Goal: Task Accomplishment & Management: Complete application form

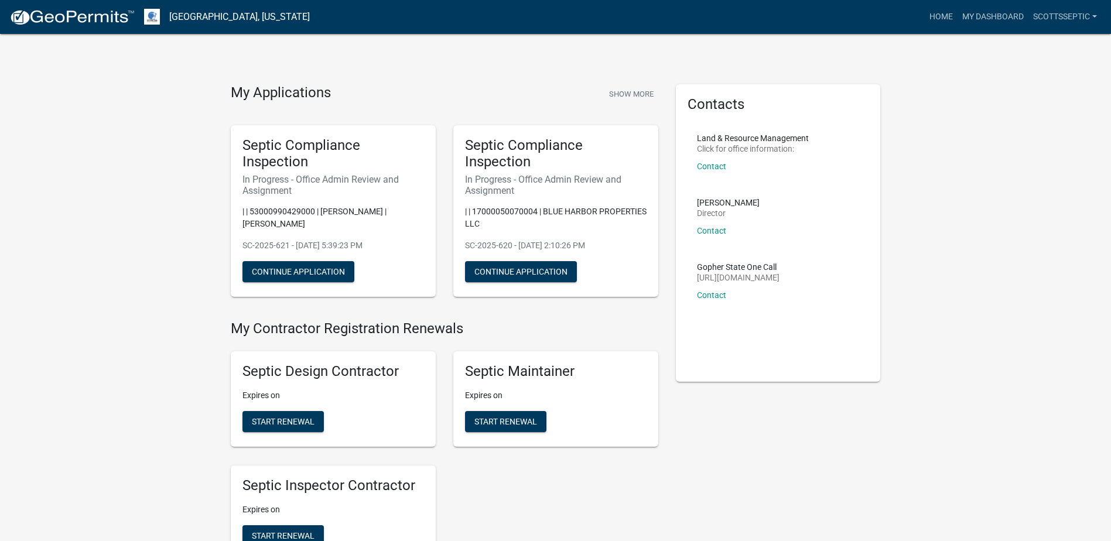
scroll to position [878, 0]
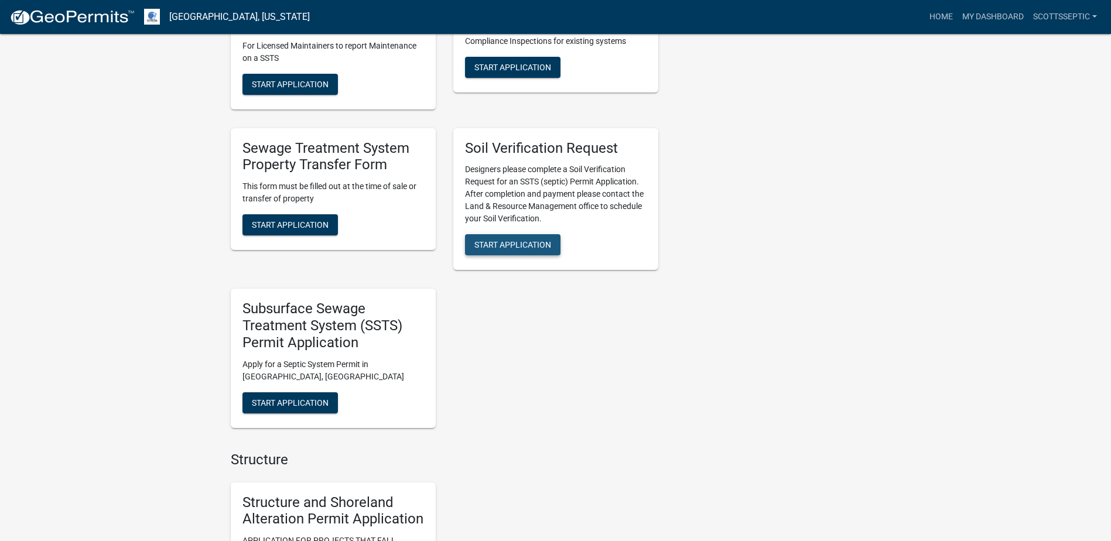
click at [510, 246] on span "Start Application" at bounding box center [512, 244] width 77 height 9
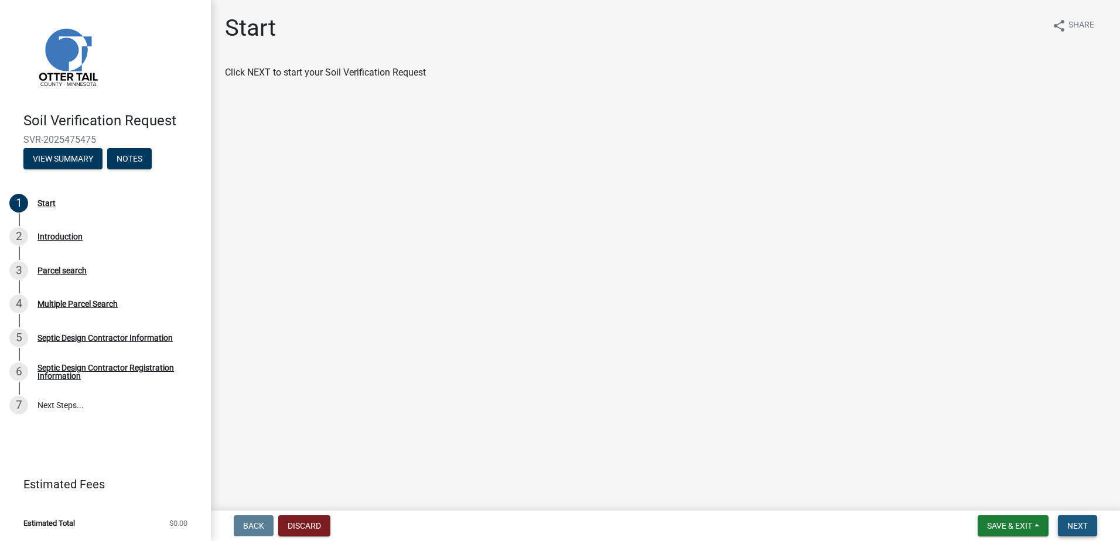
click at [1086, 527] on span "Next" at bounding box center [1077, 525] width 20 height 9
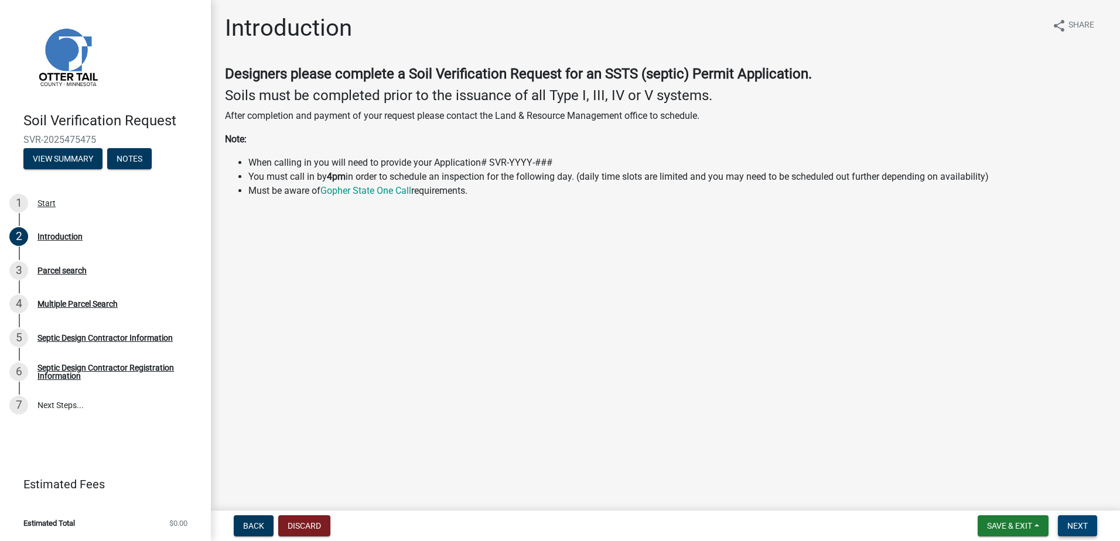
click at [1074, 526] on span "Next" at bounding box center [1077, 525] width 20 height 9
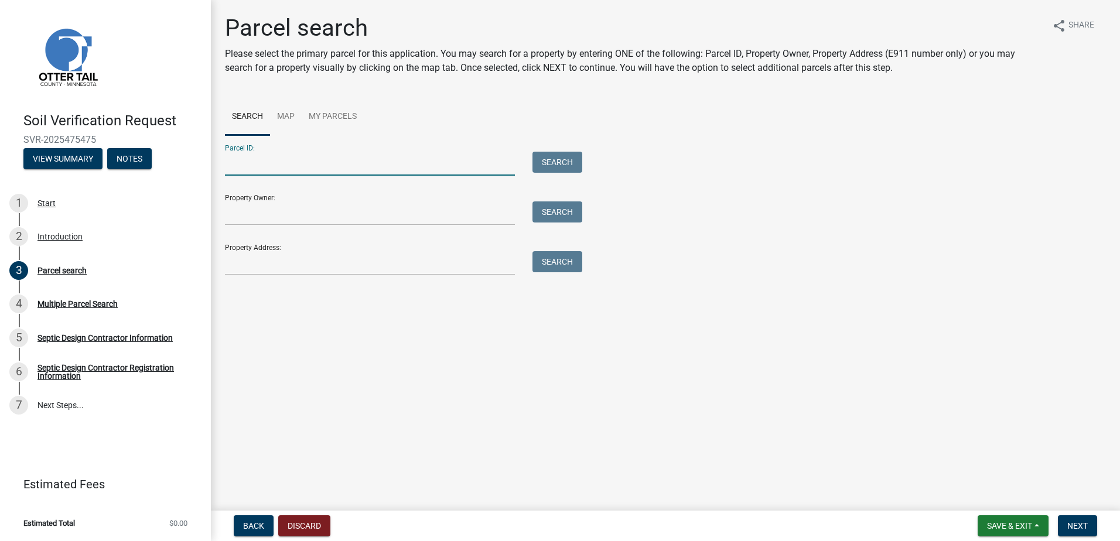
drag, startPoint x: 279, startPoint y: 171, endPoint x: 344, endPoint y: 142, distance: 70.5
click at [279, 170] on input "Parcel ID:" at bounding box center [370, 164] width 290 height 24
type input "53000990404000"
click at [555, 159] on button "Search" at bounding box center [557, 162] width 50 height 21
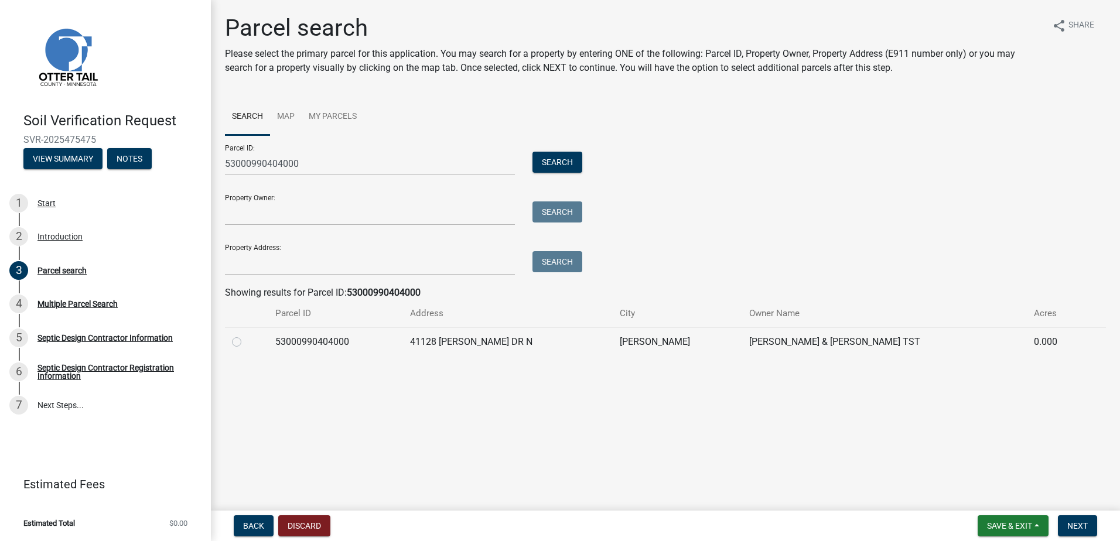
click at [246, 335] on label at bounding box center [246, 335] width 0 height 0
click at [246, 343] on input "radio" at bounding box center [250, 339] width 8 height 8
radio input "true"
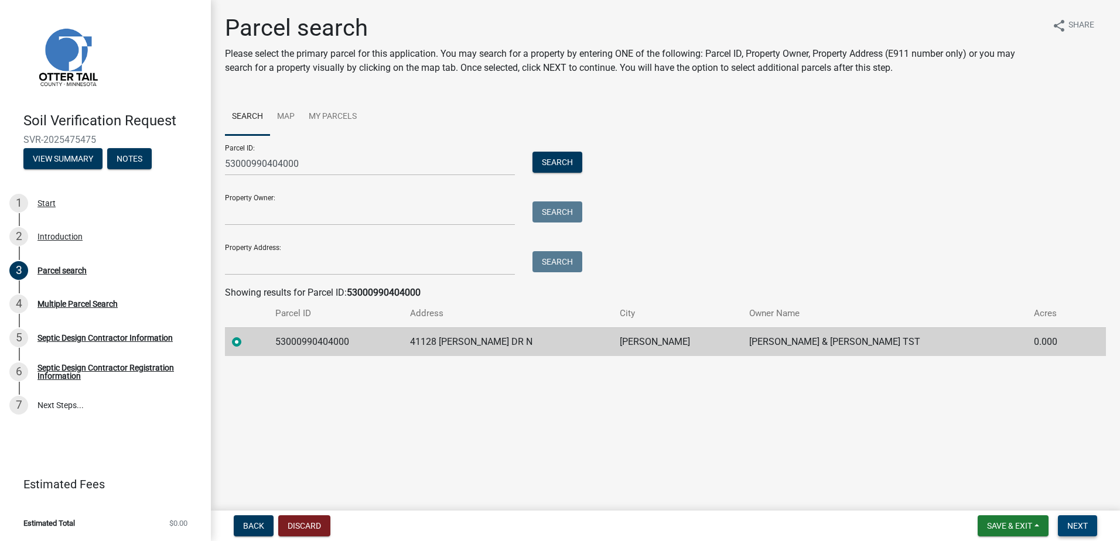
click at [1083, 528] on span "Next" at bounding box center [1077, 525] width 20 height 9
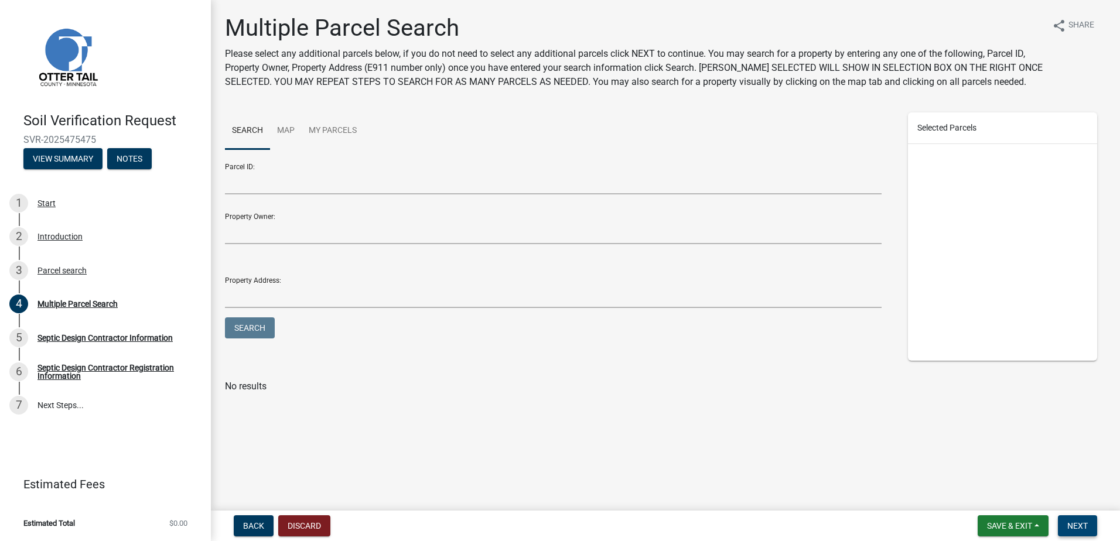
click at [1072, 524] on span "Next" at bounding box center [1077, 525] width 20 height 9
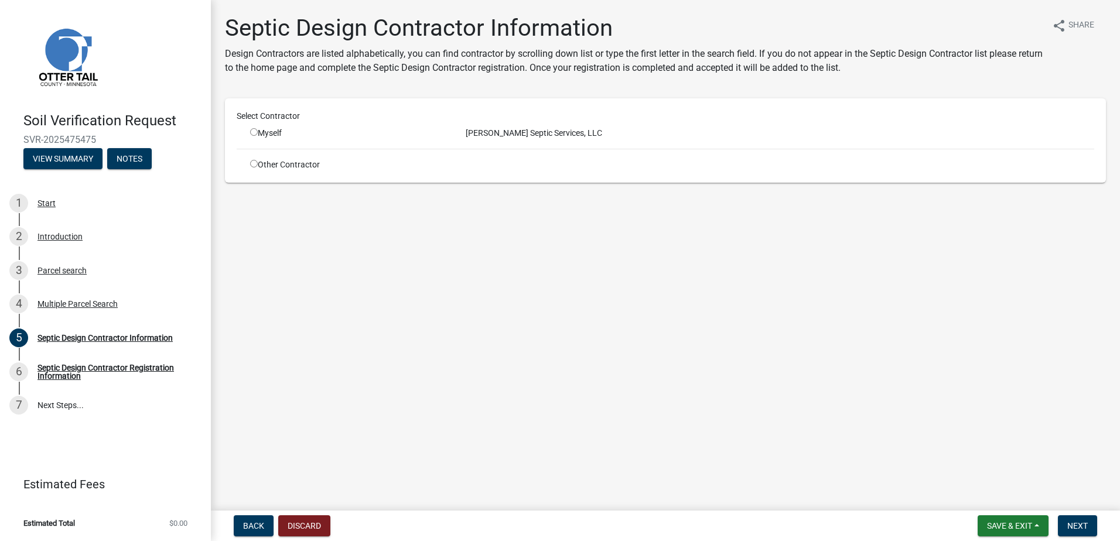
click at [254, 132] on input "radio" at bounding box center [254, 132] width 8 height 8
radio input "true"
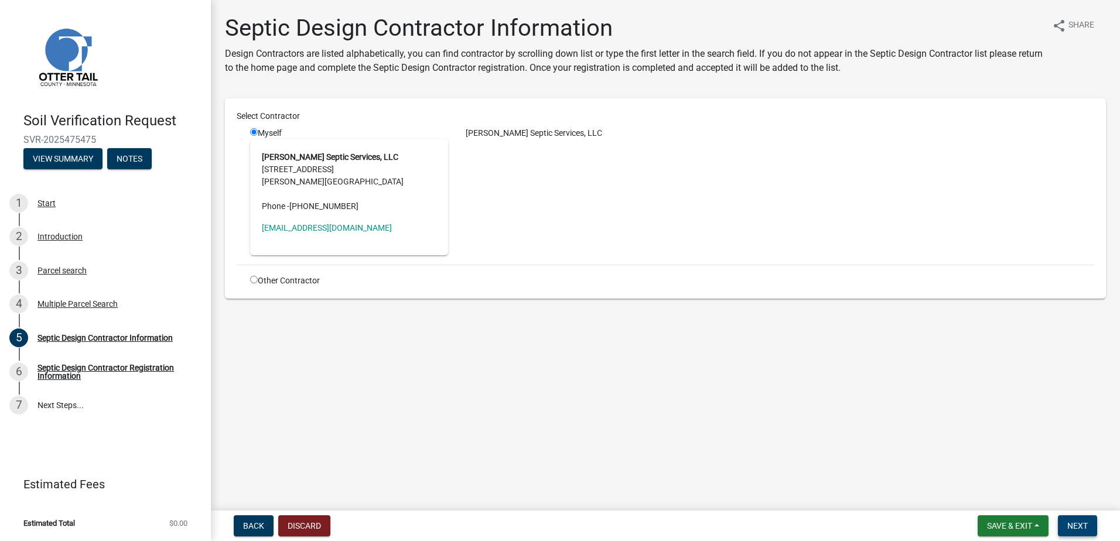
click at [1072, 523] on span "Next" at bounding box center [1077, 525] width 20 height 9
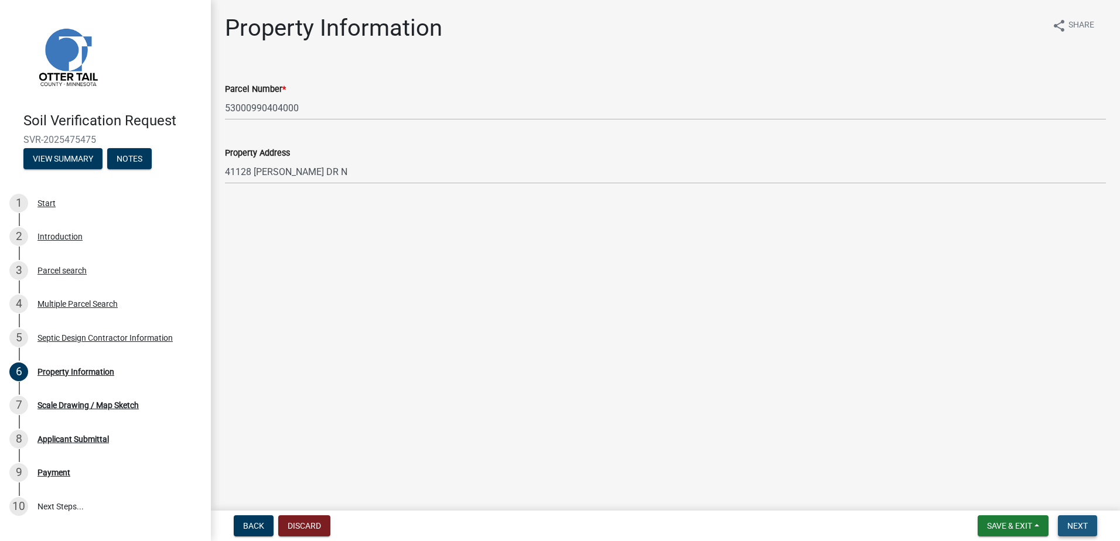
click at [1069, 523] on span "Next" at bounding box center [1077, 525] width 20 height 9
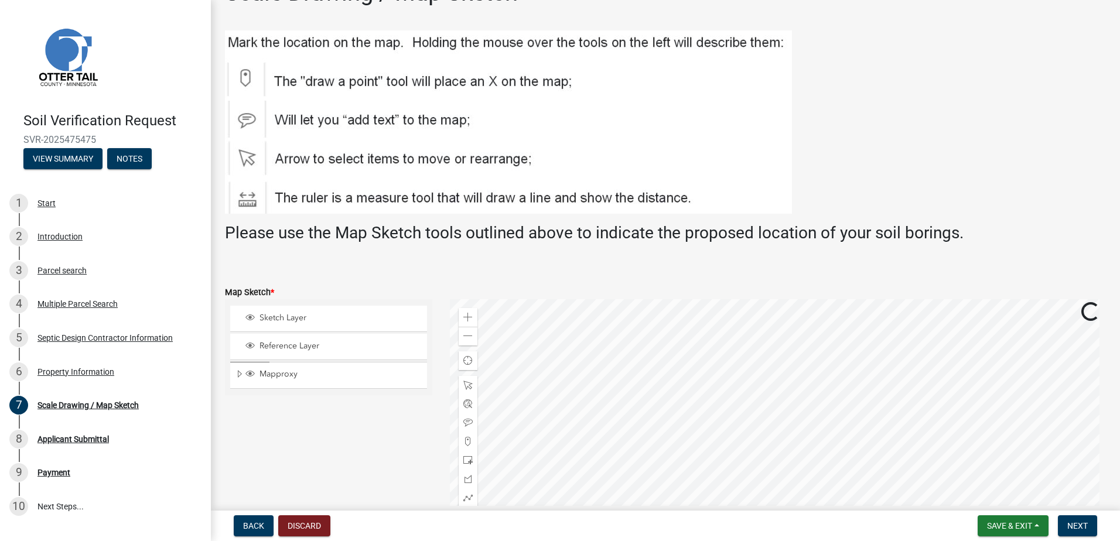
scroll to position [117, 0]
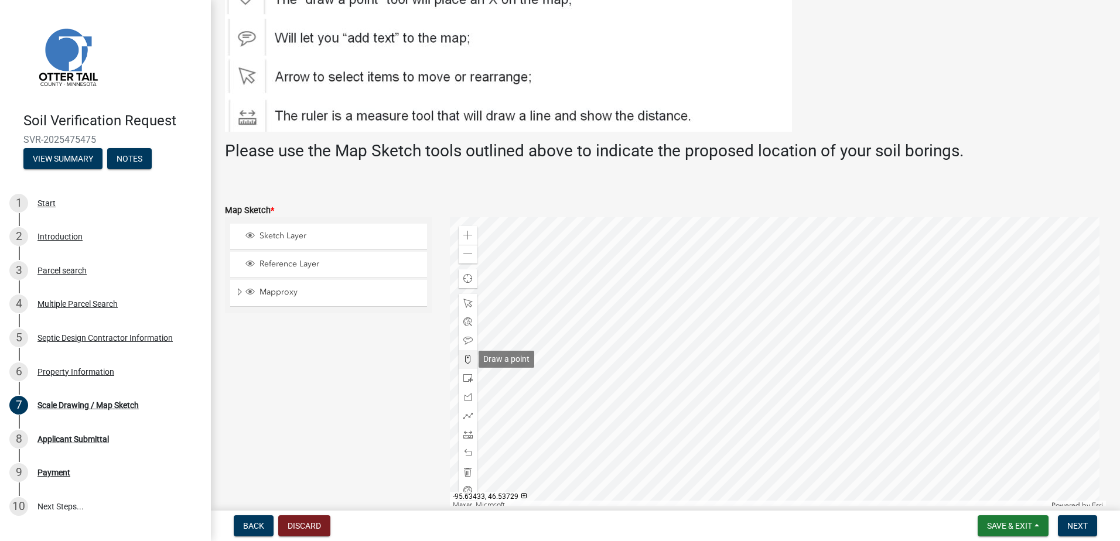
click at [463, 355] on span at bounding box center [467, 359] width 9 height 9
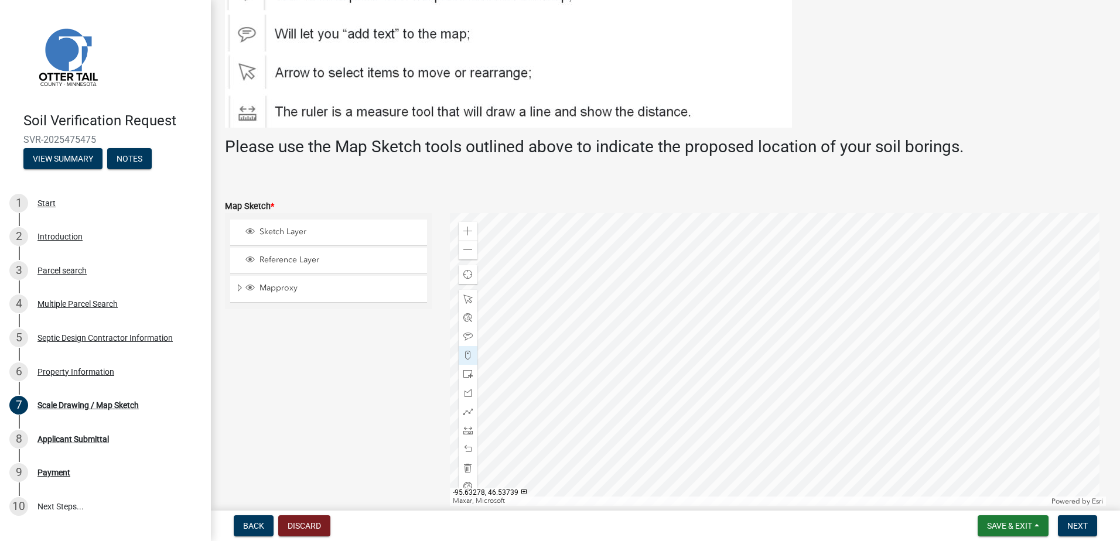
click at [786, 312] on div at bounding box center [778, 359] width 657 height 293
click at [464, 464] on span at bounding box center [467, 467] width 9 height 9
click at [467, 356] on span at bounding box center [467, 355] width 9 height 9
click at [806, 337] on div at bounding box center [778, 359] width 657 height 293
drag, startPoint x: 1067, startPoint y: 527, endPoint x: 1048, endPoint y: 499, distance: 34.1
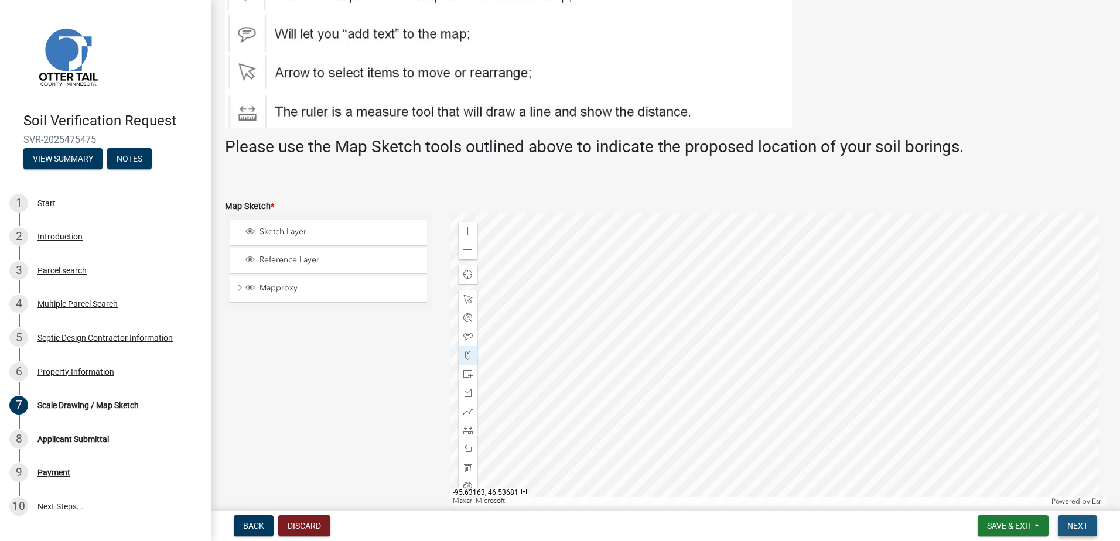
click at [1066, 527] on button "Next" at bounding box center [1077, 525] width 39 height 21
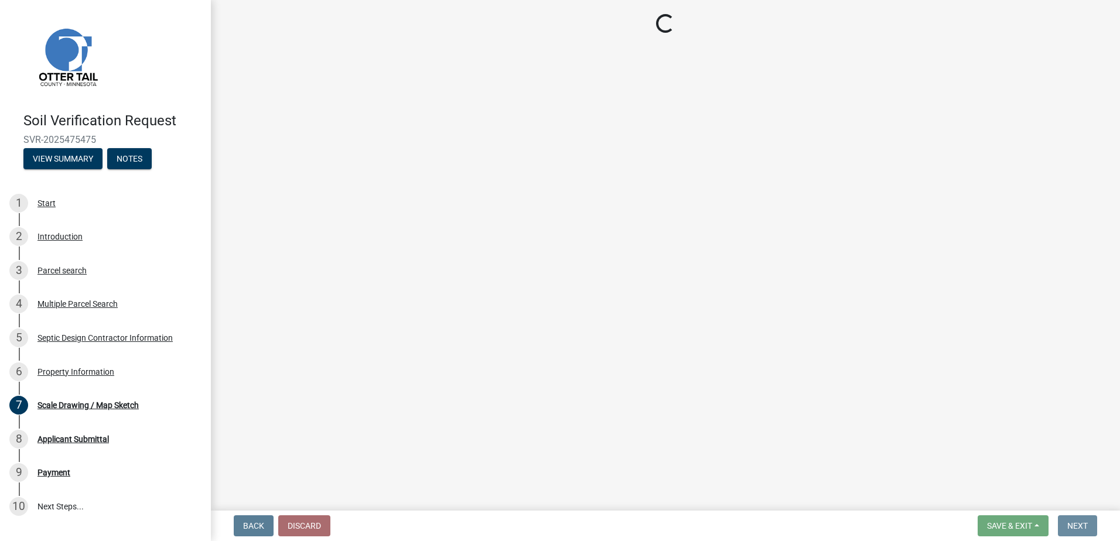
scroll to position [0, 0]
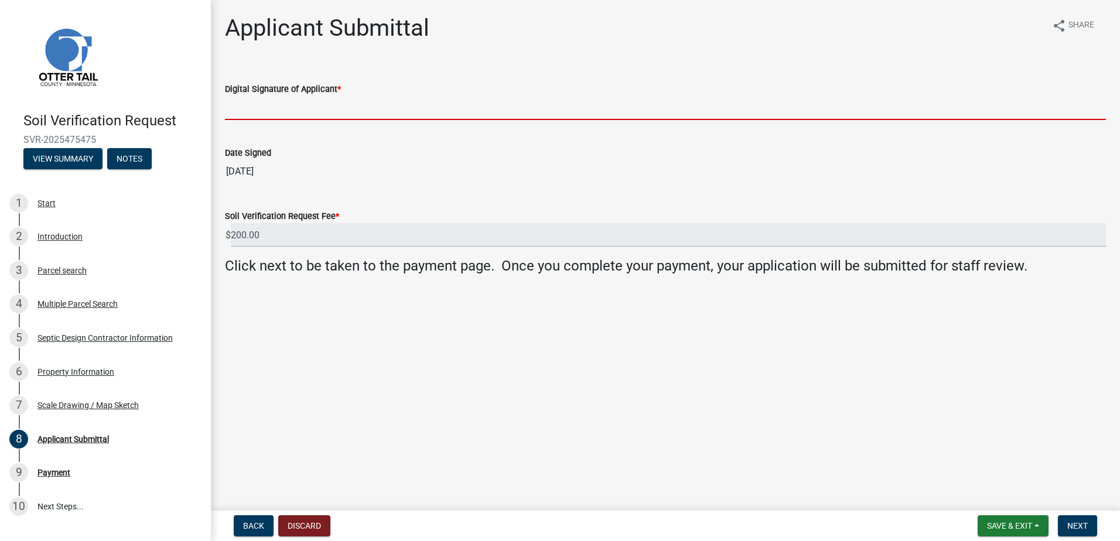
click at [240, 115] on input "Digital Signature of Applicant *" at bounding box center [665, 108] width 881 height 24
type input "Scott Ellingson"
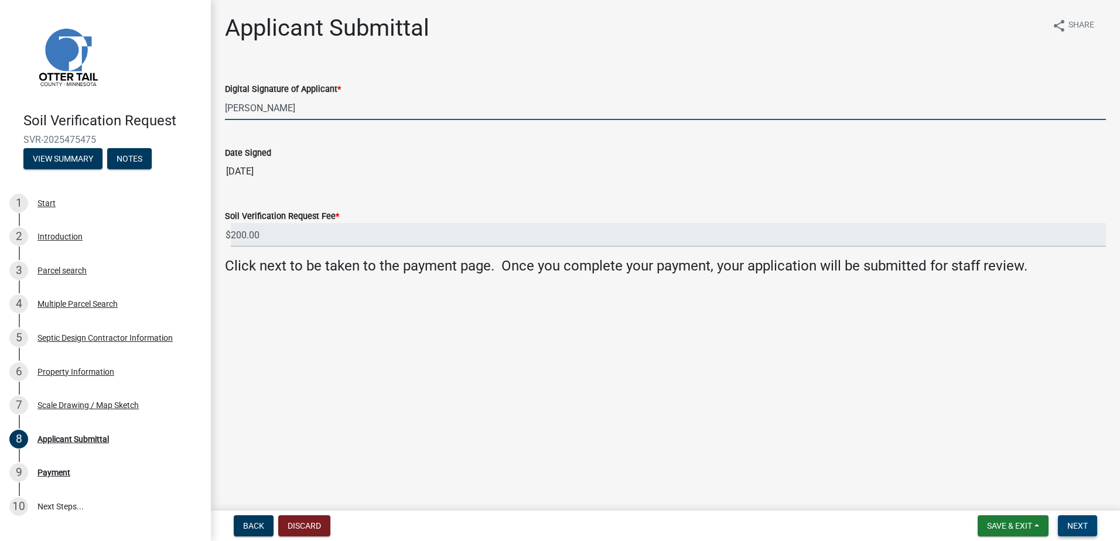
click at [1081, 524] on span "Next" at bounding box center [1077, 525] width 20 height 9
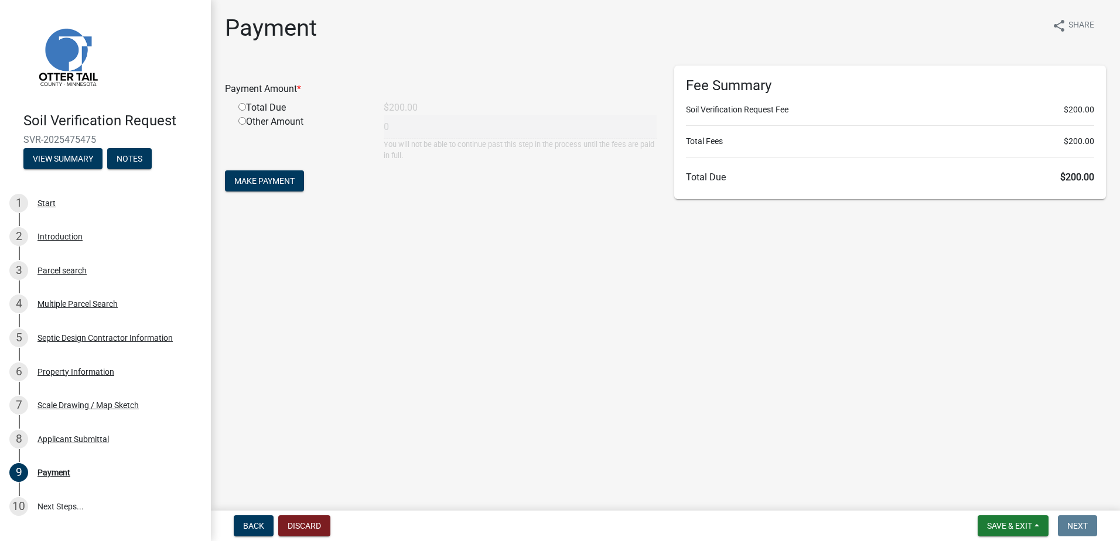
click at [244, 106] on input "radio" at bounding box center [242, 107] width 8 height 8
radio input "true"
type input "200"
click at [264, 183] on span "Make Payment" at bounding box center [264, 180] width 60 height 9
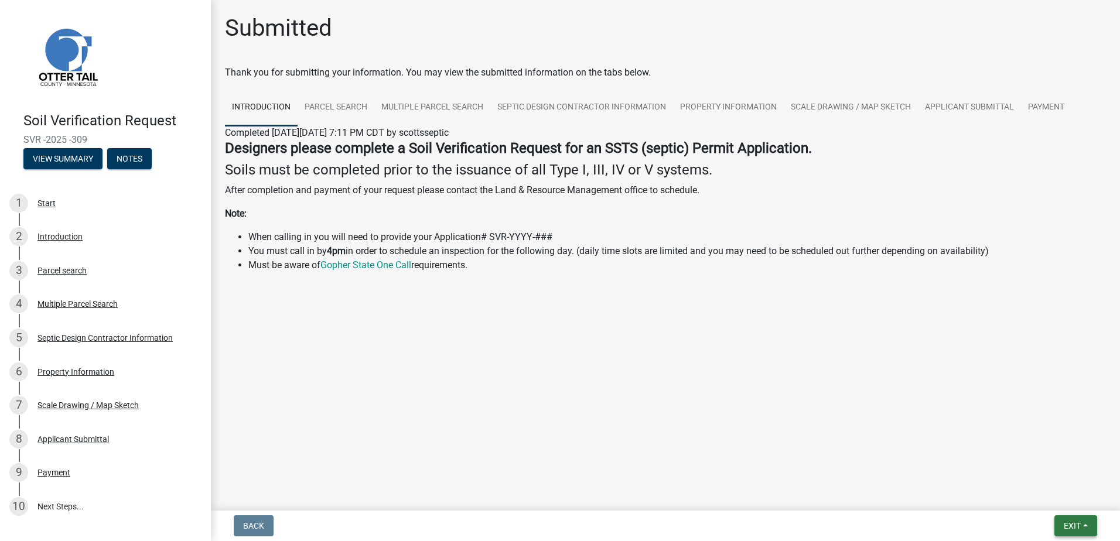
click at [1085, 523] on button "Exit" at bounding box center [1075, 525] width 43 height 21
click at [1064, 489] on button "Save & Exit" at bounding box center [1050, 495] width 94 height 28
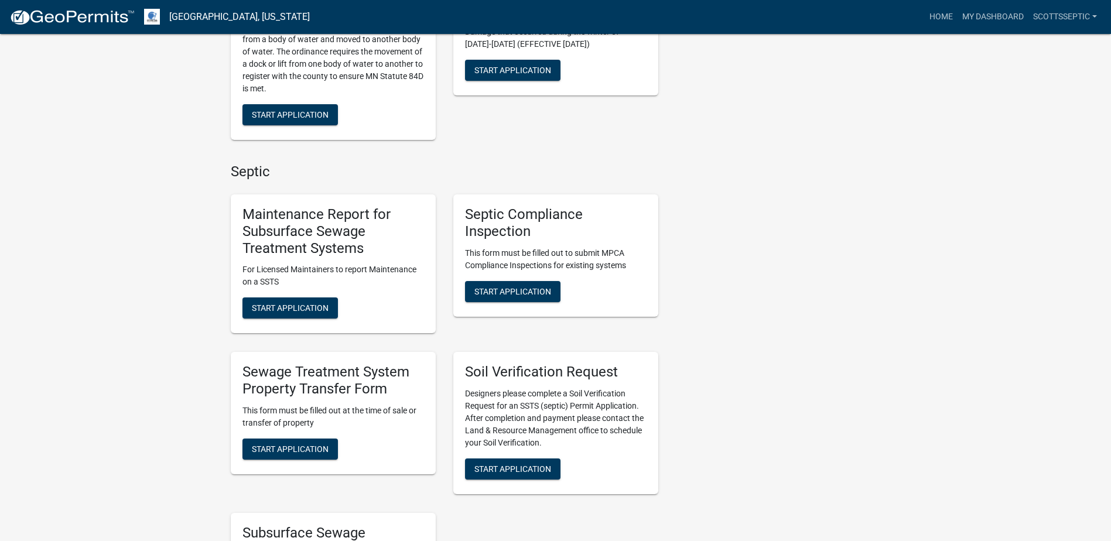
scroll to position [644, 0]
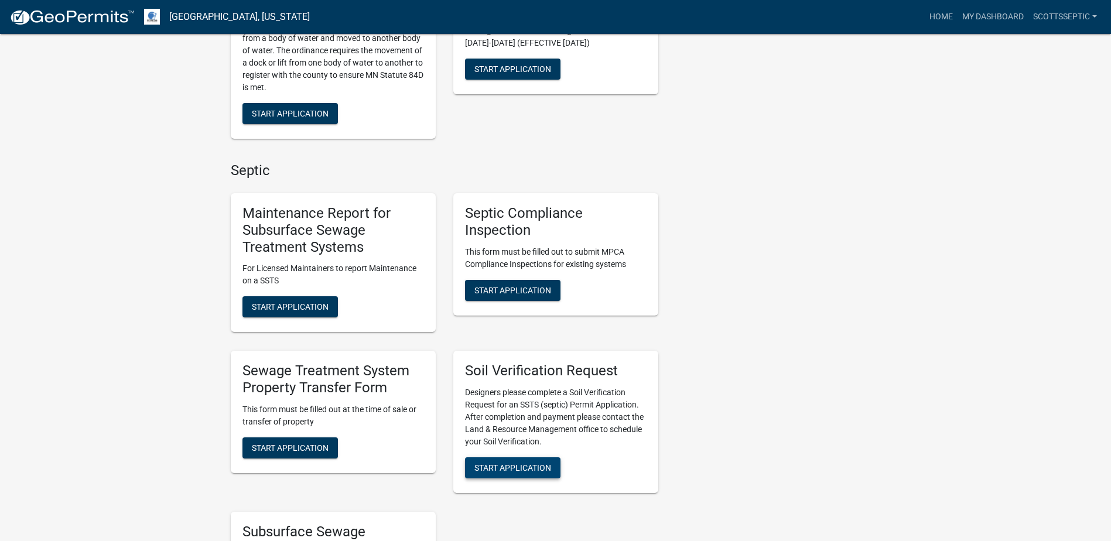
click at [514, 466] on span "Start Application" at bounding box center [512, 467] width 77 height 9
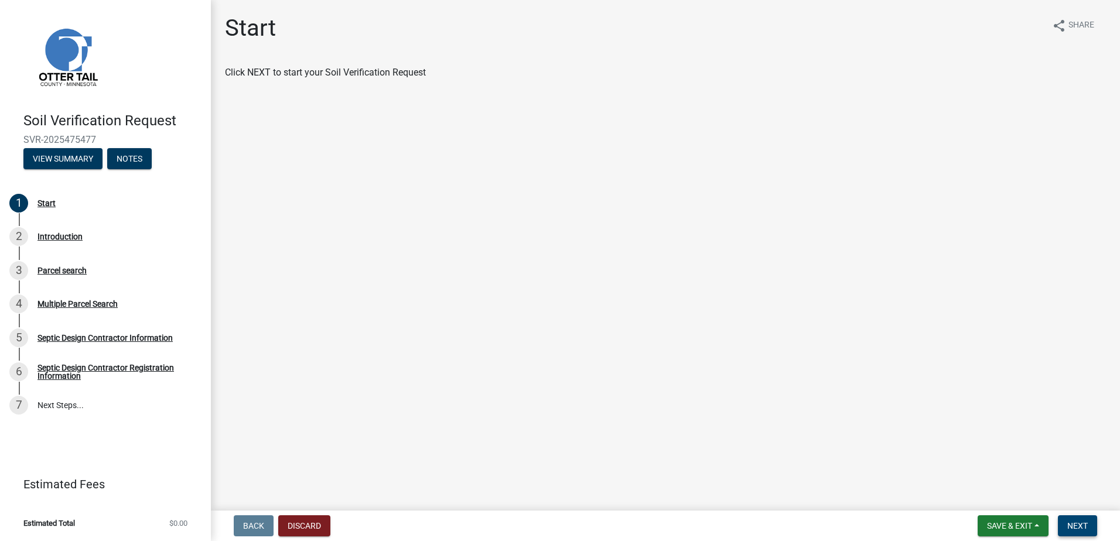
click at [1084, 527] on span "Next" at bounding box center [1077, 525] width 20 height 9
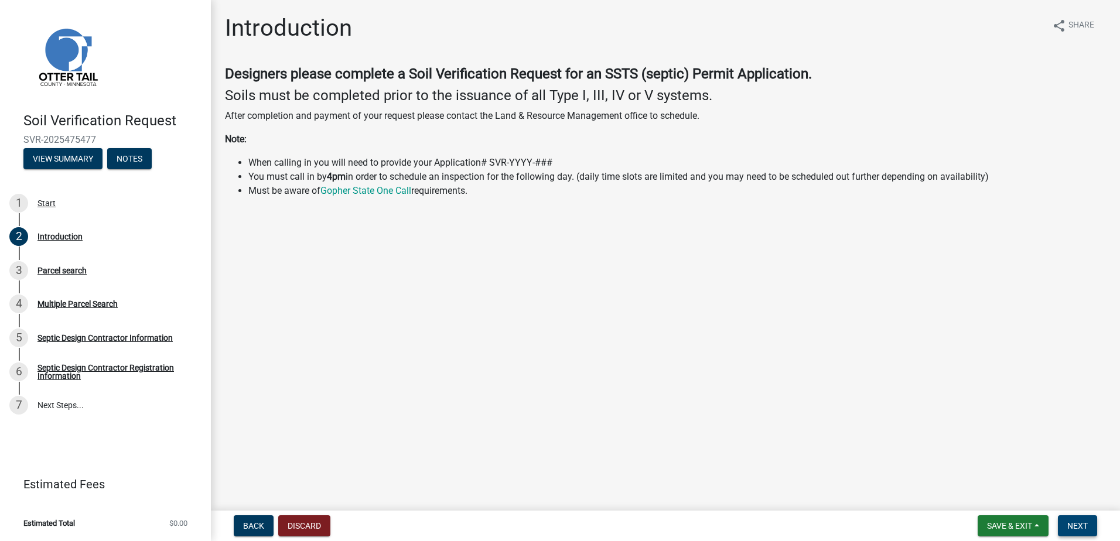
click at [1082, 523] on span "Next" at bounding box center [1077, 525] width 20 height 9
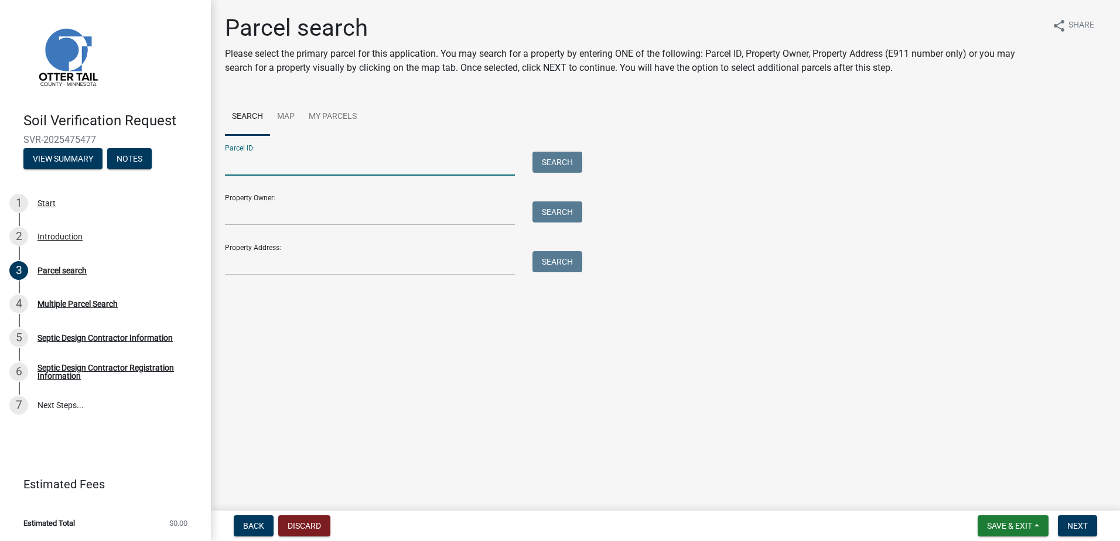
drag, startPoint x: 271, startPoint y: 162, endPoint x: 310, endPoint y: 156, distance: 39.7
click at [271, 163] on input "Parcel ID:" at bounding box center [370, 164] width 290 height 24
type input "14000120098005"
click at [544, 167] on button "Search" at bounding box center [557, 162] width 50 height 21
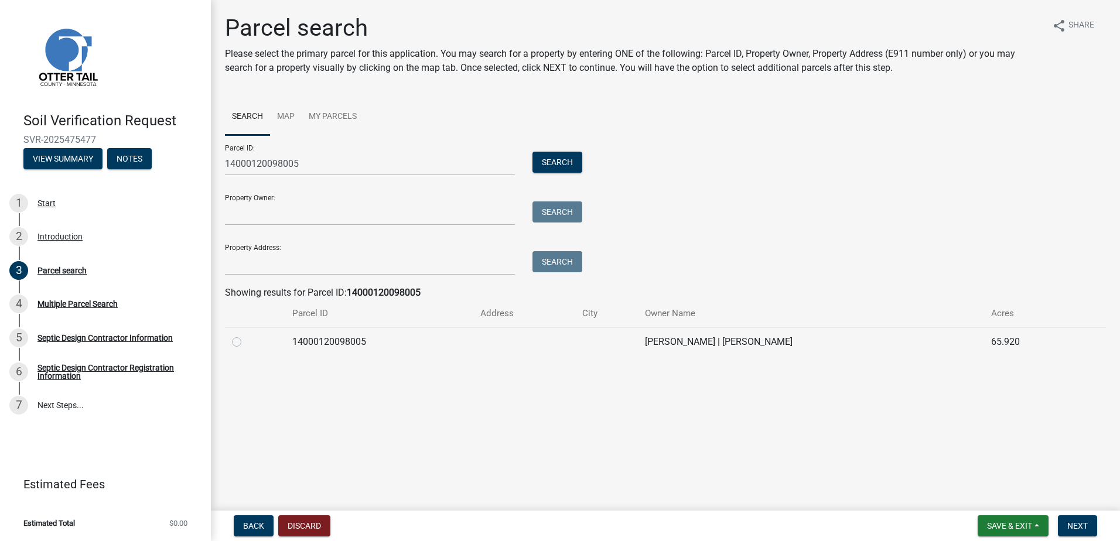
click at [246, 335] on label at bounding box center [246, 335] width 0 height 0
click at [246, 341] on input "radio" at bounding box center [250, 339] width 8 height 8
radio input "true"
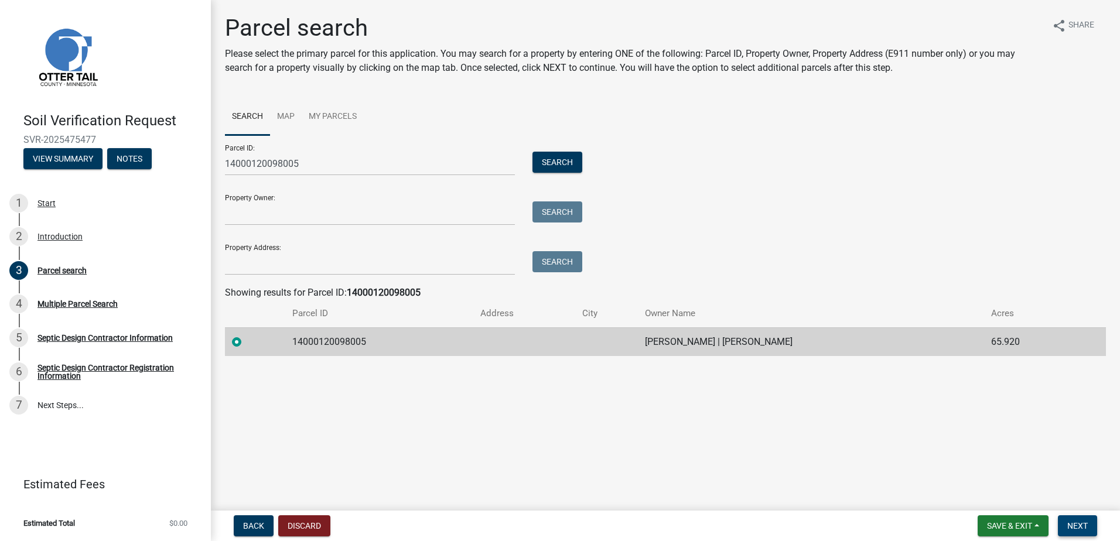
click at [1078, 524] on span "Next" at bounding box center [1077, 525] width 20 height 9
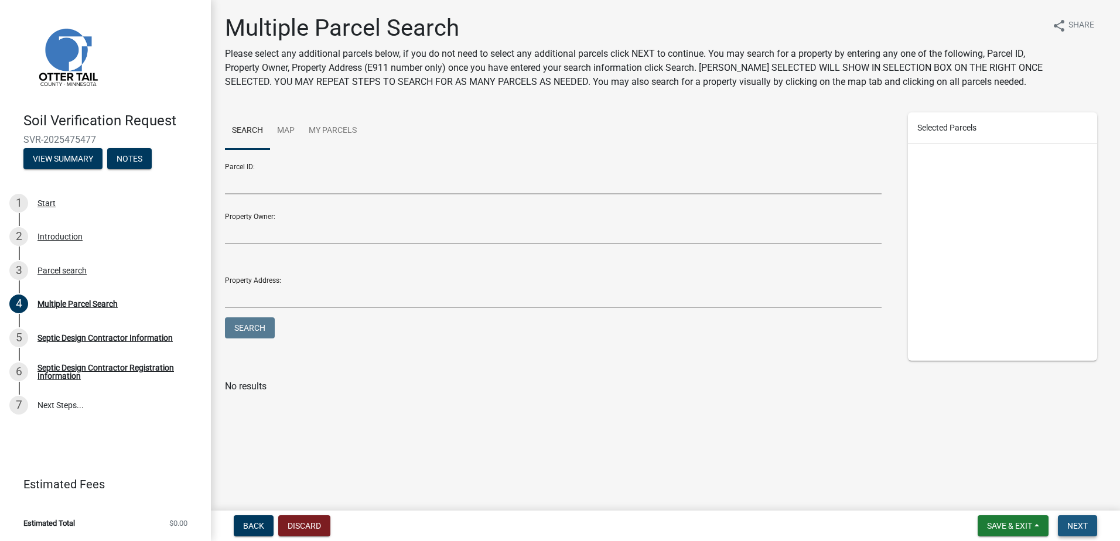
click at [1077, 529] on span "Next" at bounding box center [1077, 525] width 20 height 9
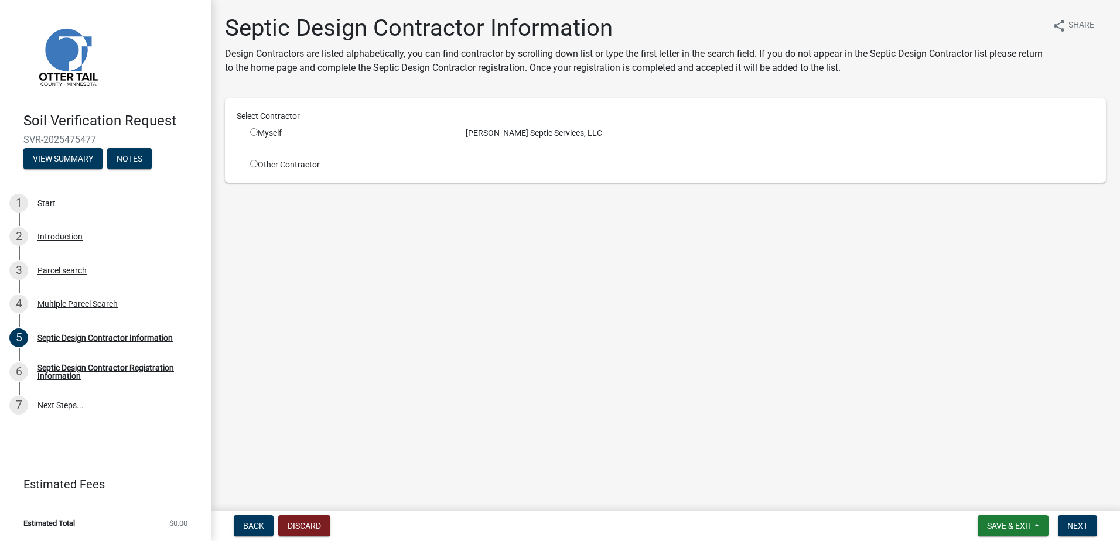
click at [252, 132] on input "radio" at bounding box center [254, 132] width 8 height 8
radio input "true"
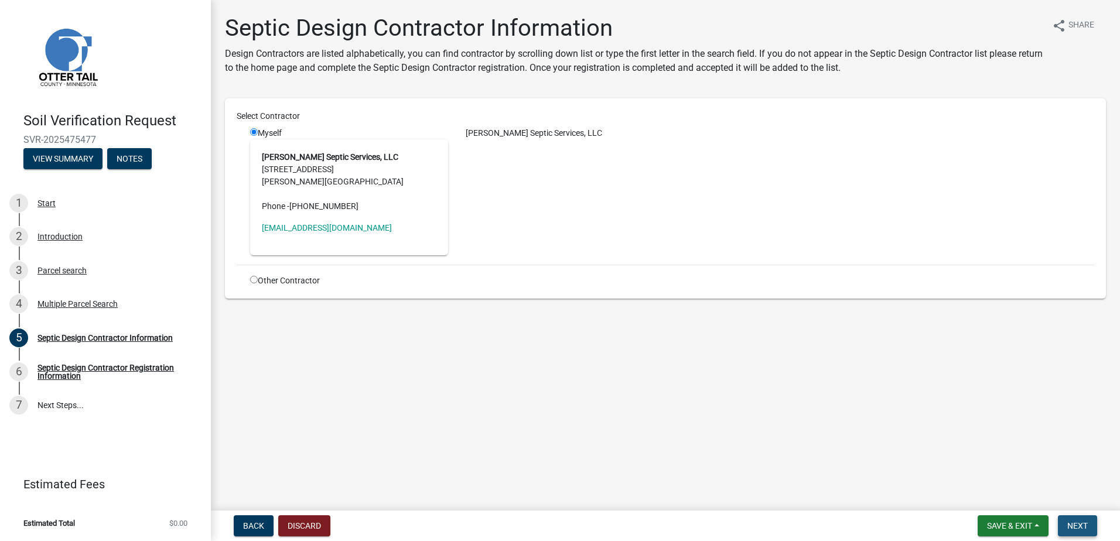
click at [1075, 524] on span "Next" at bounding box center [1077, 525] width 20 height 9
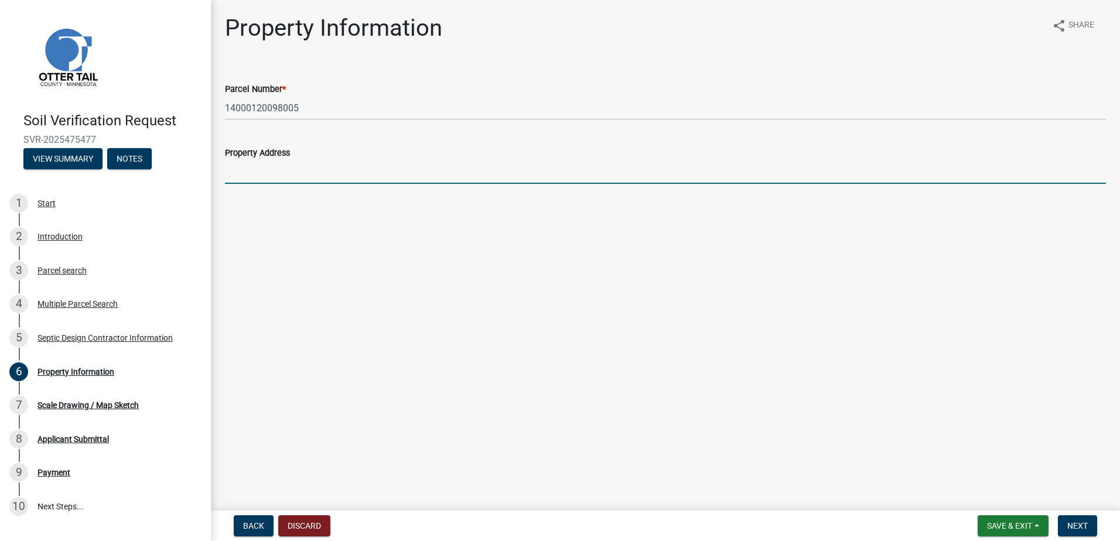
click at [249, 173] on input "Property Address" at bounding box center [665, 172] width 881 height 24
type input "XXXXX"
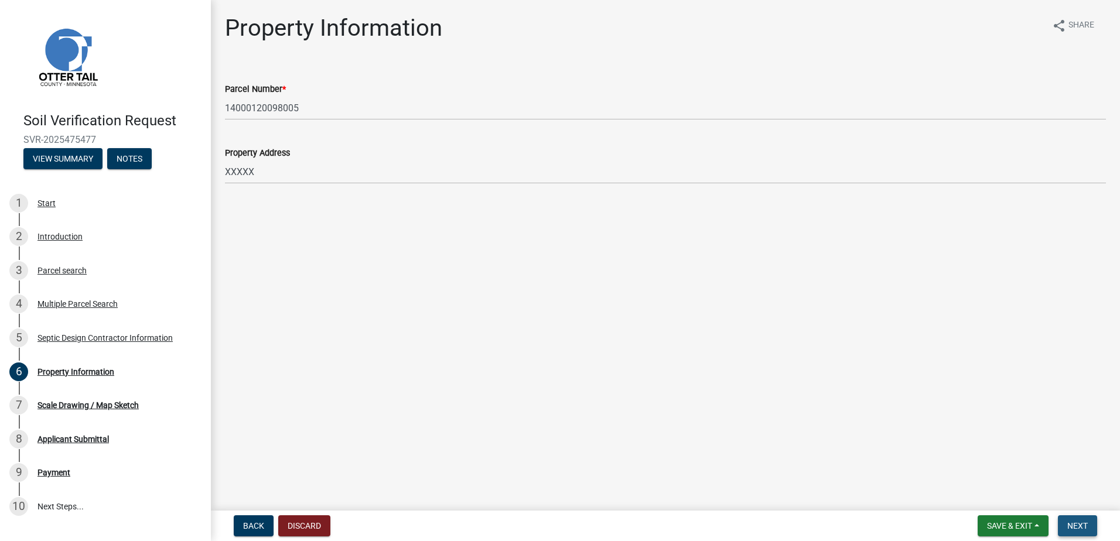
click at [1069, 519] on button "Next" at bounding box center [1077, 525] width 39 height 21
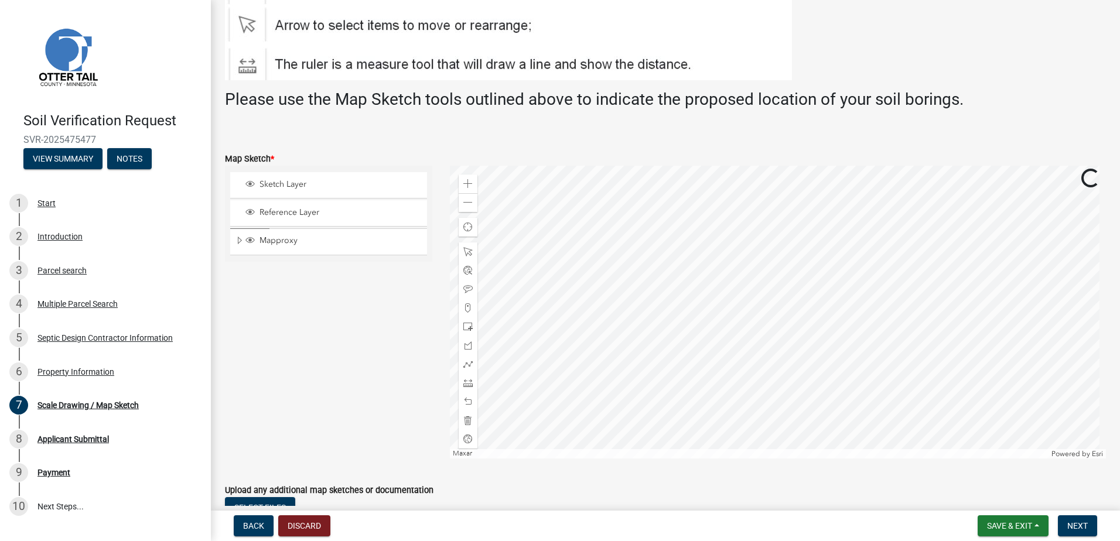
scroll to position [176, 0]
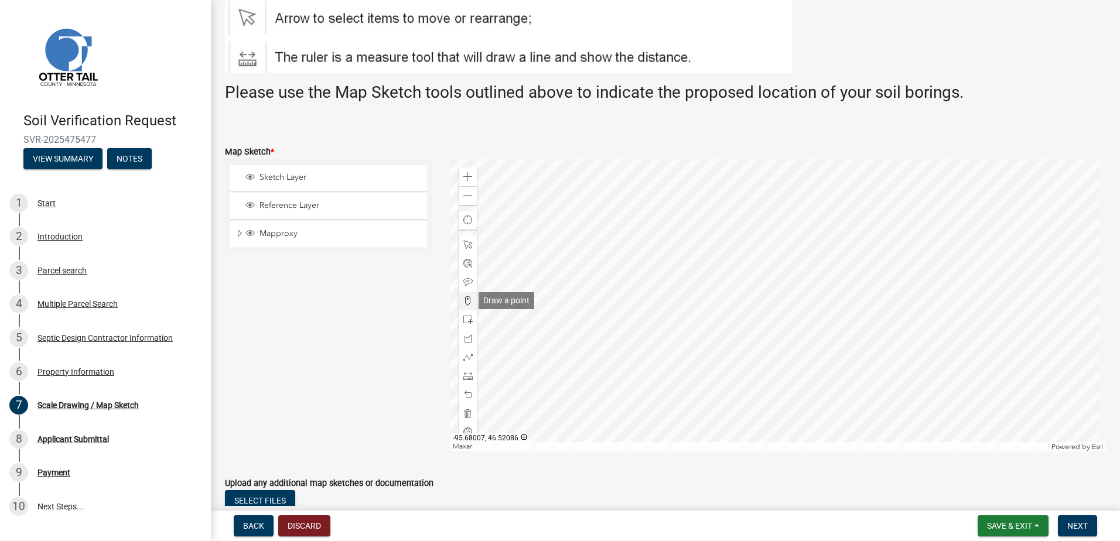
click at [464, 299] on span at bounding box center [467, 300] width 9 height 9
click at [737, 299] on div at bounding box center [778, 305] width 657 height 293
click at [1078, 528] on span "Next" at bounding box center [1077, 525] width 20 height 9
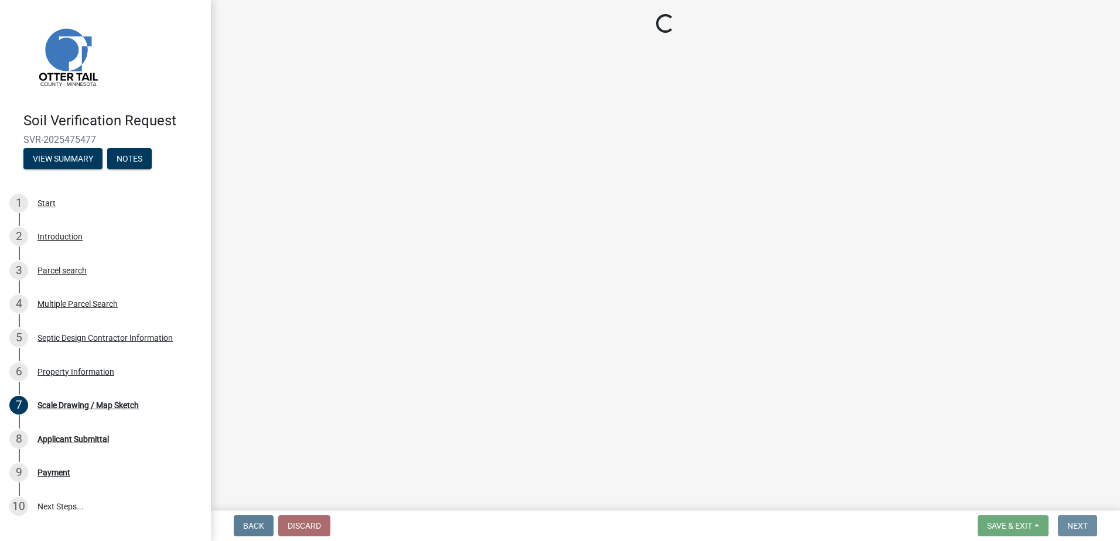
scroll to position [0, 0]
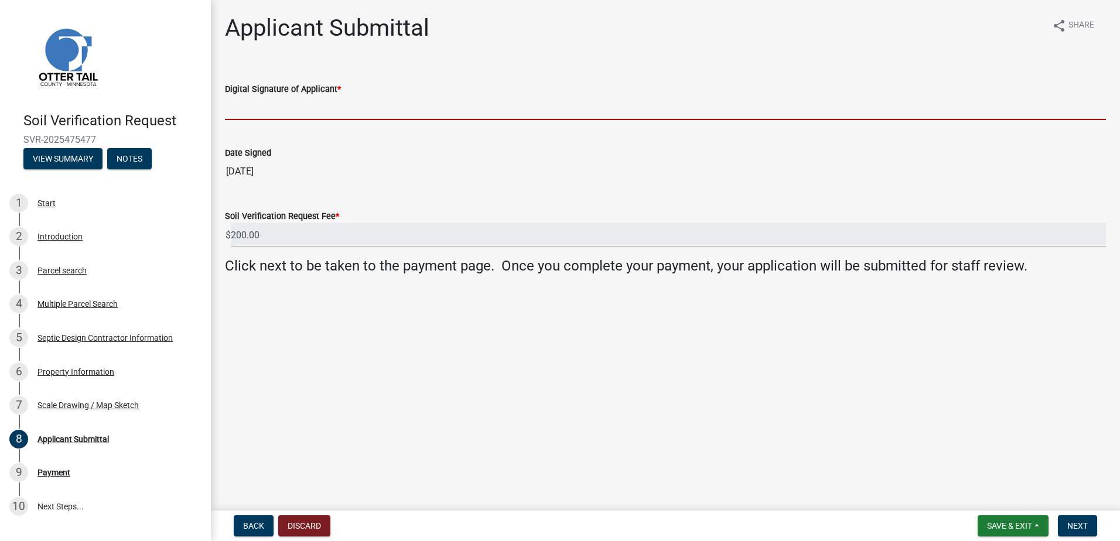
drag, startPoint x: 229, startPoint y: 113, endPoint x: 234, endPoint y: 118, distance: 7.1
click at [229, 113] on input "Digital Signature of Applicant *" at bounding box center [665, 108] width 881 height 24
type input "[PERSON_NAME]"
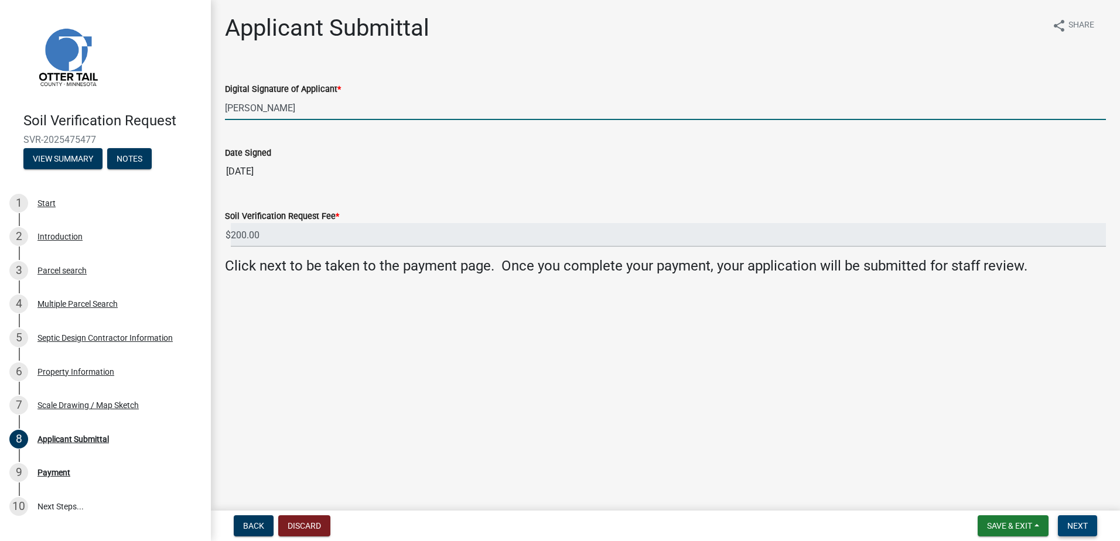
click at [1082, 529] on span "Next" at bounding box center [1077, 525] width 20 height 9
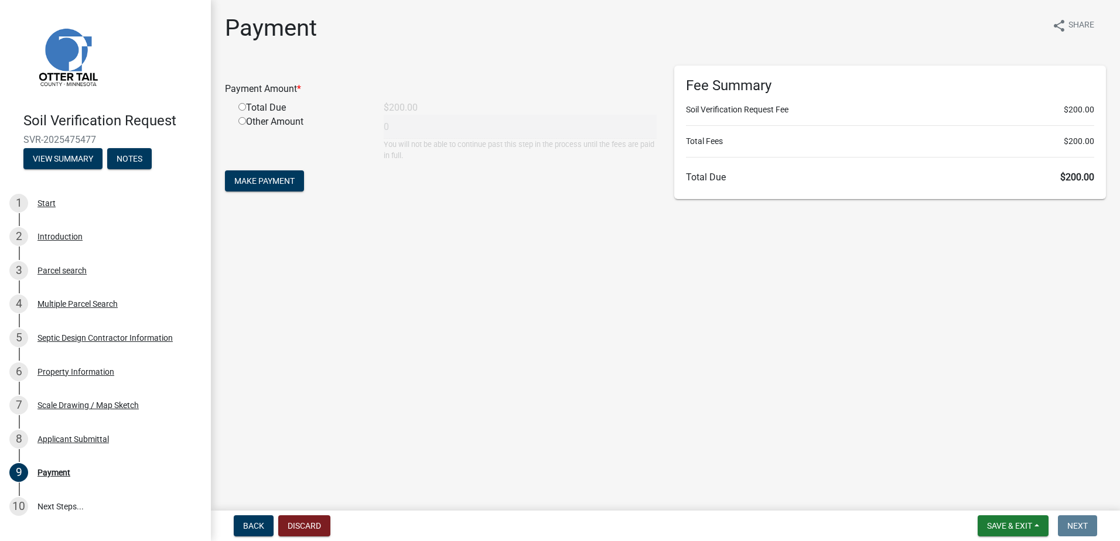
drag, startPoint x: 240, startPoint y: 107, endPoint x: 249, endPoint y: 122, distance: 17.6
click at [242, 107] on input "radio" at bounding box center [242, 107] width 8 height 8
radio input "true"
type input "200"
click at [259, 178] on span "Make Payment" at bounding box center [264, 180] width 60 height 9
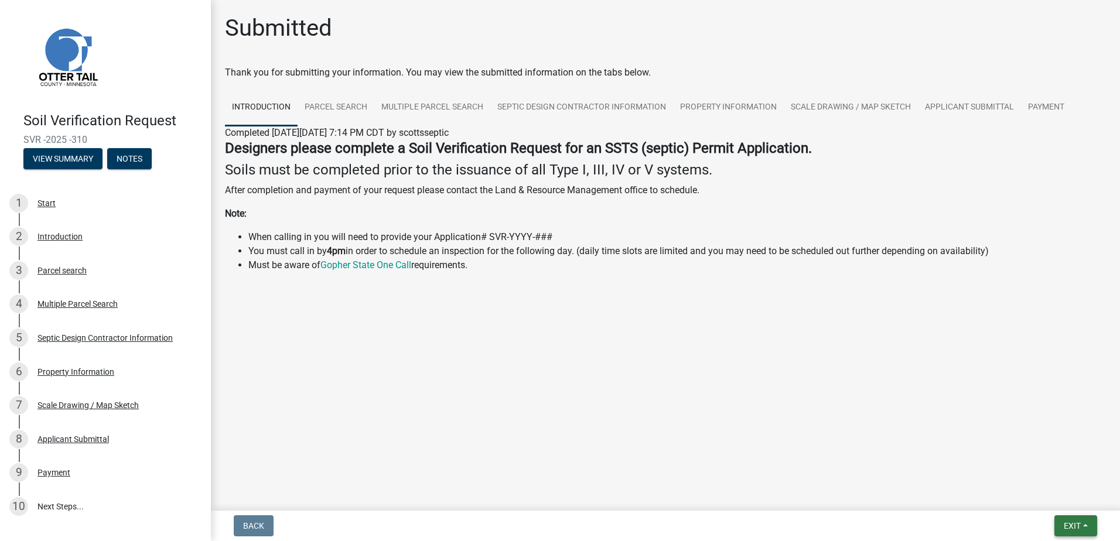
click at [1085, 526] on button "Exit" at bounding box center [1075, 525] width 43 height 21
click at [1061, 498] on button "Save & Exit" at bounding box center [1050, 495] width 94 height 28
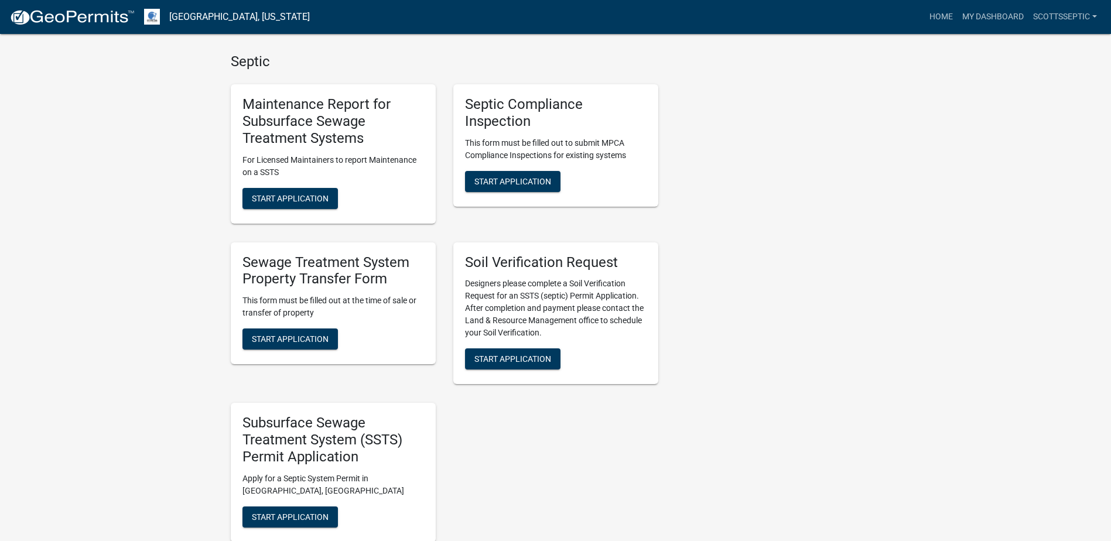
scroll to position [761, 0]
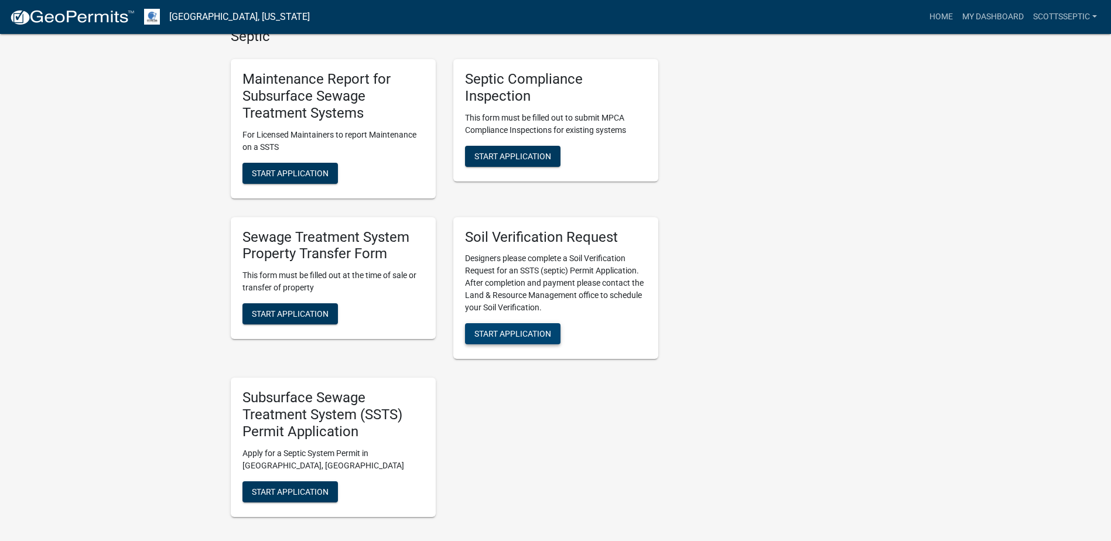
click at [503, 334] on span "Start Application" at bounding box center [512, 333] width 77 height 9
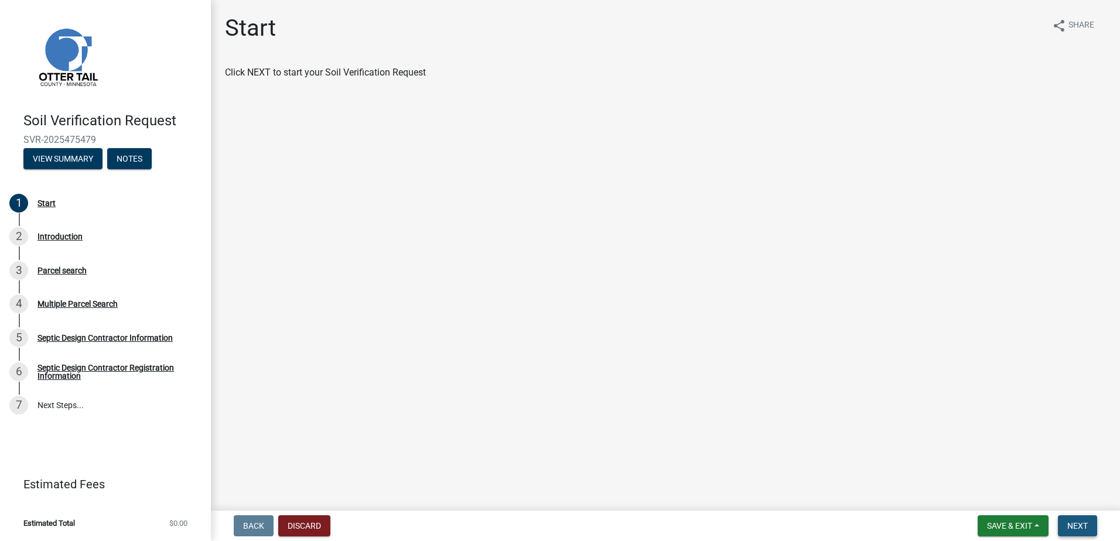
click at [1077, 525] on span "Next" at bounding box center [1077, 525] width 20 height 9
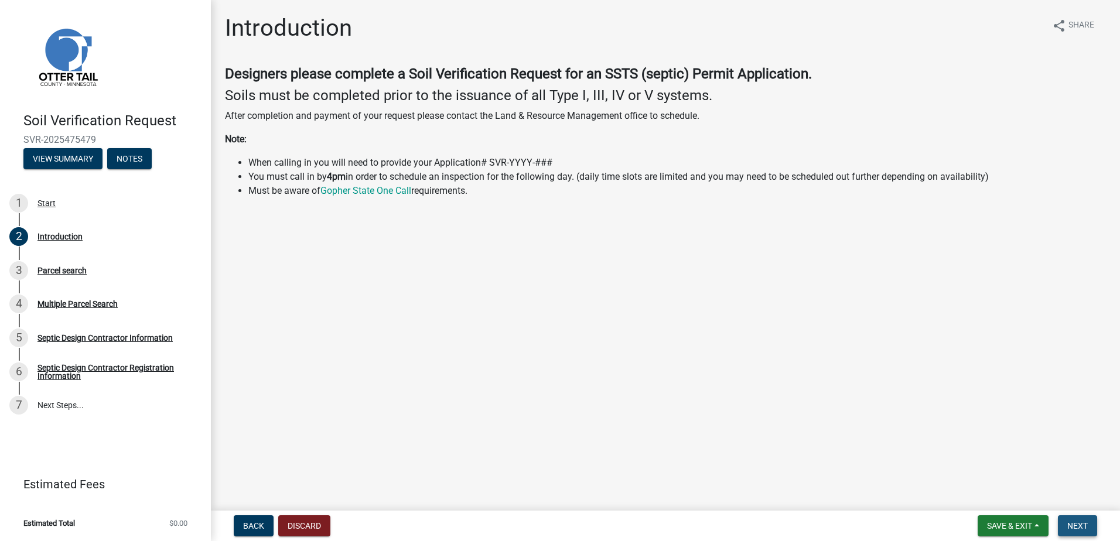
click at [1076, 522] on span "Next" at bounding box center [1077, 525] width 20 height 9
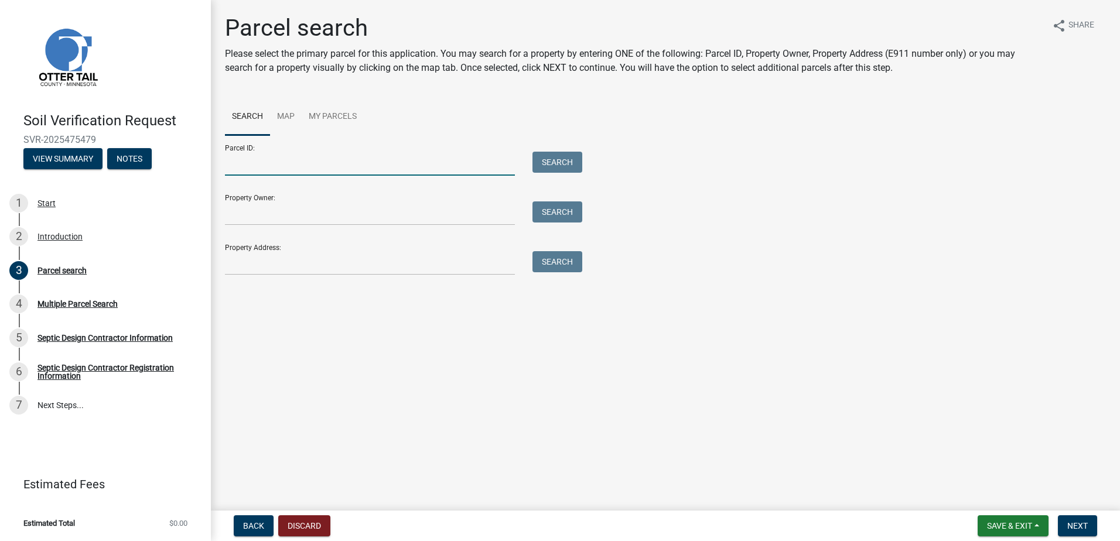
drag, startPoint x: 278, startPoint y: 174, endPoint x: 291, endPoint y: 159, distance: 19.5
click at [278, 173] on input "Parcel ID:" at bounding box center [370, 164] width 290 height 24
type input "20000220119000"
click at [534, 160] on button "Search" at bounding box center [557, 162] width 50 height 21
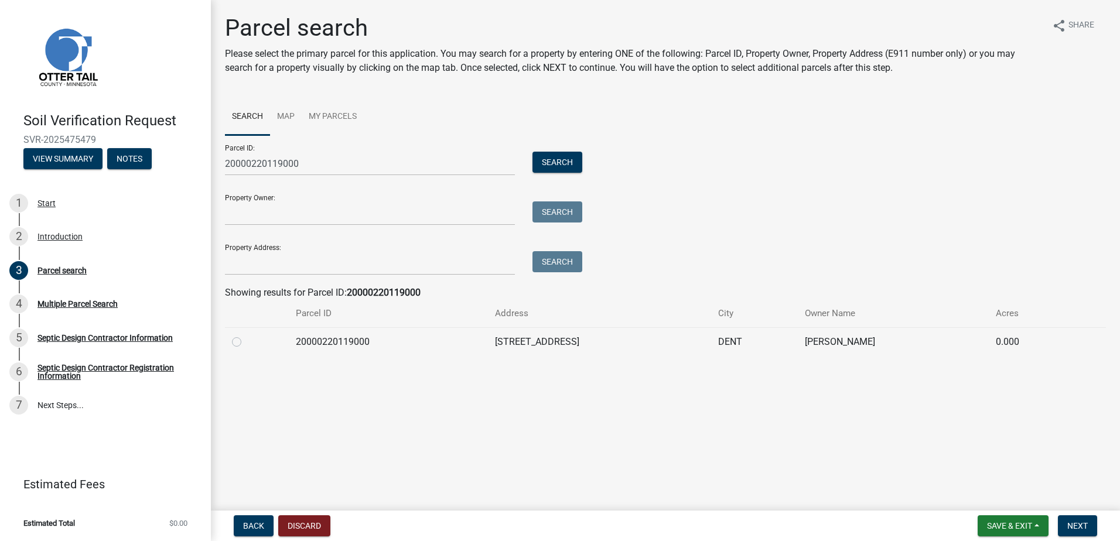
click at [246, 335] on label at bounding box center [246, 335] width 0 height 0
click at [246, 341] on input "radio" at bounding box center [250, 339] width 8 height 8
radio input "true"
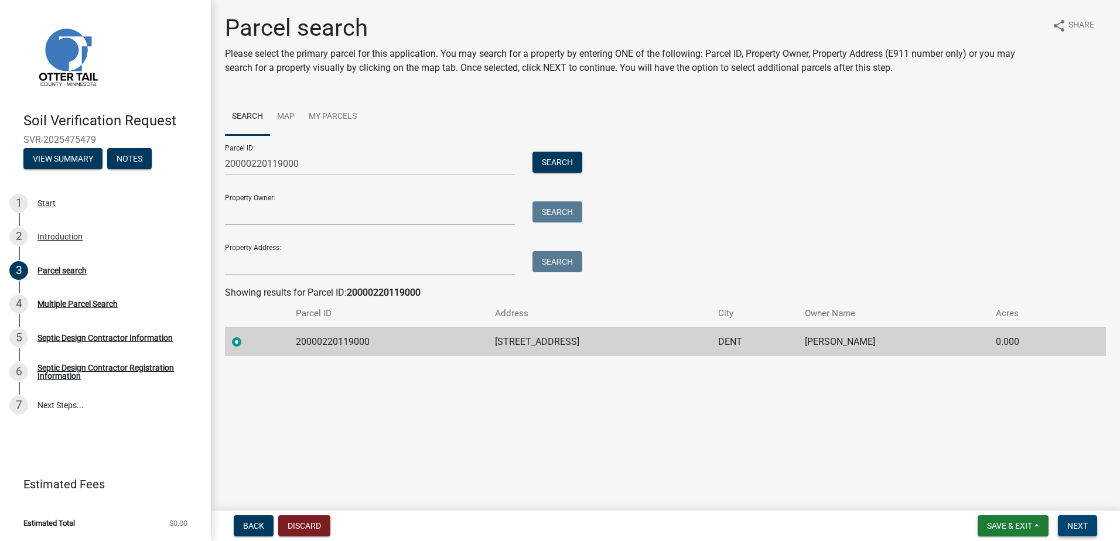
click at [1085, 529] on span "Next" at bounding box center [1077, 525] width 20 height 9
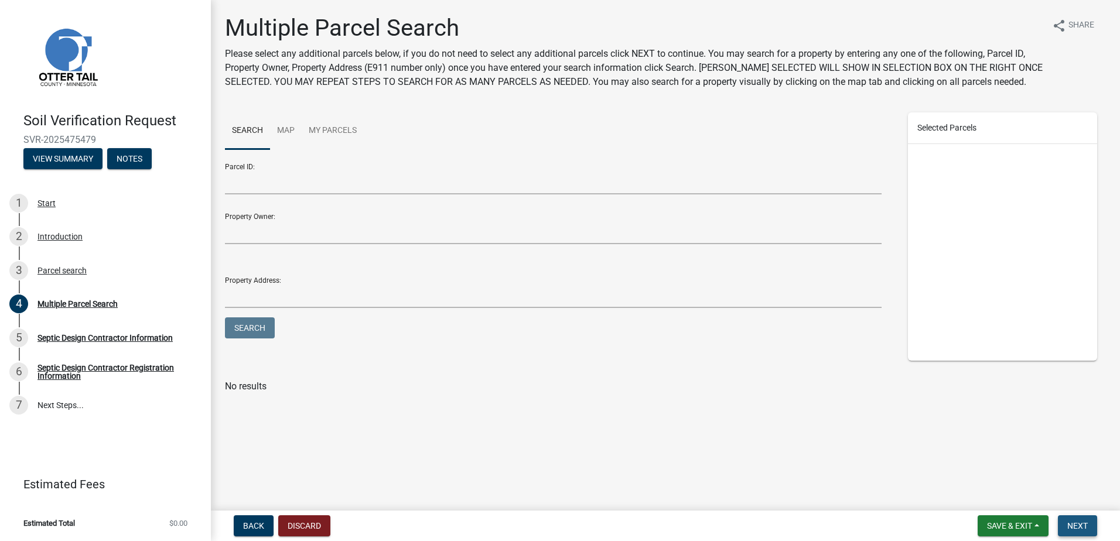
click at [1074, 522] on span "Next" at bounding box center [1077, 525] width 20 height 9
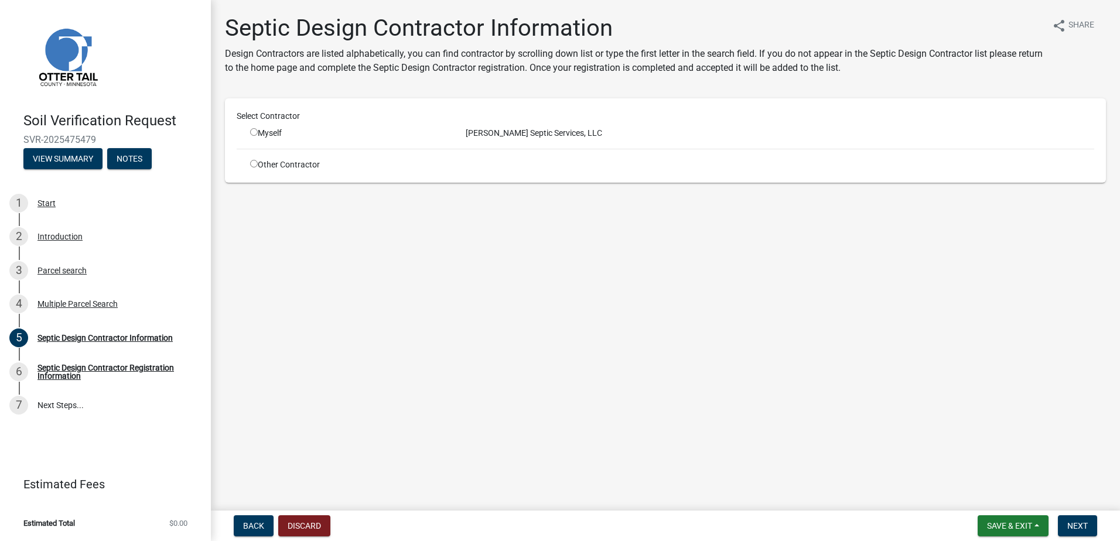
click at [252, 132] on input "radio" at bounding box center [254, 132] width 8 height 8
radio input "true"
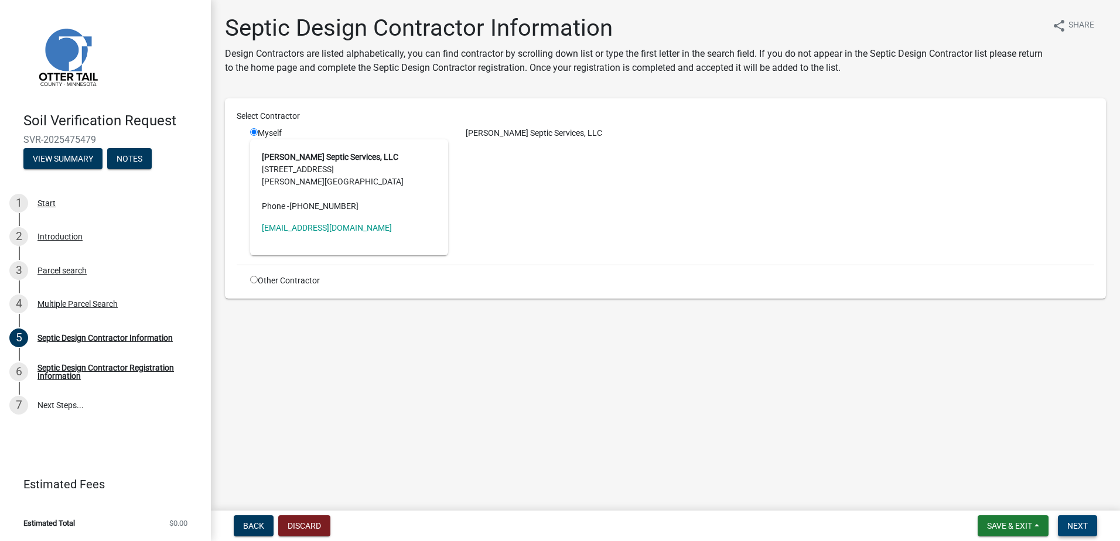
click at [1076, 523] on span "Next" at bounding box center [1077, 525] width 20 height 9
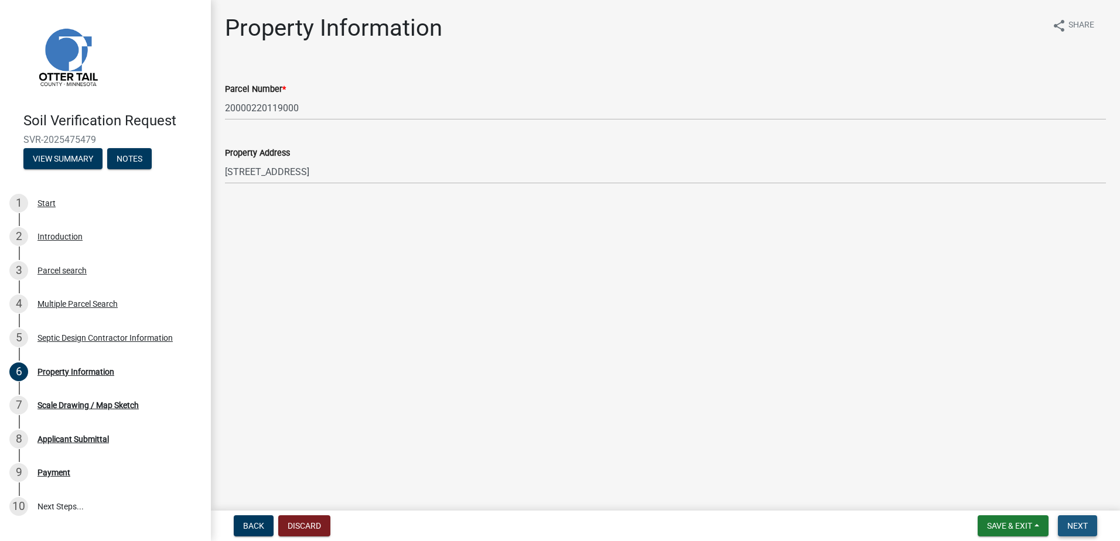
click at [1082, 526] on span "Next" at bounding box center [1077, 525] width 20 height 9
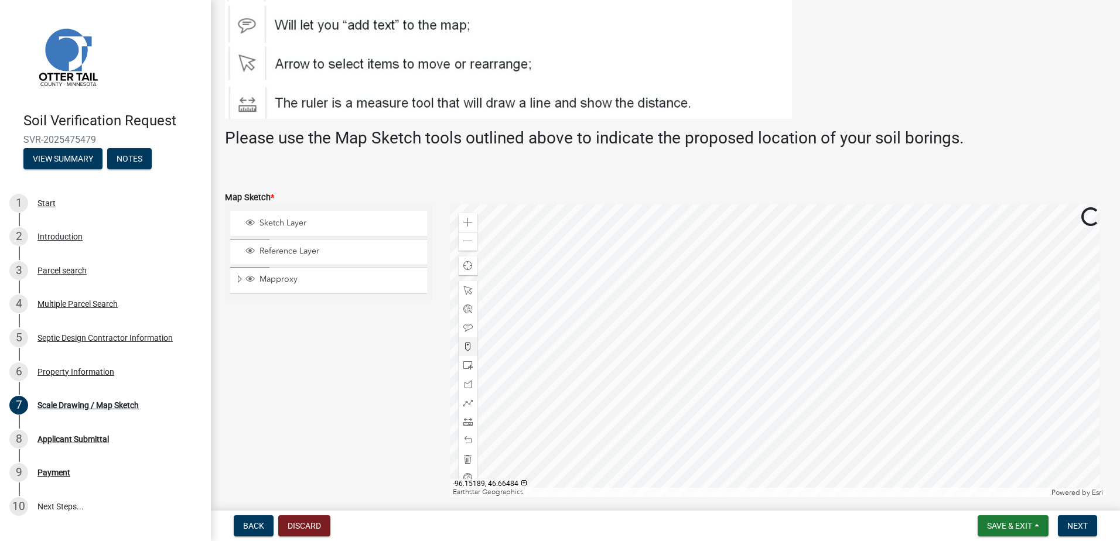
scroll to position [176, 0]
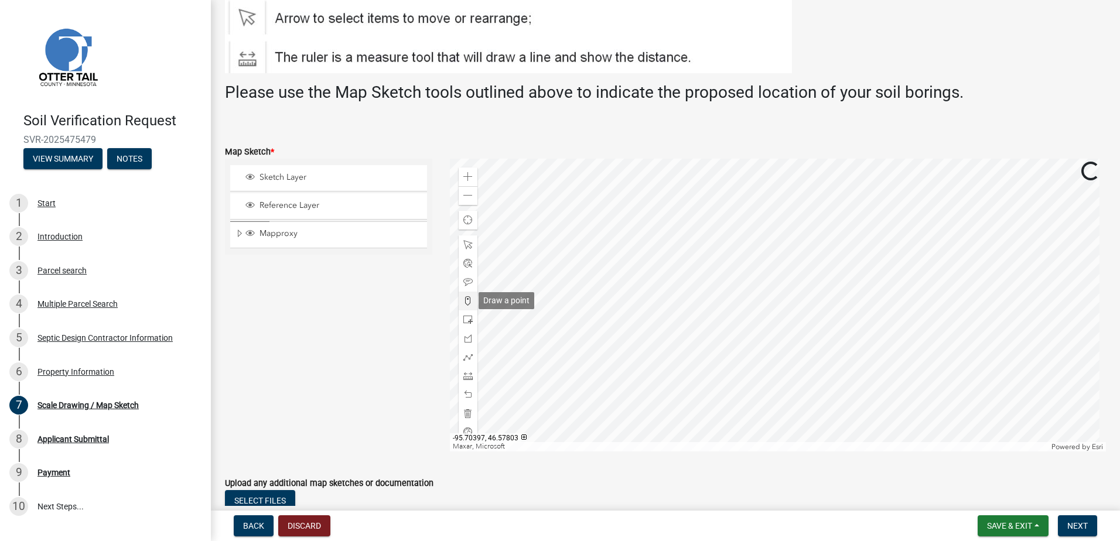
click at [464, 299] on span at bounding box center [467, 300] width 9 height 9
click at [824, 309] on div at bounding box center [778, 305] width 657 height 293
click at [1079, 519] on button "Next" at bounding box center [1077, 525] width 39 height 21
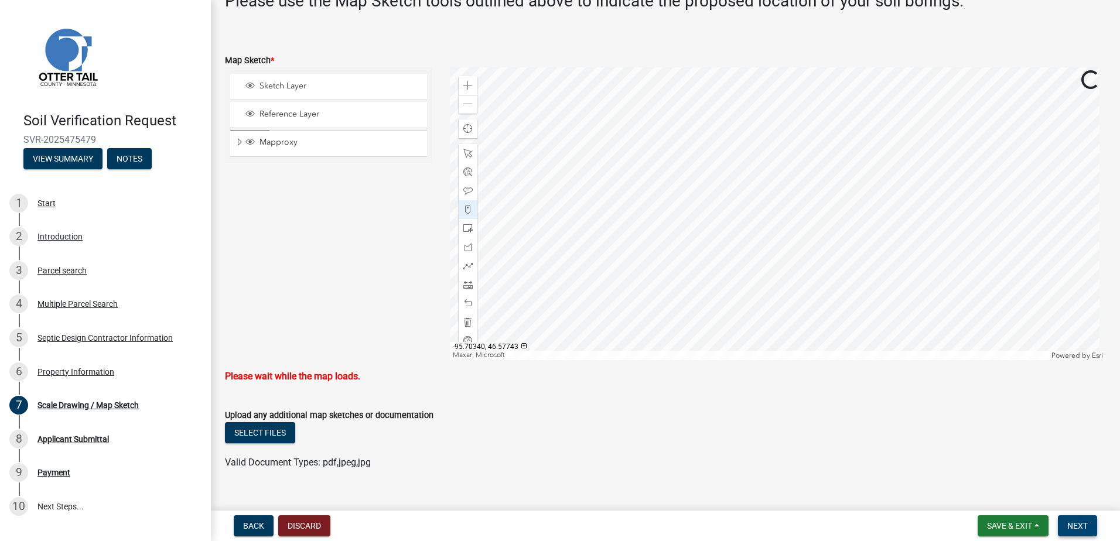
scroll to position [264, 0]
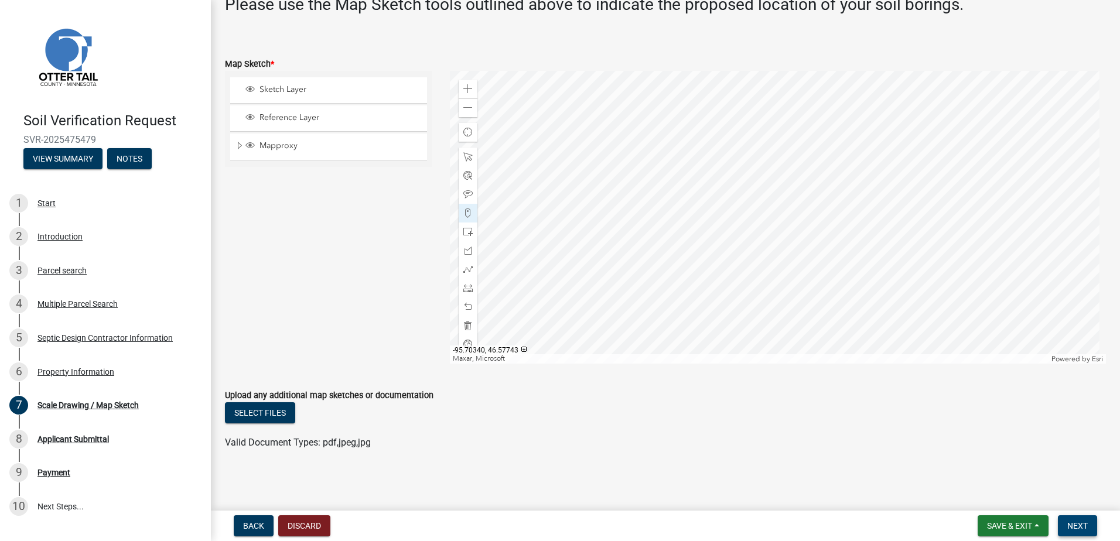
click at [1077, 525] on span "Next" at bounding box center [1077, 525] width 20 height 9
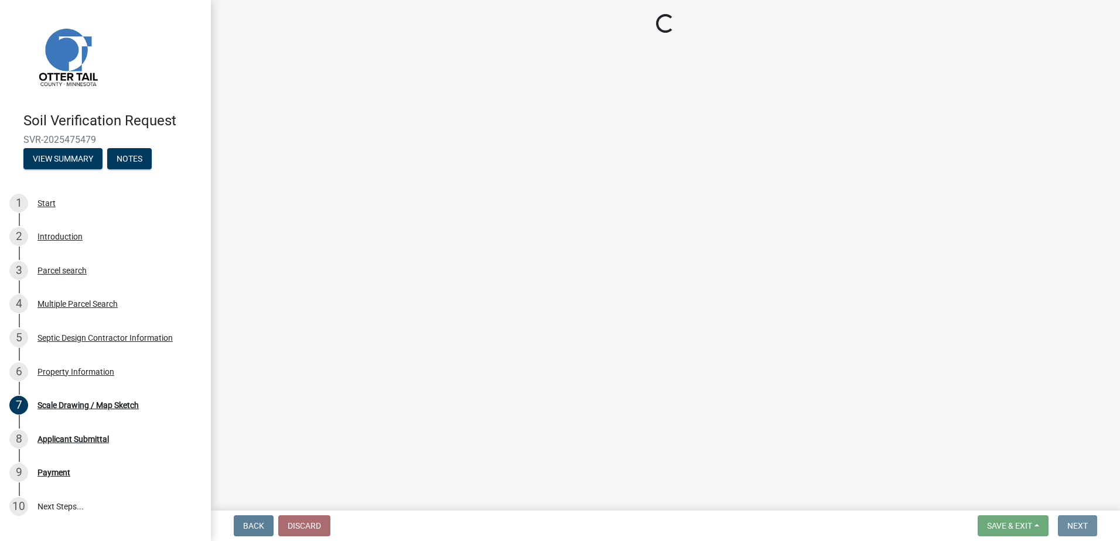
scroll to position [0, 0]
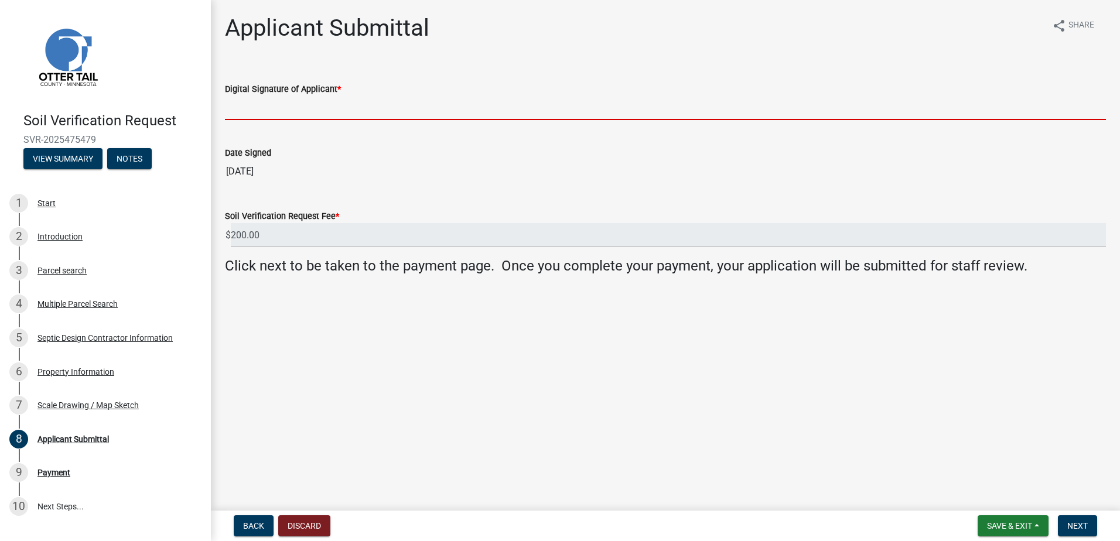
click at [257, 113] on input "Digital Signature of Applicant *" at bounding box center [665, 108] width 881 height 24
type input "[PERSON_NAME]"
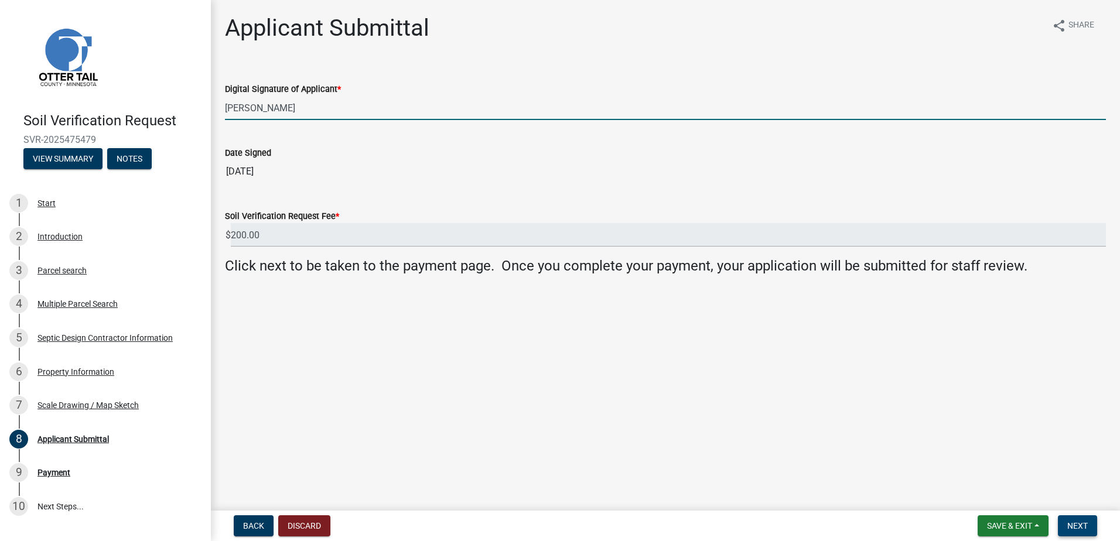
click at [1086, 524] on span "Next" at bounding box center [1077, 525] width 20 height 9
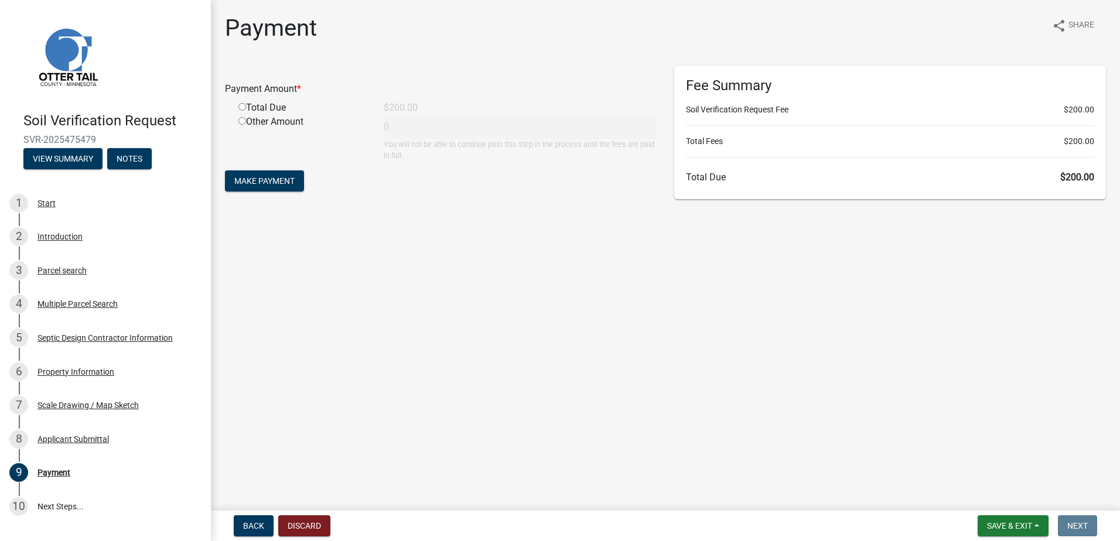
click at [239, 107] on input "radio" at bounding box center [242, 107] width 8 height 8
radio input "true"
type input "200"
click at [257, 185] on button "Make Payment" at bounding box center [264, 180] width 79 height 21
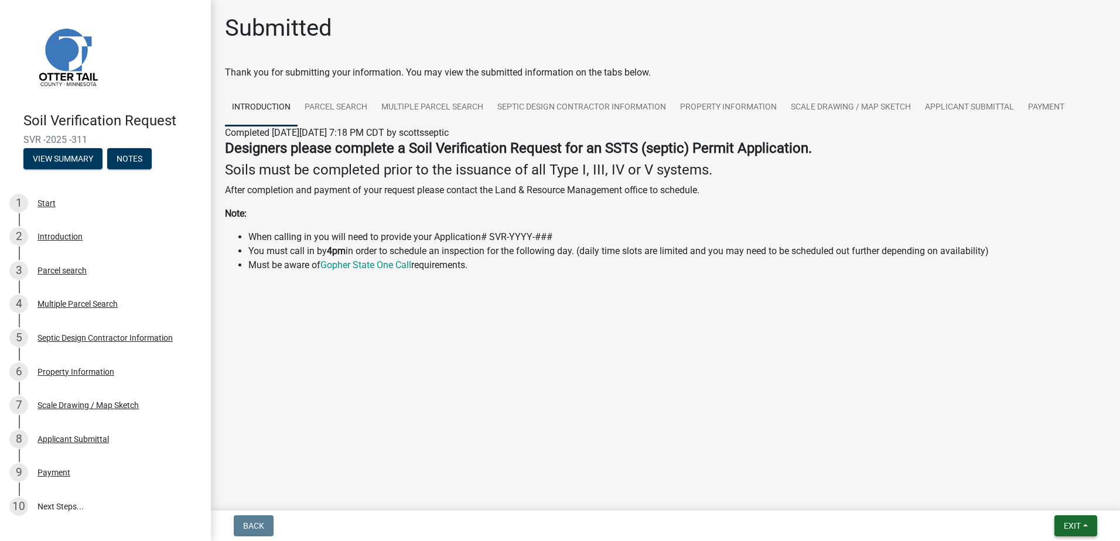
drag, startPoint x: 1086, startPoint y: 522, endPoint x: 1058, endPoint y: 507, distance: 32.2
click at [1086, 522] on button "Exit" at bounding box center [1075, 525] width 43 height 21
click at [1040, 497] on button "Save & Exit" at bounding box center [1050, 495] width 94 height 28
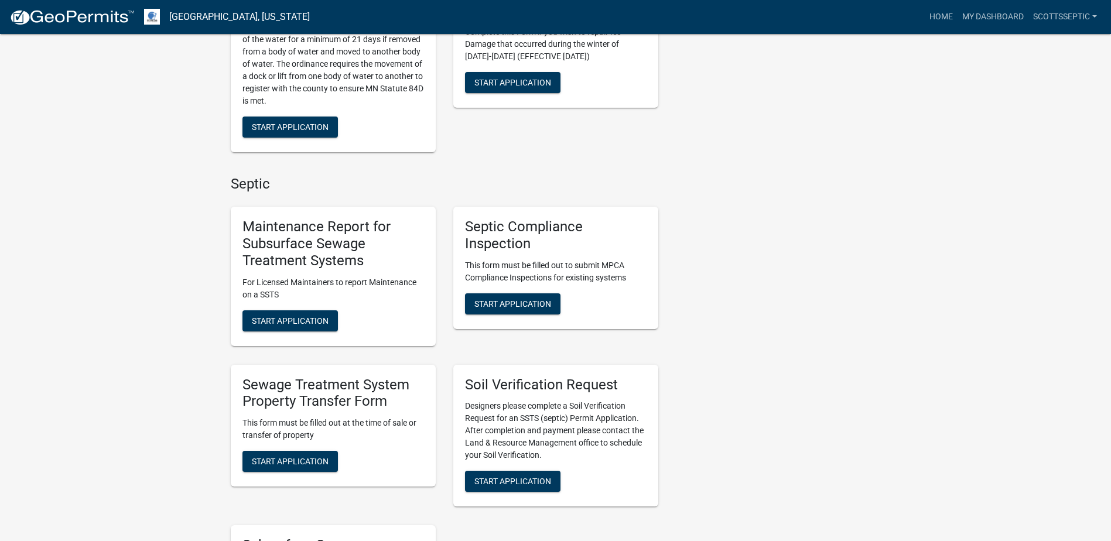
scroll to position [644, 0]
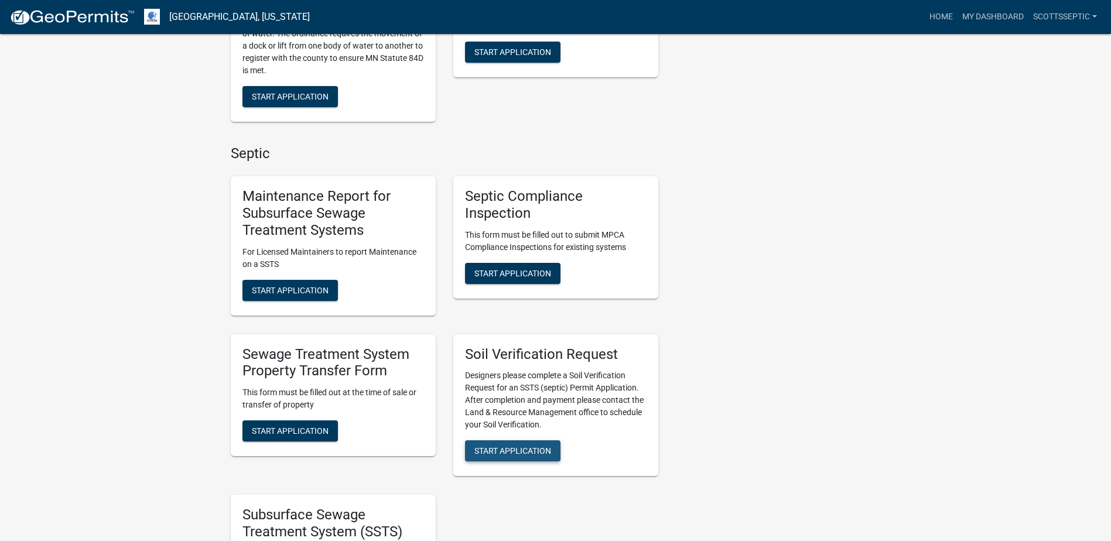
click at [493, 452] on span "Start Application" at bounding box center [512, 450] width 77 height 9
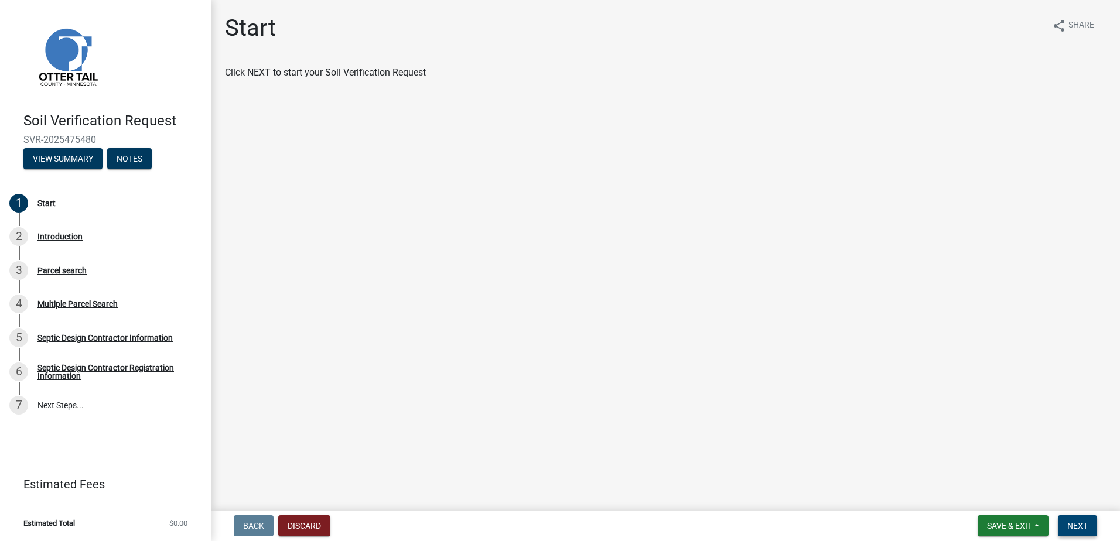
click at [1068, 525] on span "Next" at bounding box center [1077, 525] width 20 height 9
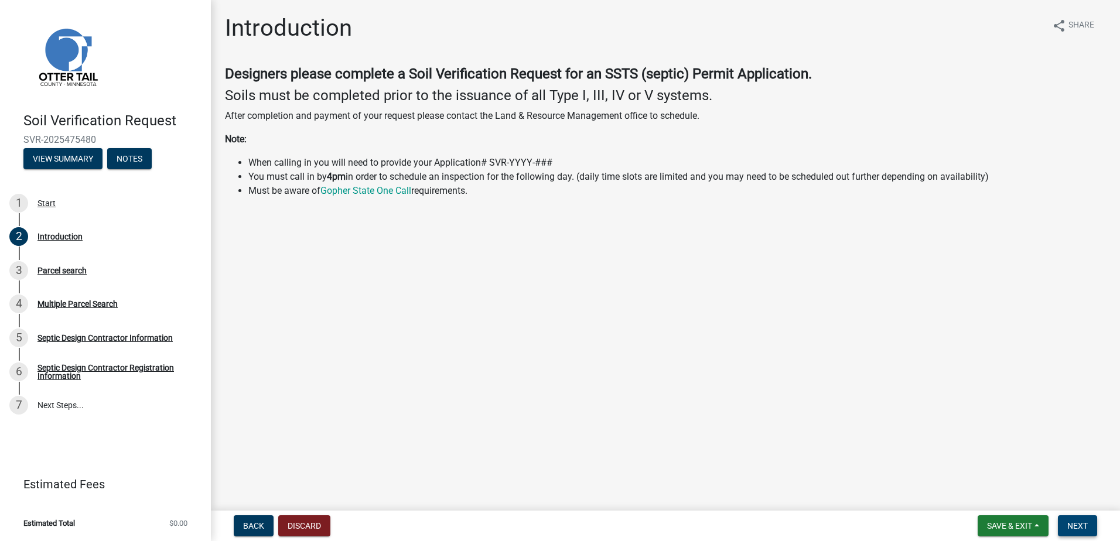
click at [1072, 522] on span "Next" at bounding box center [1077, 525] width 20 height 9
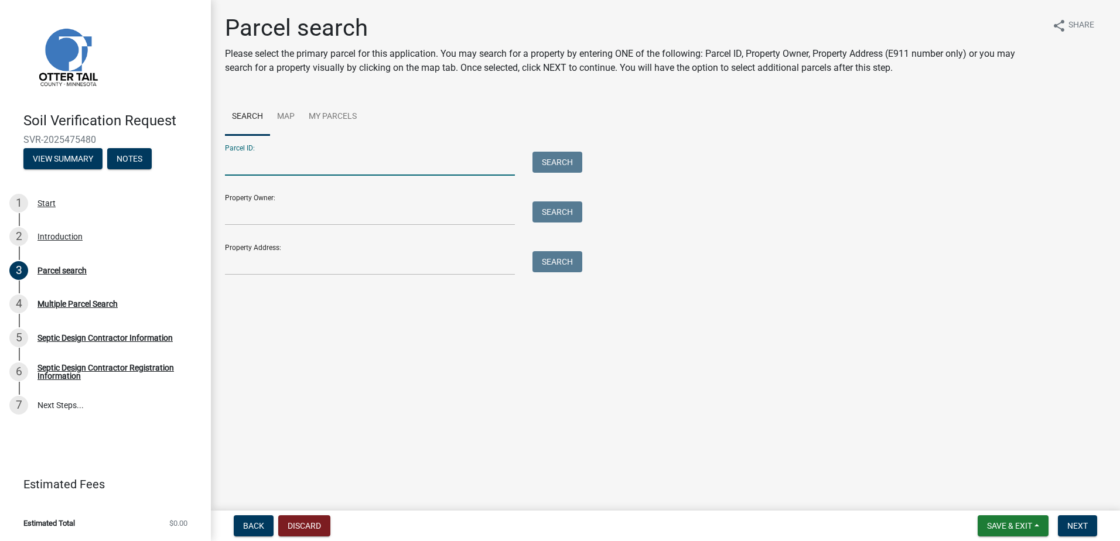
drag, startPoint x: 261, startPoint y: 159, endPoint x: 287, endPoint y: 156, distance: 26.5
click at [260, 159] on input "Parcel ID:" at bounding box center [370, 164] width 290 height 24
type input "20000990479000"
click at [543, 160] on button "Search" at bounding box center [557, 162] width 50 height 21
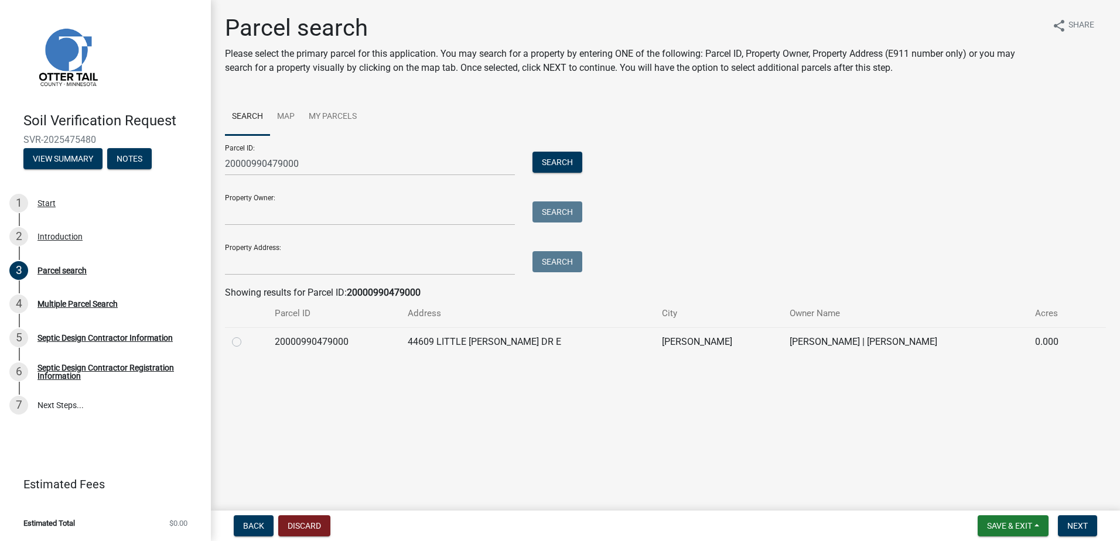
click at [246, 335] on label at bounding box center [246, 335] width 0 height 0
click at [246, 342] on input "radio" at bounding box center [250, 339] width 8 height 8
radio input "true"
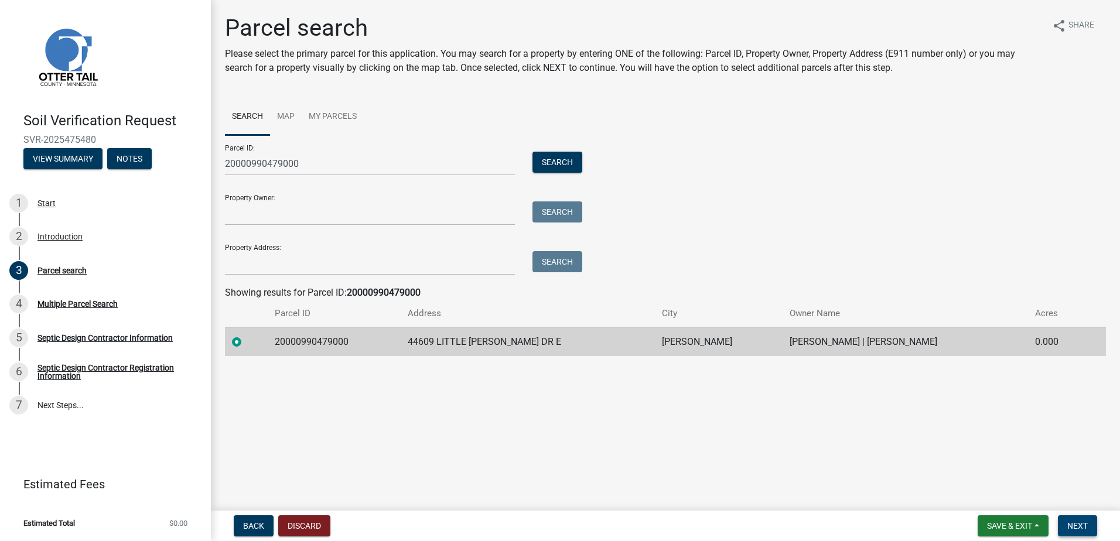
click at [1076, 528] on span "Next" at bounding box center [1077, 525] width 20 height 9
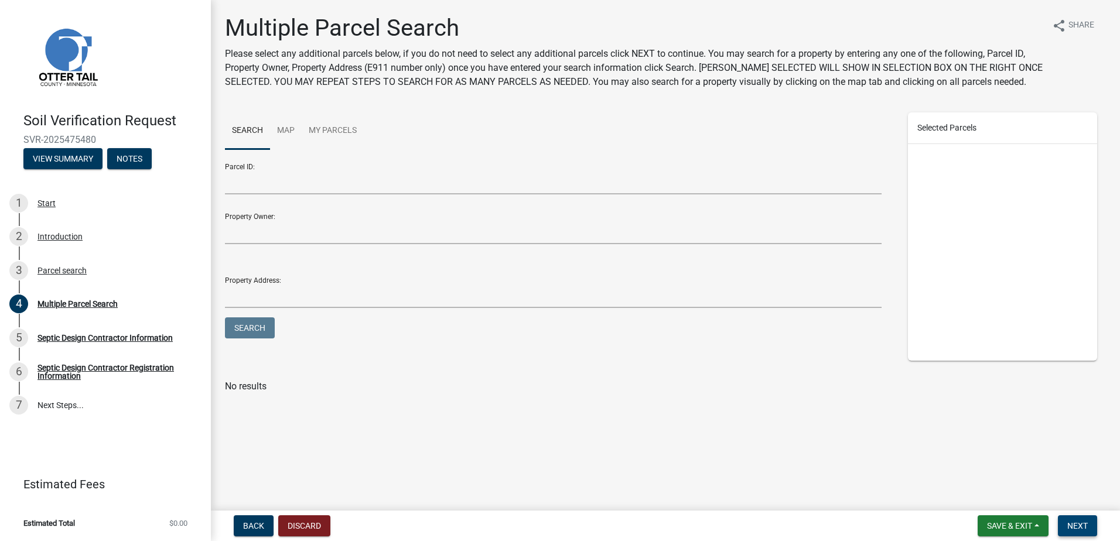
click at [1081, 524] on span "Next" at bounding box center [1077, 525] width 20 height 9
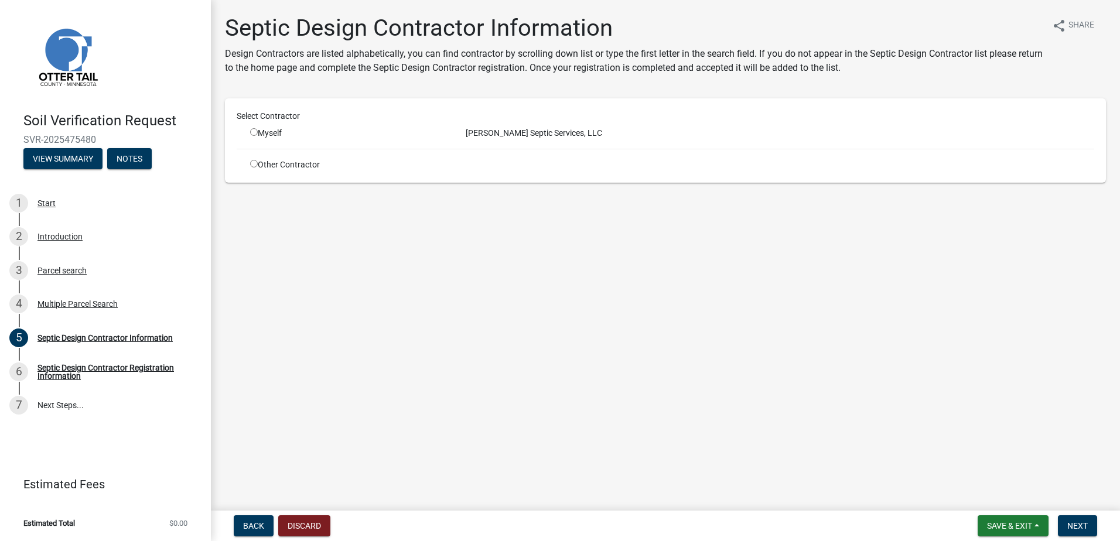
click at [252, 132] on input "radio" at bounding box center [254, 132] width 8 height 8
radio input "true"
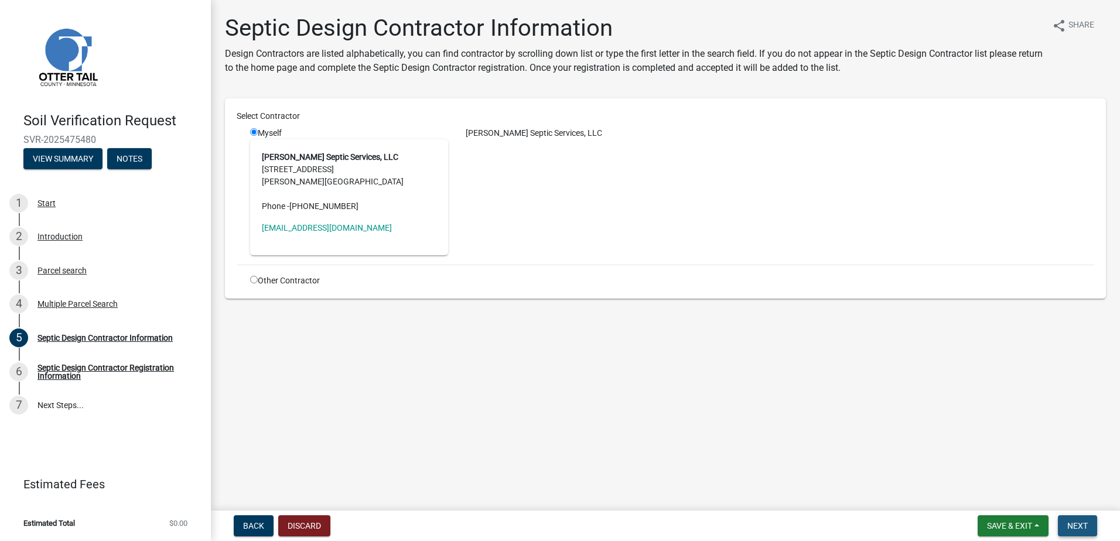
click at [1075, 527] on span "Next" at bounding box center [1077, 525] width 20 height 9
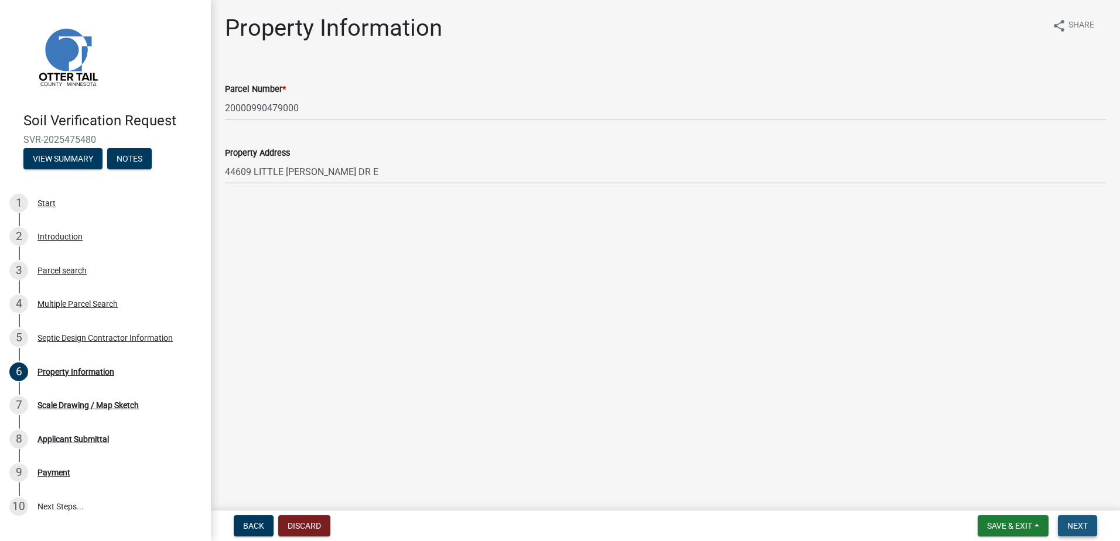
click at [1066, 524] on button "Next" at bounding box center [1077, 525] width 39 height 21
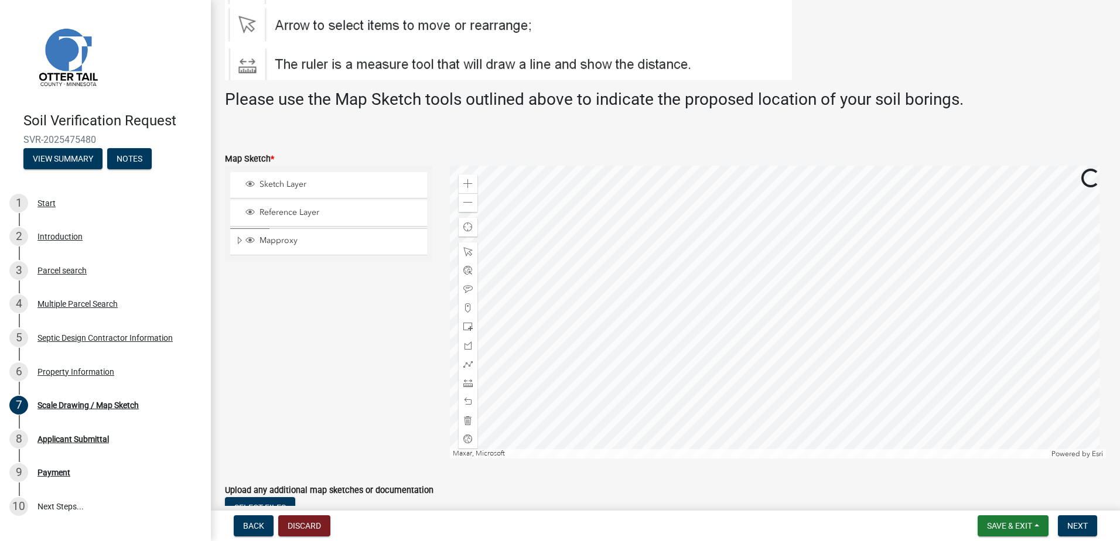
scroll to position [176, 0]
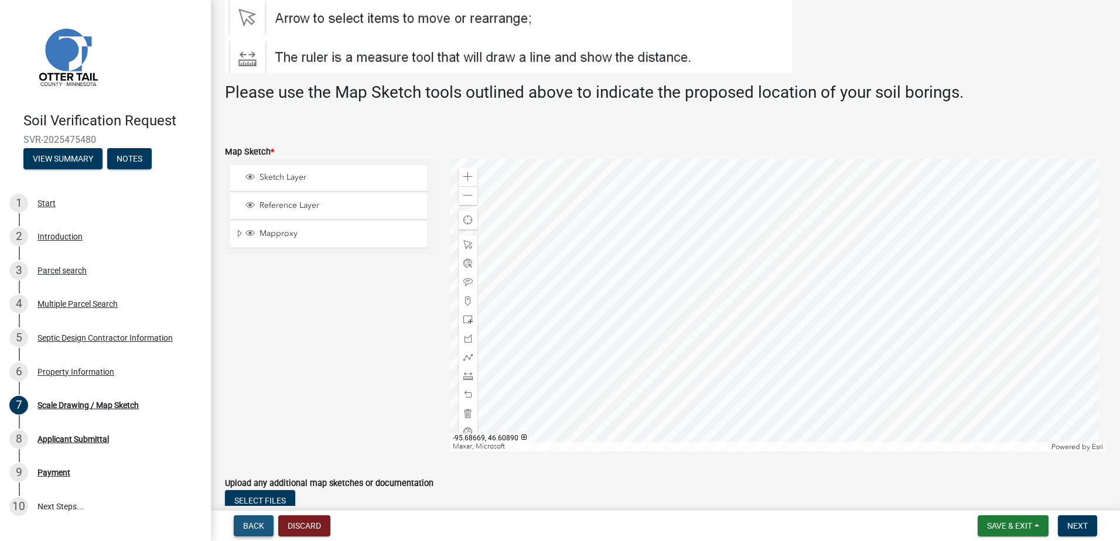
click at [251, 524] on span "Back" at bounding box center [253, 525] width 21 height 9
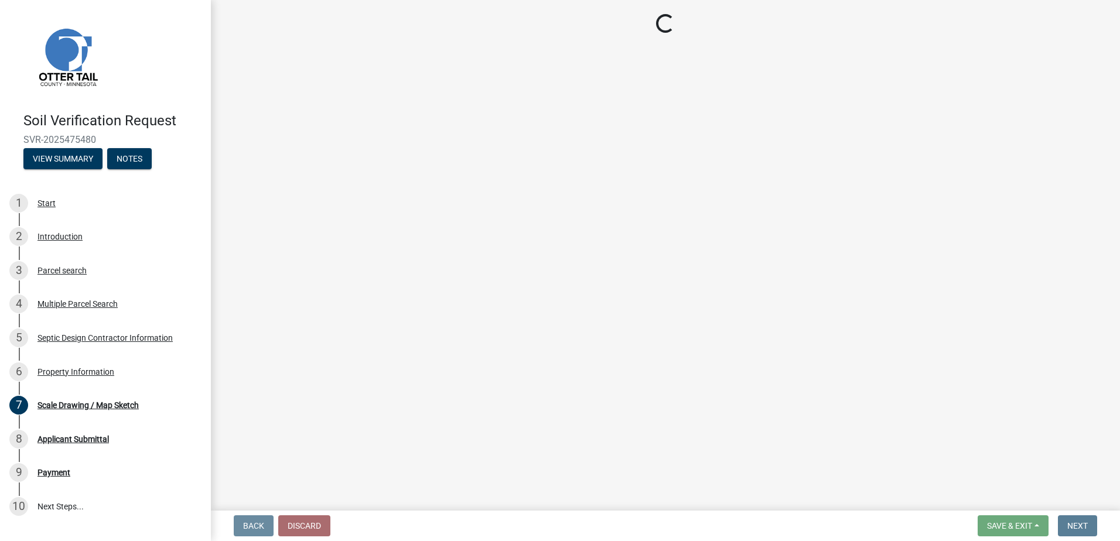
scroll to position [0, 0]
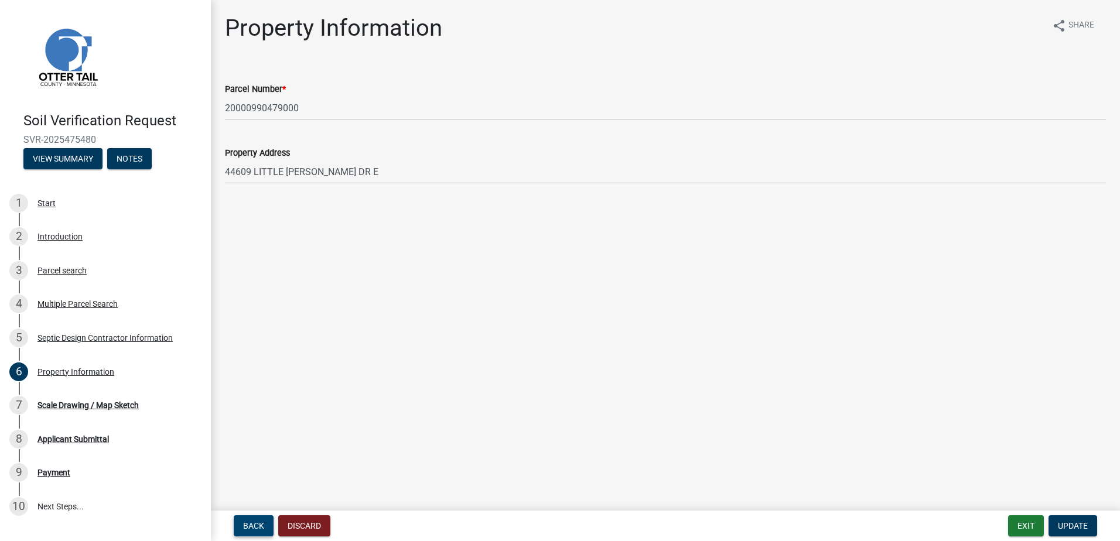
click at [251, 524] on span "Back" at bounding box center [253, 525] width 21 height 9
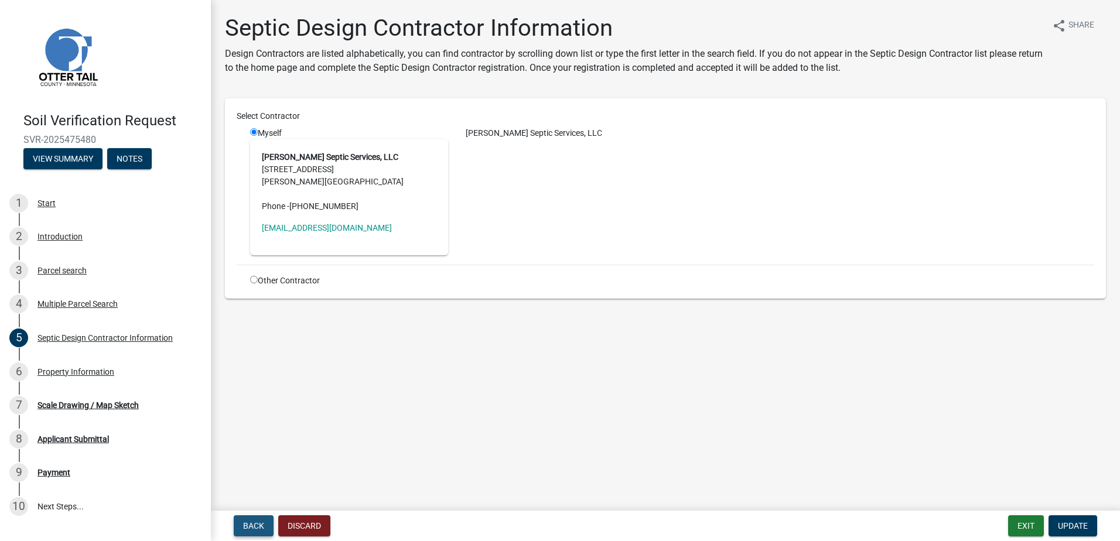
click at [251, 524] on span "Back" at bounding box center [253, 525] width 21 height 9
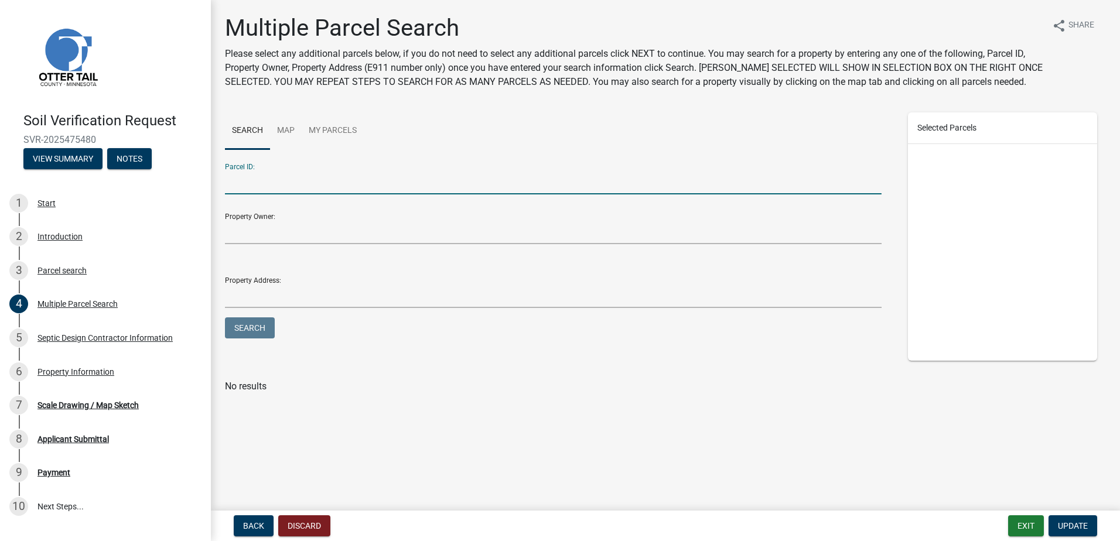
click at [242, 182] on input "Parcel ID:" at bounding box center [553, 182] width 657 height 24
type input "20000990480000"
click at [234, 326] on button "Search" at bounding box center [250, 327] width 50 height 21
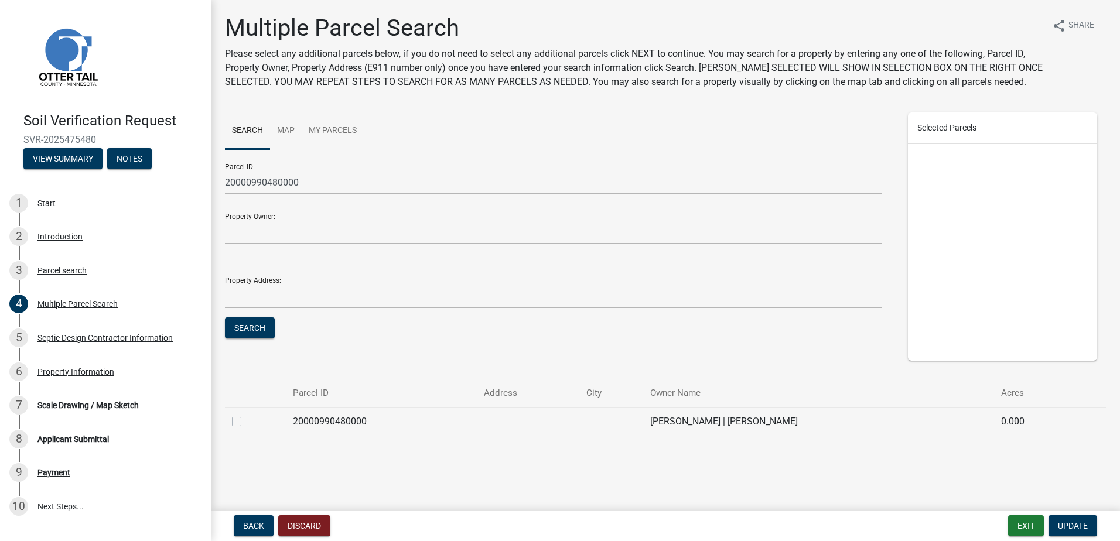
click at [246, 415] on label at bounding box center [246, 415] width 0 height 0
click at [246, 422] on input "checkbox" at bounding box center [250, 419] width 8 height 8
checkbox input "true"
click at [1074, 527] on span "Update" at bounding box center [1073, 525] width 30 height 9
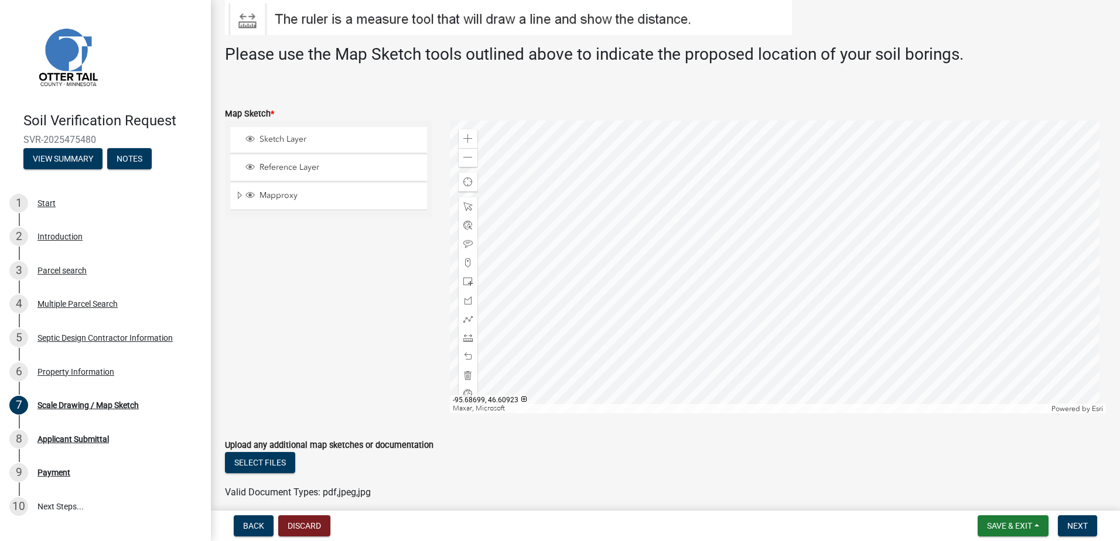
scroll to position [234, 0]
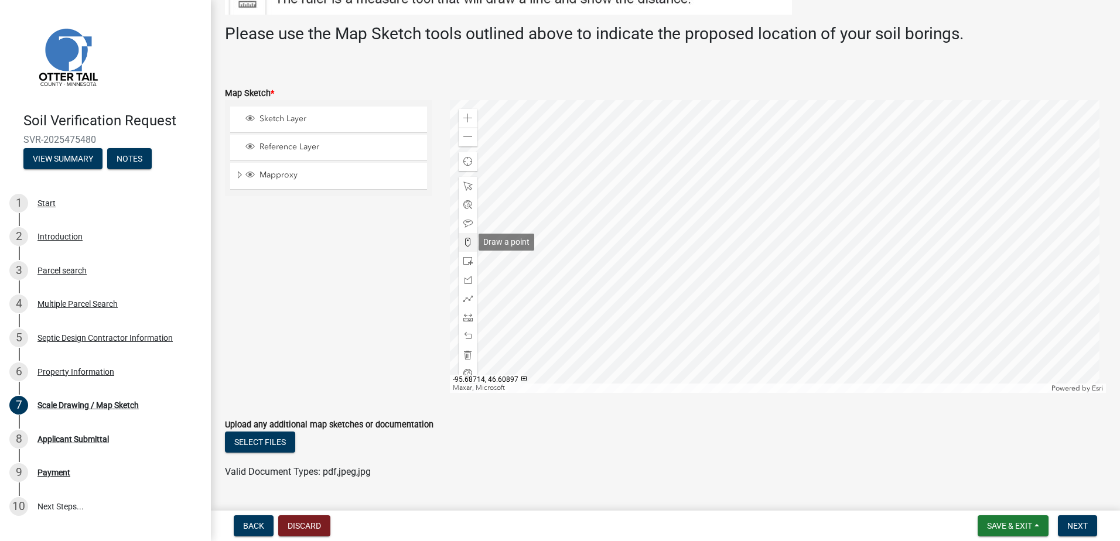
click at [463, 244] on span at bounding box center [467, 242] width 9 height 9
click at [785, 278] on div at bounding box center [778, 246] width 657 height 293
click at [1085, 523] on span "Next" at bounding box center [1077, 525] width 20 height 9
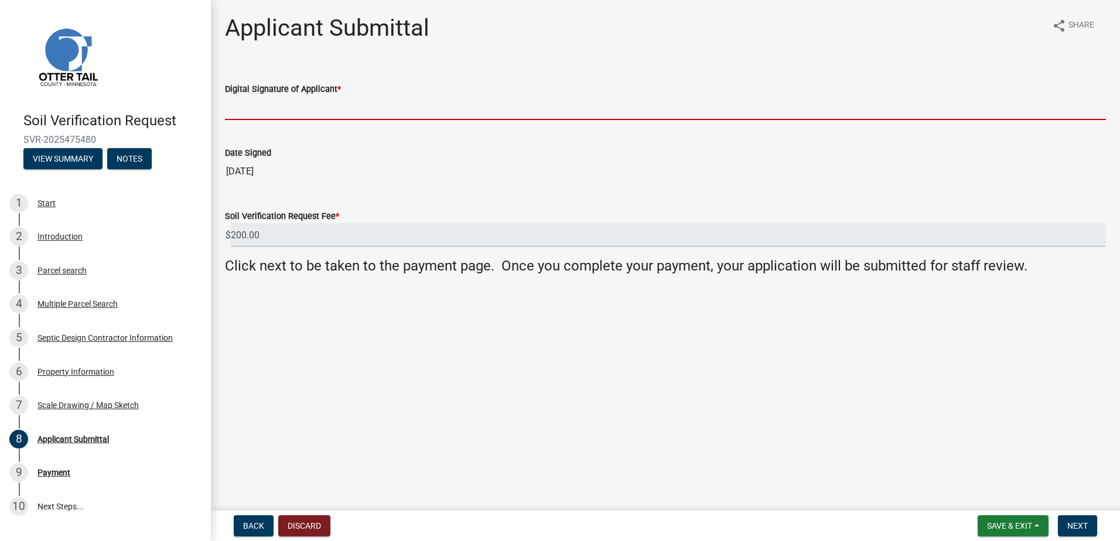
click at [268, 111] on input "Digital Signature of Applicant *" at bounding box center [665, 108] width 881 height 24
type input "[PERSON_NAME]"
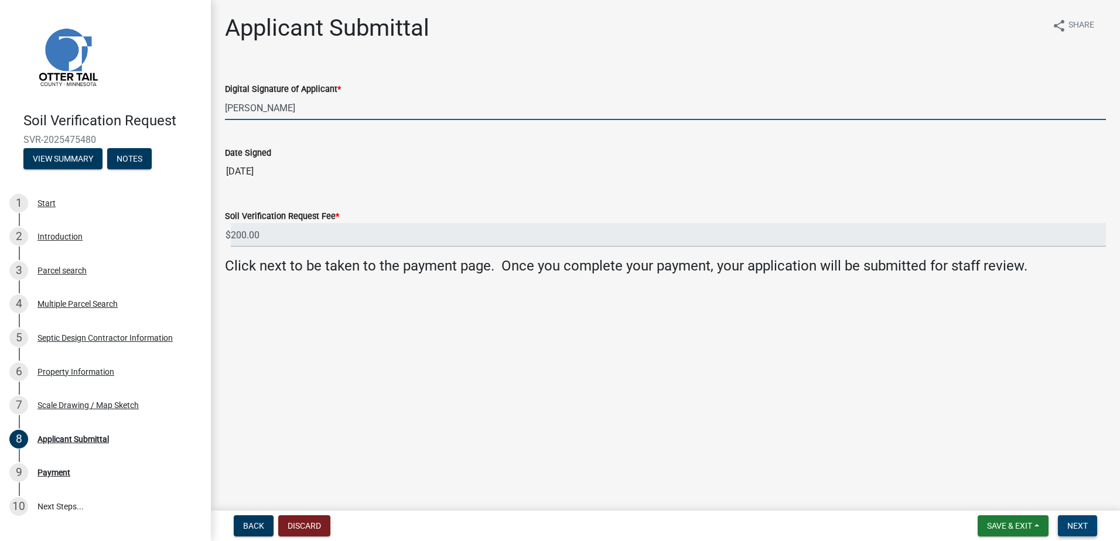
click at [1079, 527] on span "Next" at bounding box center [1077, 525] width 20 height 9
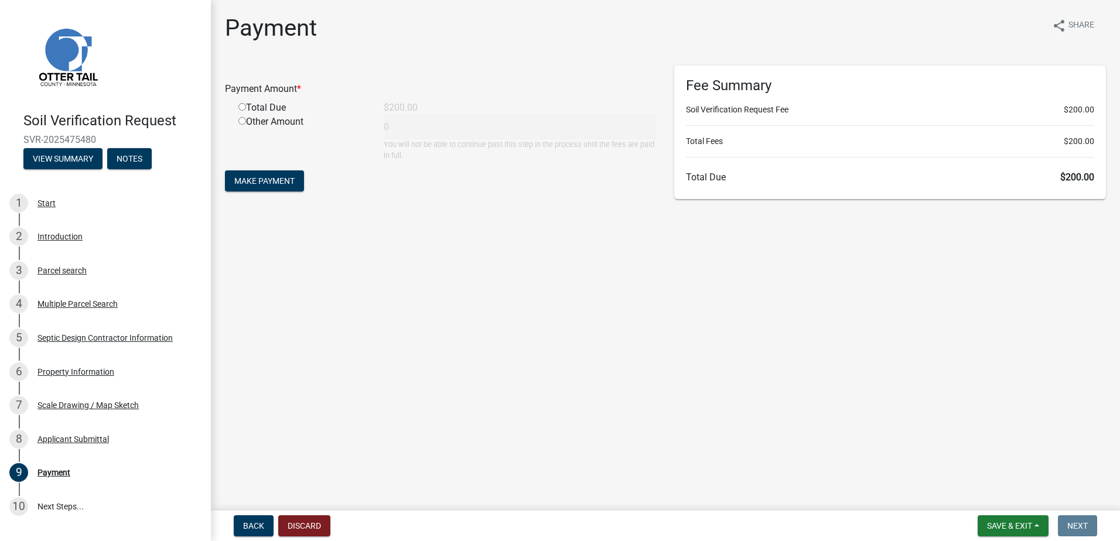
click at [238, 107] on input "radio" at bounding box center [242, 107] width 8 height 8
radio input "true"
type input "200"
click at [263, 179] on span "Make Payment" at bounding box center [264, 180] width 60 height 9
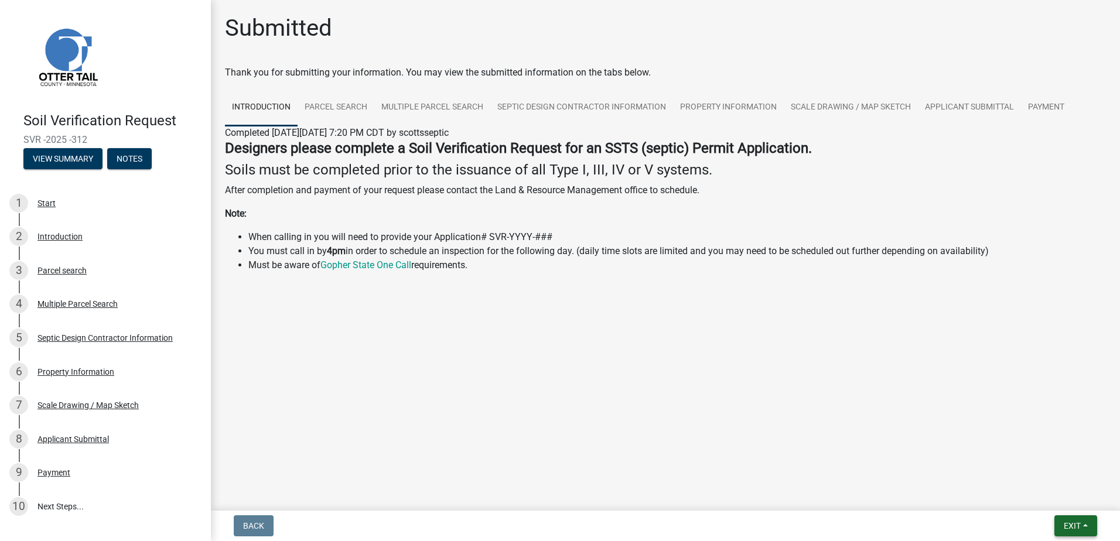
click at [1085, 528] on button "Exit" at bounding box center [1075, 525] width 43 height 21
click at [1044, 498] on button "Save & Exit" at bounding box center [1050, 495] width 94 height 28
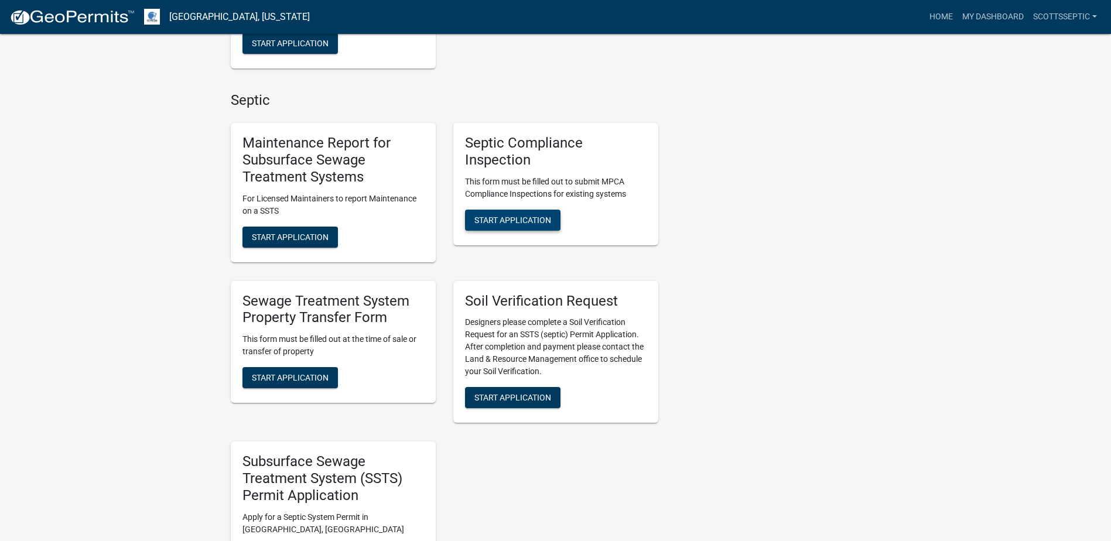
scroll to position [820, 0]
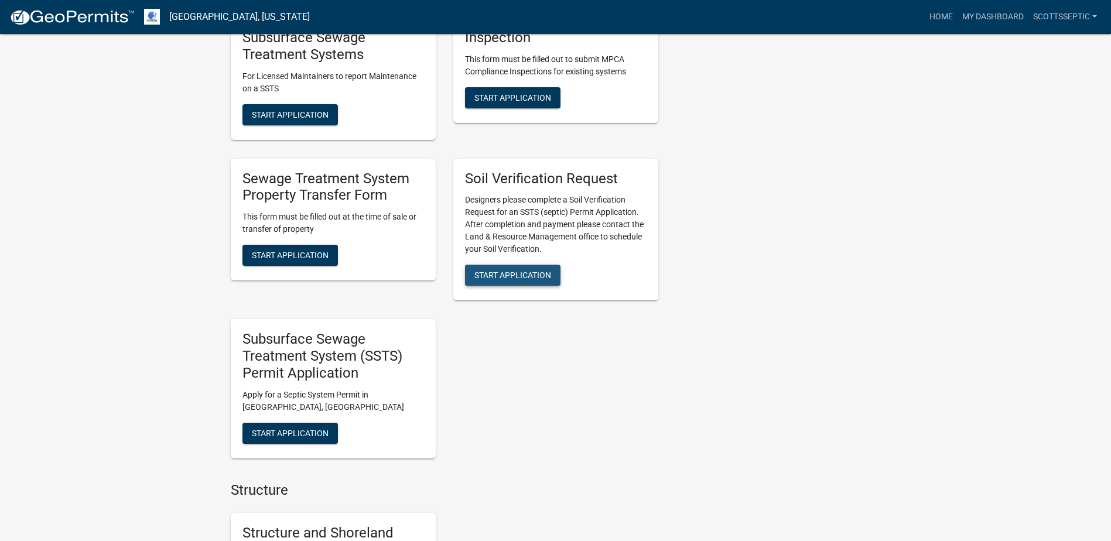
click at [512, 271] on span "Start Application" at bounding box center [512, 275] width 77 height 9
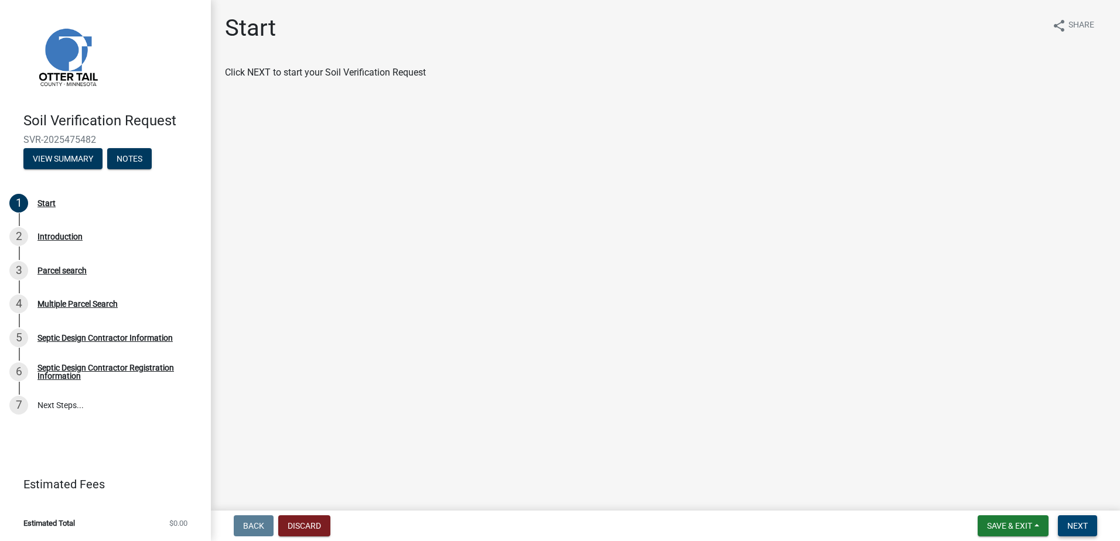
click at [1079, 521] on span "Next" at bounding box center [1077, 525] width 20 height 9
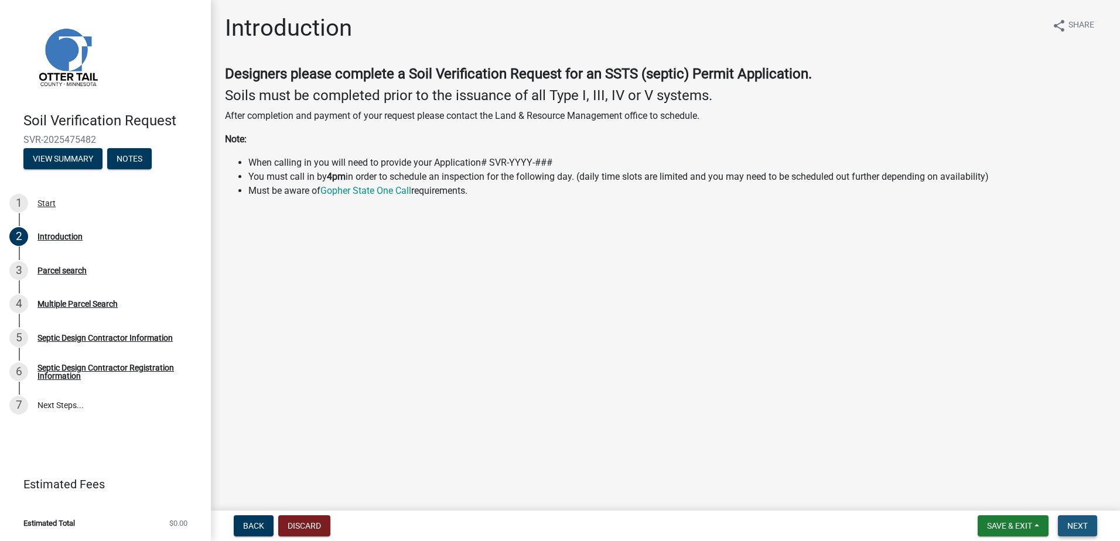
click at [1086, 524] on span "Next" at bounding box center [1077, 525] width 20 height 9
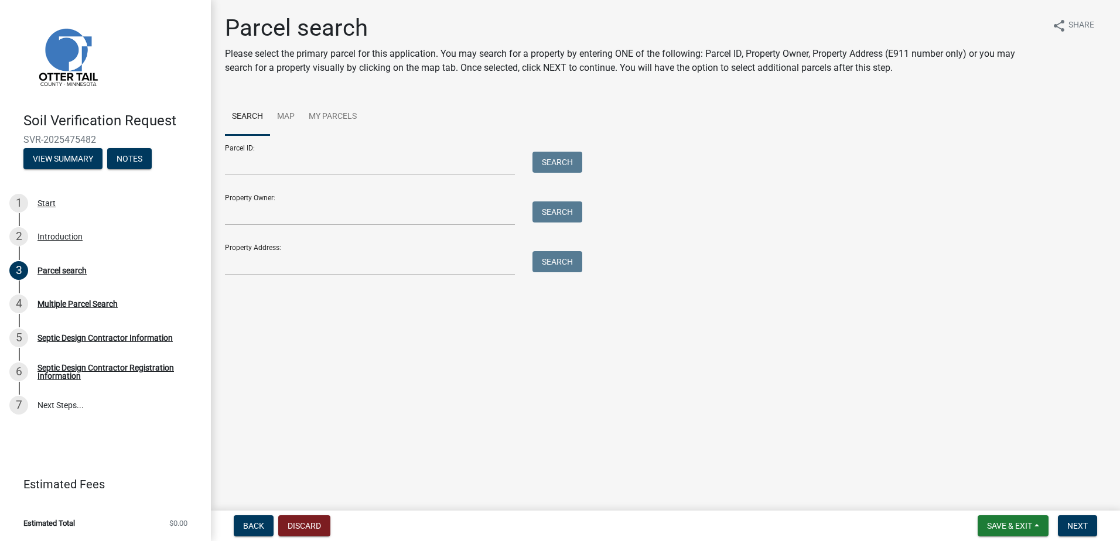
drag, startPoint x: 245, startPoint y: 177, endPoint x: 247, endPoint y: 169, distance: 8.5
click at [245, 174] on form "Parcel ID: Search Property Owner: Search Property Address: Search" at bounding box center [400, 205] width 351 height 140
click at [248, 169] on input "Parcel ID:" at bounding box center [370, 164] width 290 height 24
click at [563, 161] on button "Search" at bounding box center [557, 162] width 50 height 21
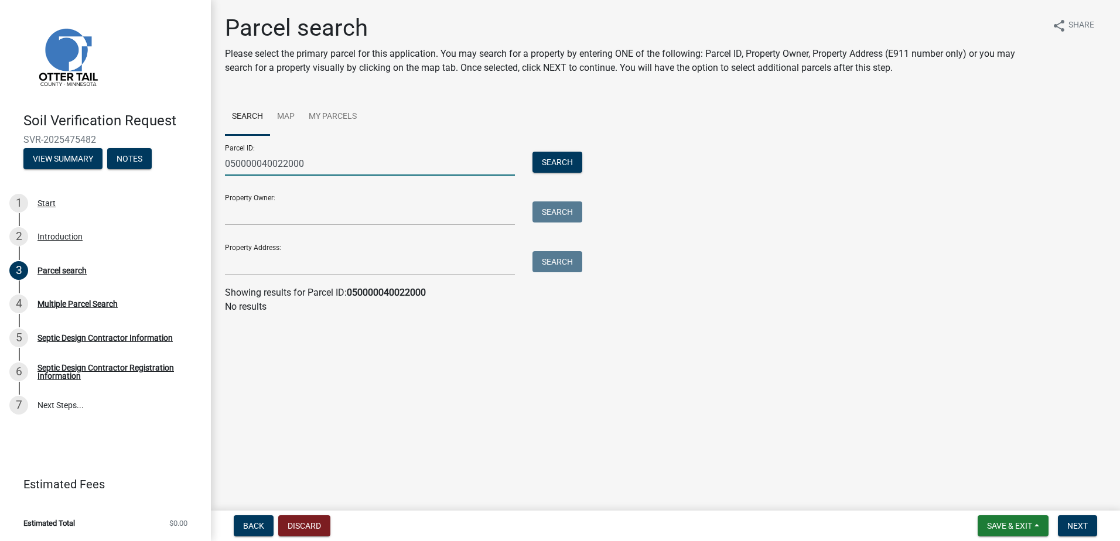
click at [251, 163] on input "050000040022000" at bounding box center [370, 164] width 290 height 24
type input "05000040022000"
click at [559, 158] on button "Search" at bounding box center [557, 162] width 50 height 21
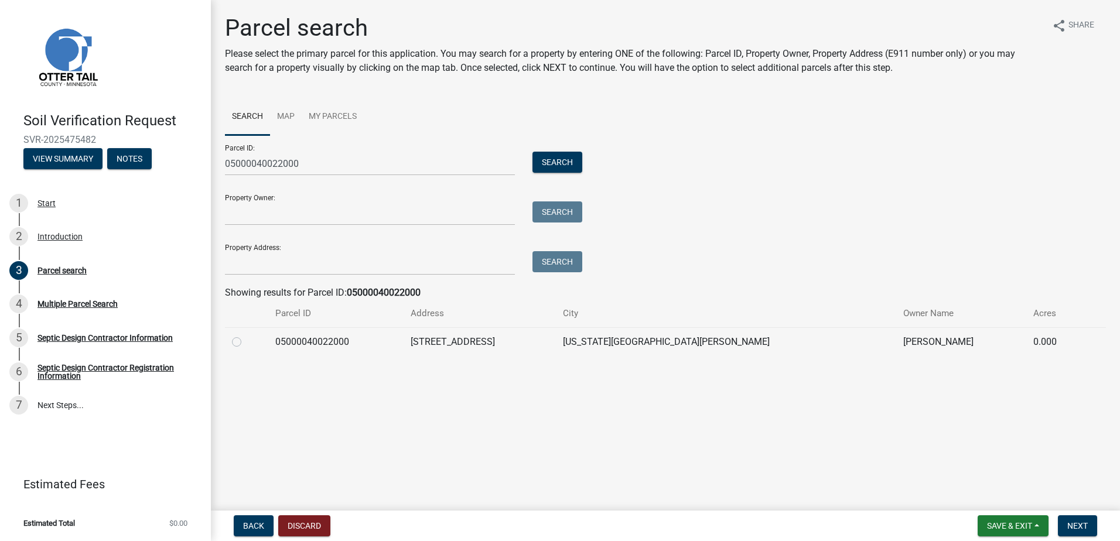
click at [246, 335] on label at bounding box center [246, 335] width 0 height 0
click at [246, 341] on input "radio" at bounding box center [250, 339] width 8 height 8
radio input "true"
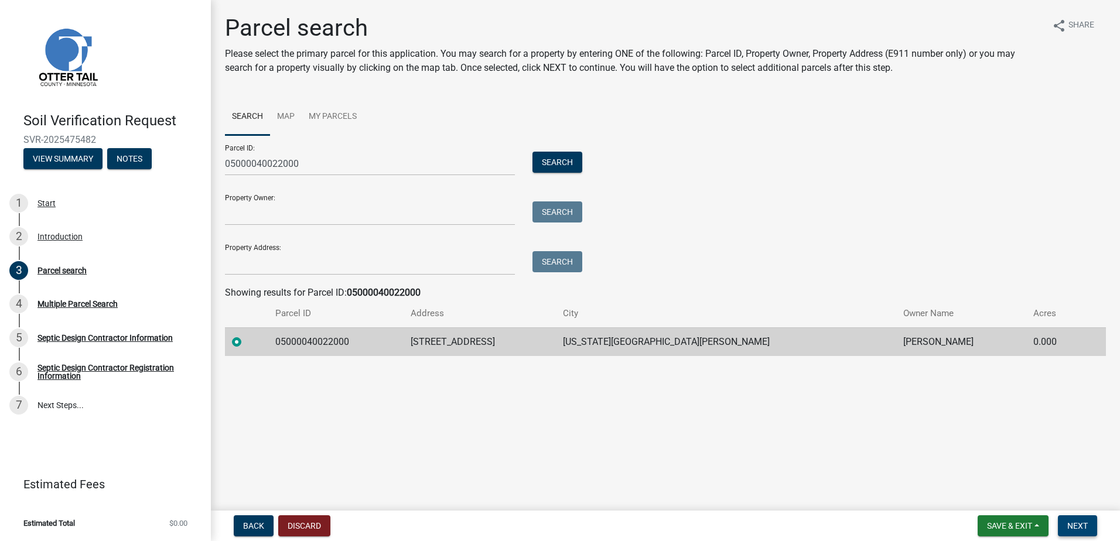
click at [1077, 523] on span "Next" at bounding box center [1077, 525] width 20 height 9
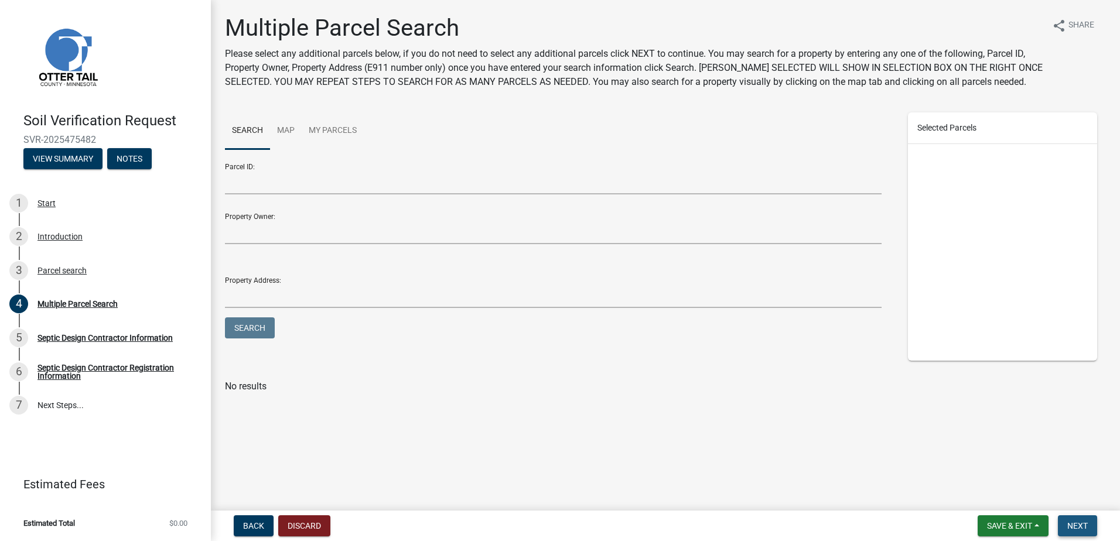
click at [1076, 525] on span "Next" at bounding box center [1077, 525] width 20 height 9
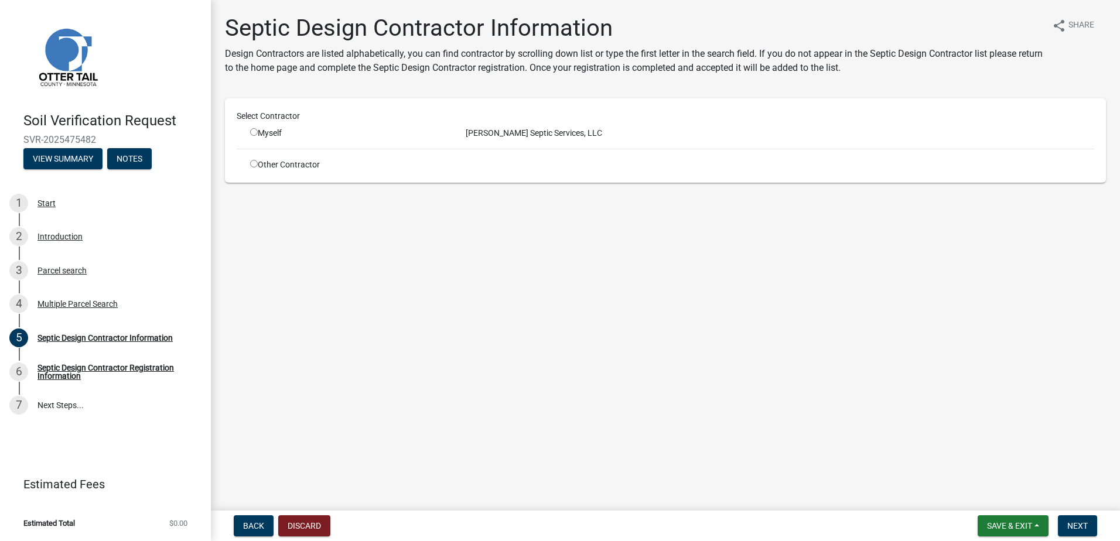
drag, startPoint x: 251, startPoint y: 131, endPoint x: 256, endPoint y: 138, distance: 8.4
click at [251, 131] on input "radio" at bounding box center [254, 132] width 8 height 8
radio input "true"
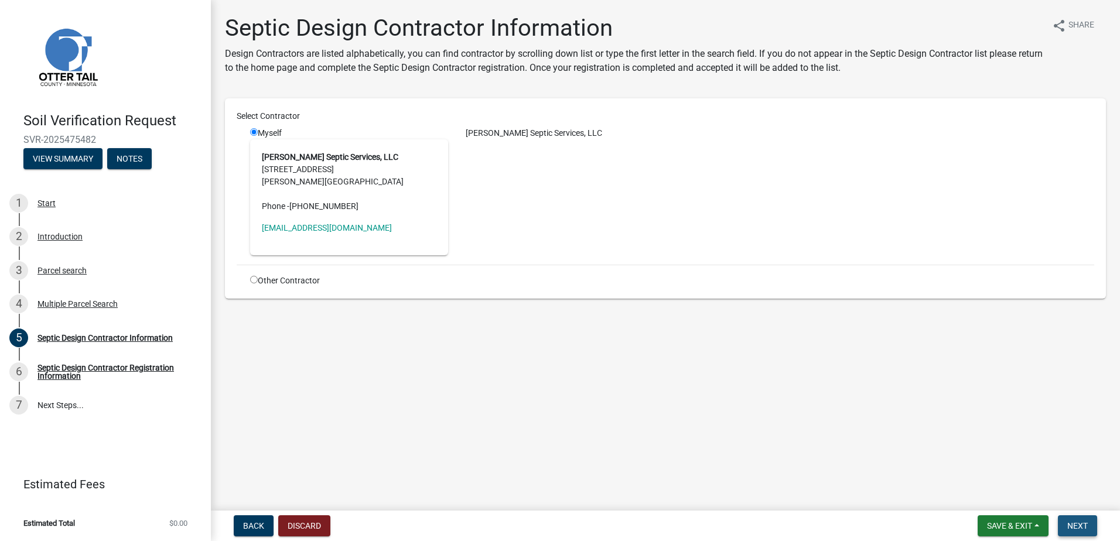
click at [1077, 518] on button "Next" at bounding box center [1077, 525] width 39 height 21
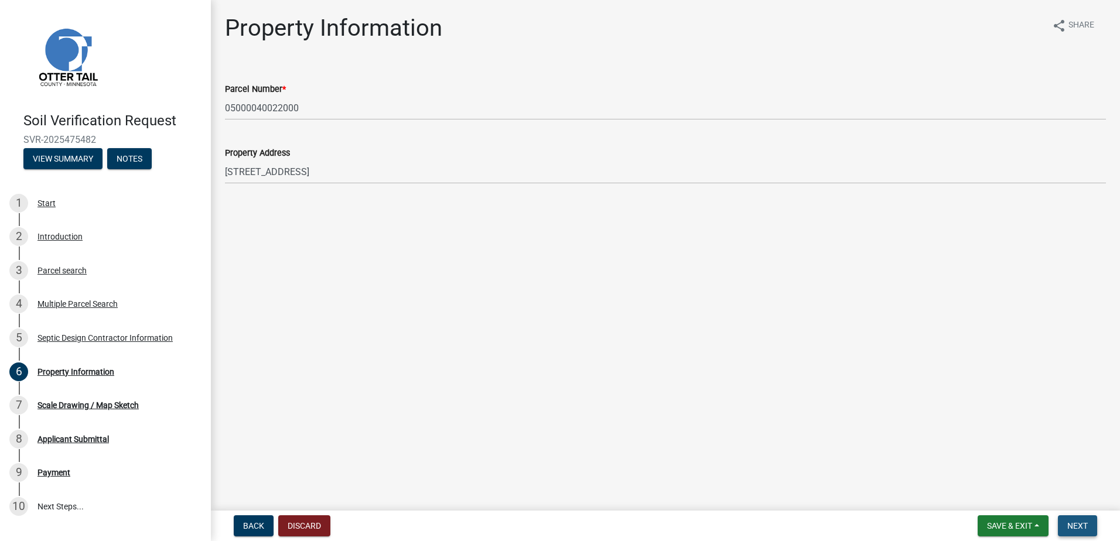
click at [1077, 527] on span "Next" at bounding box center [1077, 525] width 20 height 9
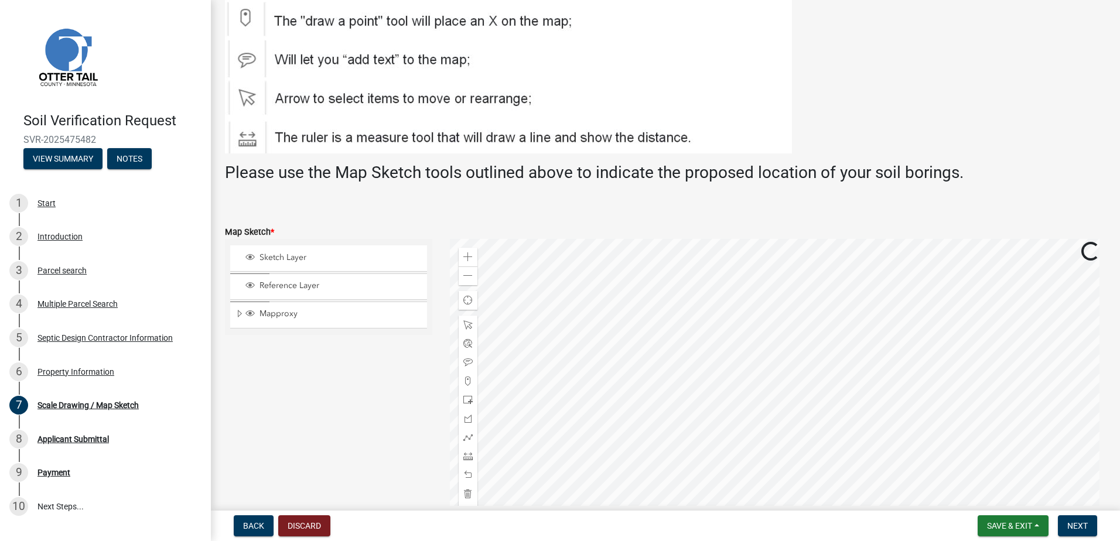
scroll to position [234, 0]
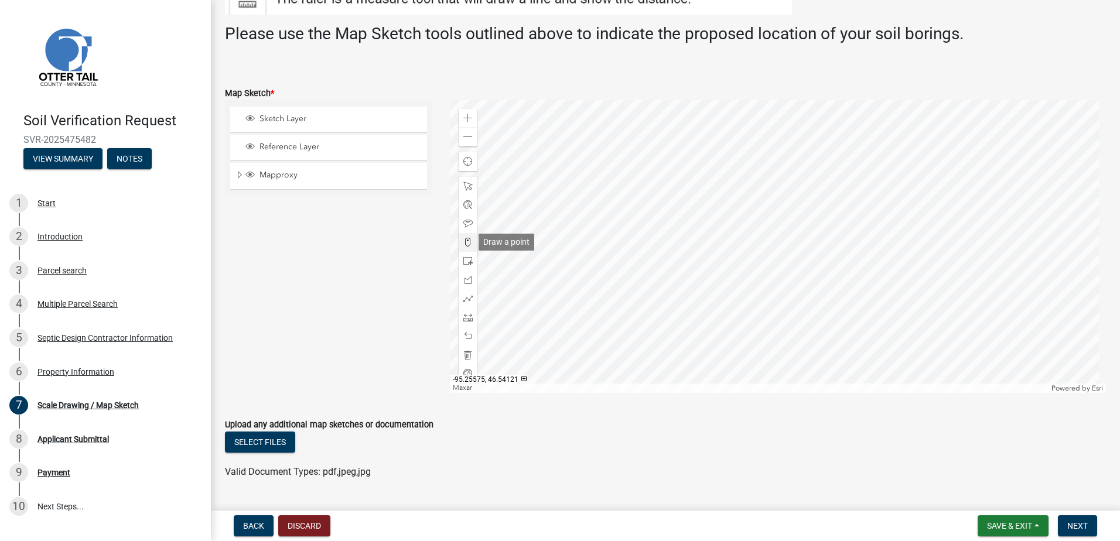
click at [466, 241] on span at bounding box center [467, 242] width 9 height 9
click at [761, 222] on div at bounding box center [778, 246] width 657 height 293
click at [1083, 527] on span "Next" at bounding box center [1077, 525] width 20 height 9
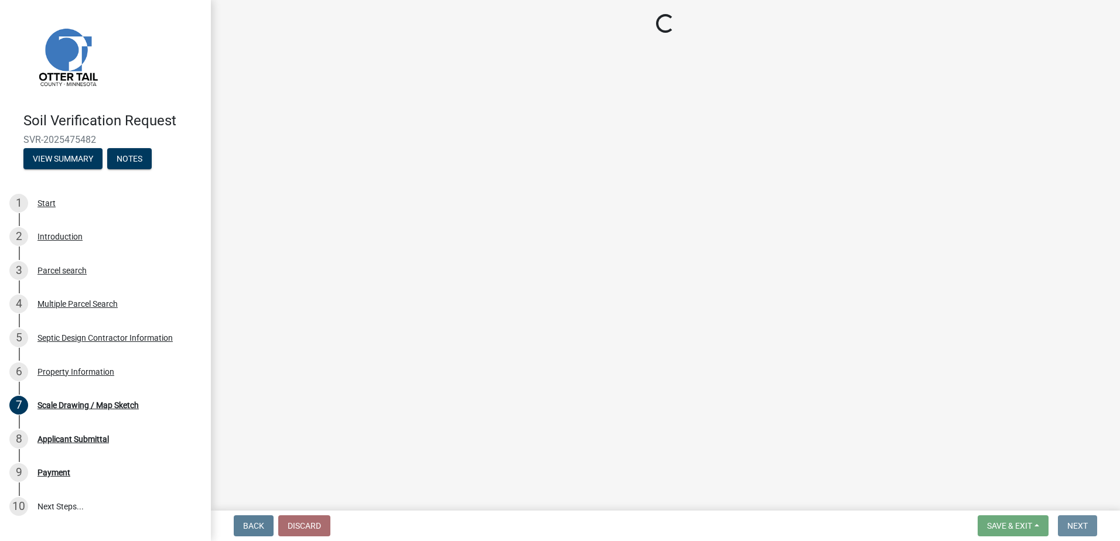
scroll to position [0, 0]
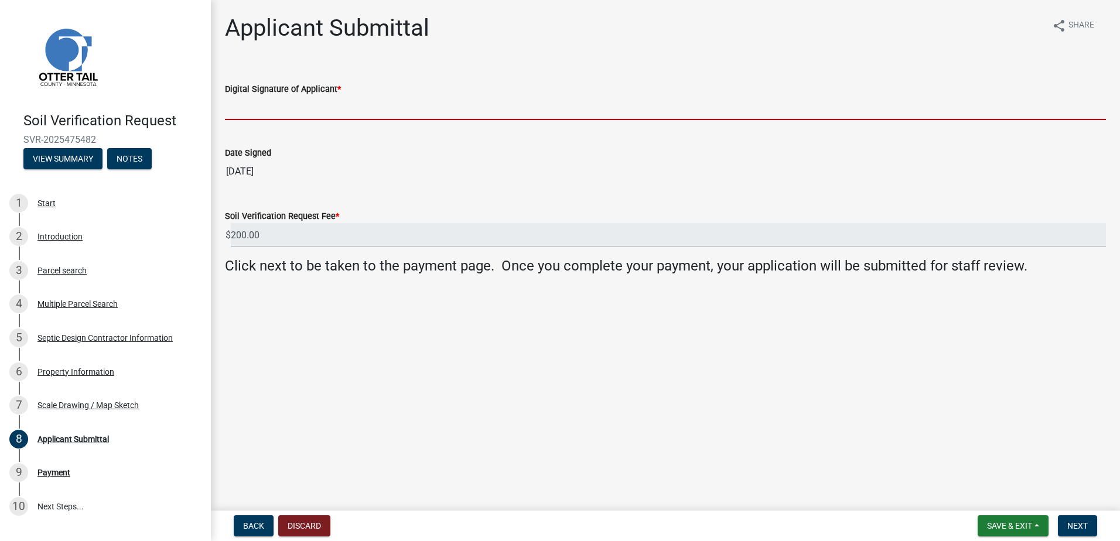
click at [268, 110] on input "Digital Signature of Applicant *" at bounding box center [665, 108] width 881 height 24
type input "[PERSON_NAME]"
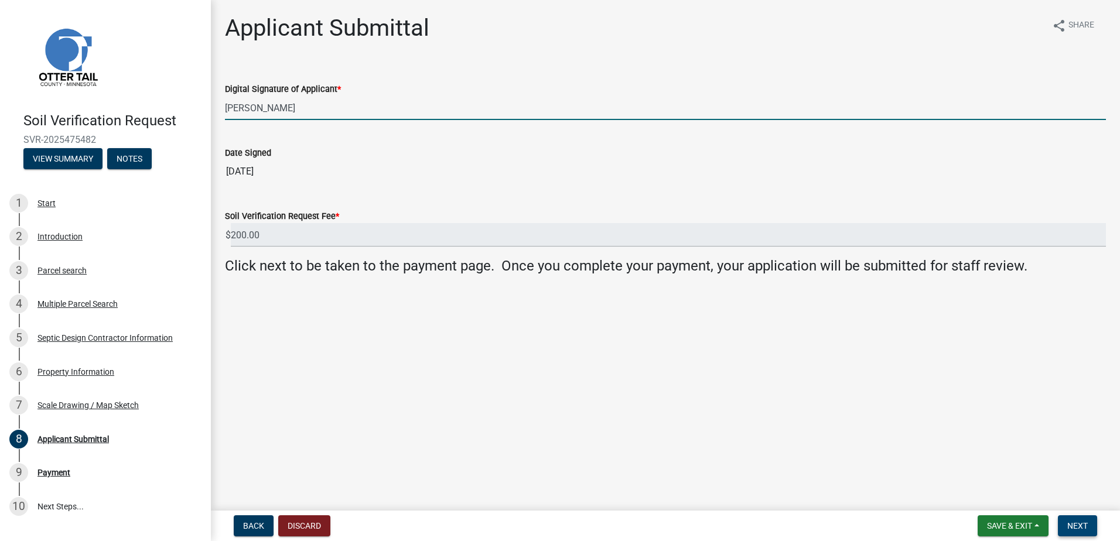
click at [1072, 524] on span "Next" at bounding box center [1077, 525] width 20 height 9
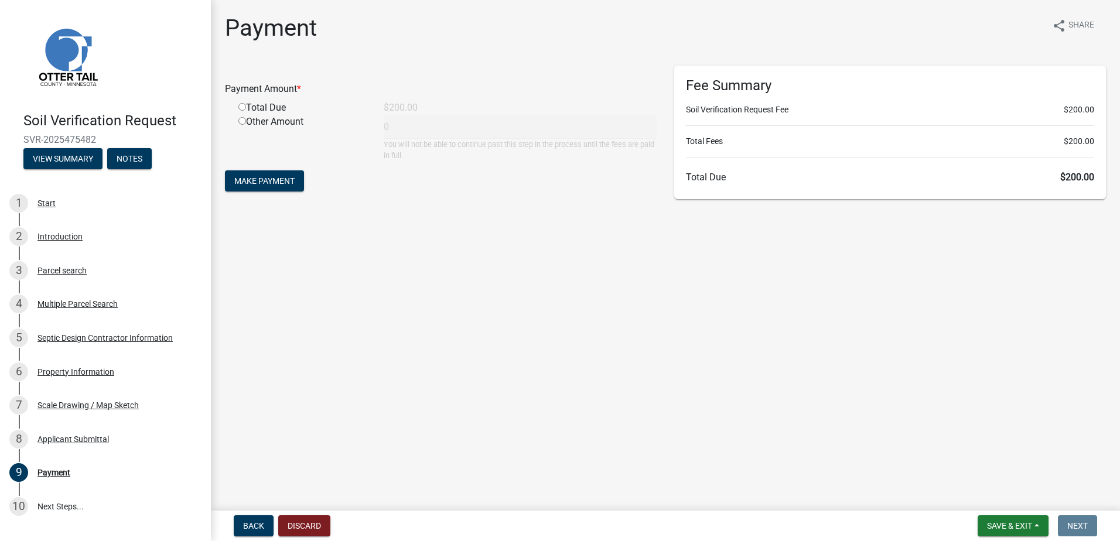
click at [240, 107] on input "radio" at bounding box center [242, 107] width 8 height 8
radio input "true"
type input "200"
click at [249, 177] on span "Make Payment" at bounding box center [264, 180] width 60 height 9
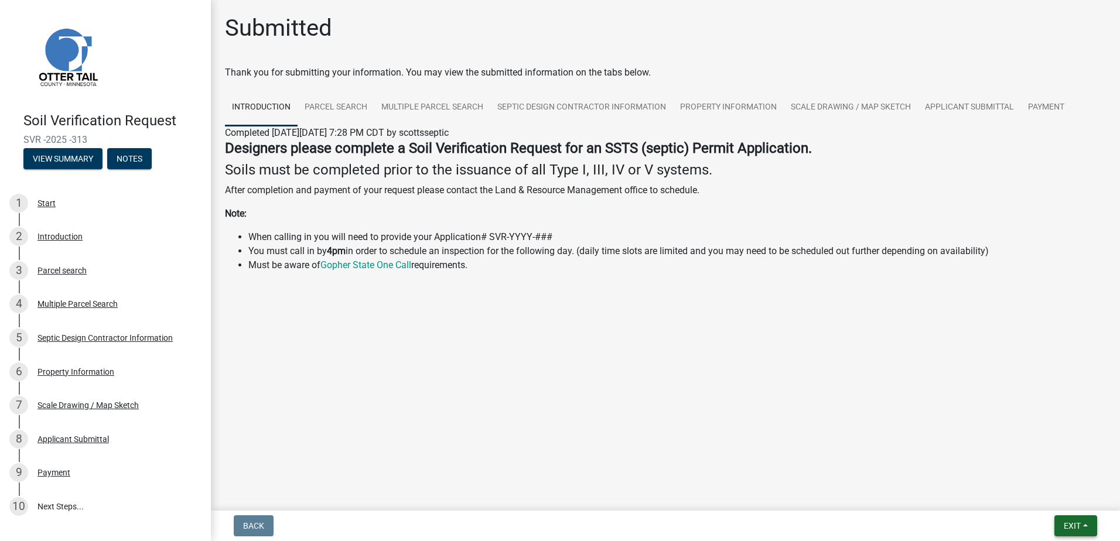
click at [1089, 524] on button "Exit" at bounding box center [1075, 525] width 43 height 21
click at [1061, 496] on button "Save & Exit" at bounding box center [1050, 495] width 94 height 28
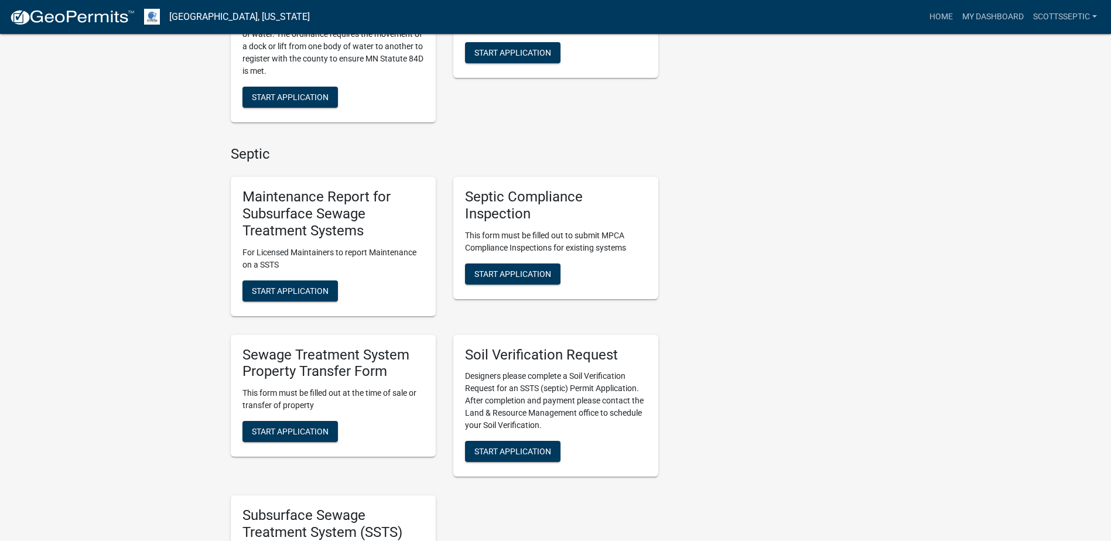
scroll to position [644, 0]
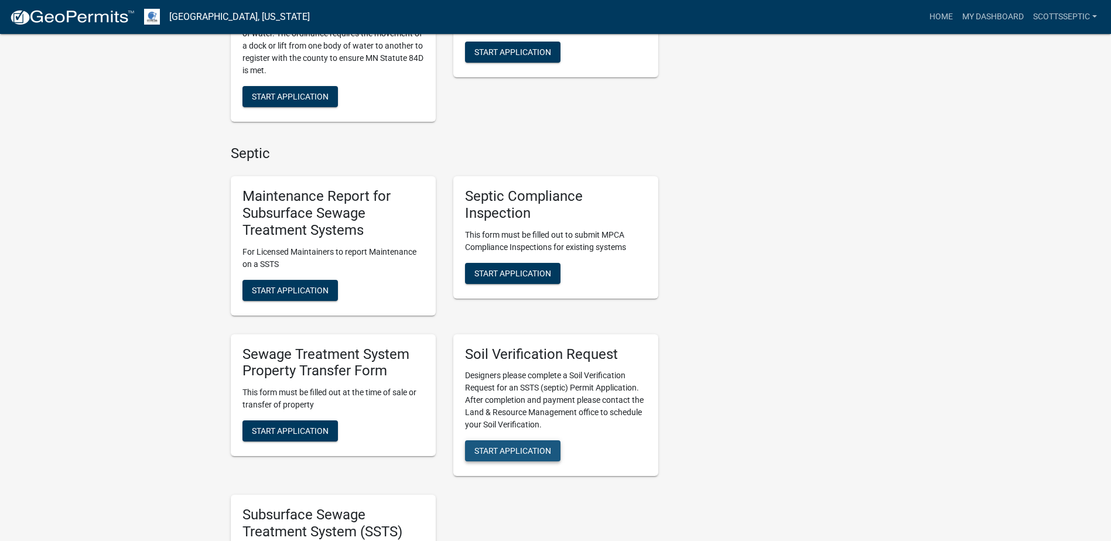
click at [517, 446] on span "Start Application" at bounding box center [512, 450] width 77 height 9
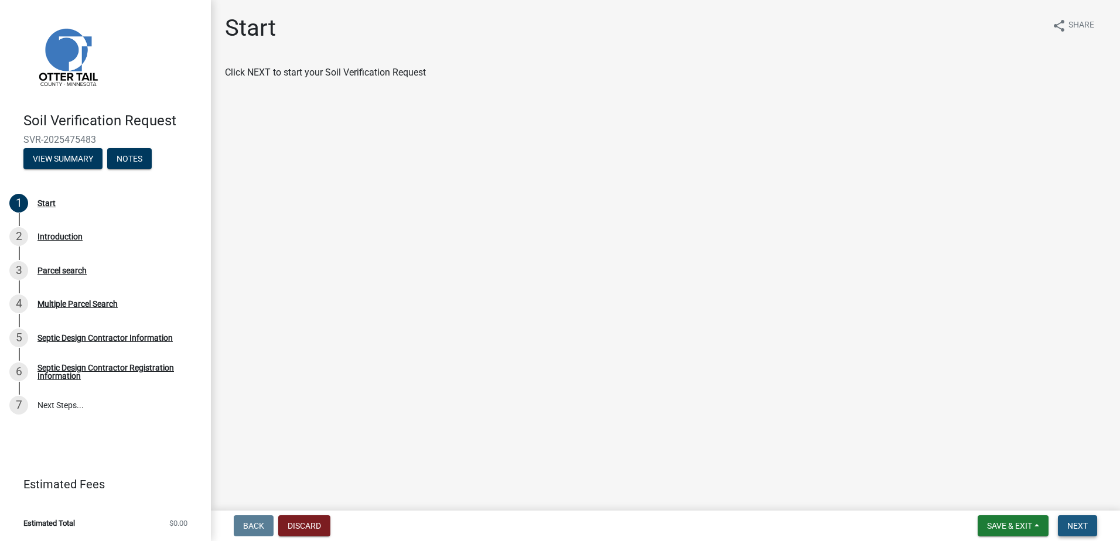
click at [1089, 524] on button "Next" at bounding box center [1077, 525] width 39 height 21
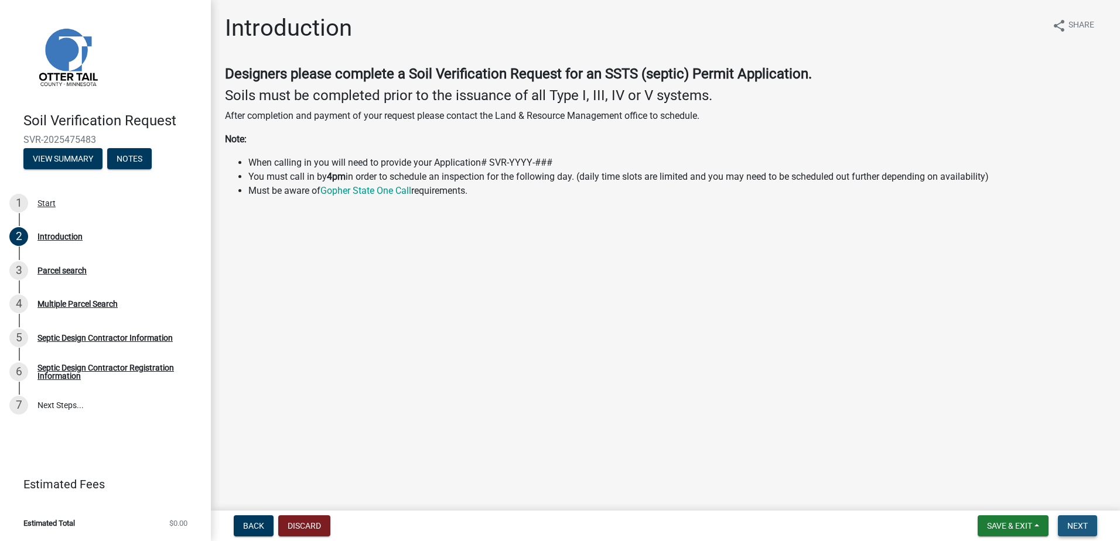
click at [1083, 524] on span "Next" at bounding box center [1077, 525] width 20 height 9
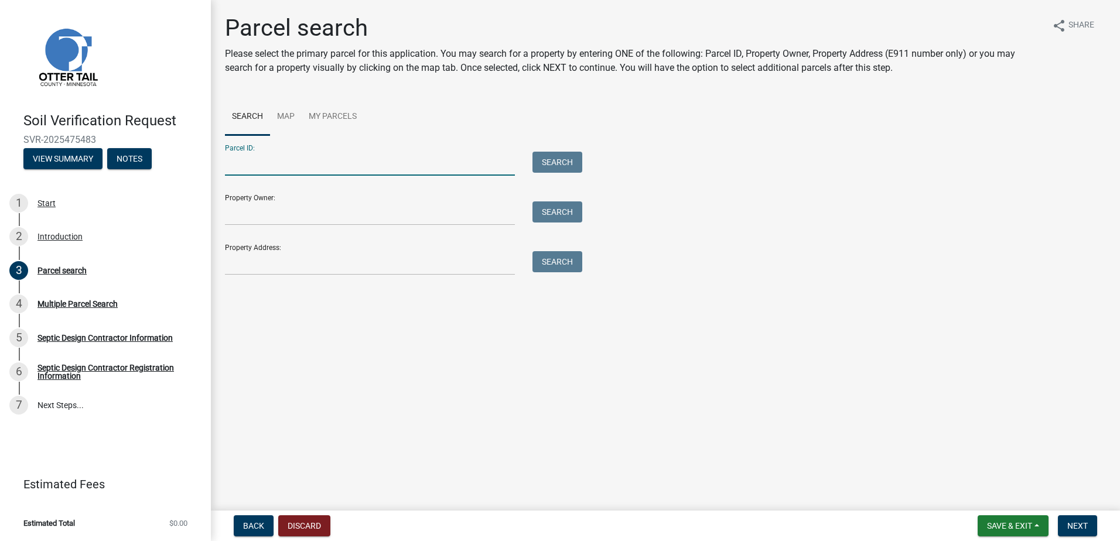
drag, startPoint x: 261, startPoint y: 163, endPoint x: 274, endPoint y: 161, distance: 13.1
click at [261, 163] on input "Parcel ID:" at bounding box center [370, 164] width 290 height 24
type input "40000050031002"
click at [563, 167] on button "Search" at bounding box center [557, 162] width 50 height 21
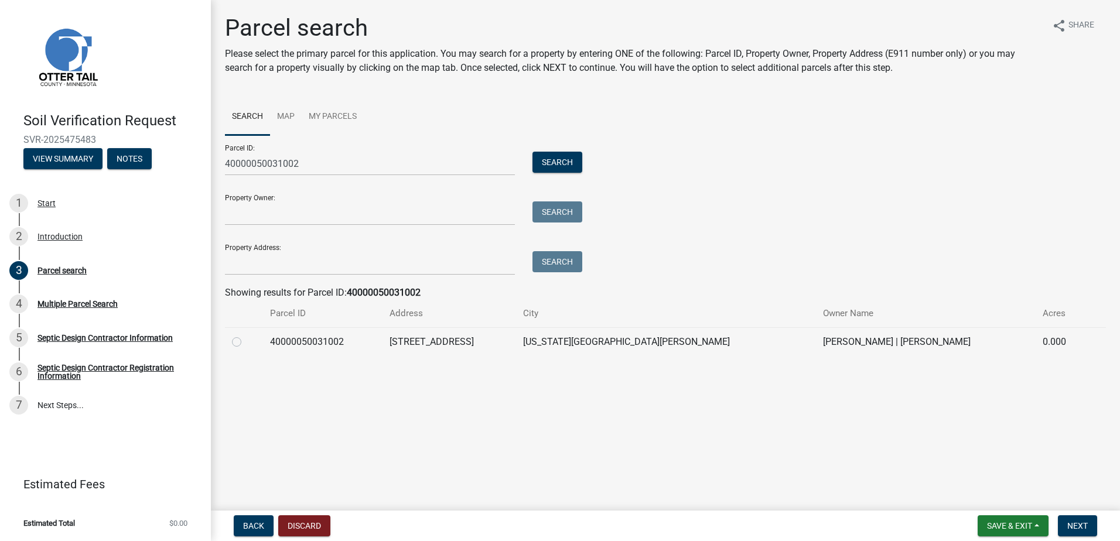
click at [246, 335] on label at bounding box center [246, 335] width 0 height 0
click at [246, 342] on input "radio" at bounding box center [250, 339] width 8 height 8
radio input "true"
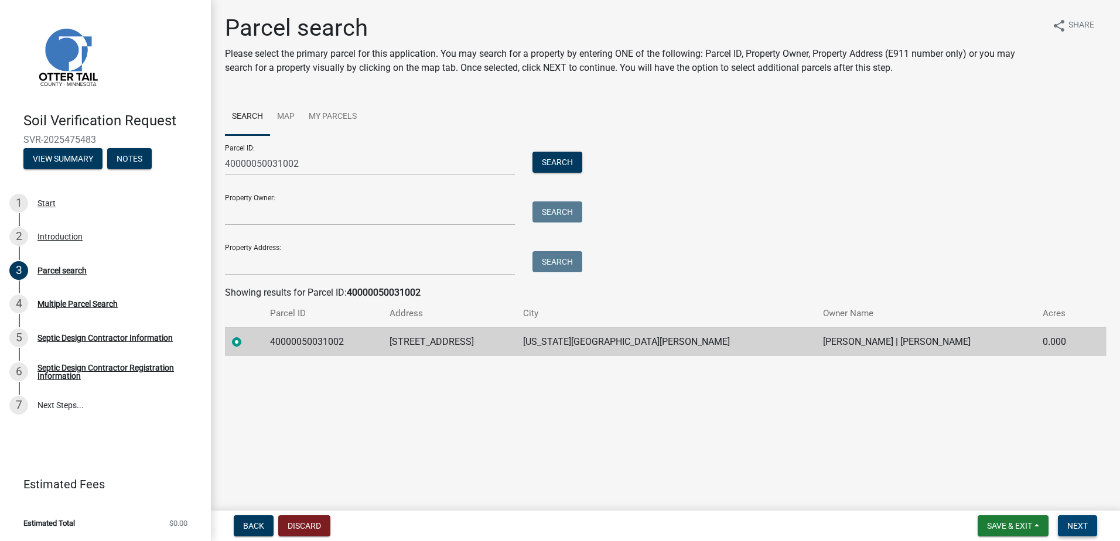
click at [1070, 529] on span "Next" at bounding box center [1077, 525] width 20 height 9
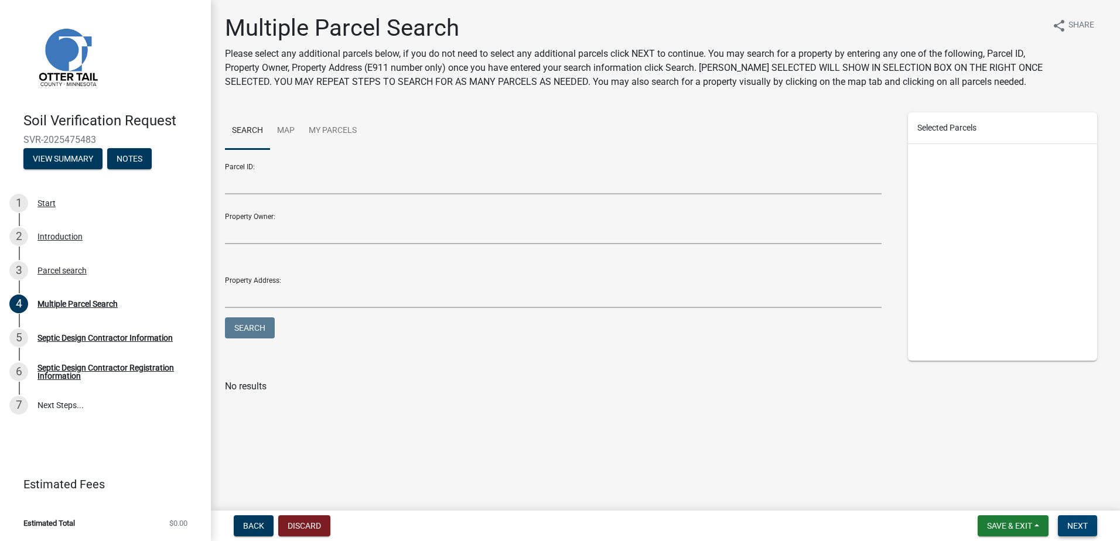
click at [1074, 527] on span "Next" at bounding box center [1077, 525] width 20 height 9
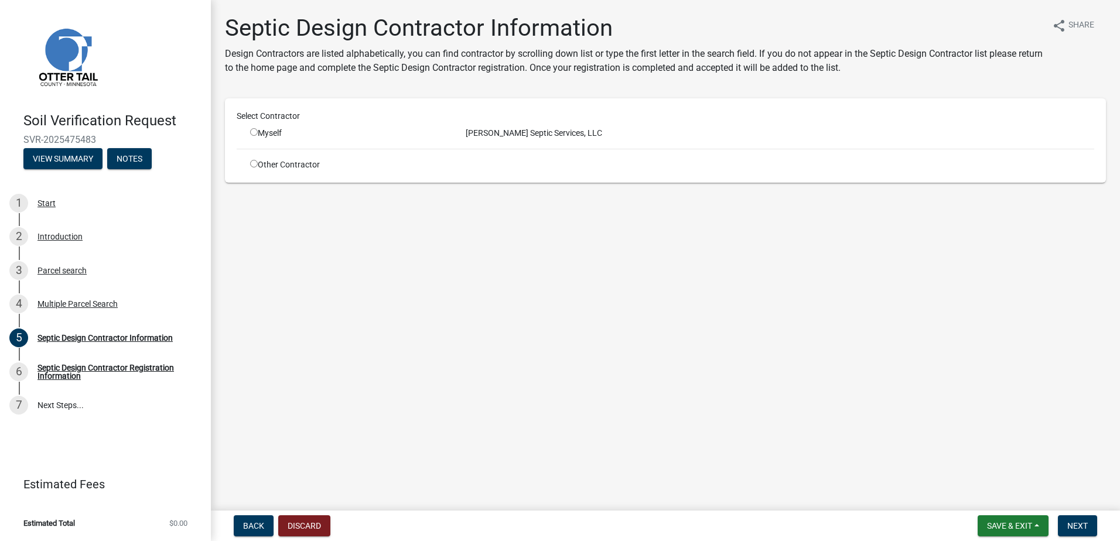
click at [255, 132] on input "radio" at bounding box center [254, 132] width 8 height 8
radio input "true"
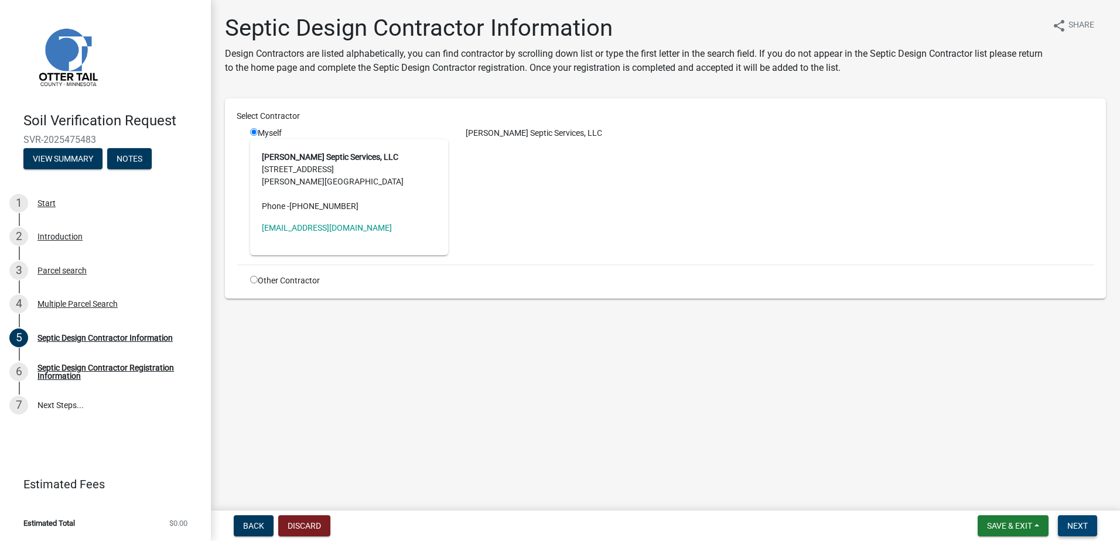
click at [1070, 523] on span "Next" at bounding box center [1077, 525] width 20 height 9
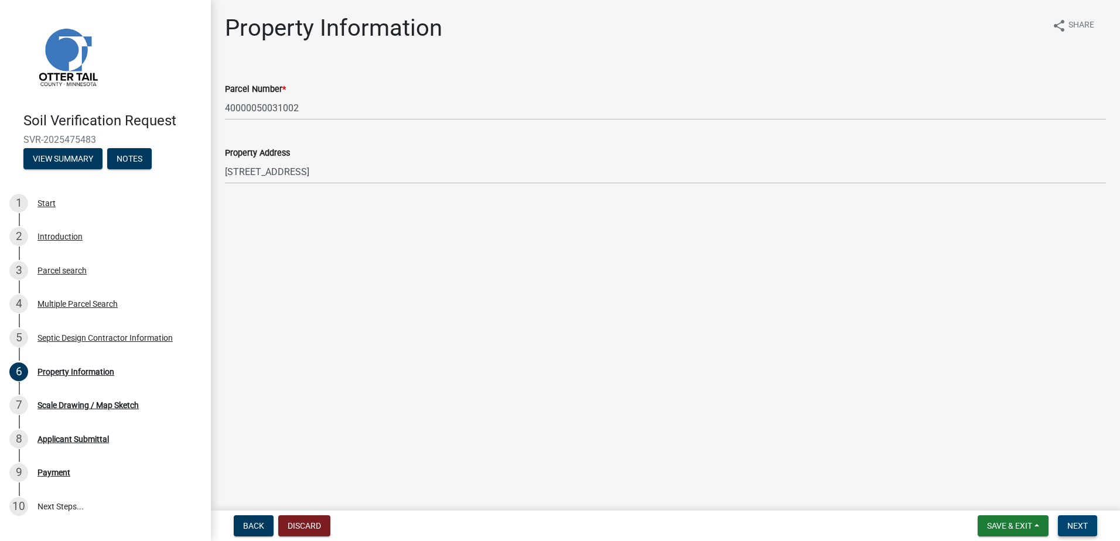
click at [1074, 521] on span "Next" at bounding box center [1077, 525] width 20 height 9
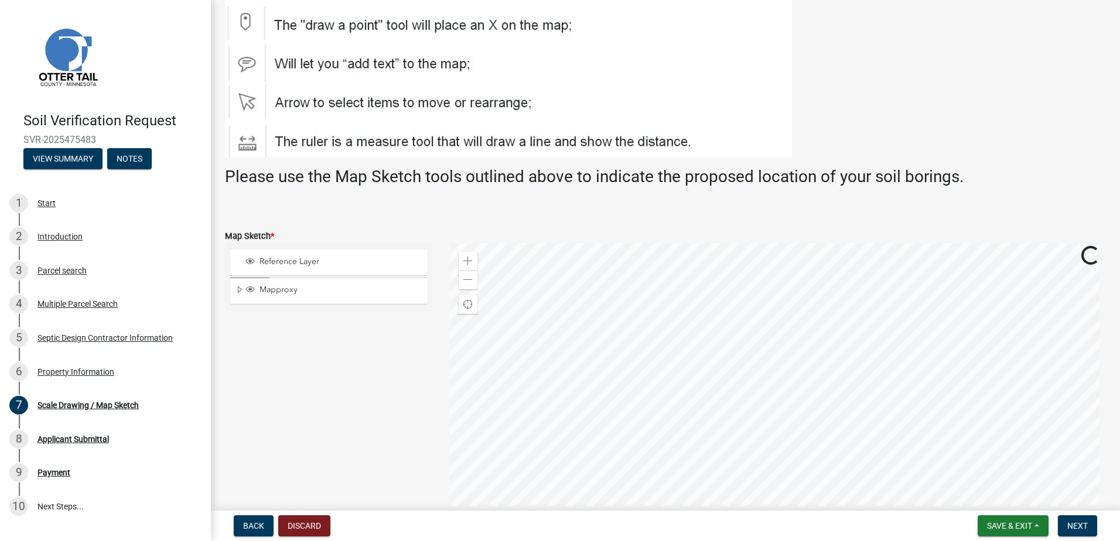
scroll to position [264, 0]
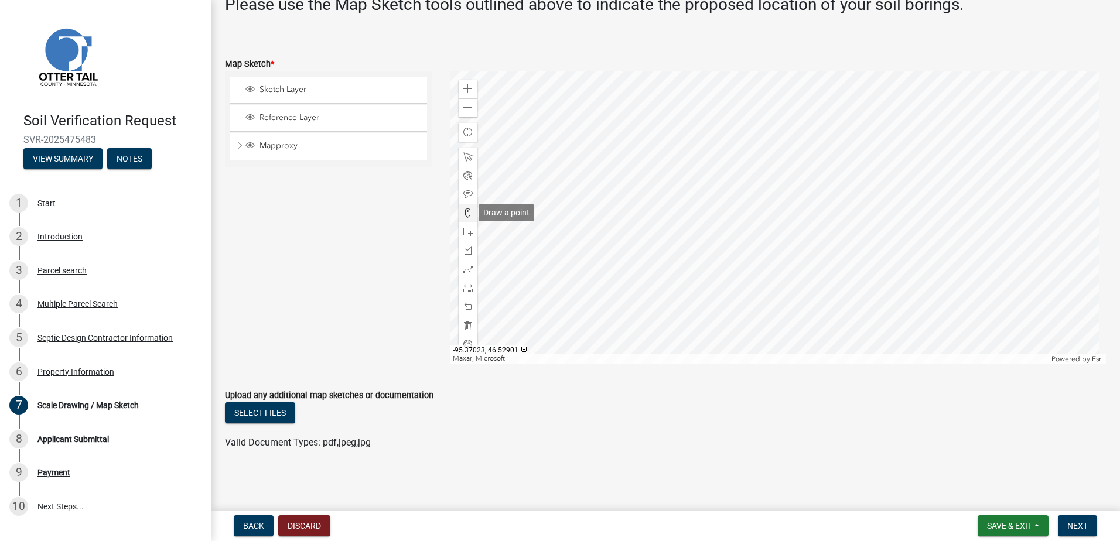
click at [466, 211] on span at bounding box center [467, 212] width 9 height 9
click at [257, 523] on span "Back" at bounding box center [253, 525] width 21 height 9
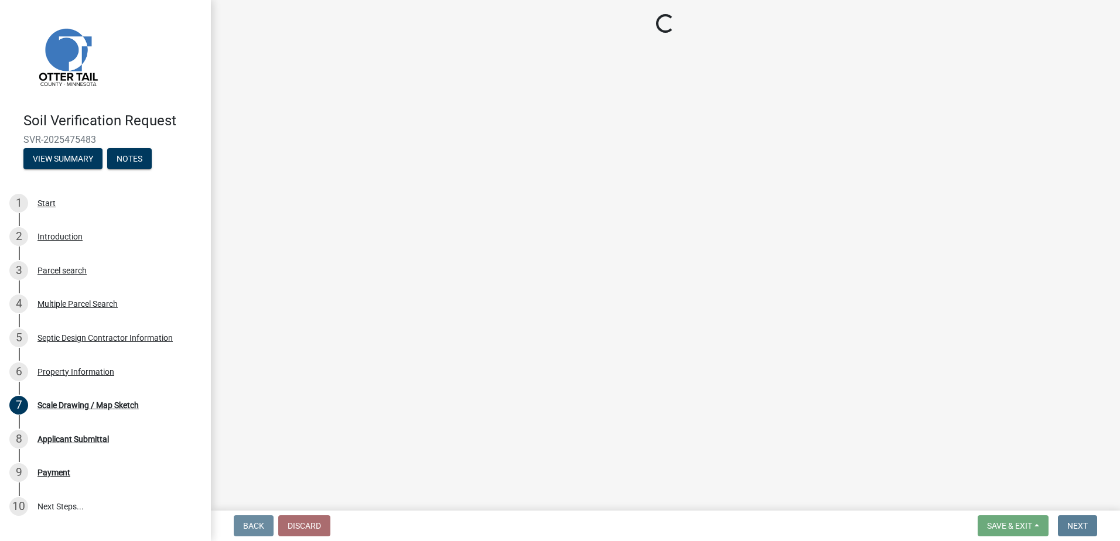
scroll to position [0, 0]
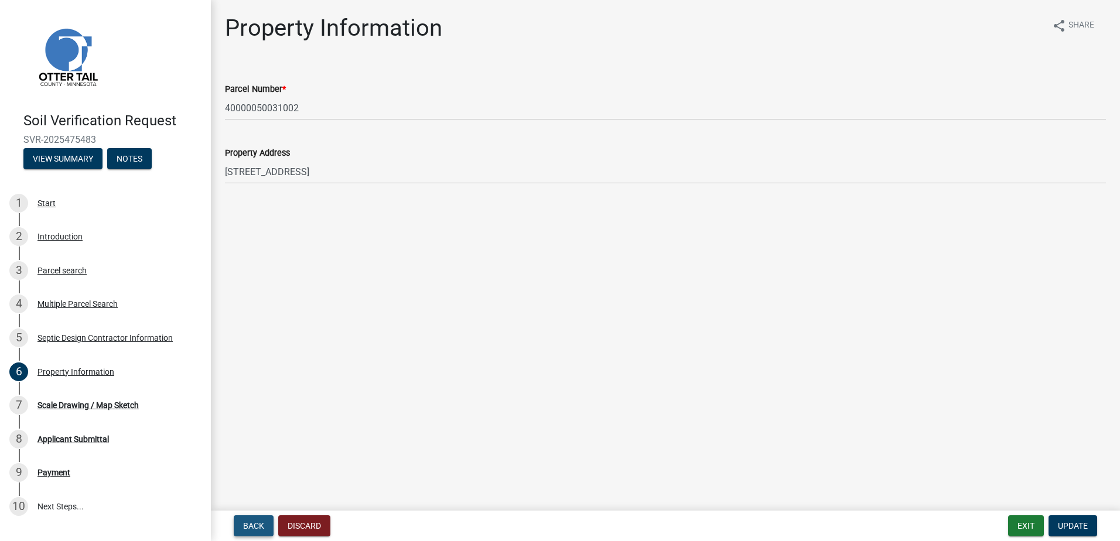
click at [257, 523] on span "Back" at bounding box center [253, 525] width 21 height 9
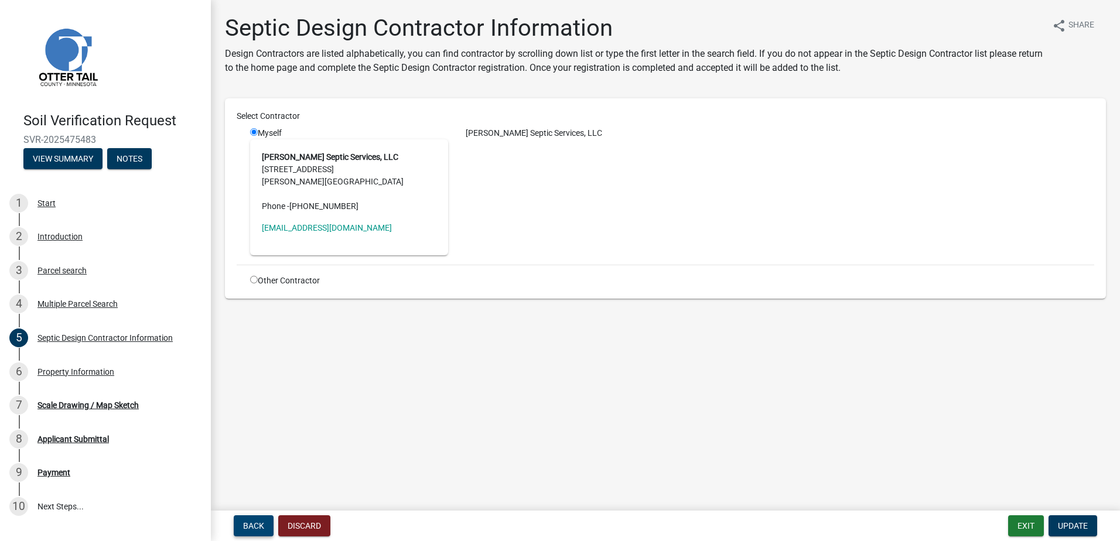
click at [257, 523] on span "Back" at bounding box center [253, 525] width 21 height 9
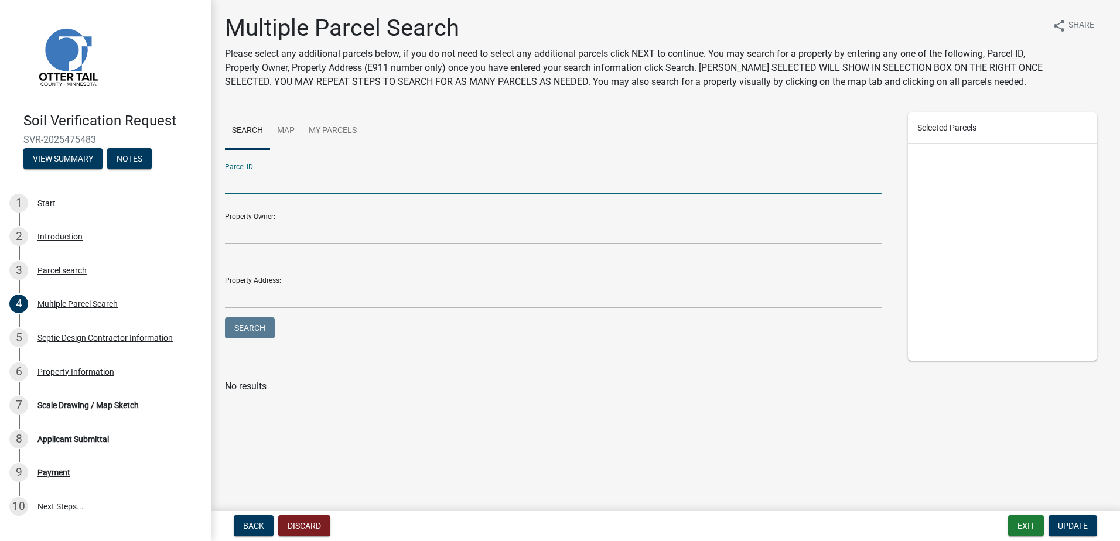
drag, startPoint x: 237, startPoint y: 189, endPoint x: 272, endPoint y: 177, distance: 36.3
click at [237, 189] on input "Parcel ID:" at bounding box center [553, 182] width 657 height 24
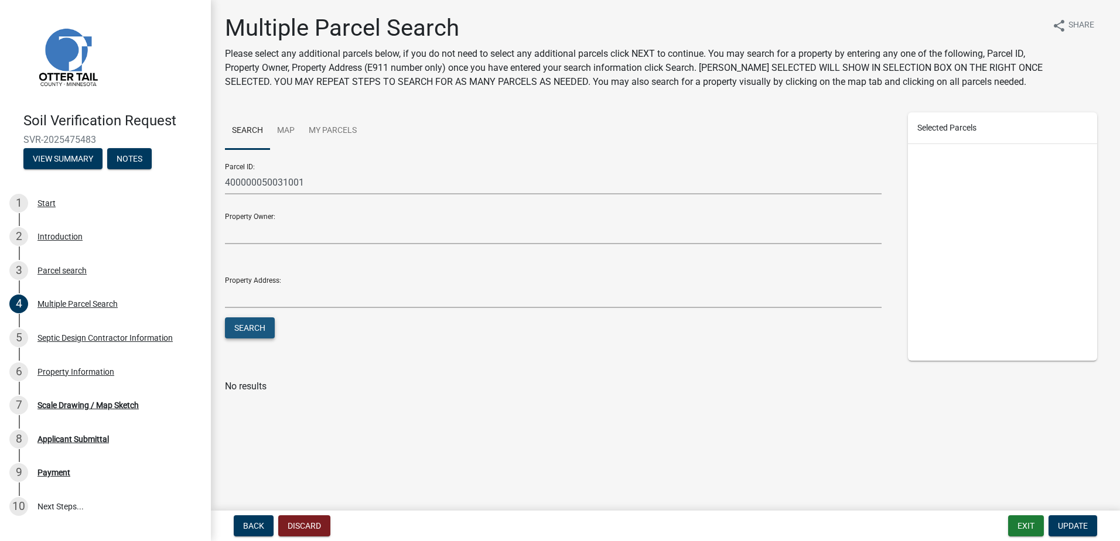
click at [246, 331] on button "Search" at bounding box center [250, 327] width 50 height 21
click at [244, 181] on input "400000050031001" at bounding box center [553, 182] width 657 height 24
type input "40000050031001"
click at [238, 323] on button "Search" at bounding box center [250, 327] width 50 height 21
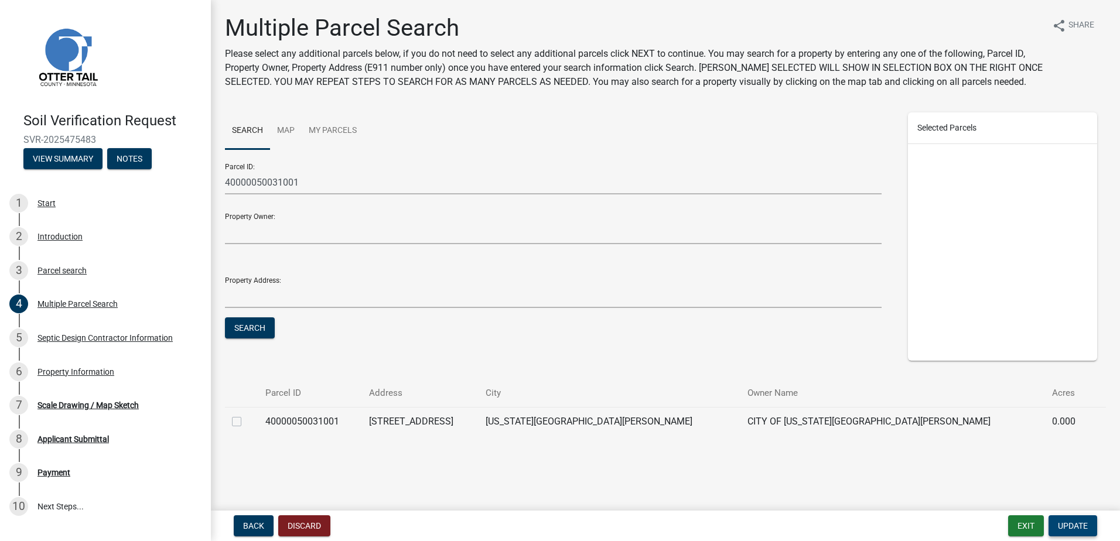
click at [1069, 525] on span "Update" at bounding box center [1073, 525] width 30 height 9
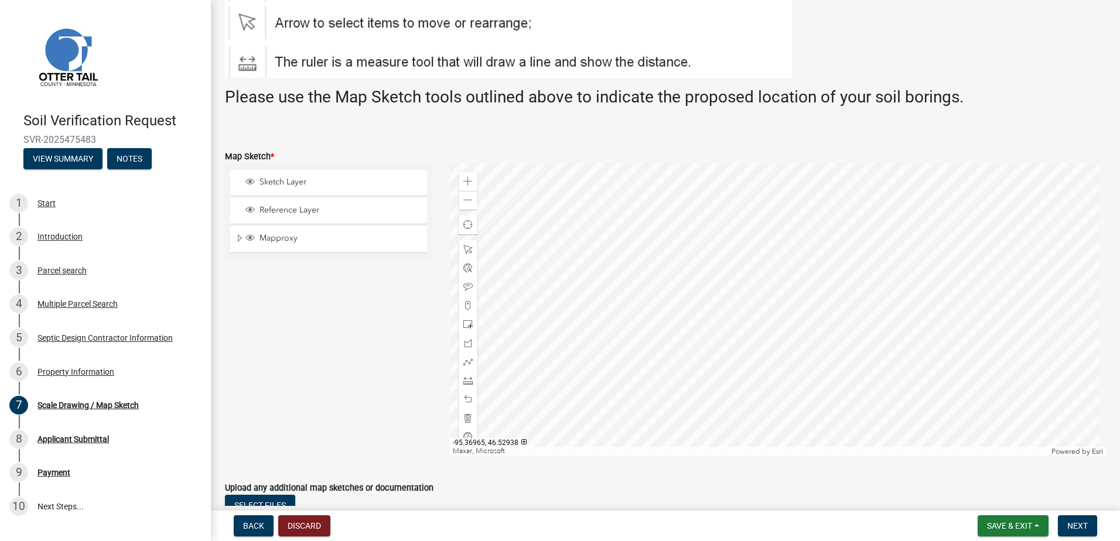
scroll to position [176, 0]
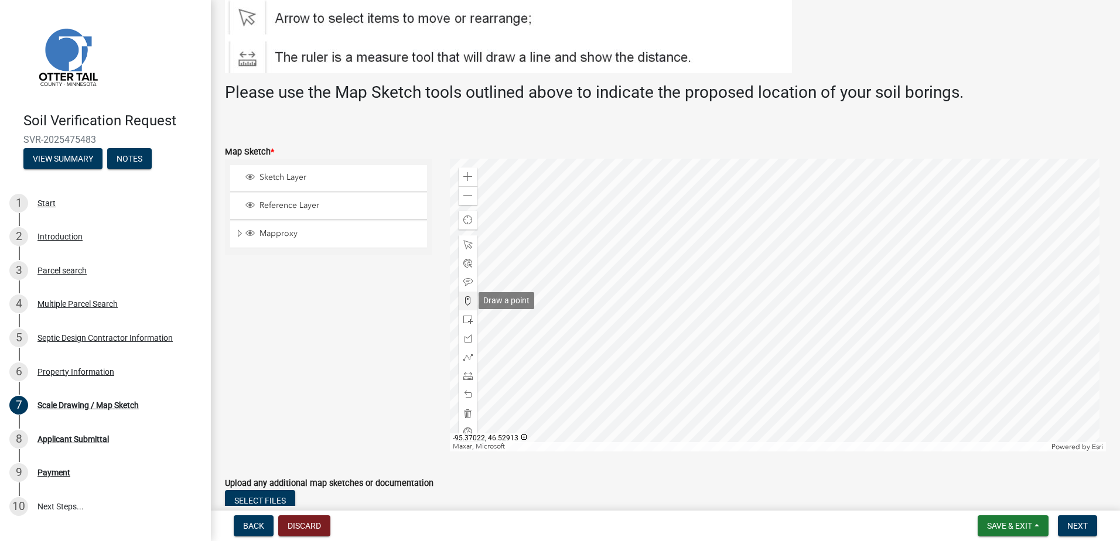
click at [467, 303] on span at bounding box center [467, 300] width 9 height 9
click at [835, 316] on div at bounding box center [778, 305] width 657 height 293
click at [1082, 525] on span "Next" at bounding box center [1077, 525] width 20 height 9
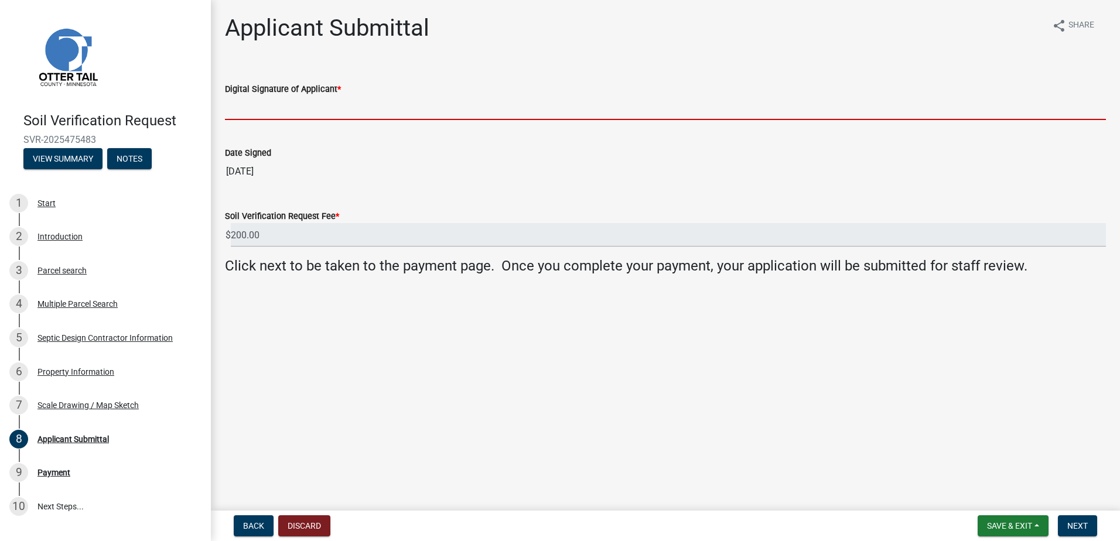
click at [248, 107] on input "Digital Signature of Applicant *" at bounding box center [665, 108] width 881 height 24
type input "[PERSON_NAME]"
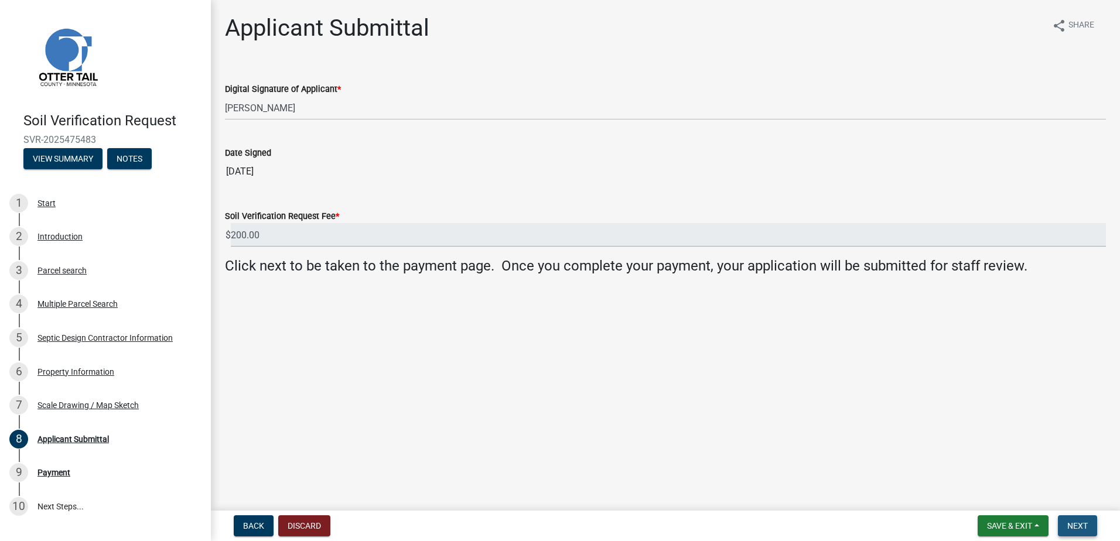
click at [1076, 526] on span "Next" at bounding box center [1077, 525] width 20 height 9
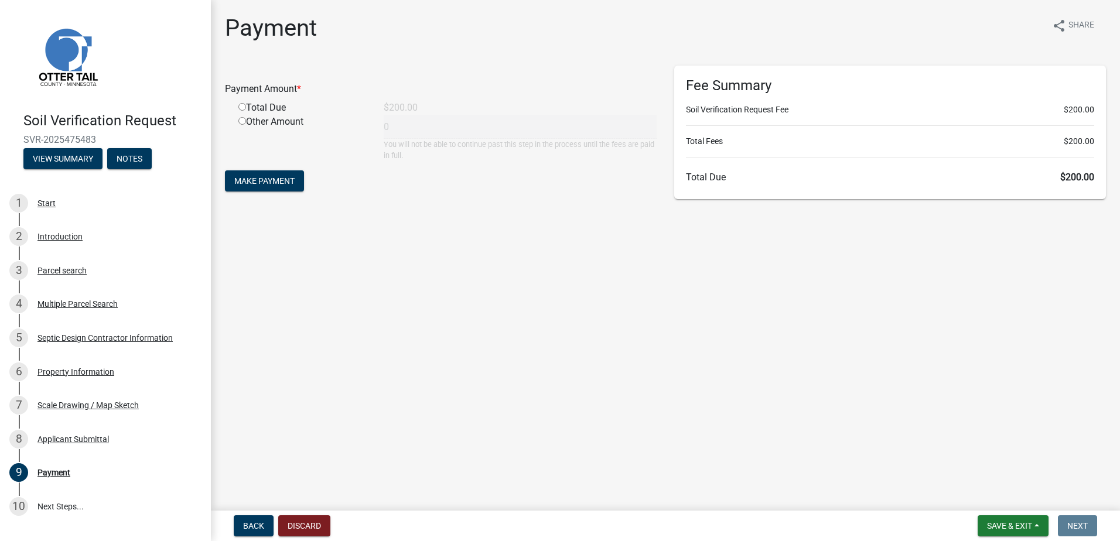
click at [244, 103] on input "radio" at bounding box center [242, 107] width 8 height 8
radio input "true"
type input "200"
click at [262, 176] on button "Make Payment" at bounding box center [264, 180] width 79 height 21
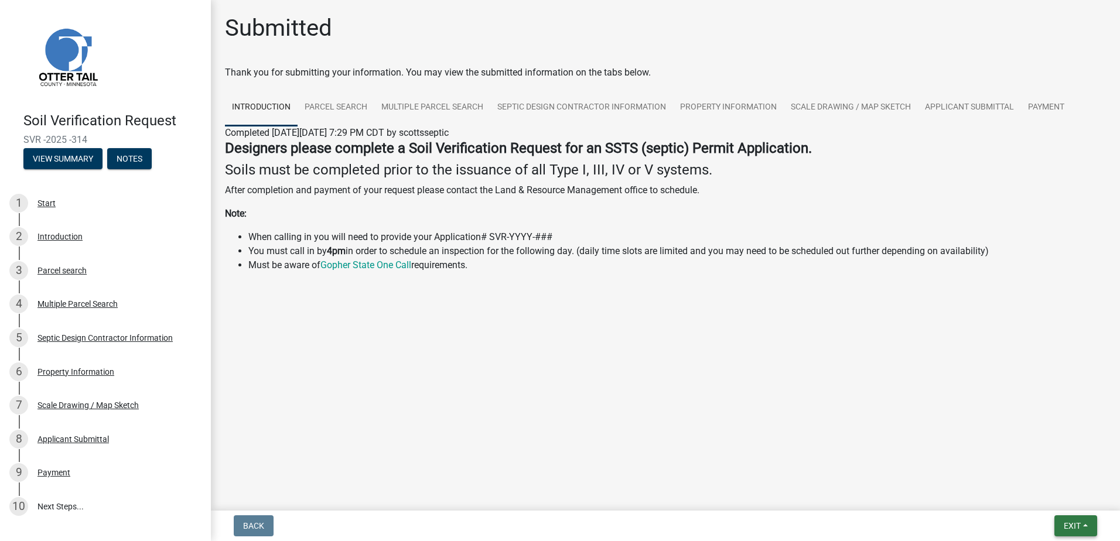
click at [1083, 523] on button "Exit" at bounding box center [1075, 525] width 43 height 21
click at [1052, 501] on button "Save & Exit" at bounding box center [1050, 495] width 94 height 28
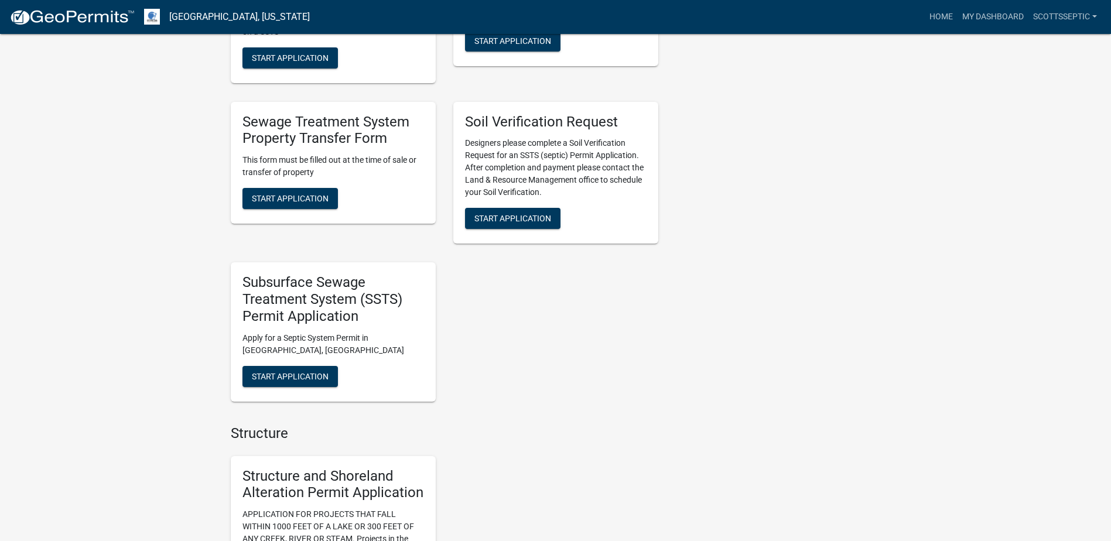
scroll to position [878, 0]
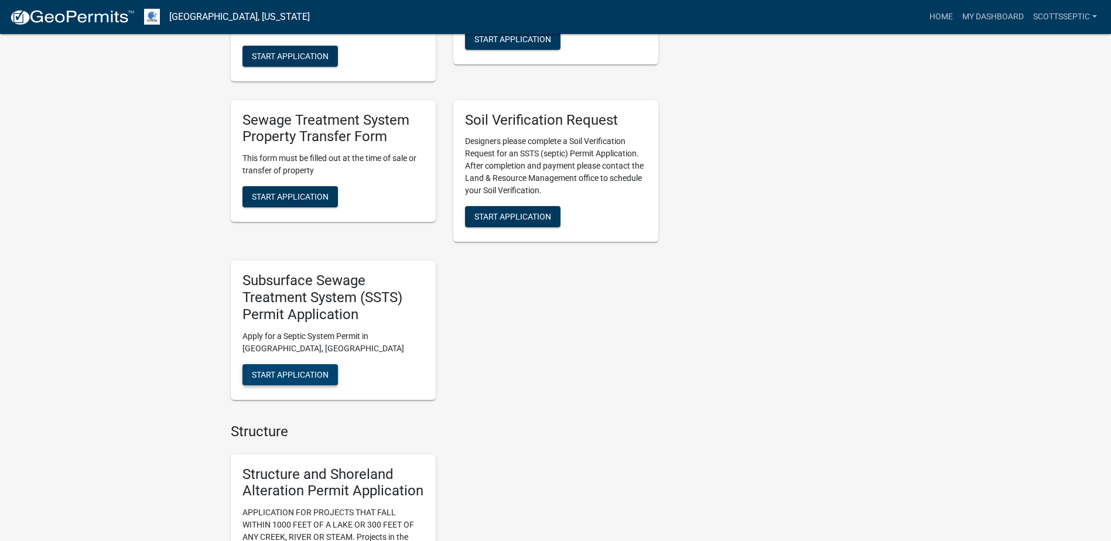
click at [296, 379] on span "Start Application" at bounding box center [290, 374] width 77 height 9
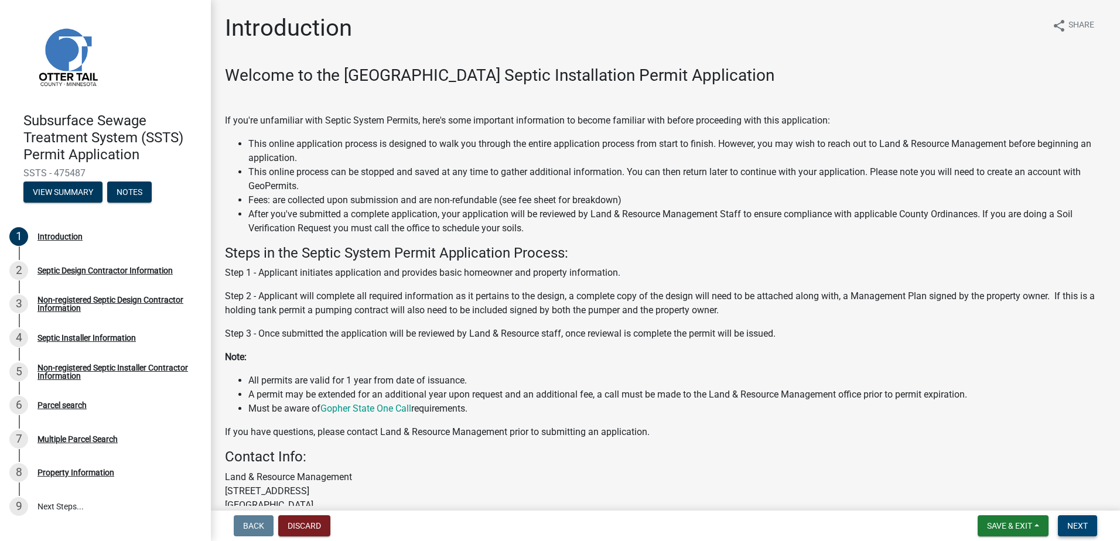
click at [1084, 531] on span "Next" at bounding box center [1077, 525] width 20 height 9
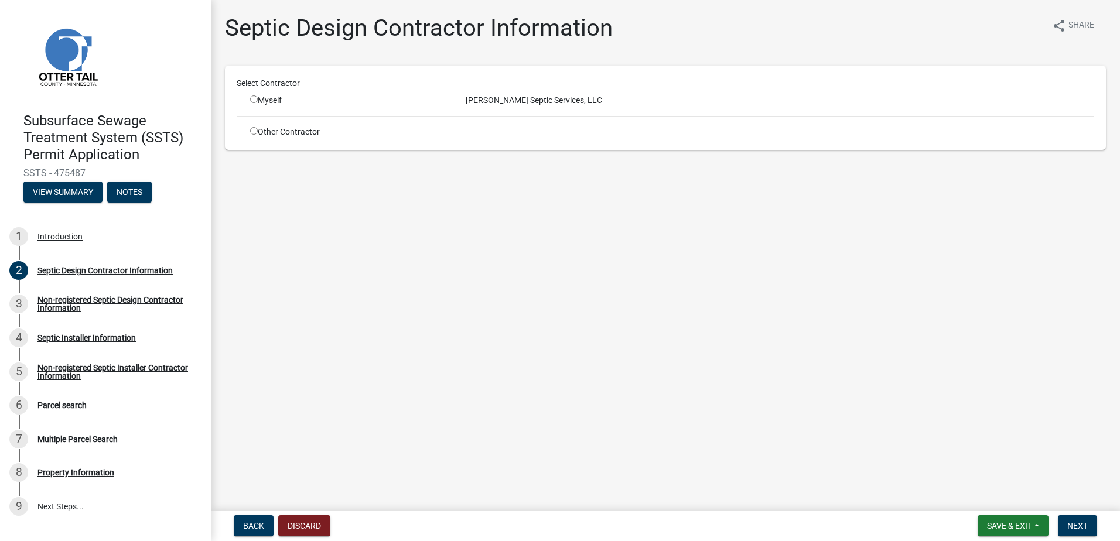
click at [255, 100] on input "radio" at bounding box center [254, 99] width 8 height 8
radio input "true"
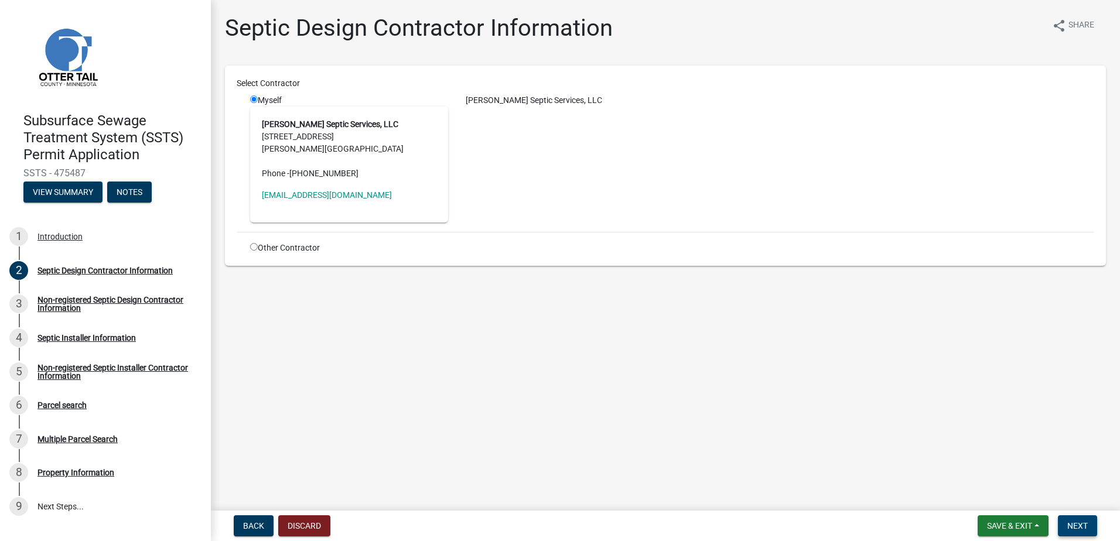
click at [1082, 528] on span "Next" at bounding box center [1077, 525] width 20 height 9
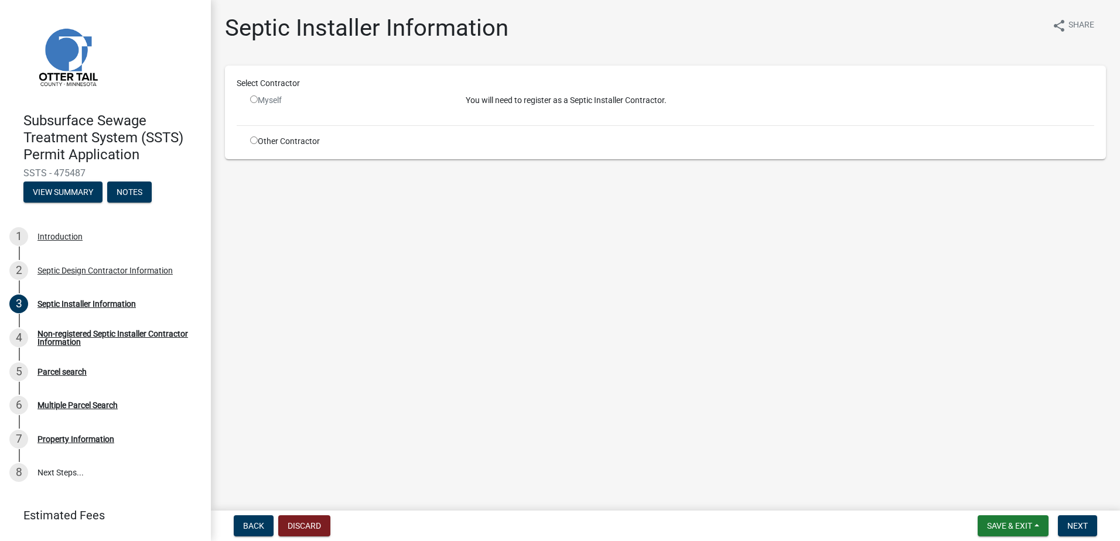
click at [255, 142] on input "radio" at bounding box center [254, 140] width 8 height 8
radio input "true"
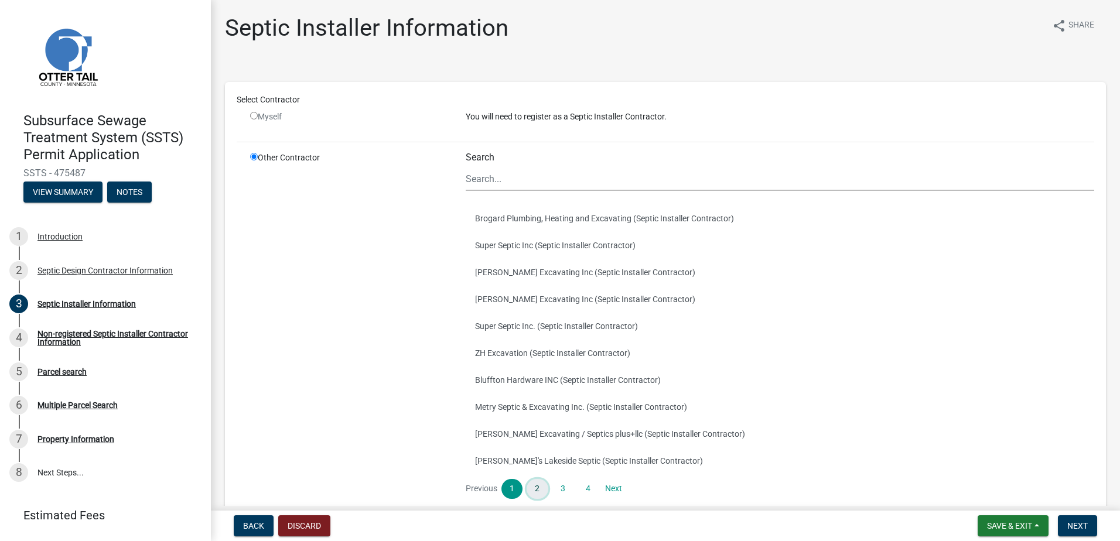
click at [535, 489] on link "2" at bounding box center [537, 489] width 21 height 20
click at [493, 460] on button "[PERSON_NAME] Septic Service (Septic Installer Contractor)" at bounding box center [780, 460] width 628 height 27
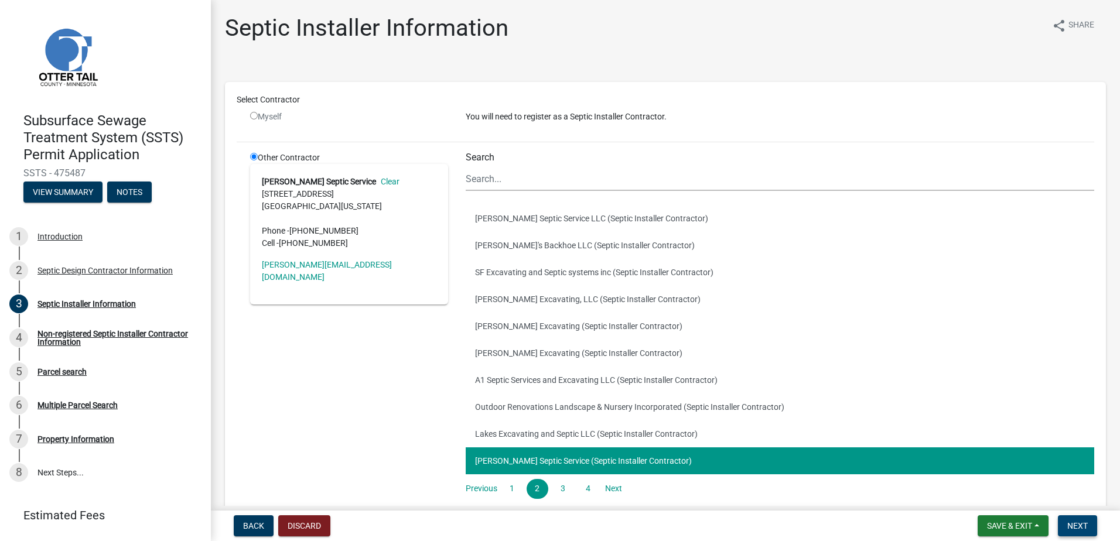
click at [1082, 521] on span "Next" at bounding box center [1077, 525] width 20 height 9
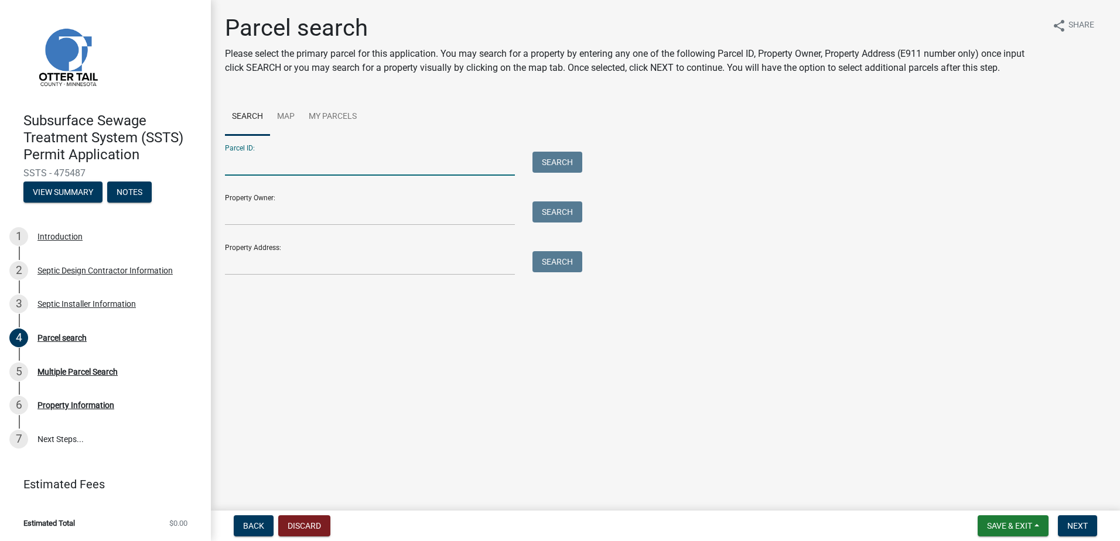
drag, startPoint x: 252, startPoint y: 168, endPoint x: 315, endPoint y: 146, distance: 66.5
click at [252, 170] on input "Parcel ID:" at bounding box center [370, 164] width 290 height 24
type input "37000020011005"
click at [542, 157] on button "Search" at bounding box center [557, 162] width 50 height 21
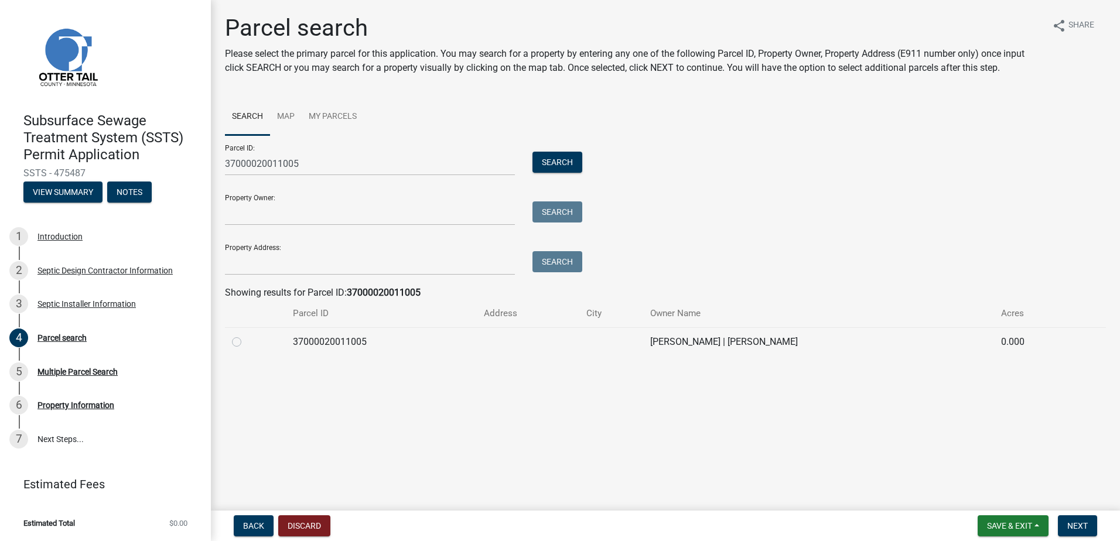
click at [246, 335] on label at bounding box center [246, 335] width 0 height 0
click at [246, 343] on input "radio" at bounding box center [250, 339] width 8 height 8
radio input "true"
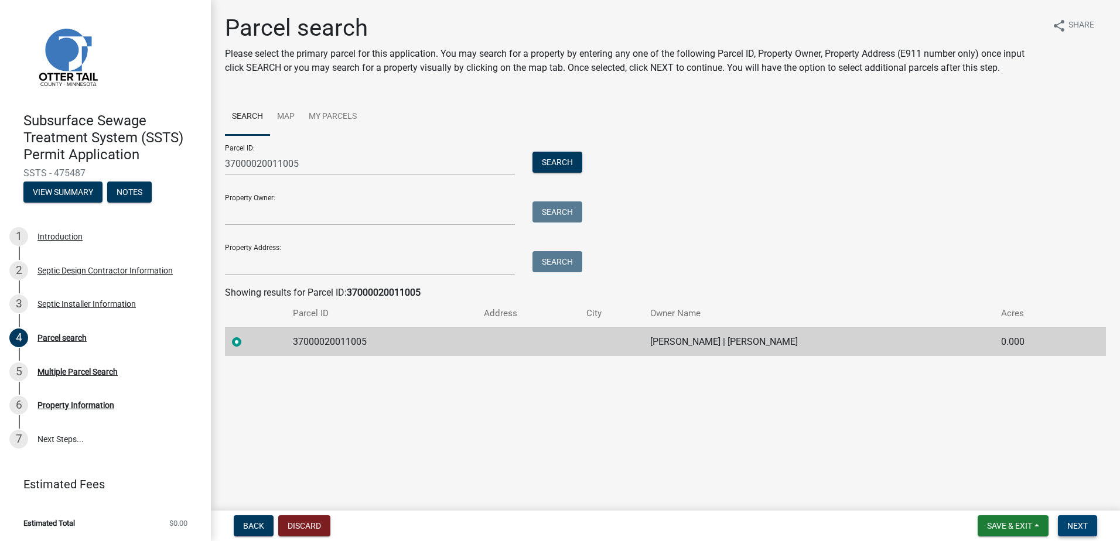
click at [1083, 525] on span "Next" at bounding box center [1077, 525] width 20 height 9
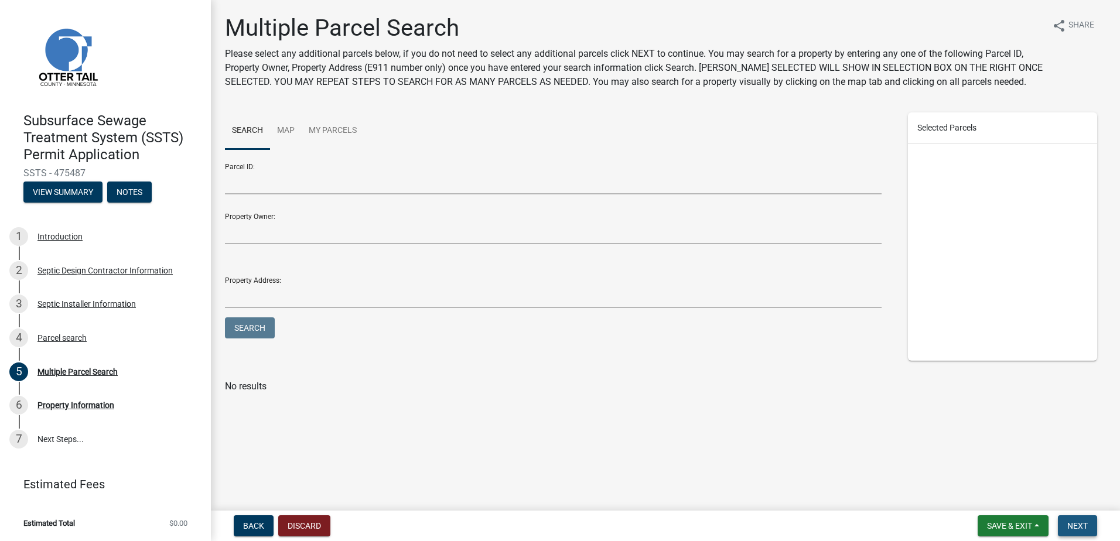
click at [1080, 521] on span "Next" at bounding box center [1077, 525] width 20 height 9
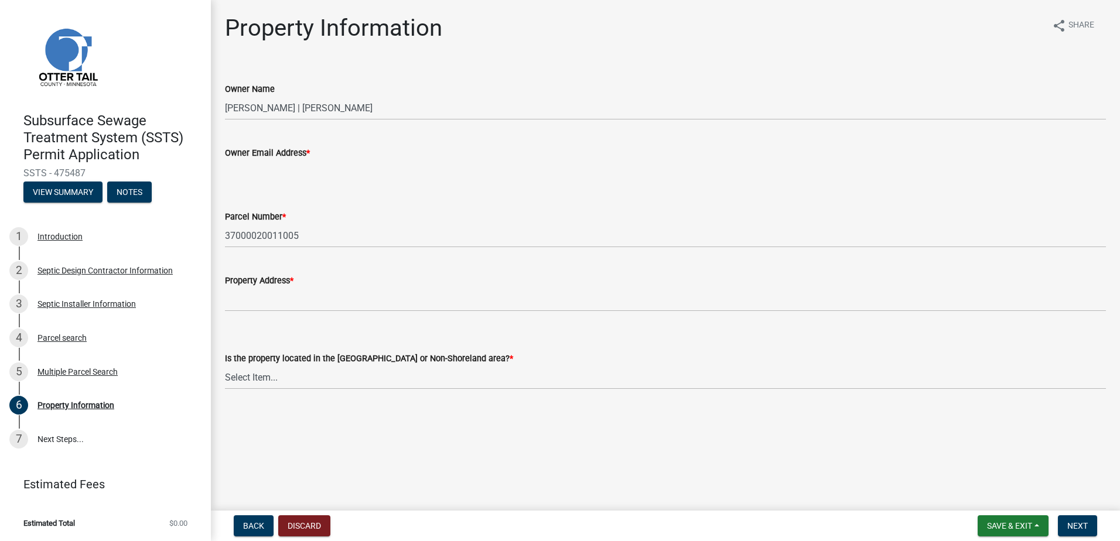
click at [231, 172] on input "Owner Email Address *" at bounding box center [665, 172] width 881 height 24
type input "[EMAIL_ADDRESS][DOMAIN_NAME]"
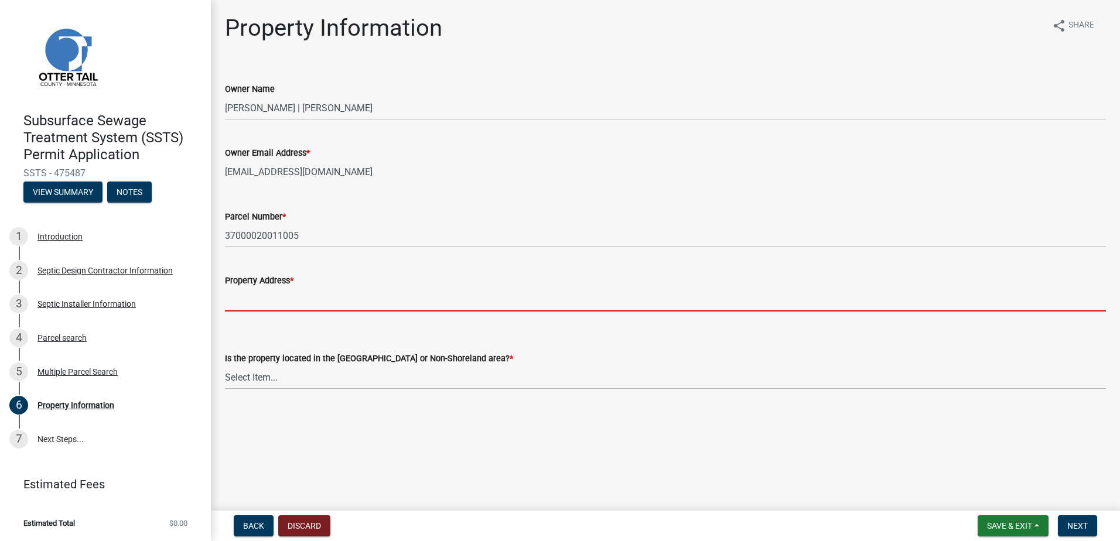
click at [235, 300] on input "Property Address *" at bounding box center [665, 300] width 881 height 24
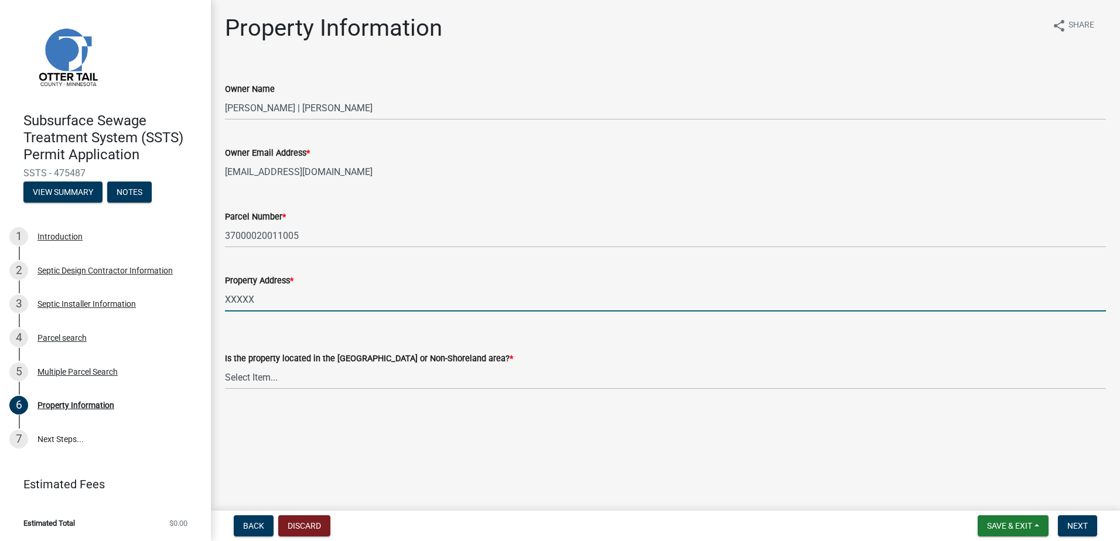
type input "XXXXX"
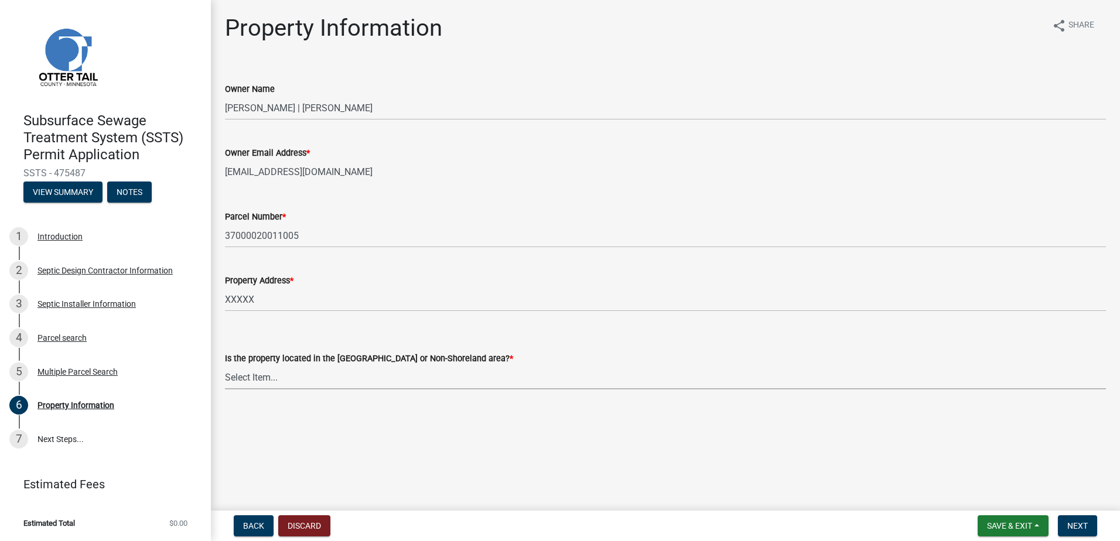
click at [265, 379] on select "Select Item... Shoreland Non-Shoreland" at bounding box center [665, 377] width 881 height 24
click at [225, 365] on select "Select Item... Shoreland Non-Shoreland" at bounding box center [665, 377] width 881 height 24
select select "f91142e6-e911-469c-9754-896c7e7f9e05"
click at [1090, 522] on button "Next" at bounding box center [1077, 525] width 39 height 21
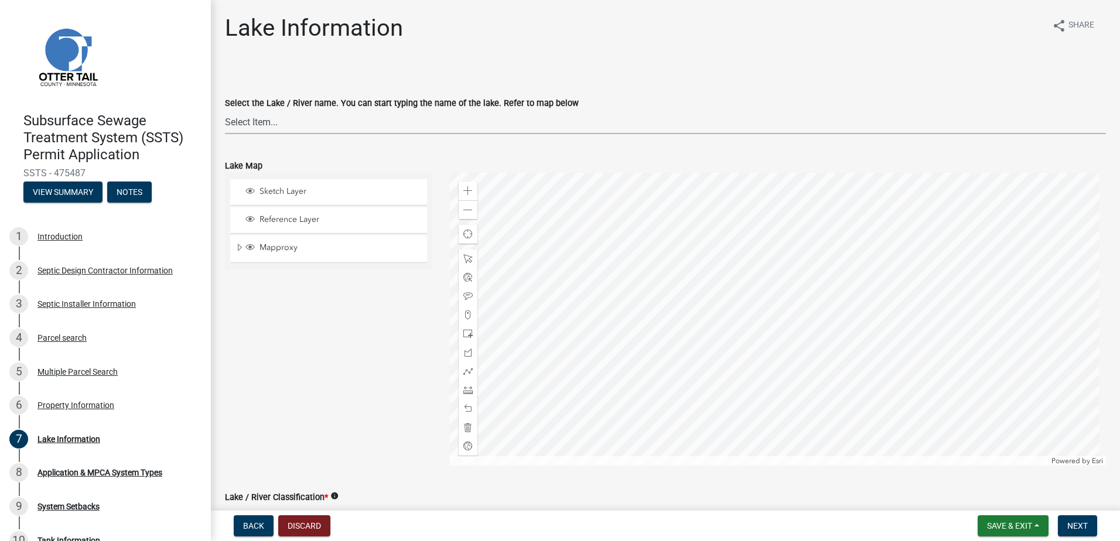
click at [259, 122] on select "Select Item... None [PERSON_NAME] 56-031 [PERSON_NAME] 56-118 [PERSON_NAME] 56-…" at bounding box center [665, 122] width 881 height 24
click at [225, 110] on select "Select Item... None [PERSON_NAME] 56-031 [PERSON_NAME] 56-118 [PERSON_NAME] 56-…" at bounding box center [665, 122] width 881 height 24
select select "a9501255-29ee-4814-aaa7-19d9ce2059db"
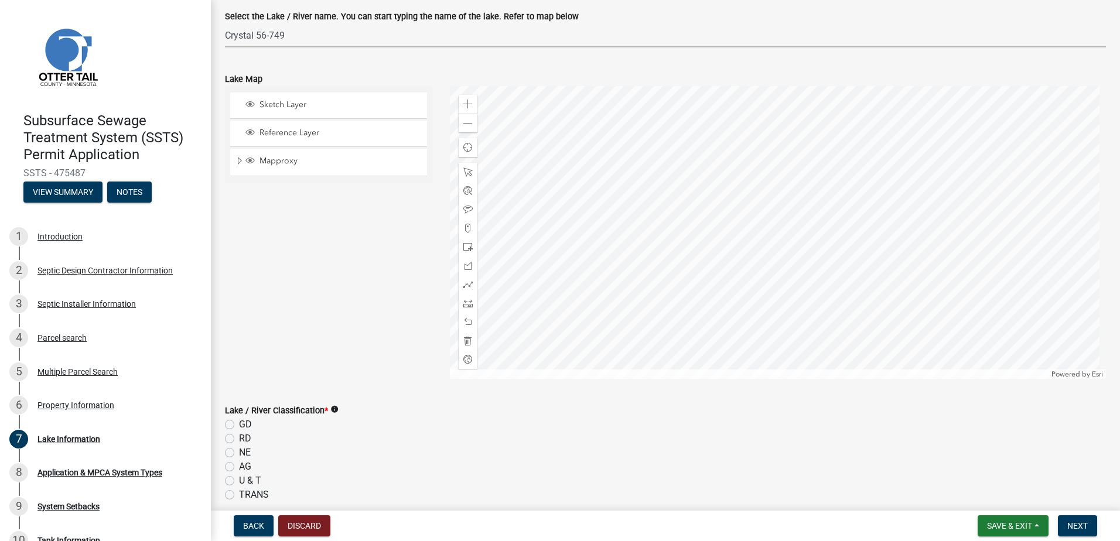
scroll to position [117, 0]
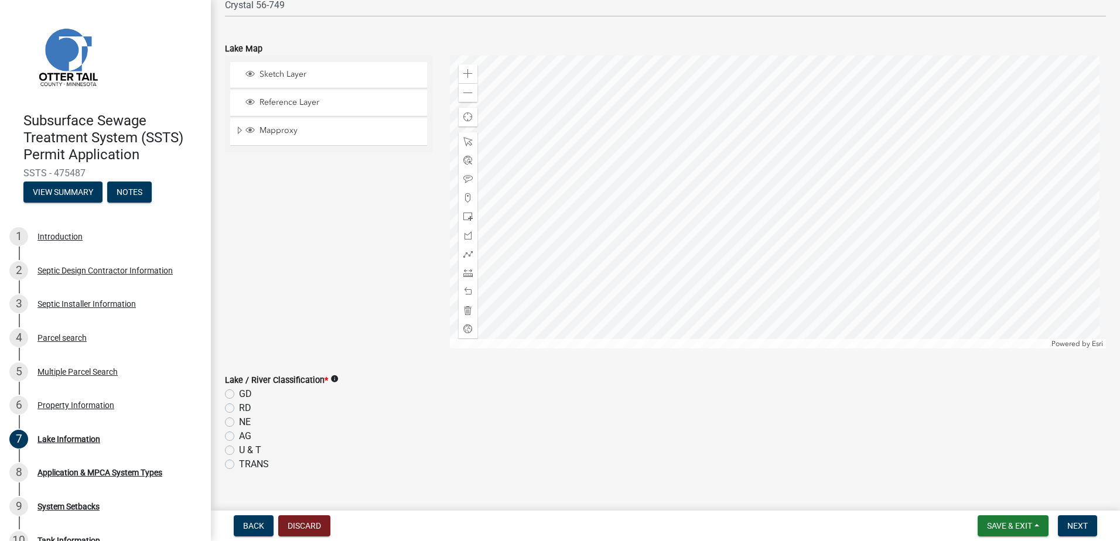
drag, startPoint x: 228, startPoint y: 408, endPoint x: 255, endPoint y: 405, distance: 27.7
click at [239, 407] on label "RD" at bounding box center [245, 408] width 12 height 14
click at [239, 407] on input "RD" at bounding box center [243, 405] width 8 height 8
radio input "true"
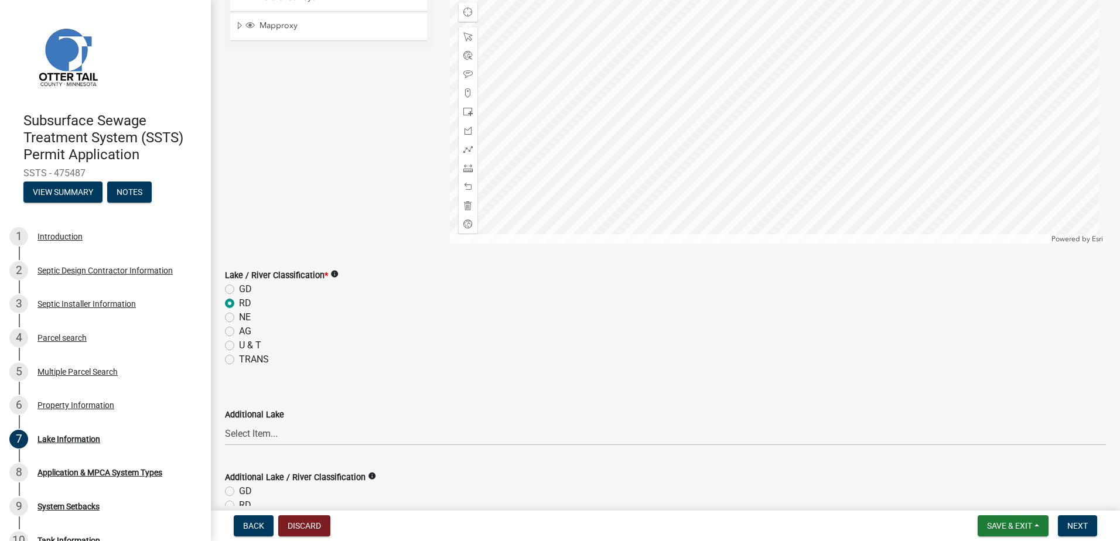
scroll to position [341, 0]
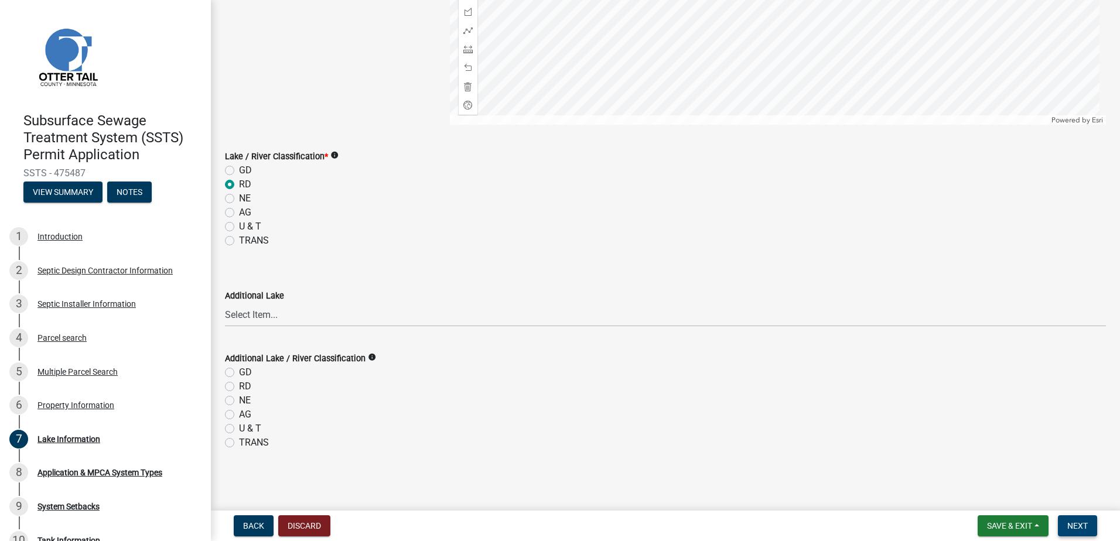
click at [1065, 523] on button "Next" at bounding box center [1077, 525] width 39 height 21
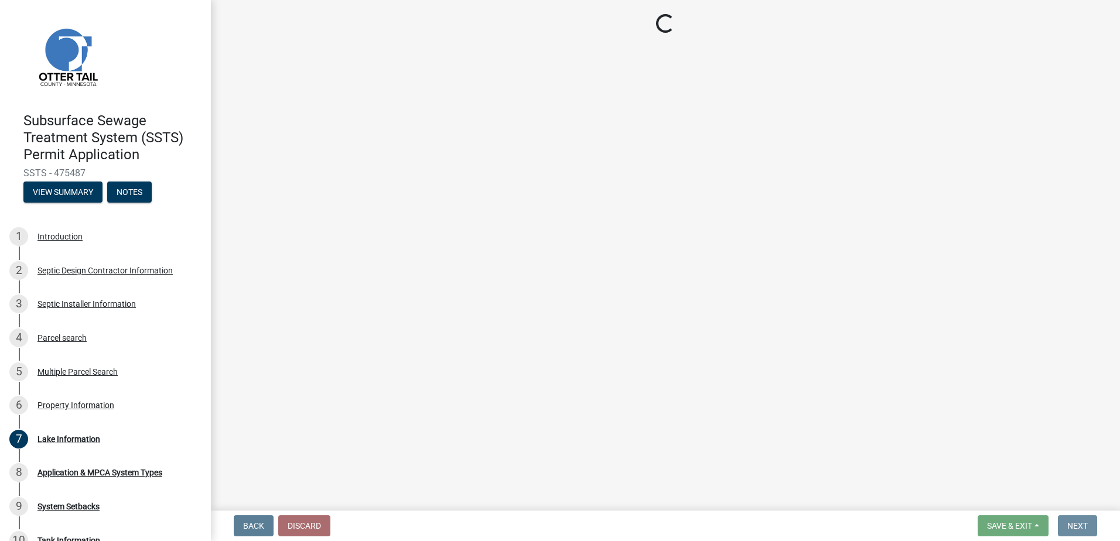
scroll to position [0, 0]
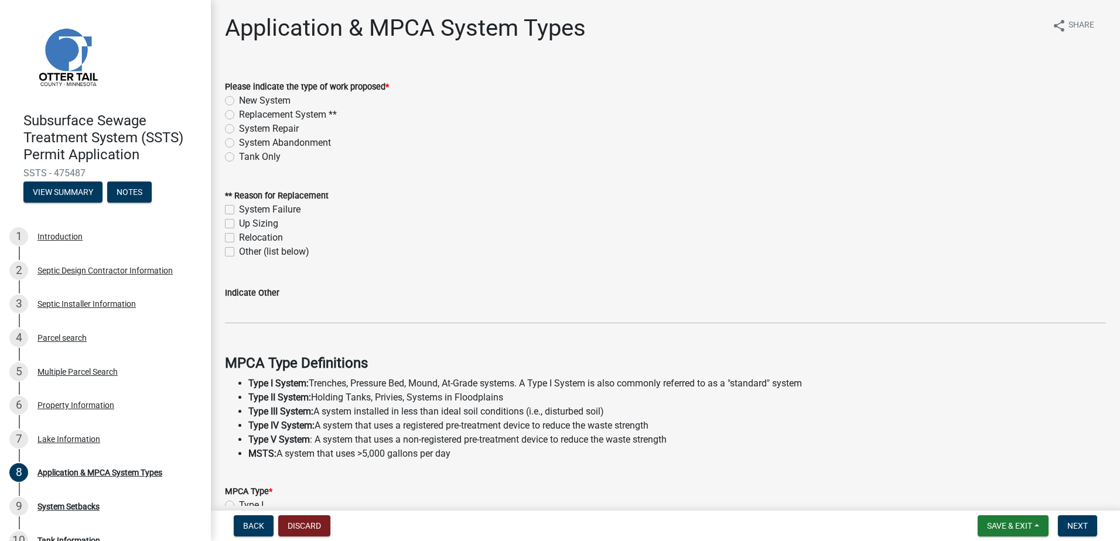
click at [239, 96] on label "New System" at bounding box center [265, 101] width 52 height 14
click at [239, 96] on input "New System" at bounding box center [243, 98] width 8 height 8
radio input "true"
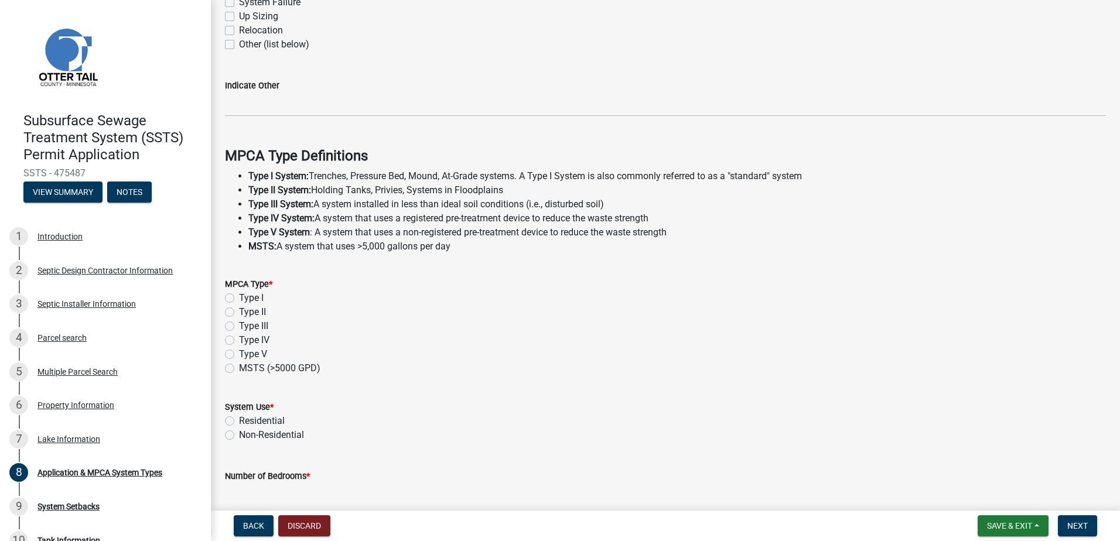
scroll to position [234, 0]
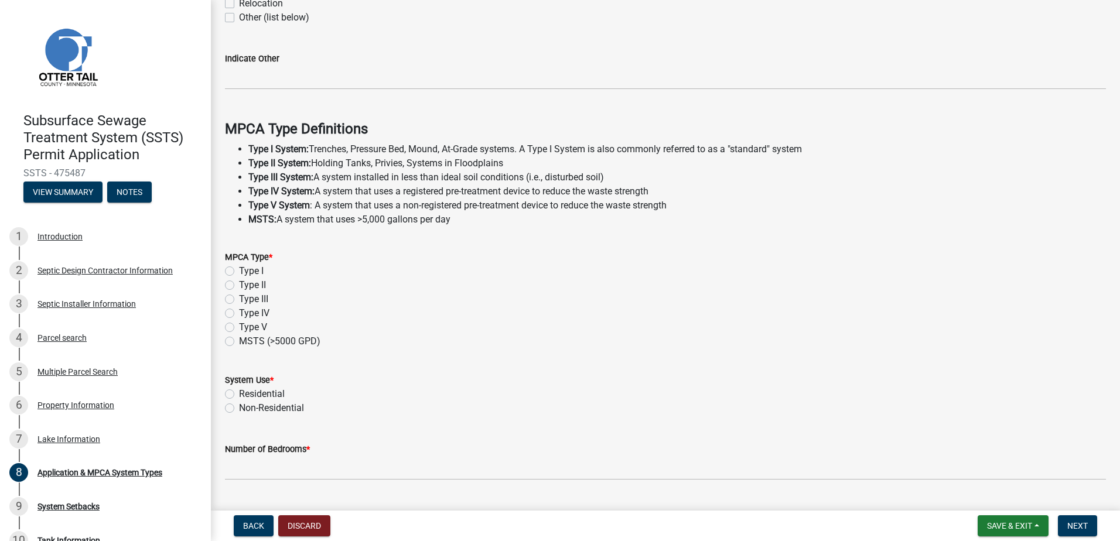
click at [229, 265] on div "Type I" at bounding box center [665, 271] width 881 height 14
drag, startPoint x: 227, startPoint y: 269, endPoint x: 229, endPoint y: 302, distance: 32.9
click at [239, 269] on label "Type I" at bounding box center [251, 271] width 25 height 14
click at [239, 269] on input "Type I" at bounding box center [243, 268] width 8 height 8
radio input "true"
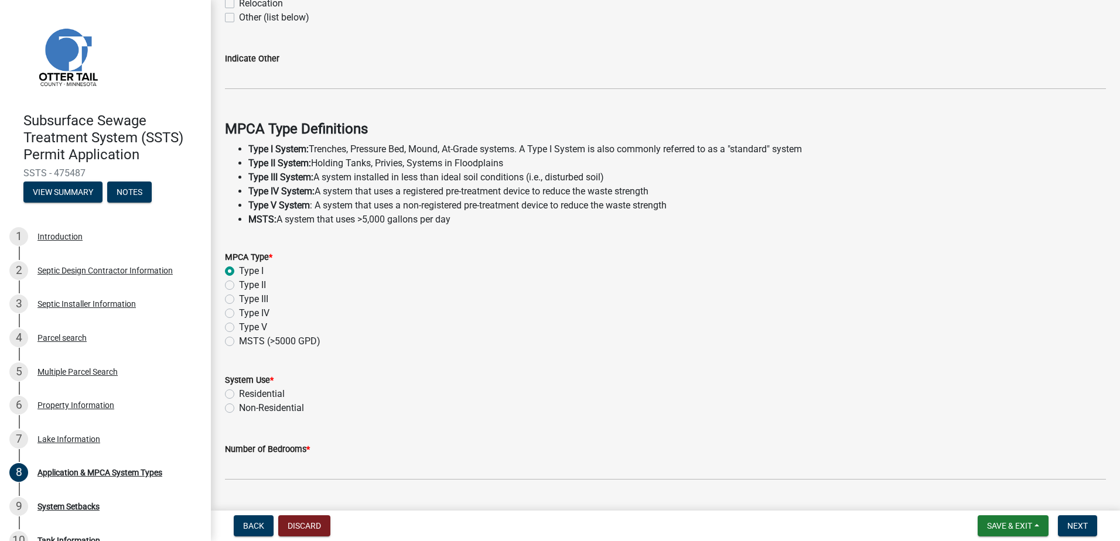
click at [239, 394] on label "Residential" at bounding box center [262, 394] width 46 height 14
click at [239, 394] on input "Residential" at bounding box center [243, 391] width 8 height 8
radio input "true"
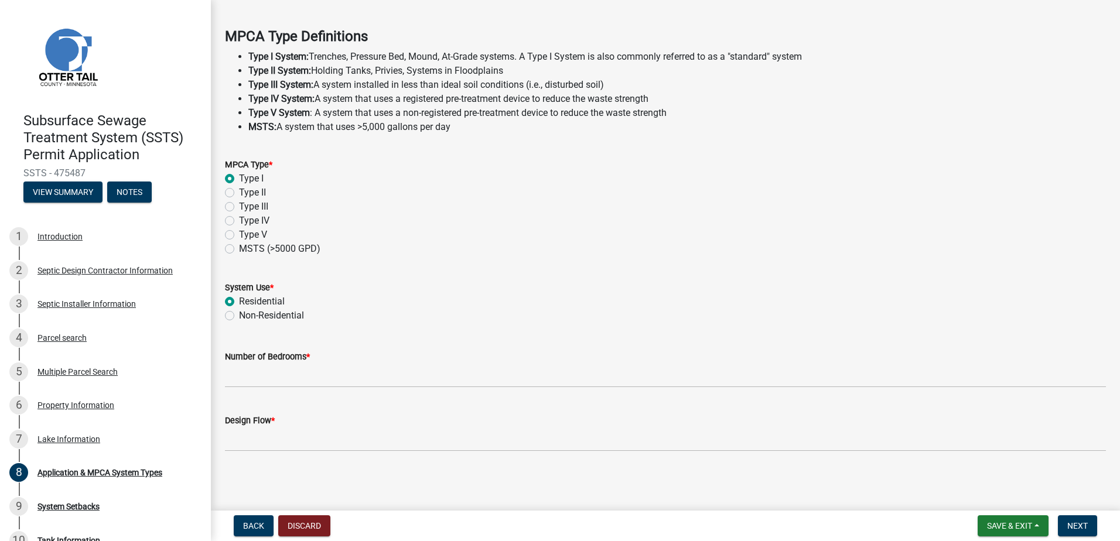
scroll to position [327, 0]
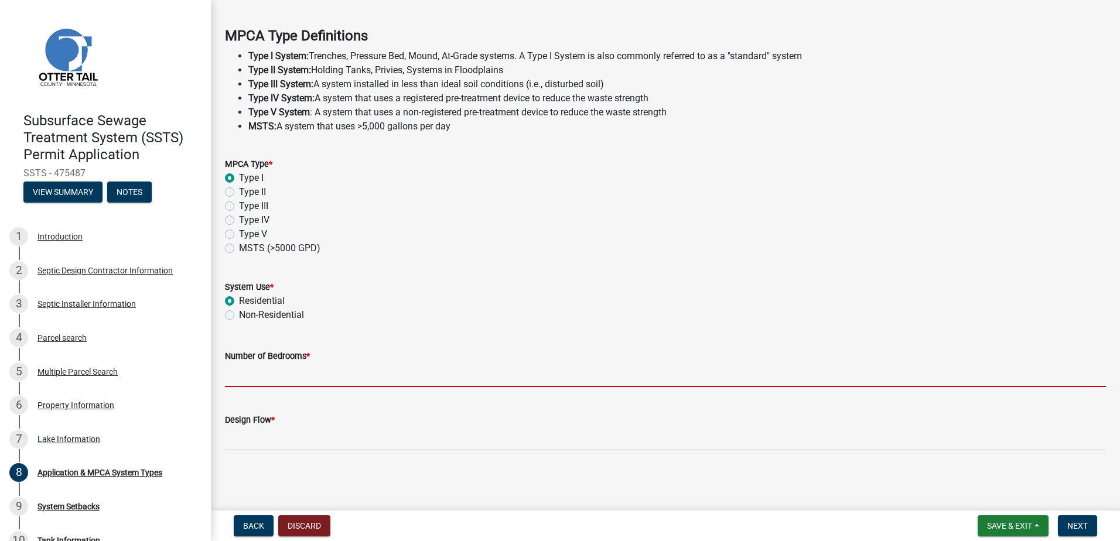
click at [243, 375] on input "Number of Bedrooms *" at bounding box center [665, 375] width 881 height 24
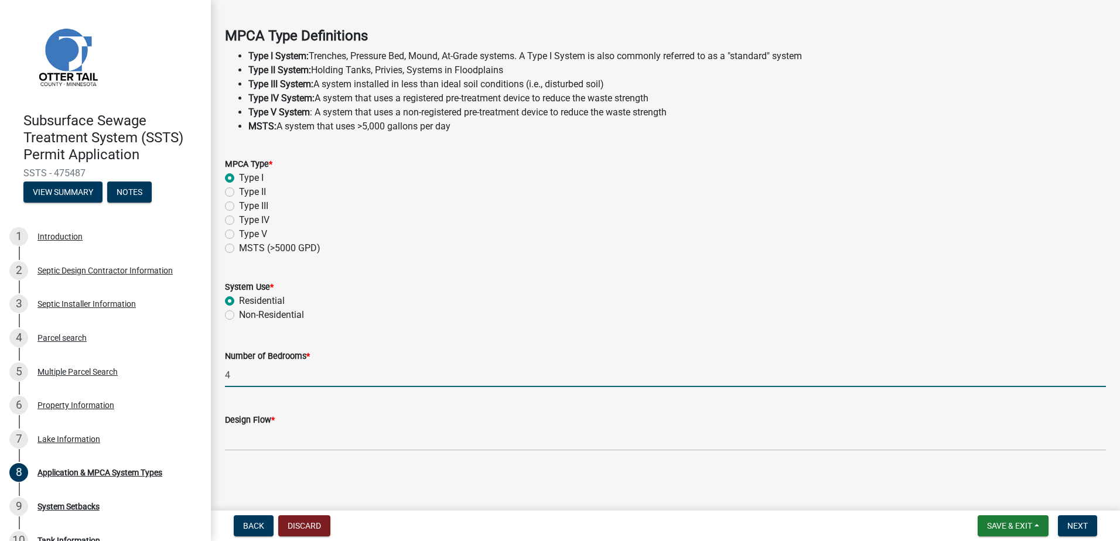
type input "4"
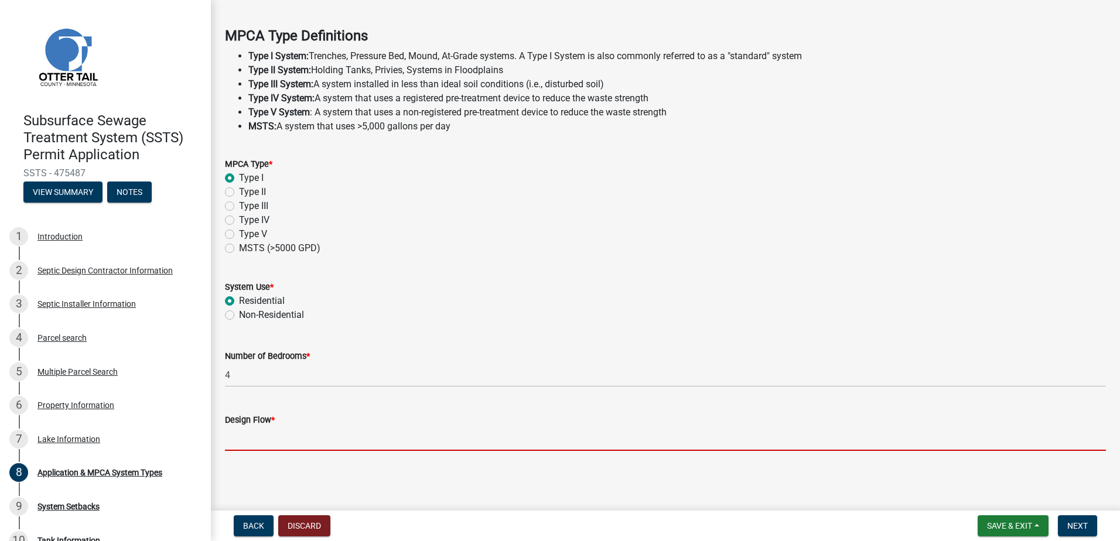
click at [237, 441] on input "Design Flow *" at bounding box center [665, 439] width 881 height 24
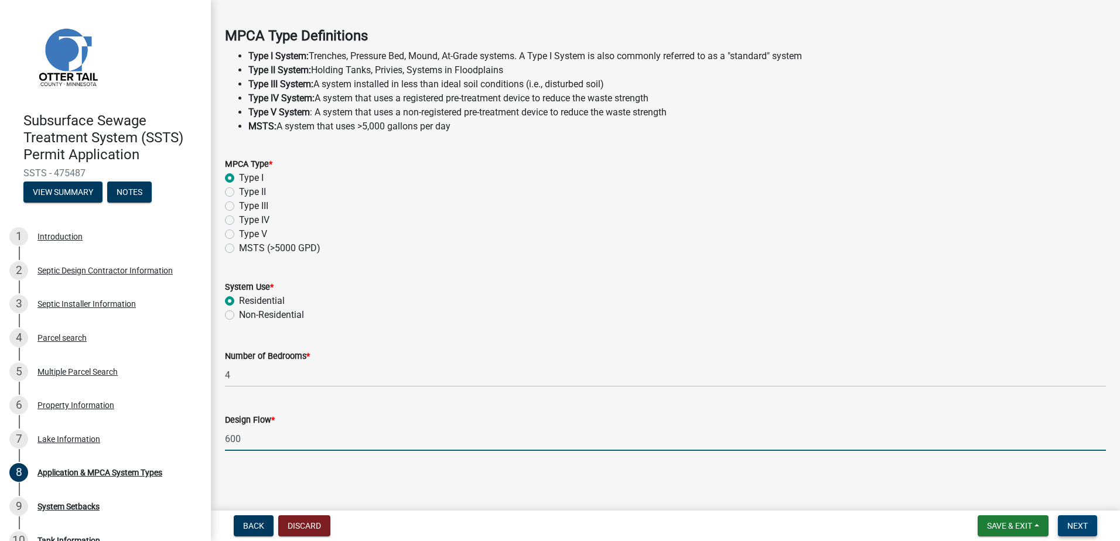
type input "600"
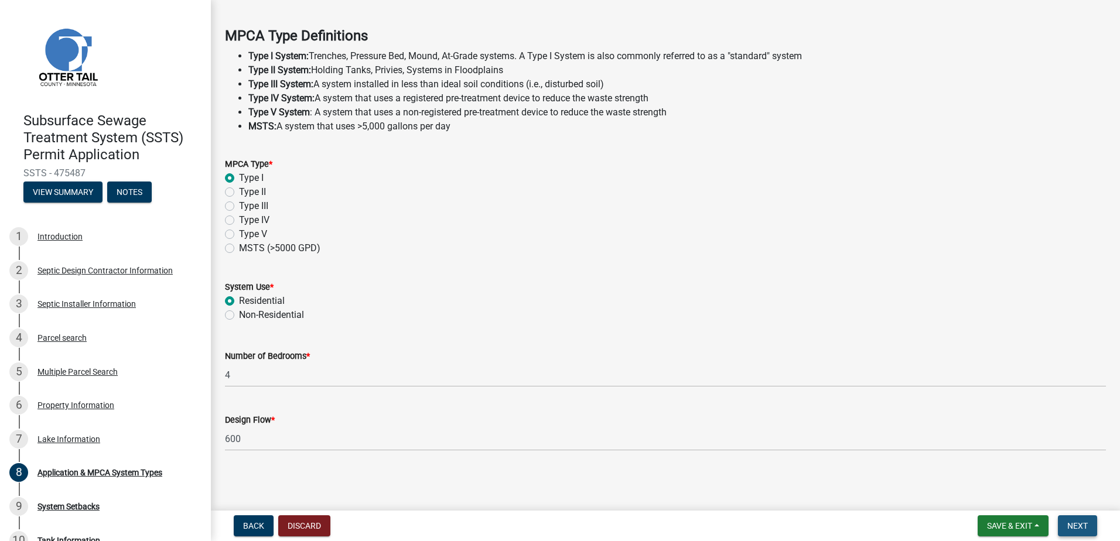
click at [1068, 527] on span "Next" at bounding box center [1077, 525] width 20 height 9
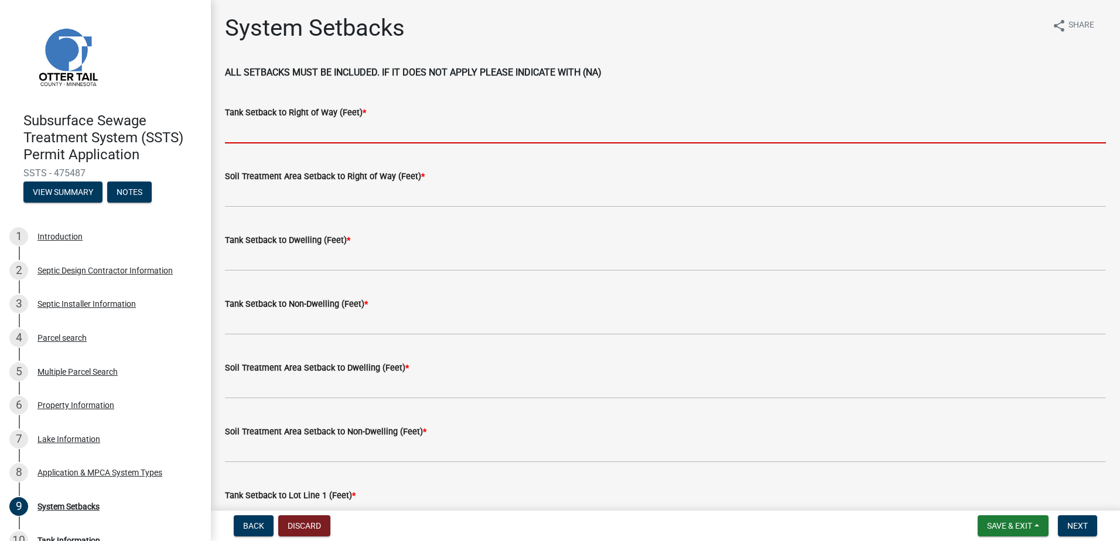
click at [271, 133] on input "Tank Setback to Right of Way (Feet) *" at bounding box center [665, 131] width 881 height 24
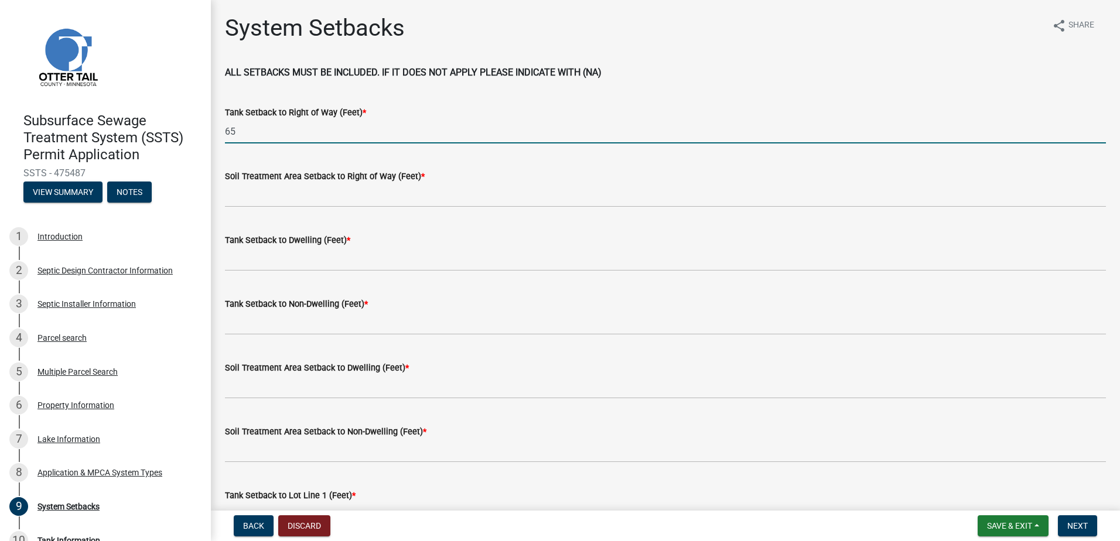
type input "65"
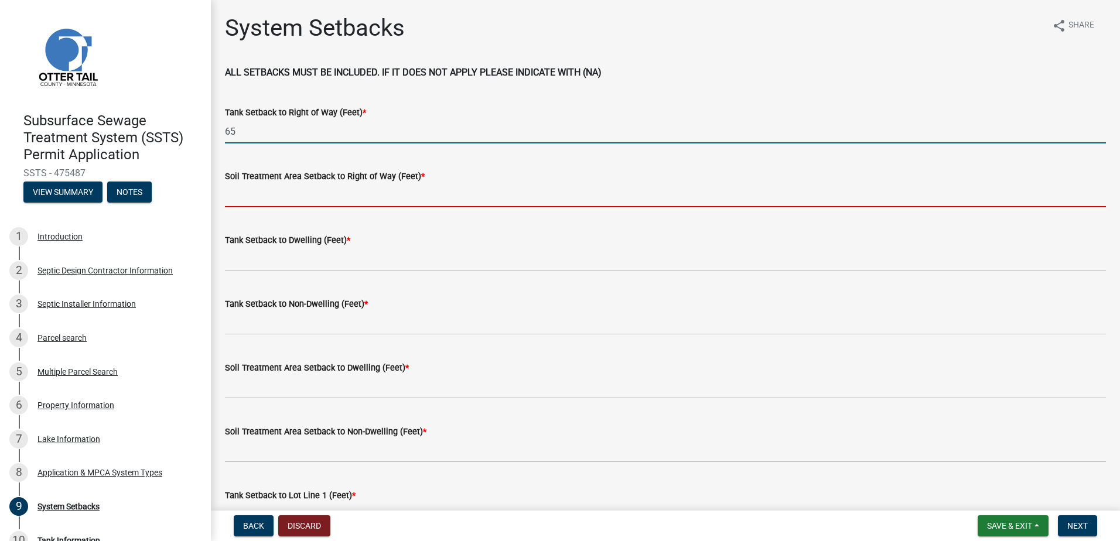
click at [230, 194] on input "Soil Treatment Area Setback to Right of Way (Feet) *" at bounding box center [665, 195] width 881 height 24
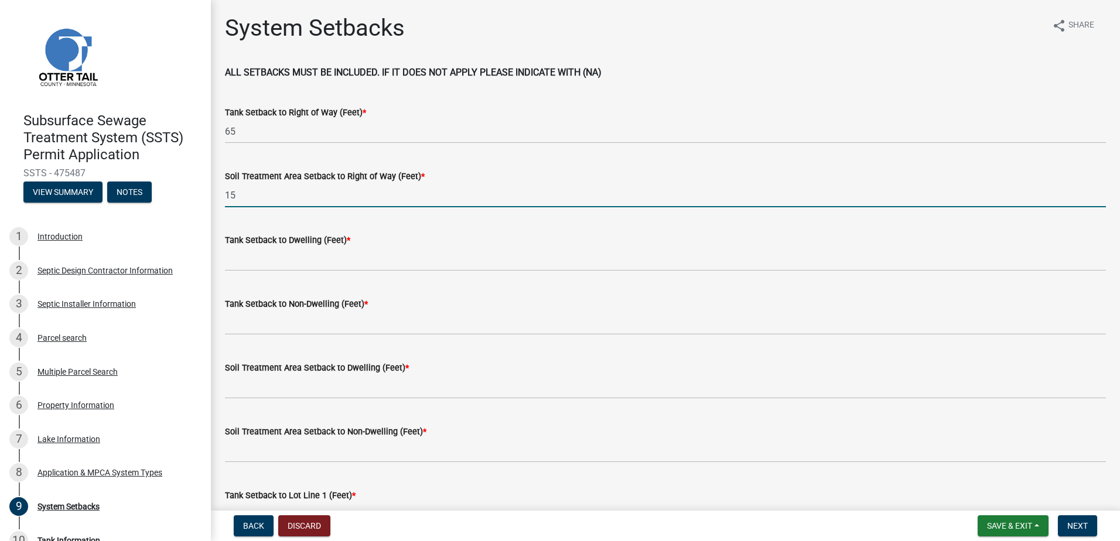
type input "15"
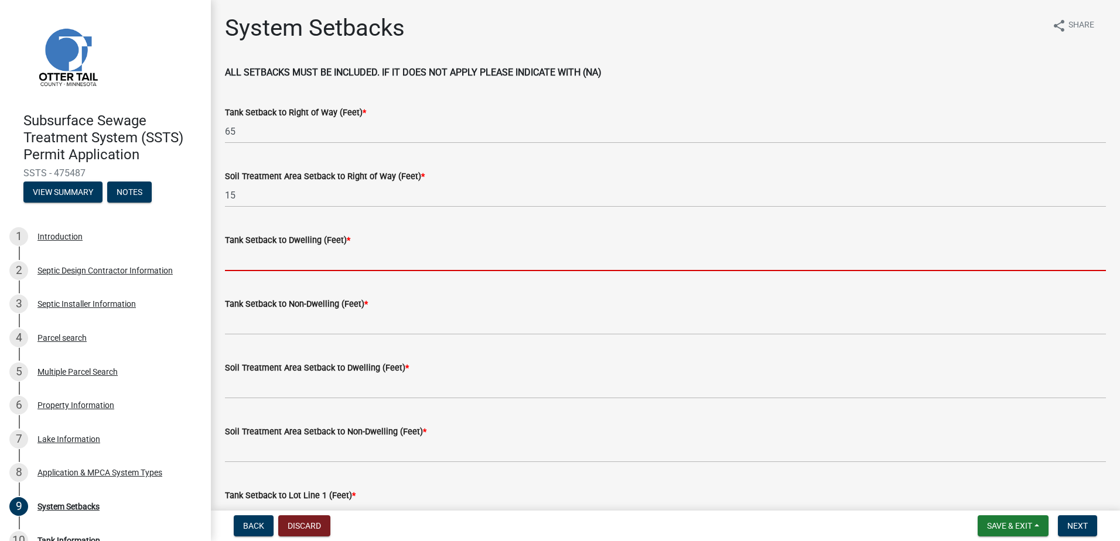
click at [235, 264] on input "Tank Setback to Dwelling (Feet) *" at bounding box center [665, 259] width 881 height 24
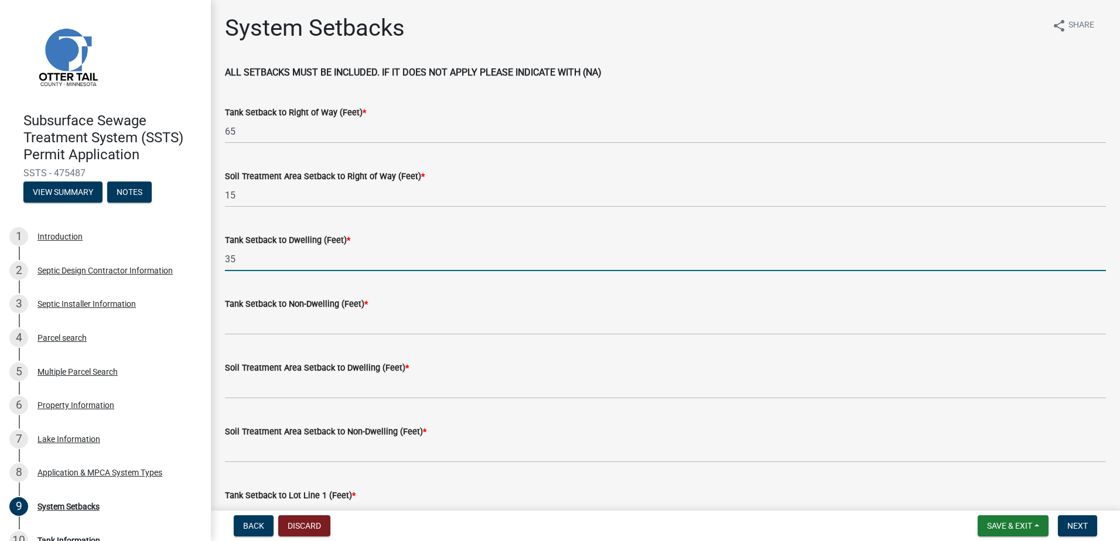
type input "35"
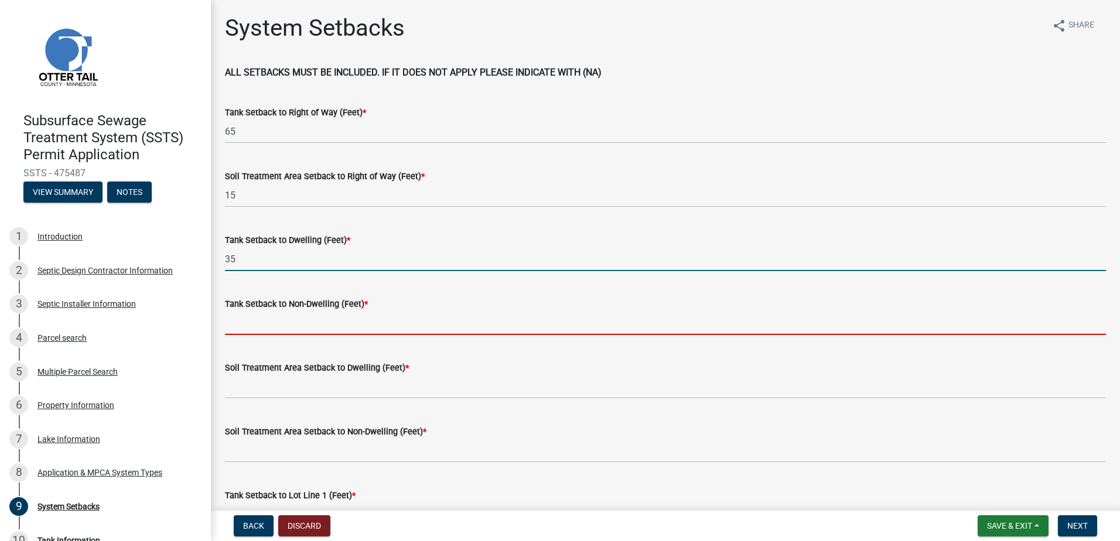
click at [240, 323] on input "Tank Setback to Non-Dwelling (Feet) *" at bounding box center [665, 323] width 881 height 24
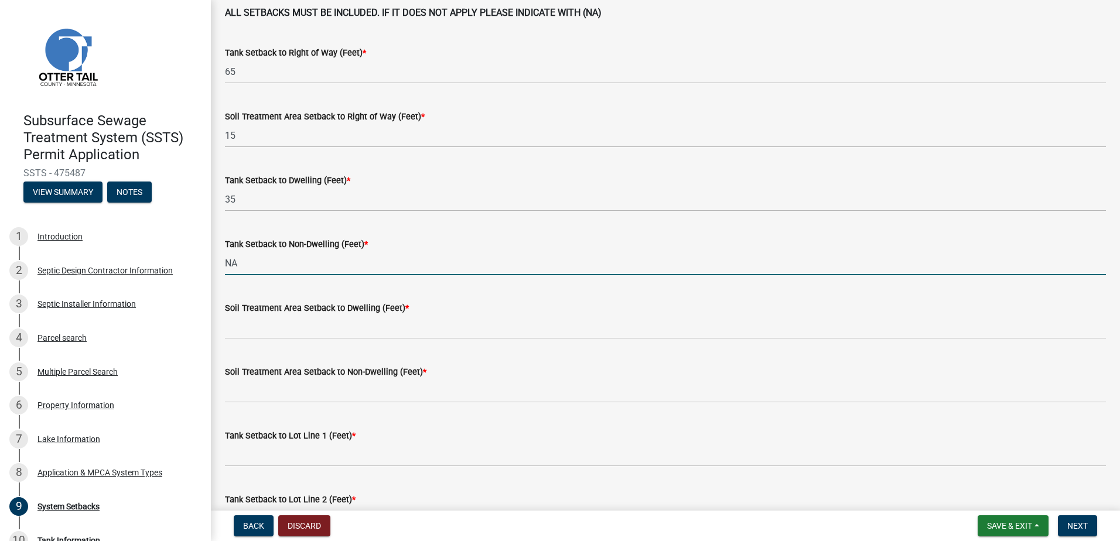
scroll to position [117, 0]
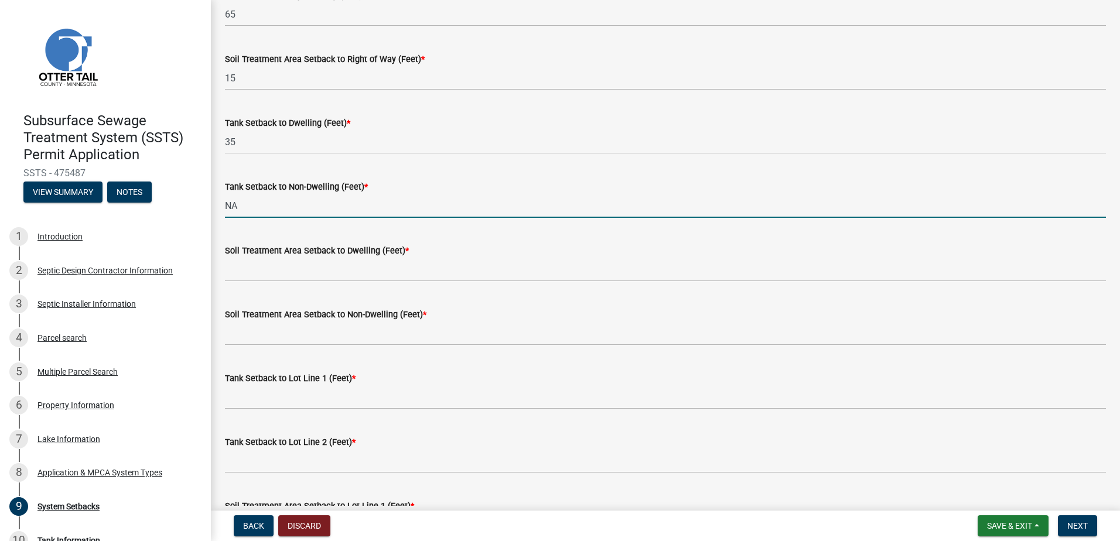
type input "NA"
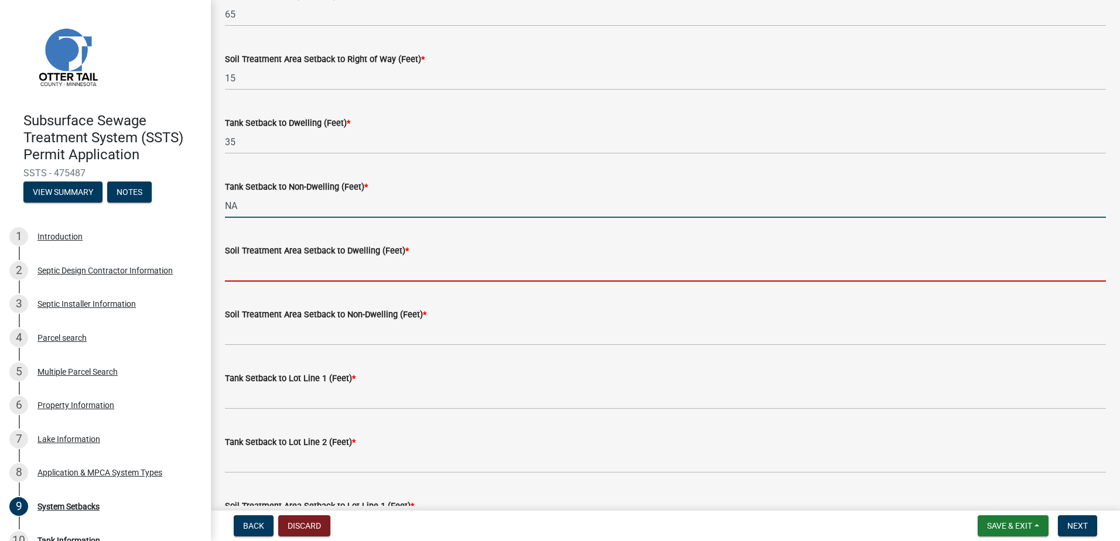
click at [240, 279] on input "Soil Treatment Area Setback to Dwelling (Feet) *" at bounding box center [665, 270] width 881 height 24
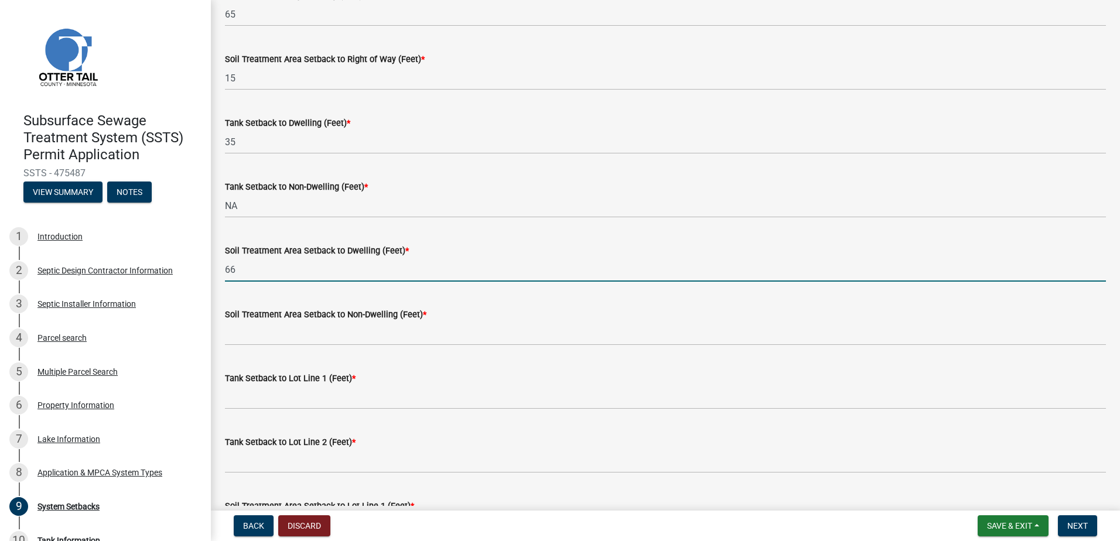
type input "66"
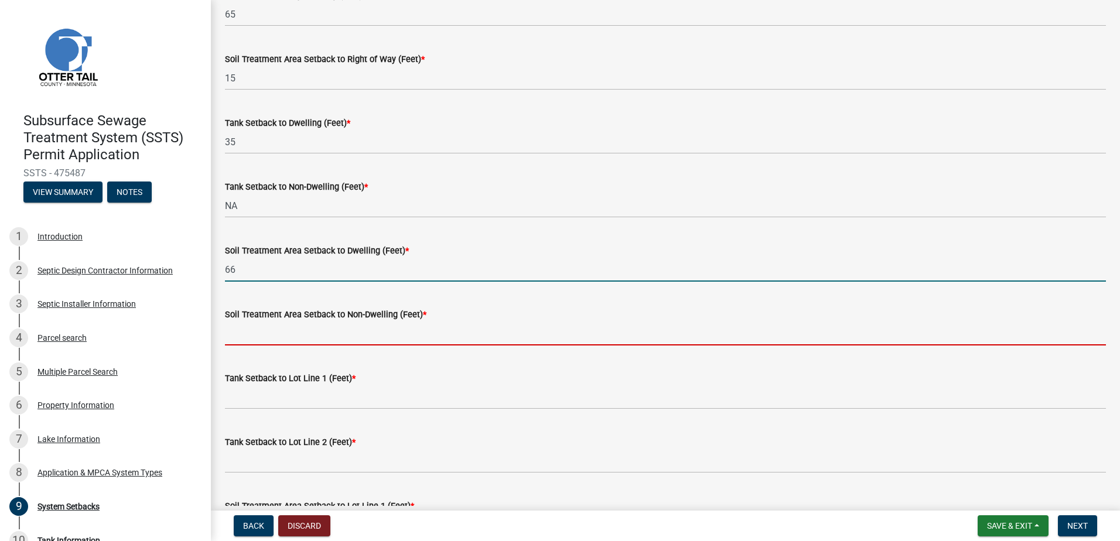
click at [240, 331] on input "Soil Treatment Area Setback to Non-Dwelling (Feet) *" at bounding box center [665, 334] width 881 height 24
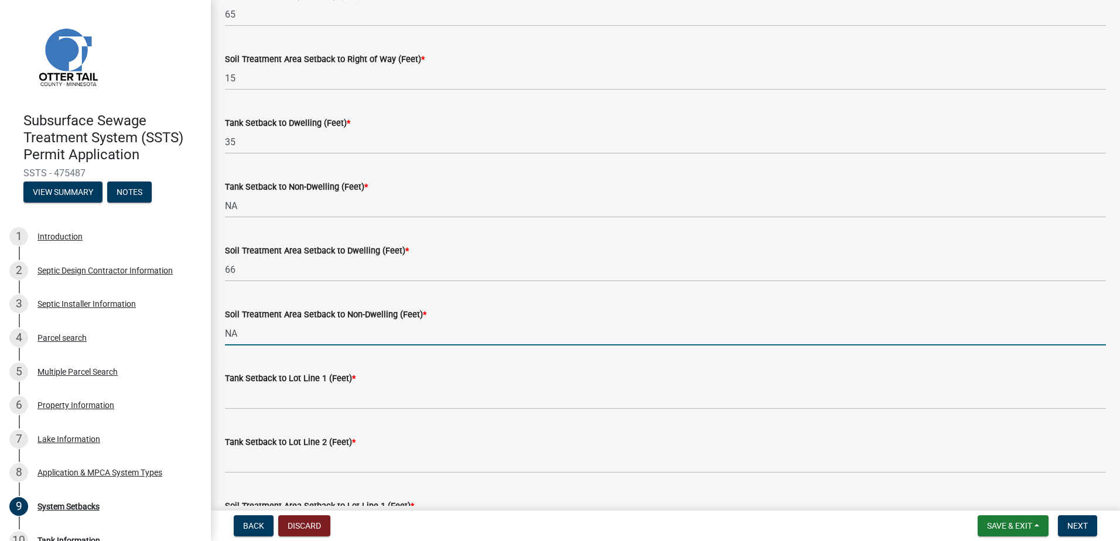
type input "NA"
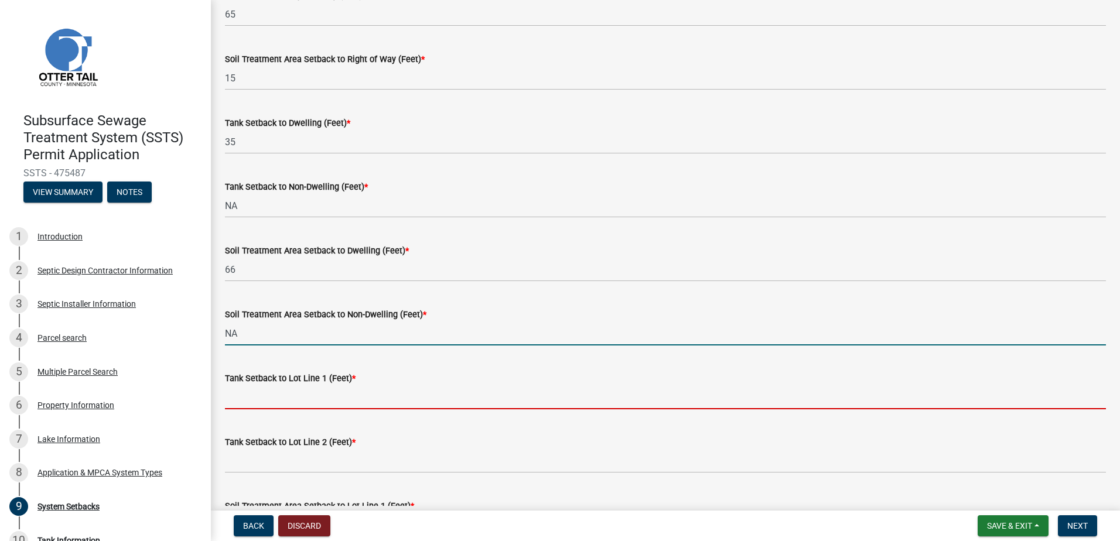
click at [233, 396] on input "Tank Setback to Lot Line 1 (Feet) *" at bounding box center [665, 397] width 881 height 24
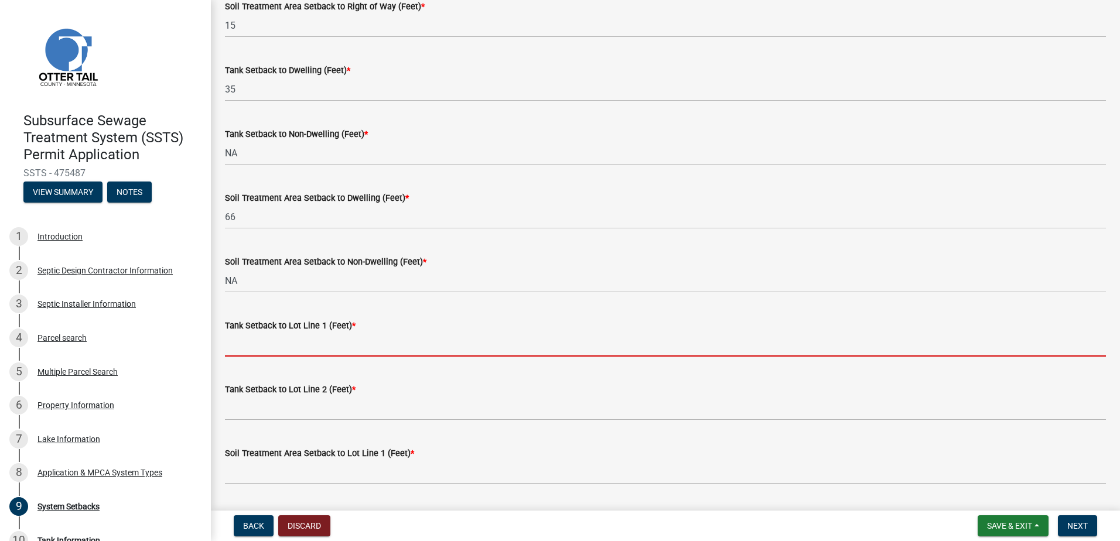
scroll to position [234, 0]
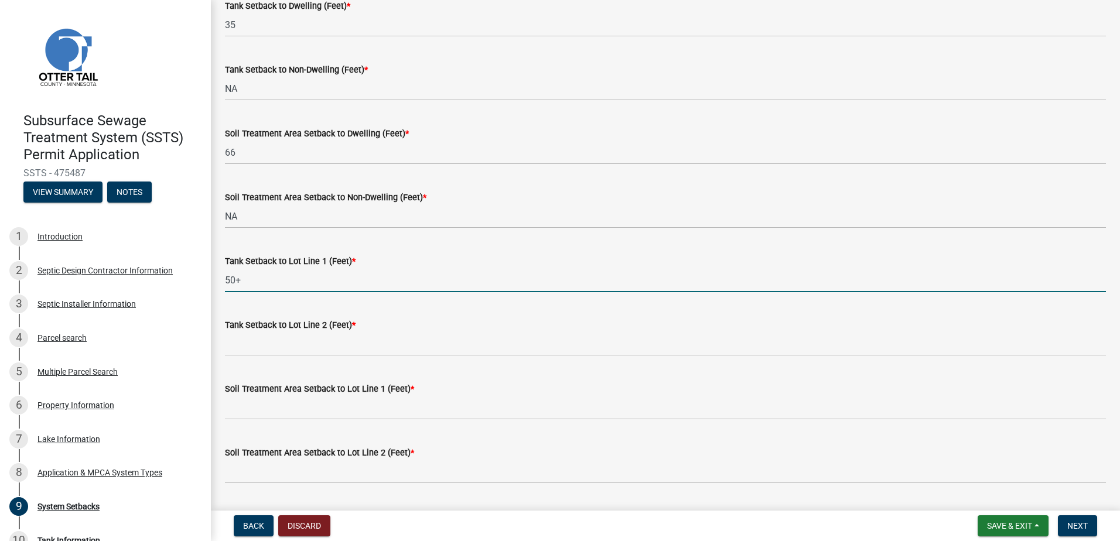
type input "50+"
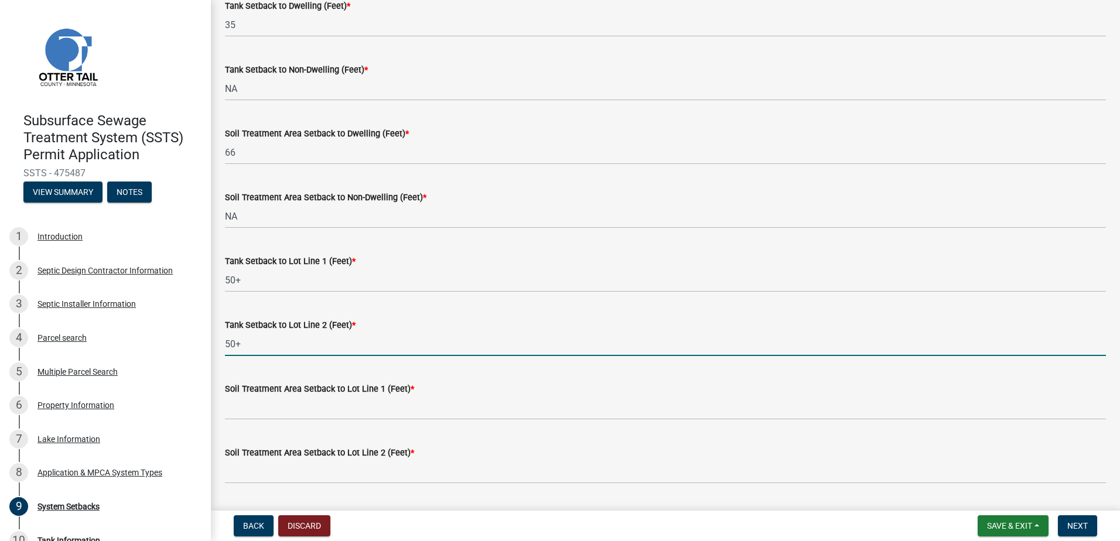
type input "50+"
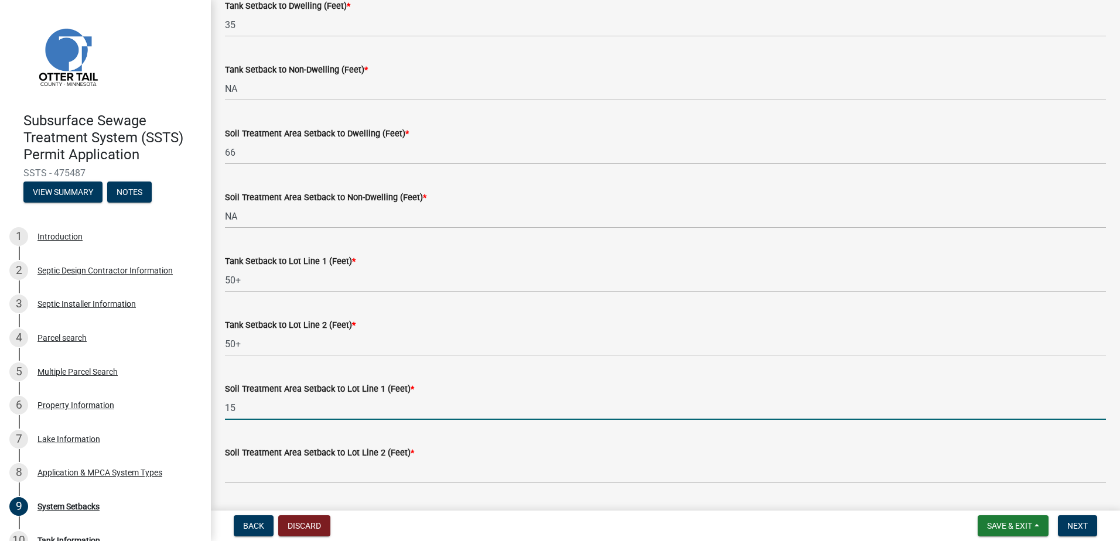
type input "15"
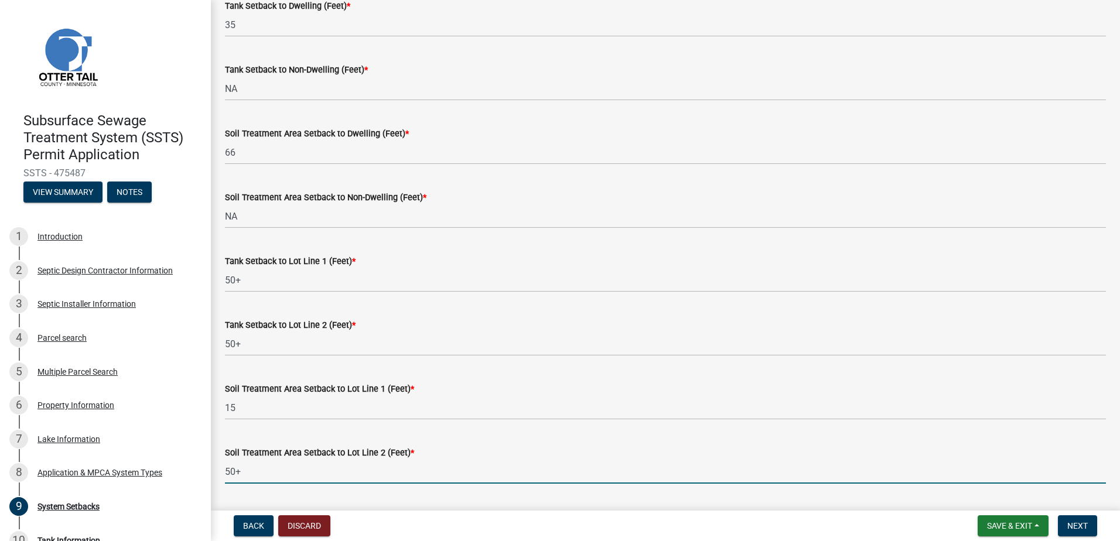
type input "50+"
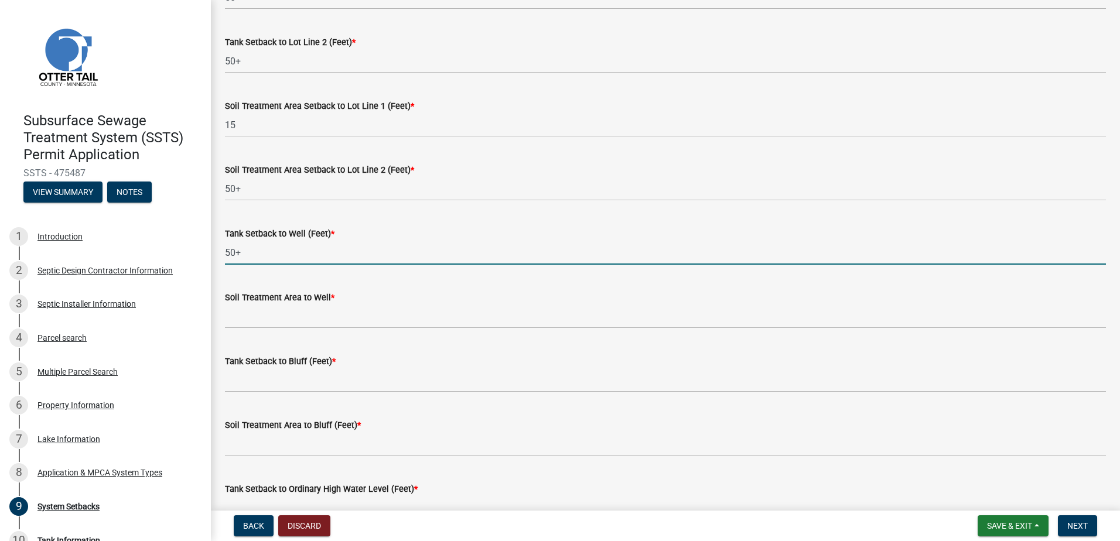
type input "50+"
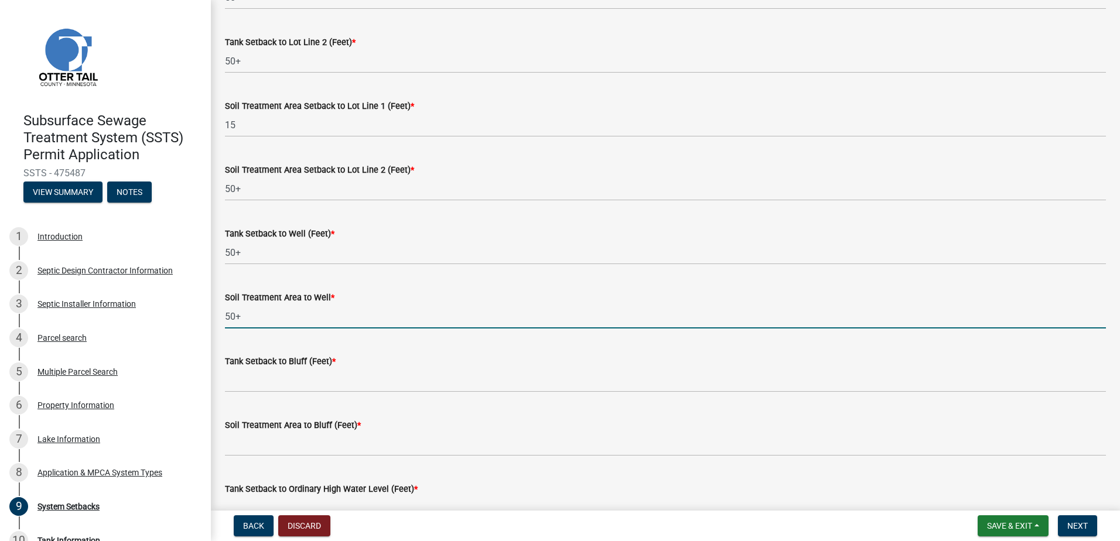
type input "50+"
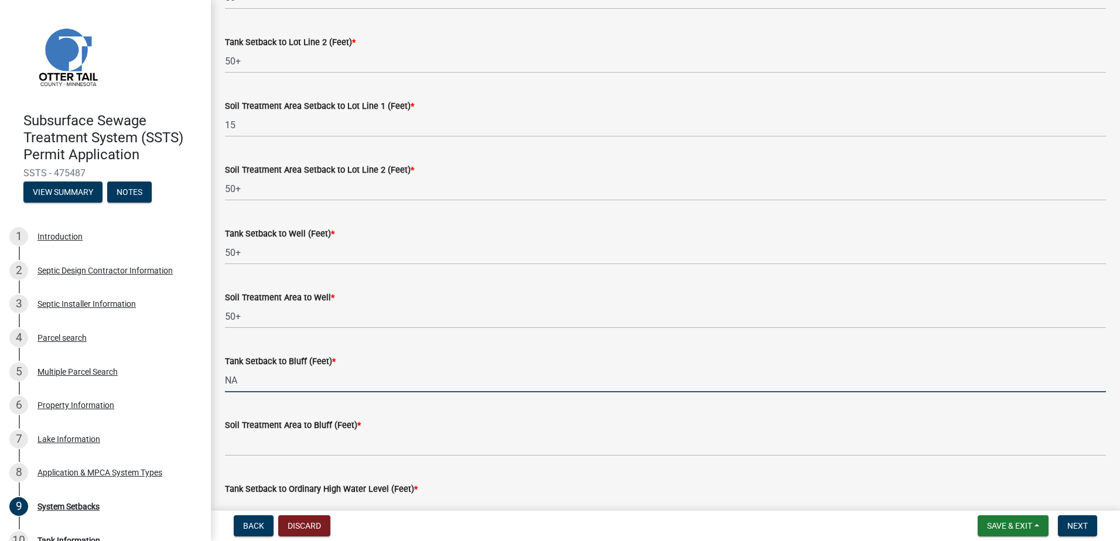
type input "NA"
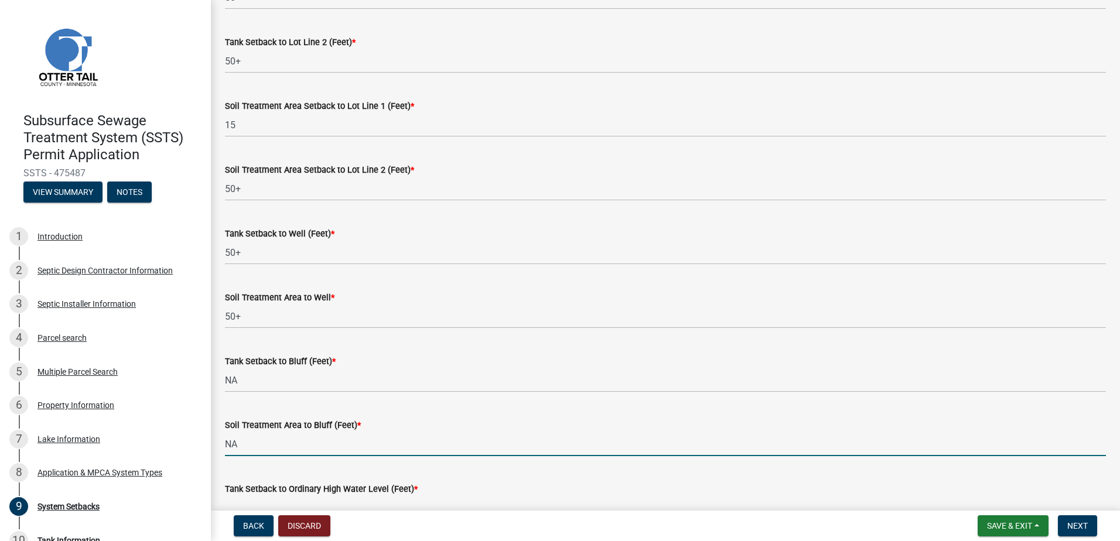
type input "NA"
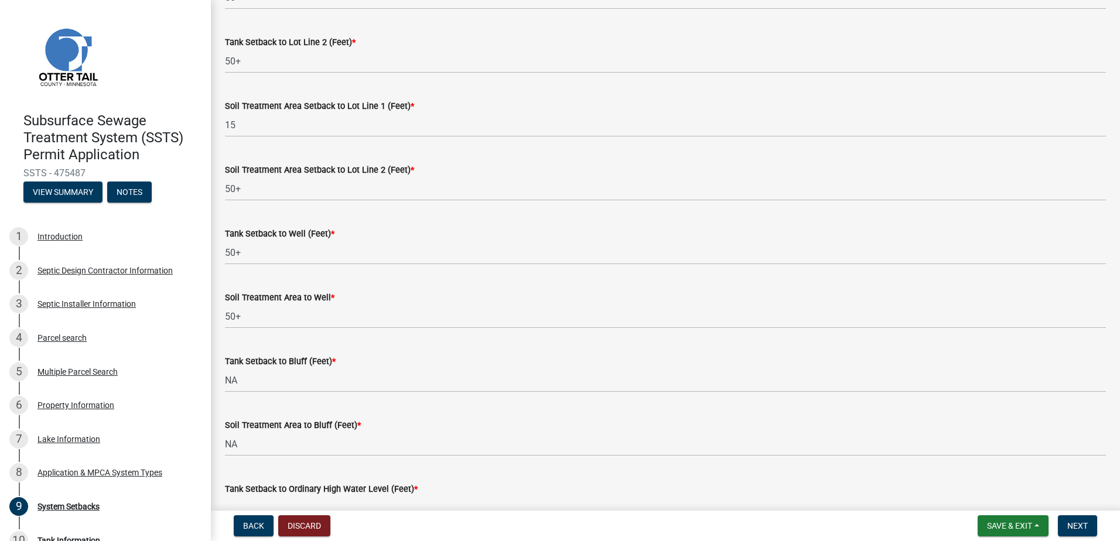
scroll to position [531, 0]
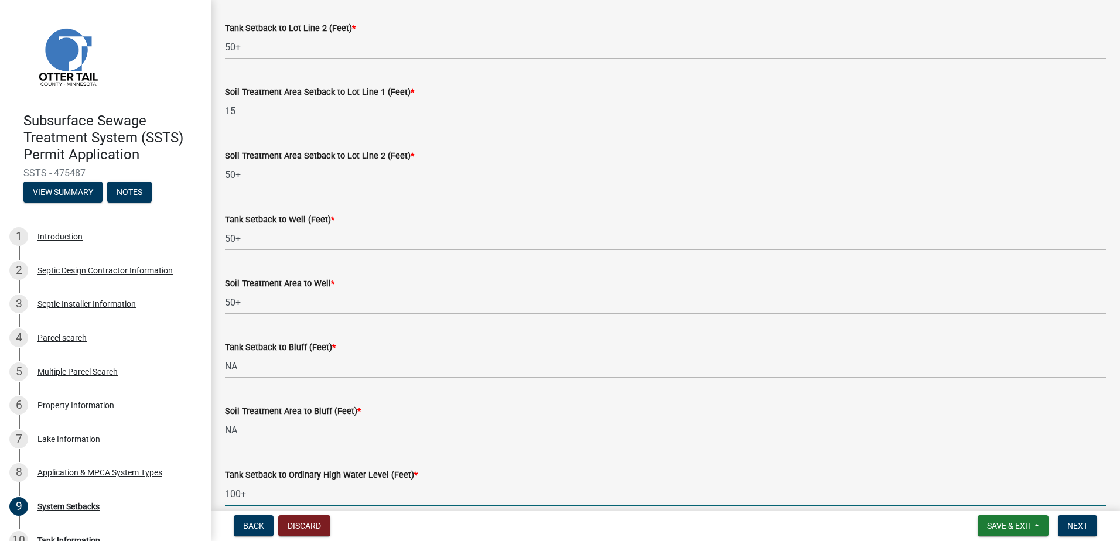
type input "100+"
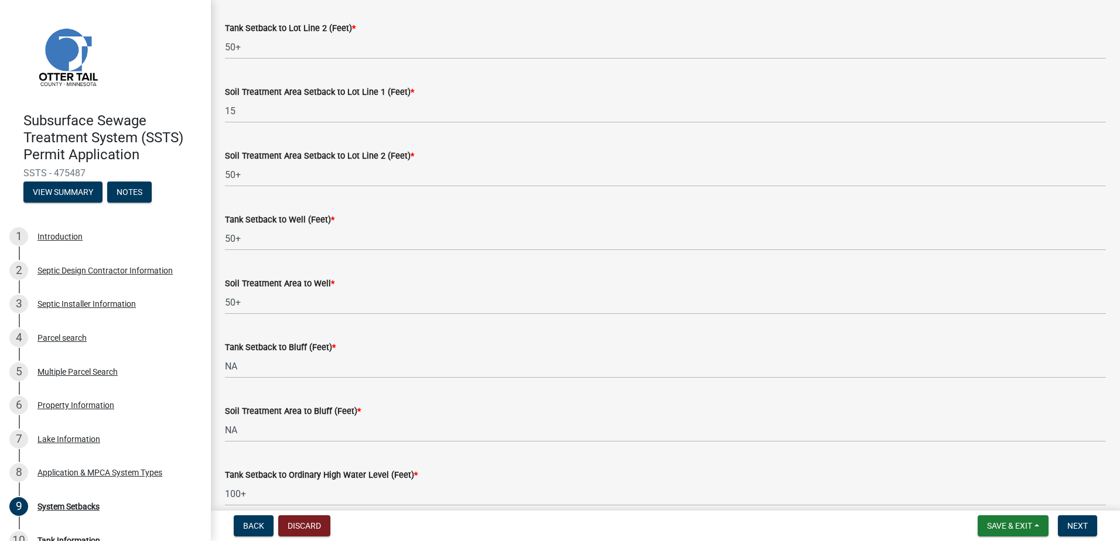
scroll to position [717, 0]
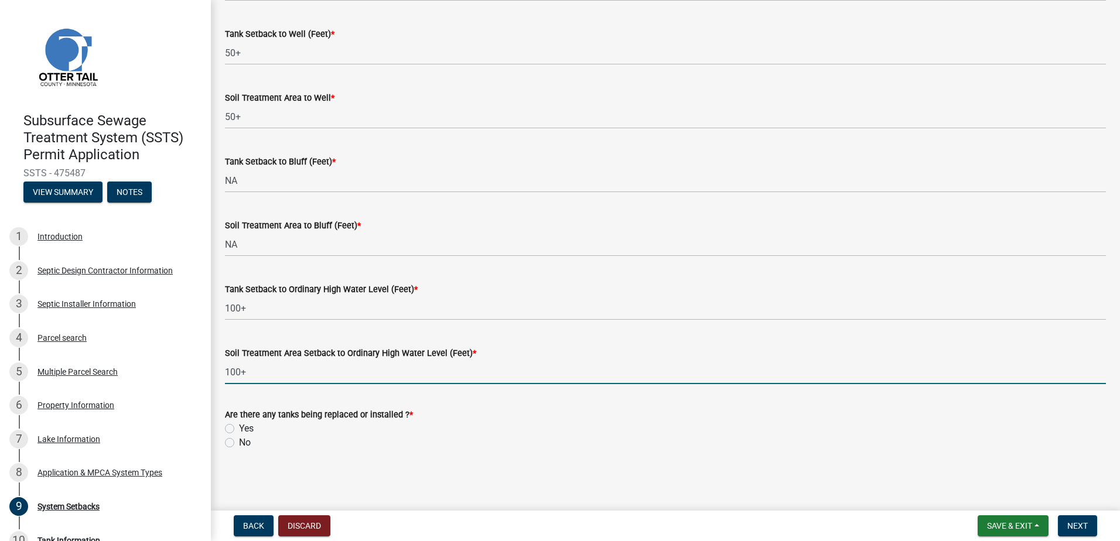
type input "100+"
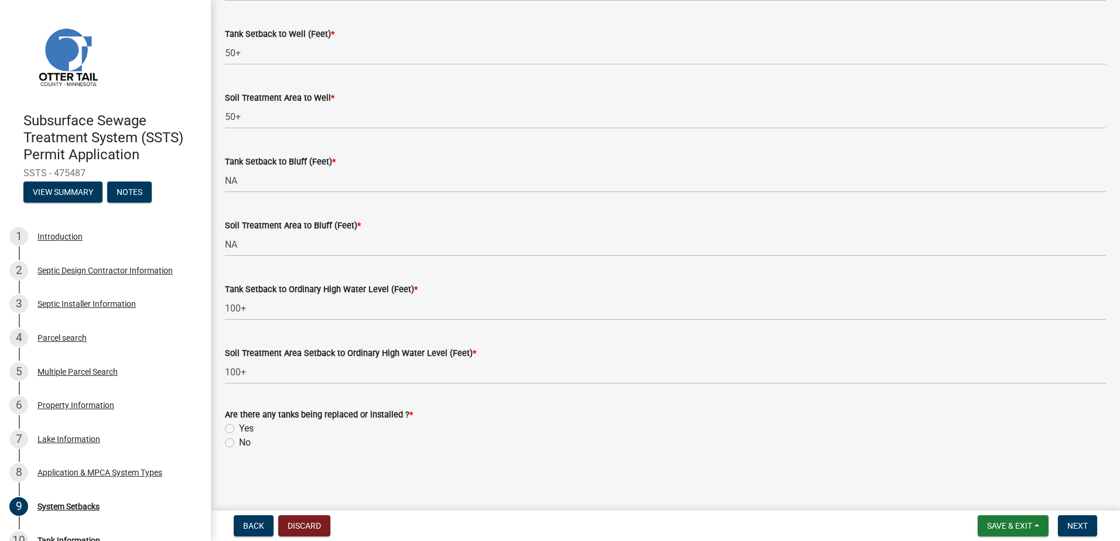
click at [239, 429] on label "Yes" at bounding box center [246, 429] width 15 height 14
click at [239, 429] on input "Yes" at bounding box center [243, 426] width 8 height 8
radio input "true"
drag, startPoint x: 1071, startPoint y: 523, endPoint x: 1064, endPoint y: 523, distance: 7.6
click at [1071, 524] on span "Next" at bounding box center [1077, 525] width 20 height 9
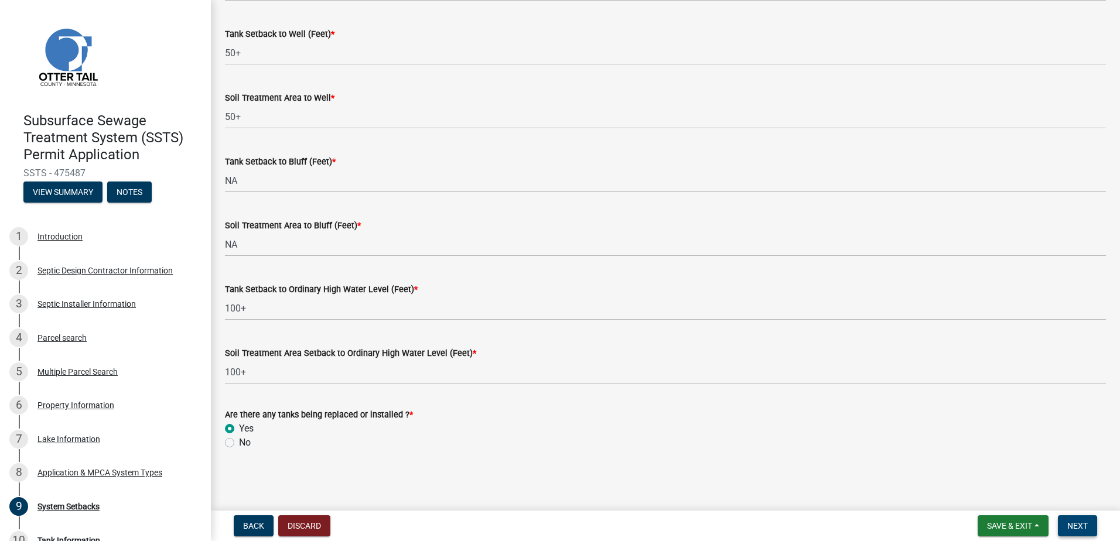
scroll to position [0, 0]
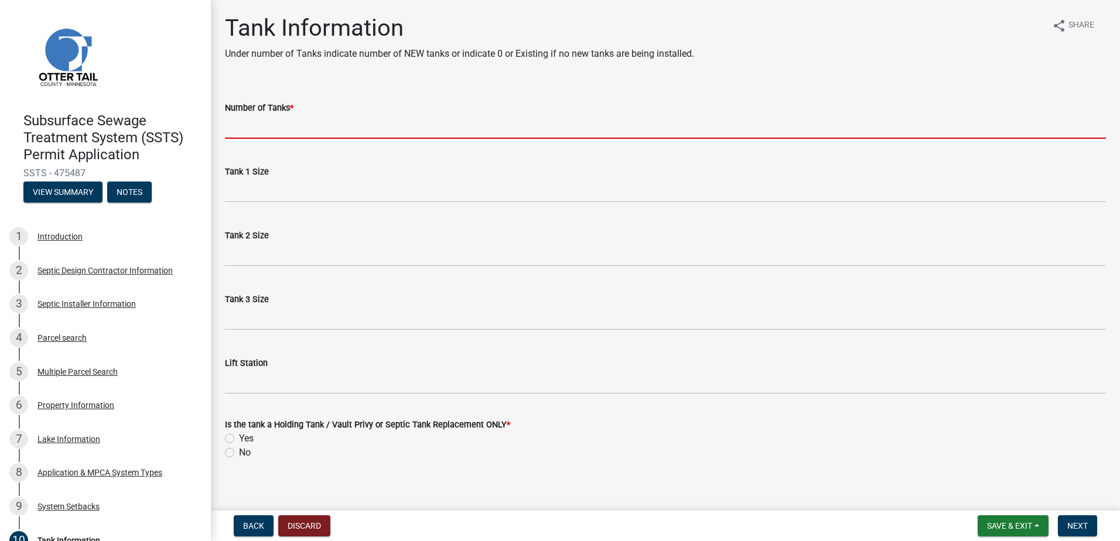
click at [244, 132] on input "Number of Tanks *" at bounding box center [665, 127] width 881 height 24
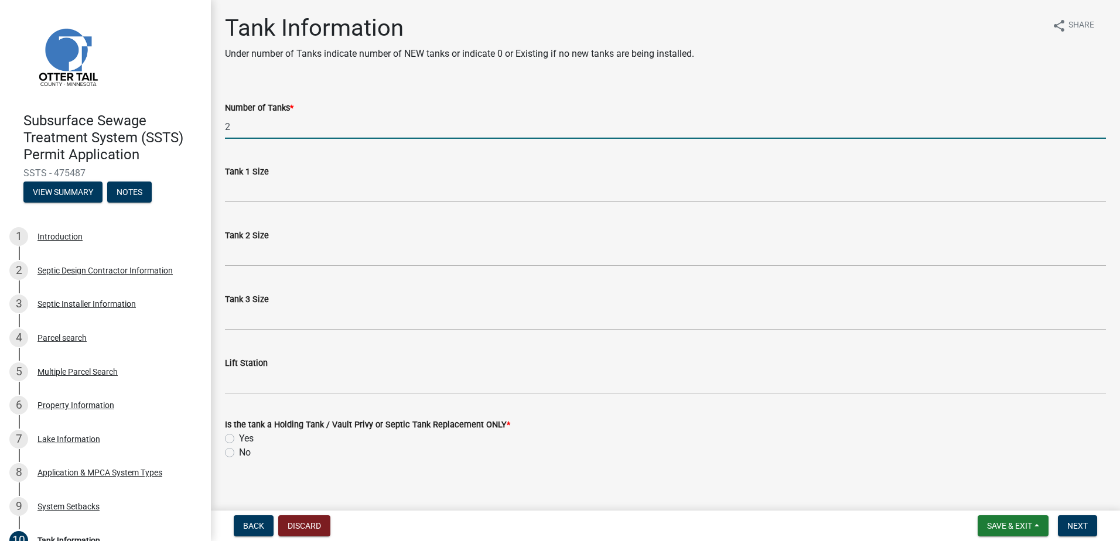
type input "2"
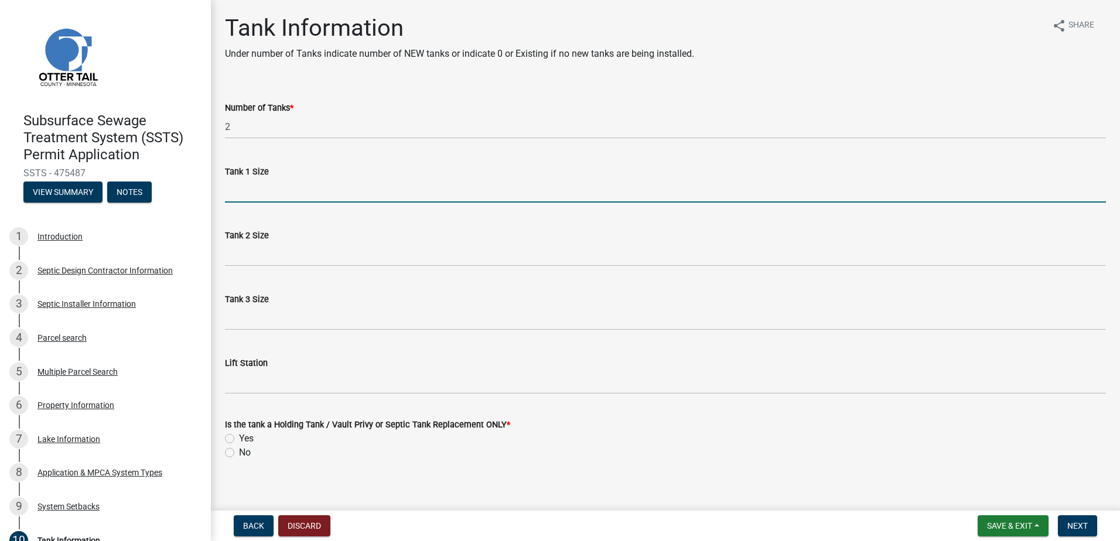
click at [245, 185] on input "Tank 1 Size" at bounding box center [665, 191] width 881 height 24
type input "1500-2"
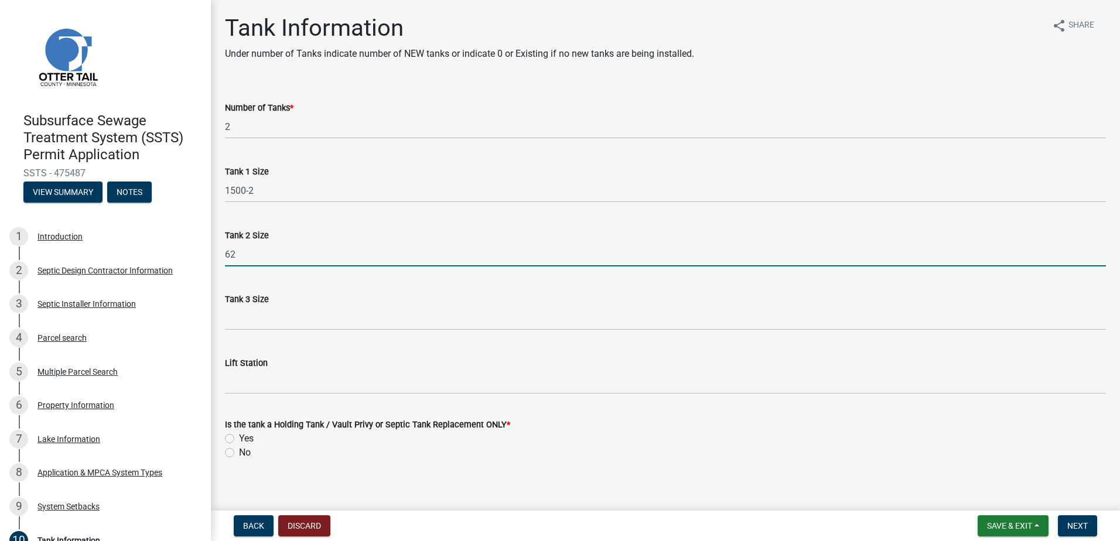
type input "6"
type input "NA"
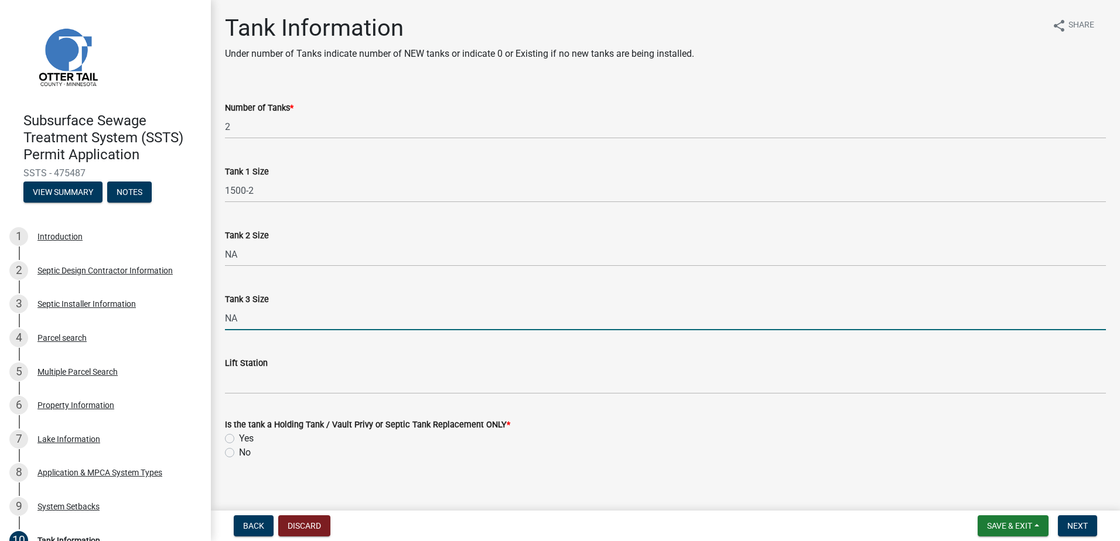
type input "NA"
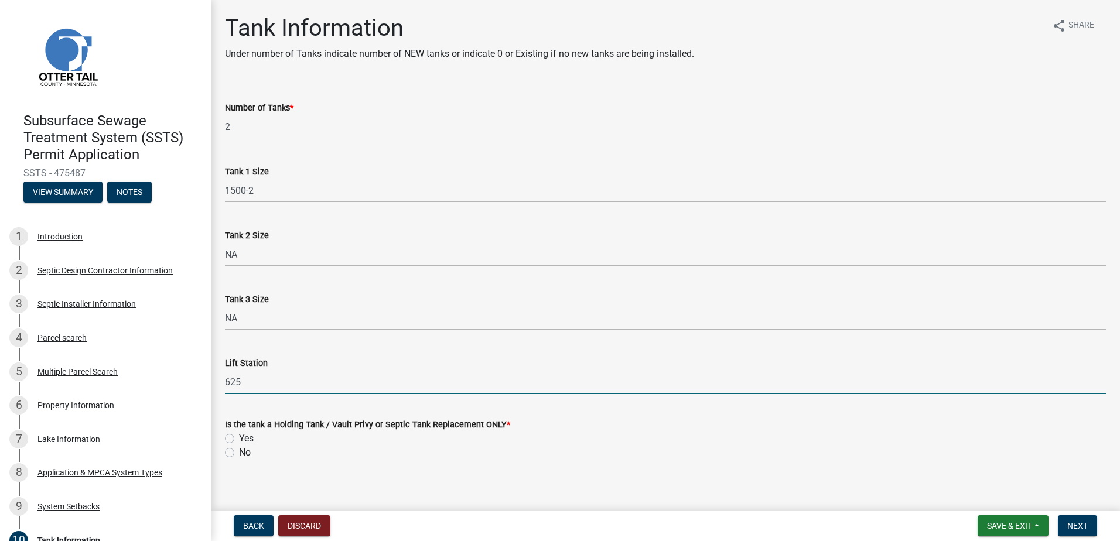
type input "625"
click at [239, 450] on label "No" at bounding box center [245, 453] width 12 height 14
click at [239, 450] on input "No" at bounding box center [243, 450] width 8 height 8
radio input "true"
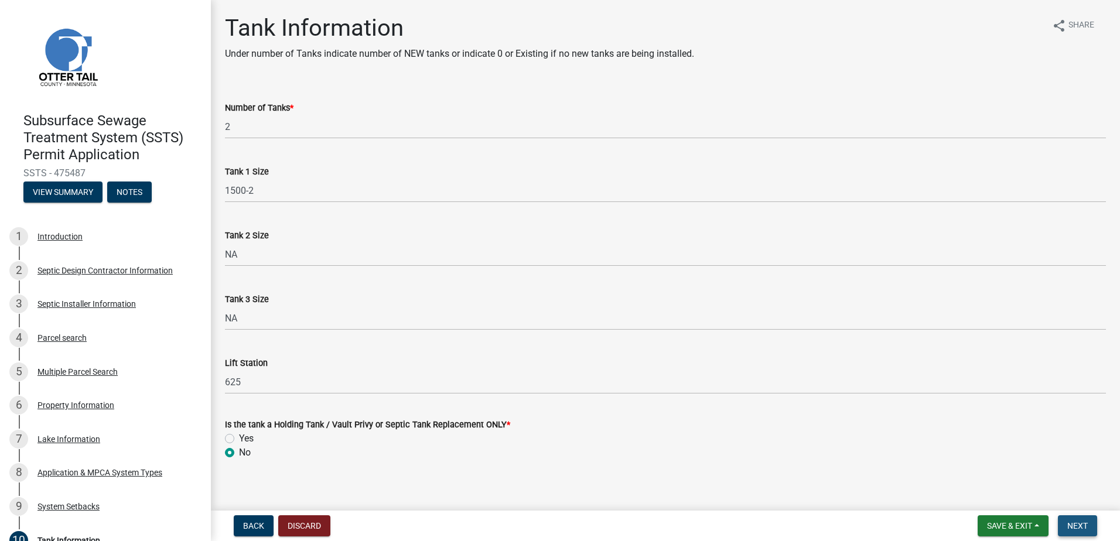
click at [1085, 527] on span "Next" at bounding box center [1077, 525] width 20 height 9
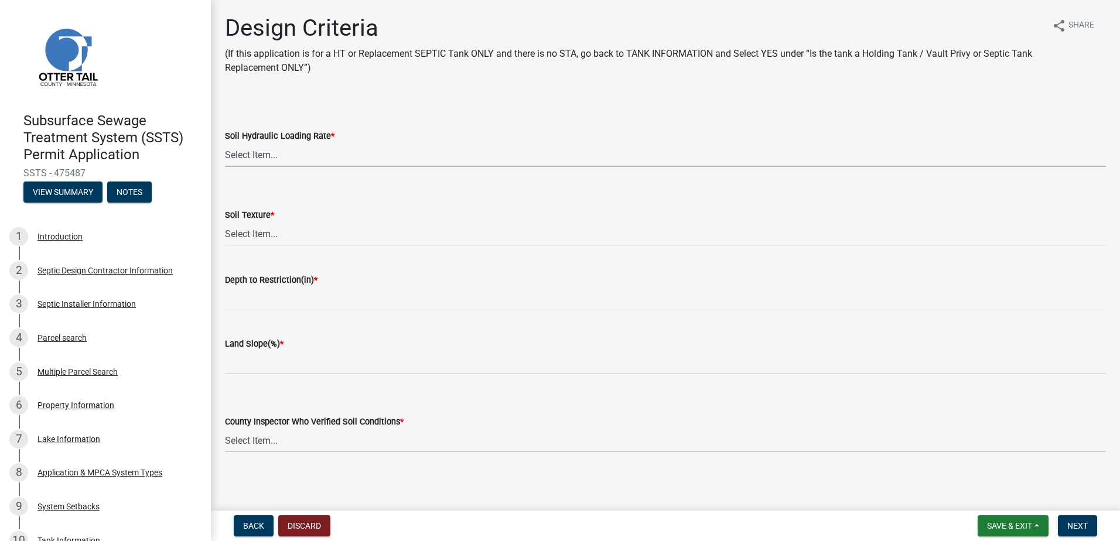
click at [235, 158] on select "Select Item... 1.6 gpd/ft2 1.2 gpd/ft2 1.0 gpd/ft2 0.87 gpd/ft2 0.78 gpd/ft2 0.…" at bounding box center [665, 155] width 881 height 24
click at [225, 143] on select "Select Item... 1.6 gpd/ft2 1.2 gpd/ft2 1.0 gpd/ft2 0.87 gpd/ft2 0.78 gpd/ft2 0.…" at bounding box center [665, 155] width 881 height 24
select select "161dc003-2926-44f5-9717-bc9d566eecc1"
click at [248, 238] on select "Select Item... Coarse Sand (COS) Sand (S) Fine Sand (FS) Very Fine Sand (VFS) L…" at bounding box center [665, 234] width 881 height 24
click at [225, 222] on select "Select Item... Coarse Sand (COS) Sand (S) Fine Sand (FS) Very Fine Sand (VFS) L…" at bounding box center [665, 234] width 881 height 24
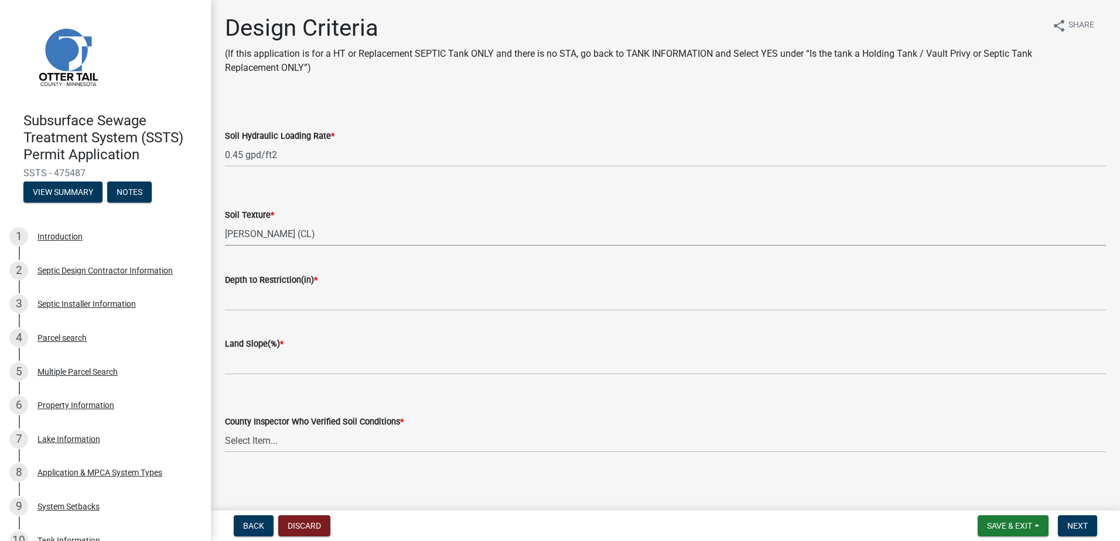
select select "3ca66991-ccde-4548-bdad-f82583be96e2"
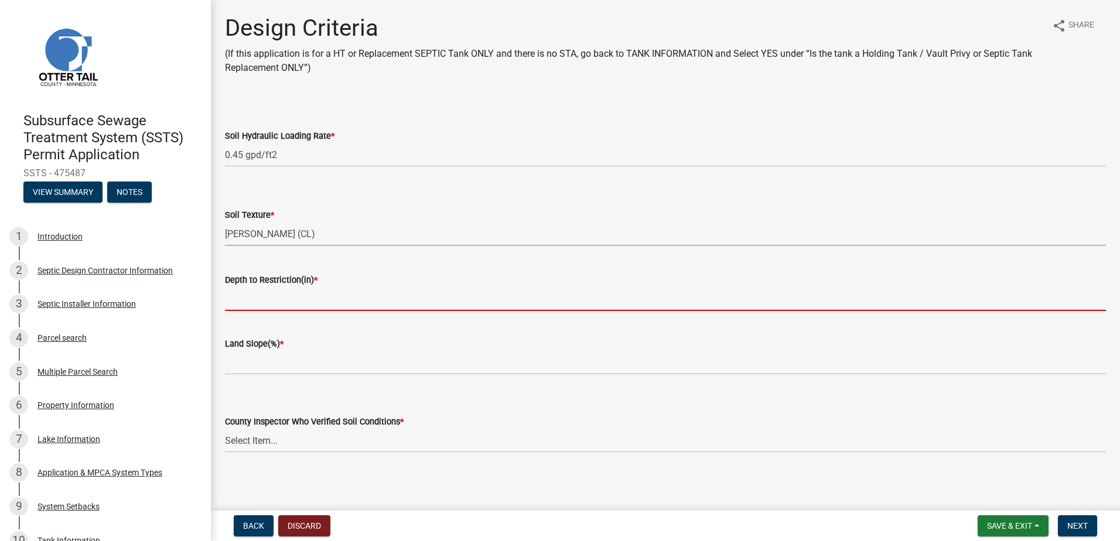
click at [238, 296] on input "Depth to Restriction(in) *" at bounding box center [665, 299] width 881 height 24
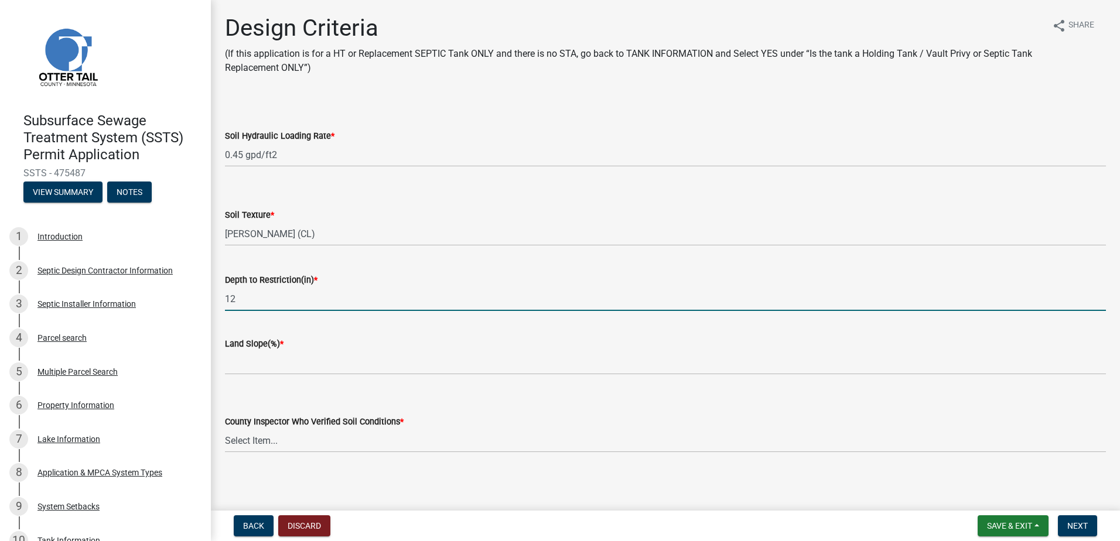
type input "12"
click at [223, 357] on div "Land Slope(%) *" at bounding box center [665, 347] width 898 height 54
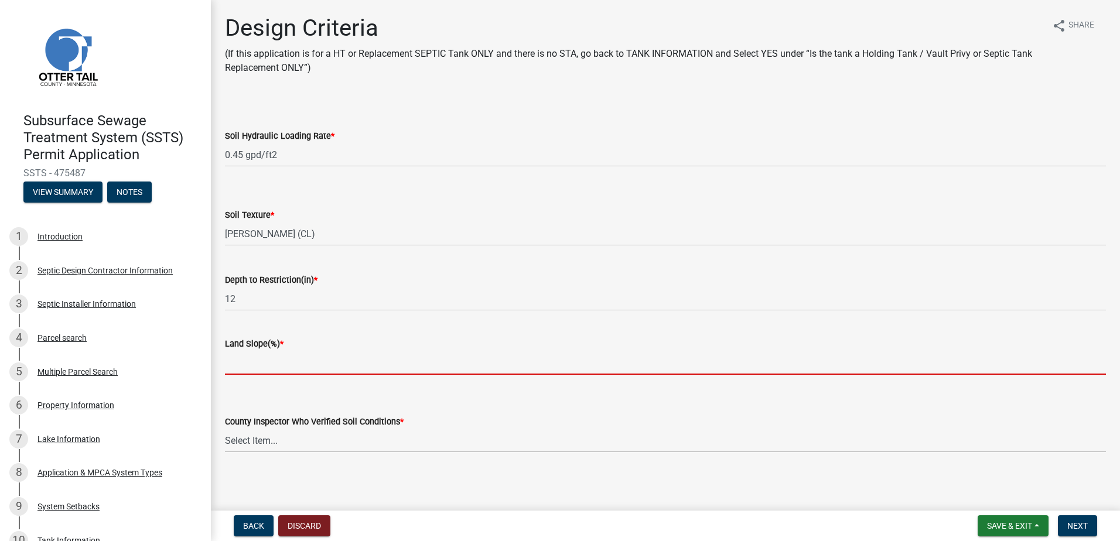
click at [232, 366] on input "Land Slope(%) *" at bounding box center [665, 363] width 881 height 24
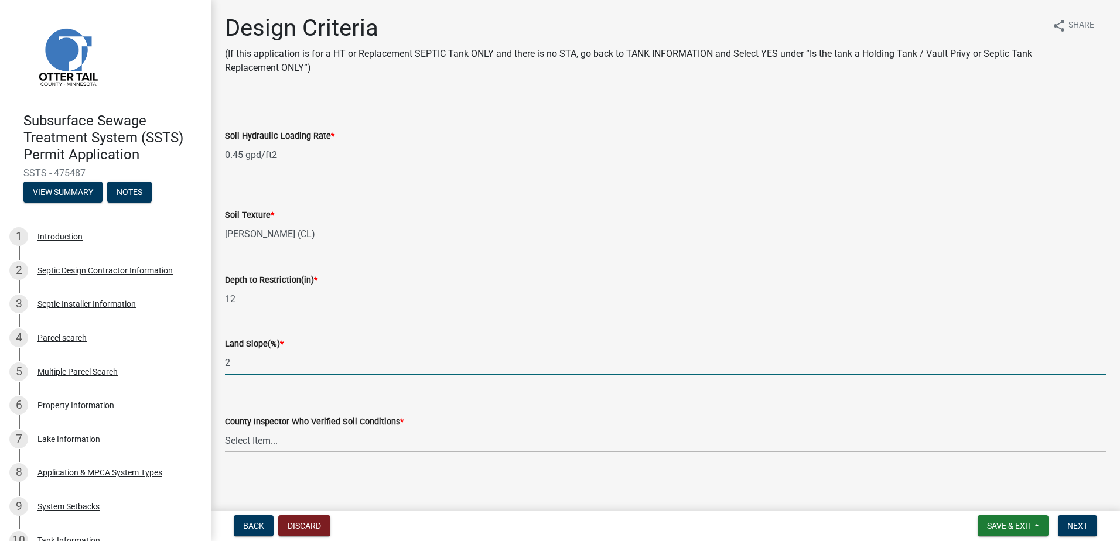
type input "2"
click at [257, 437] on select "Select Item... [PERSON_NAME] [PERSON_NAME] [PERSON_NAME] [PERSON_NAME] [PERSON_…" at bounding box center [665, 441] width 881 height 24
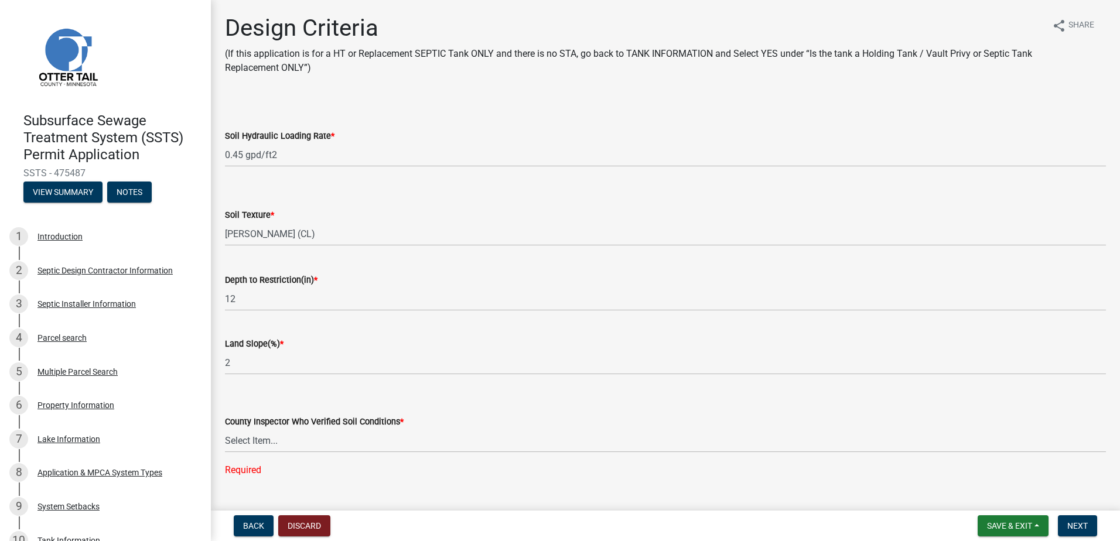
click at [290, 471] on div "Design Criteria (If this application is for a HT or Replacement SEPTIC Tank ONL…" at bounding box center [665, 255] width 898 height 483
click at [262, 446] on select "Select Item... [PERSON_NAME] [PERSON_NAME] [PERSON_NAME] [PERSON_NAME] [PERSON_…" at bounding box center [665, 441] width 881 height 24
click at [225, 429] on select "Select Item... [PERSON_NAME] [PERSON_NAME] [PERSON_NAME] [PERSON_NAME] [PERSON_…" at bounding box center [665, 441] width 881 height 24
select select "643267e1-855b-462d-a385-c521968adb40"
click at [1085, 524] on span "Next" at bounding box center [1077, 525] width 20 height 9
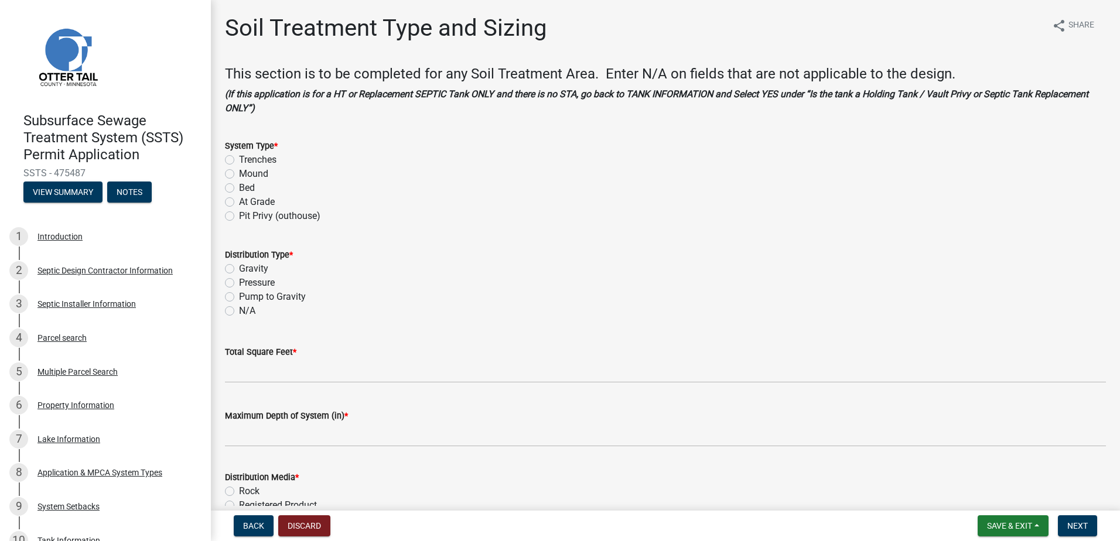
click at [239, 172] on label "Mound" at bounding box center [253, 174] width 29 height 14
click at [239, 172] on input "Mound" at bounding box center [243, 171] width 8 height 8
radio input "true"
click at [239, 282] on label "Pressure" at bounding box center [257, 283] width 36 height 14
click at [239, 282] on input "Pressure" at bounding box center [243, 280] width 8 height 8
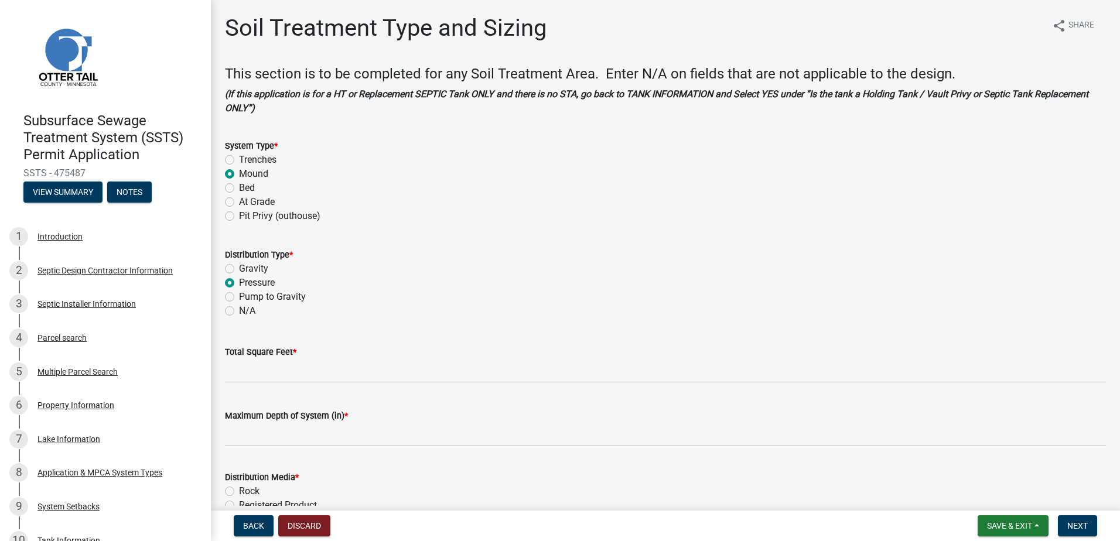
radio input "true"
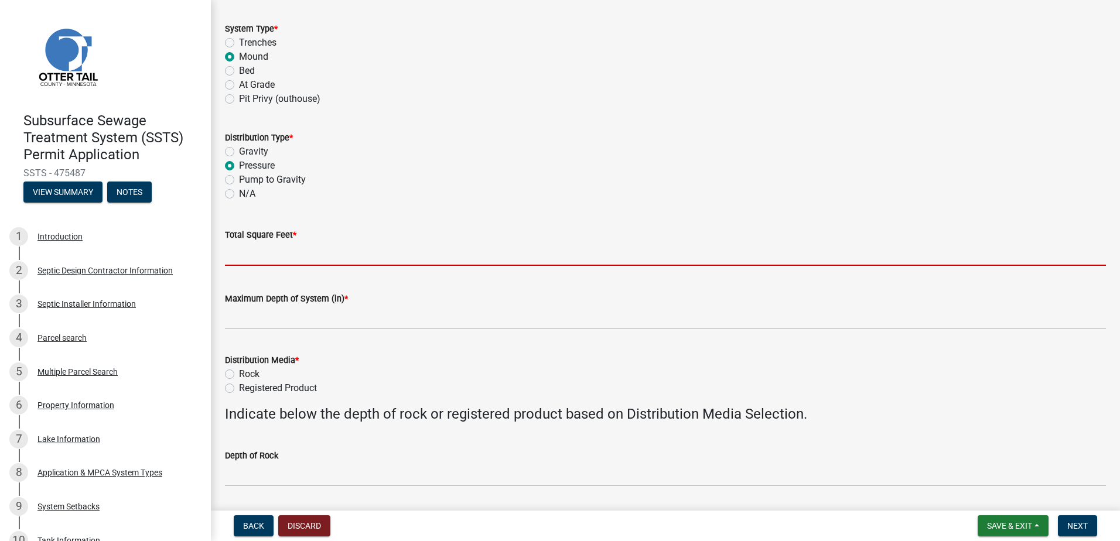
click at [232, 256] on input "Total Square Feet *" at bounding box center [665, 254] width 881 height 24
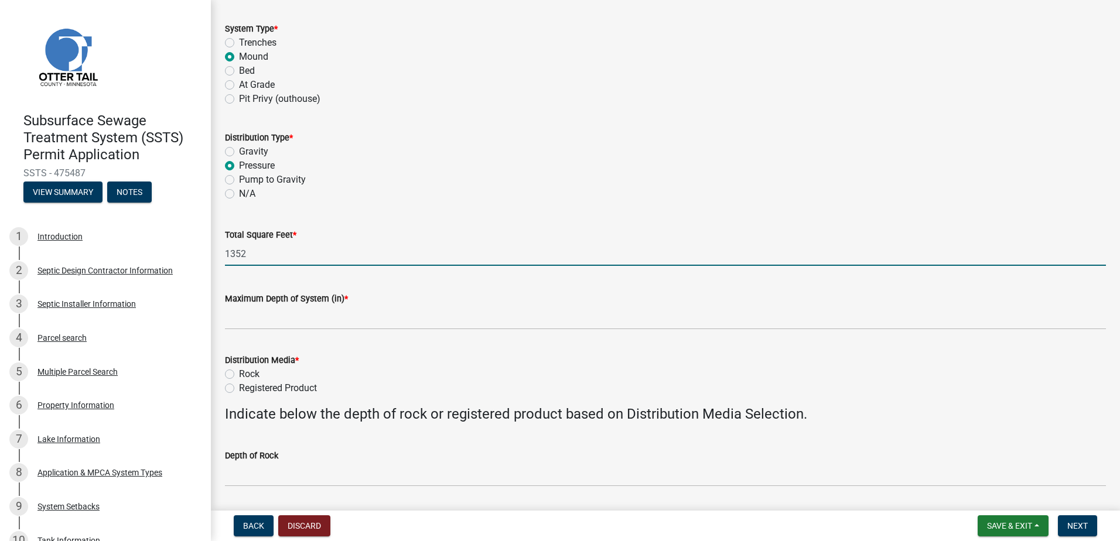
type input "1352"
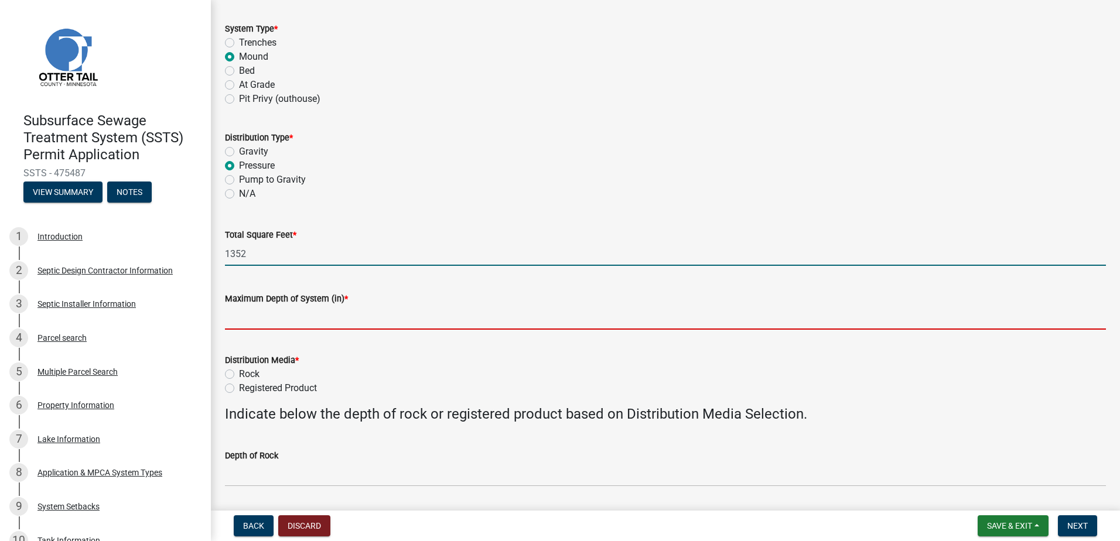
click at [282, 325] on input "Maximum Depth of System (in) *" at bounding box center [665, 318] width 881 height 24
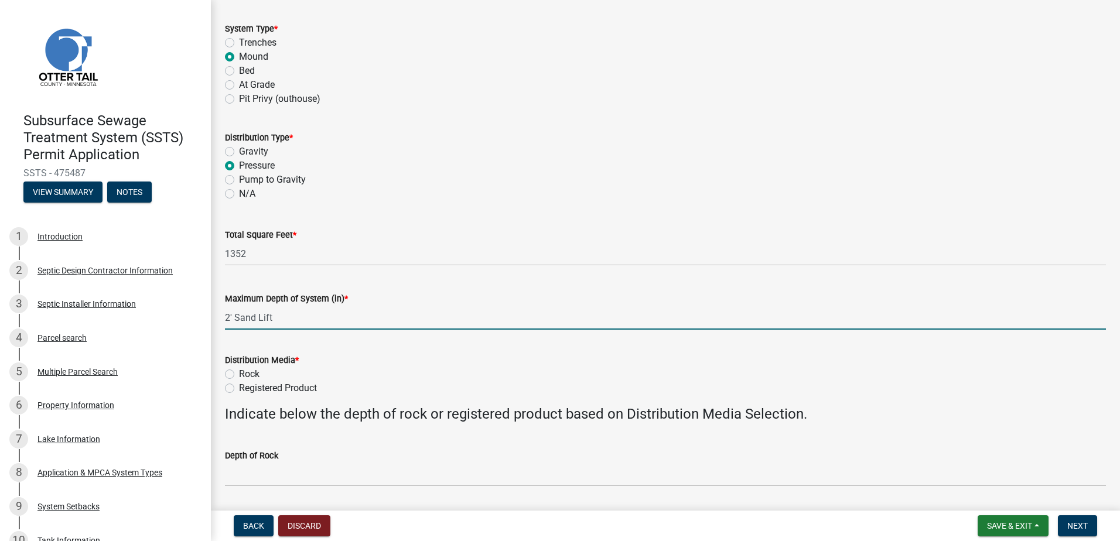
type input "2' Sand Lift"
click at [239, 372] on label "Rock" at bounding box center [249, 374] width 20 height 14
click at [239, 372] on input "Rock" at bounding box center [243, 371] width 8 height 8
radio input "true"
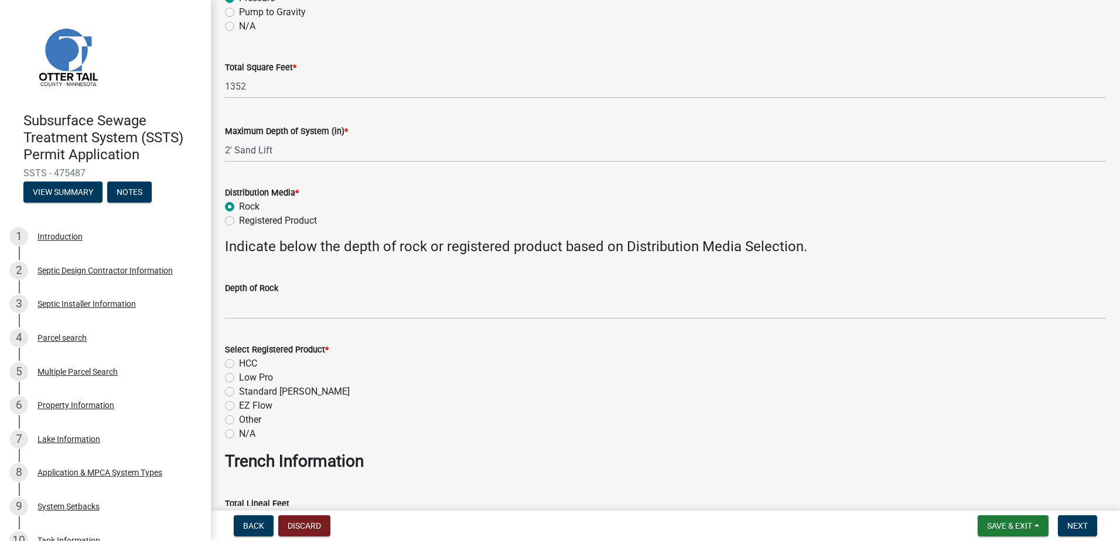
scroll to position [293, 0]
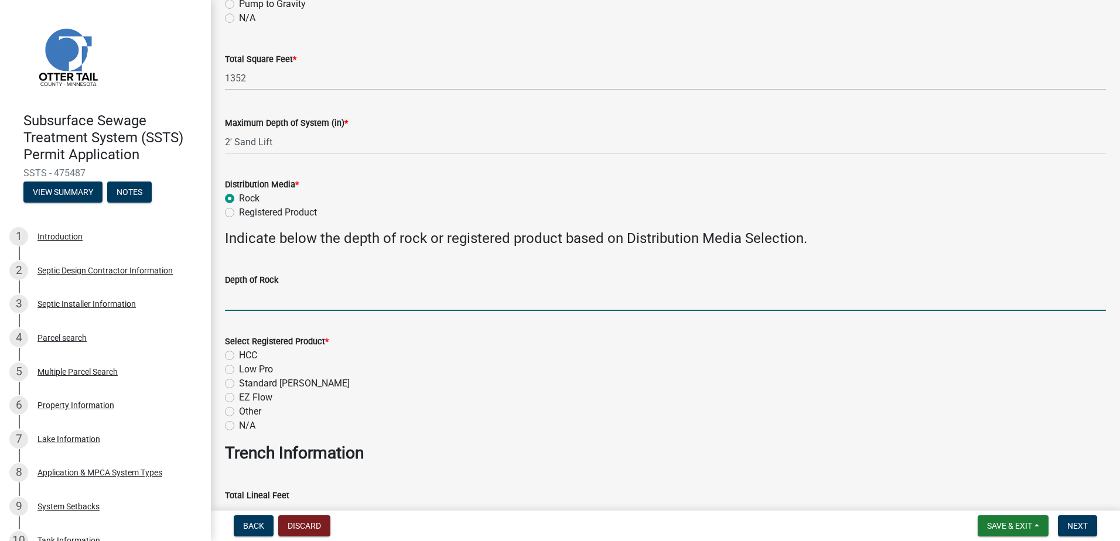
click at [246, 296] on input "Depth of Rock" at bounding box center [665, 299] width 881 height 24
type input "9" Under Pipe"
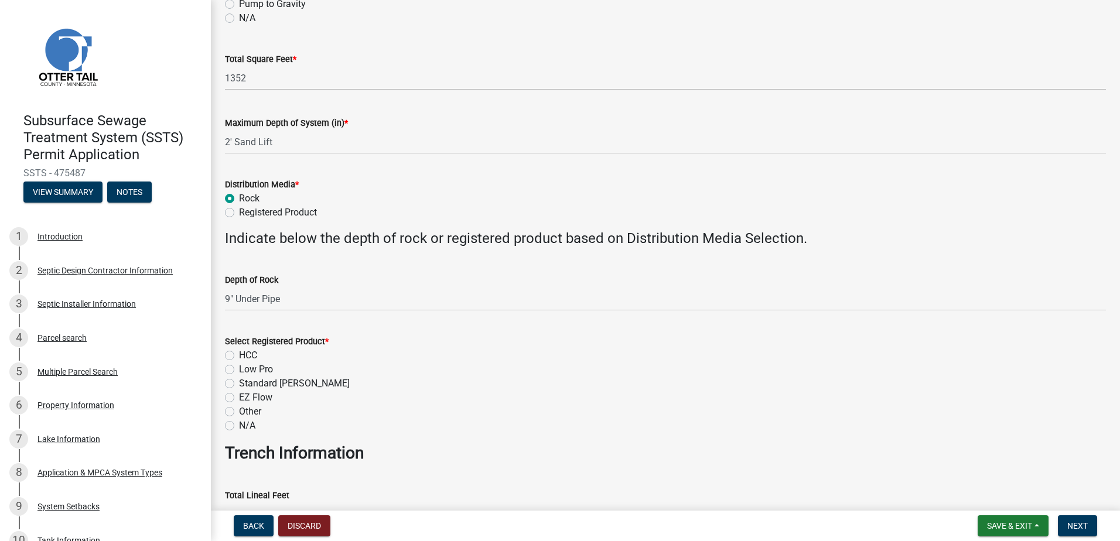
click at [239, 425] on label "N/A" at bounding box center [247, 426] width 16 height 14
click at [239, 425] on input "N/A" at bounding box center [243, 423] width 8 height 8
radio input "true"
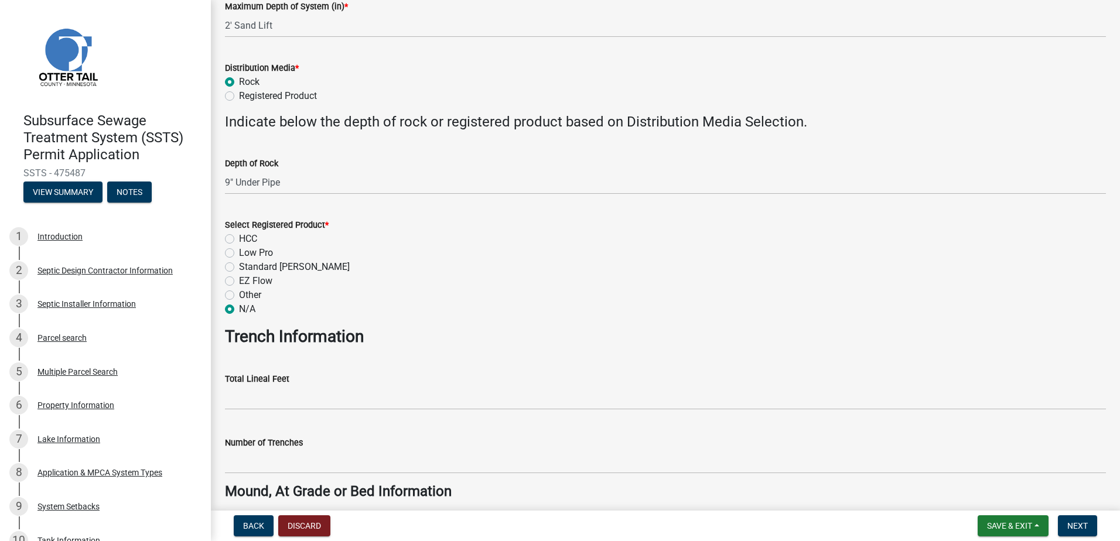
scroll to position [410, 0]
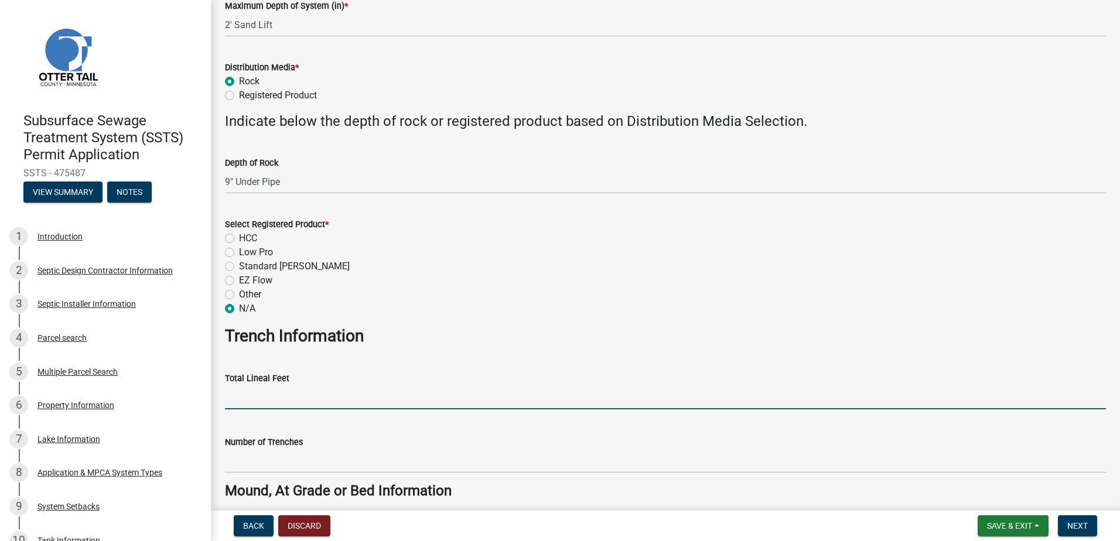
click at [237, 405] on input "Total Lineal Feet" at bounding box center [665, 397] width 881 height 24
type input "NA"
click at [224, 459] on div "Number of Trenches" at bounding box center [665, 446] width 898 height 54
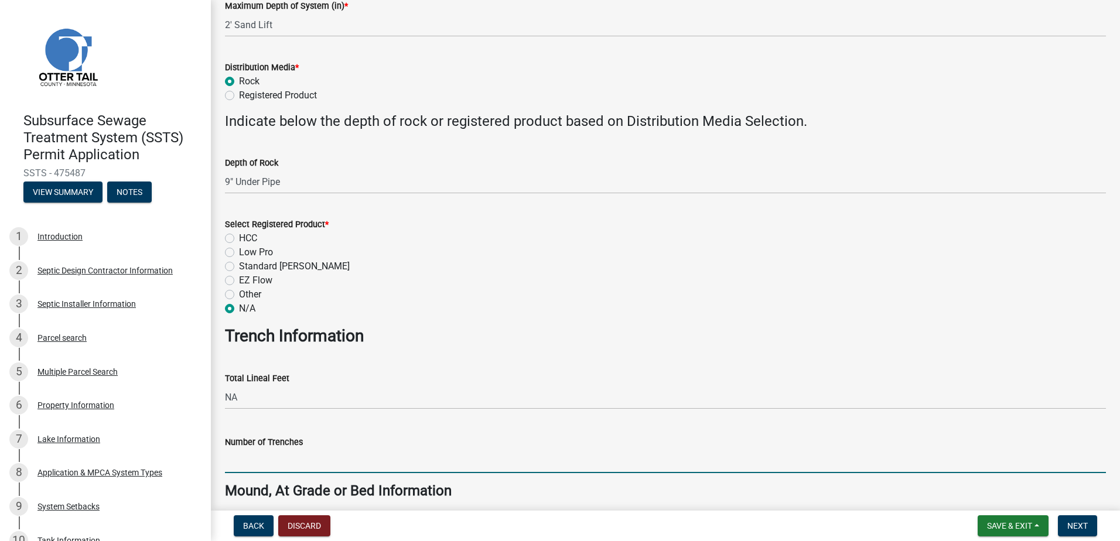
click at [252, 460] on input "Number of Trenches" at bounding box center [665, 461] width 881 height 24
type input "NA"
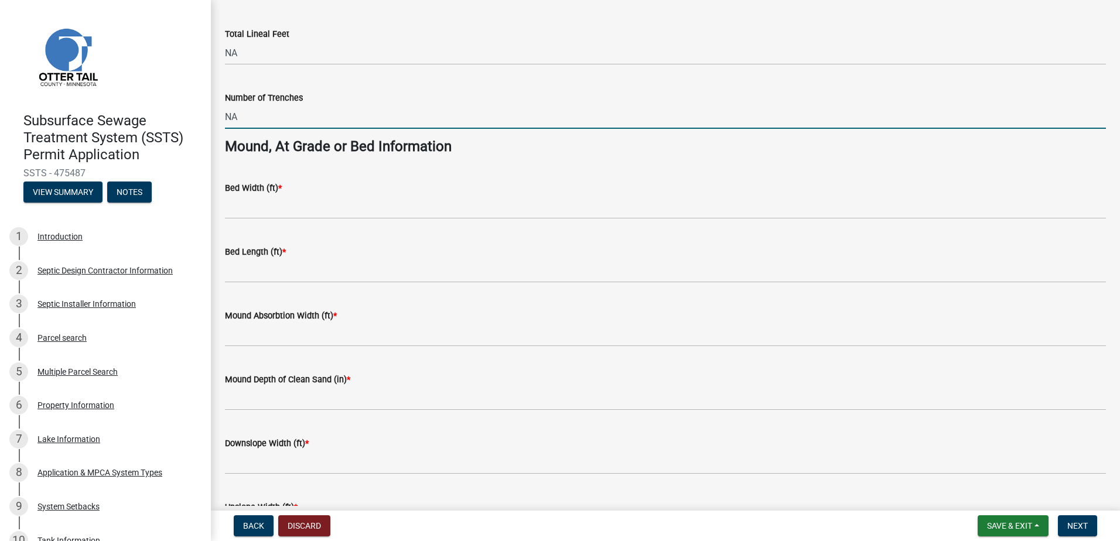
scroll to position [761, 0]
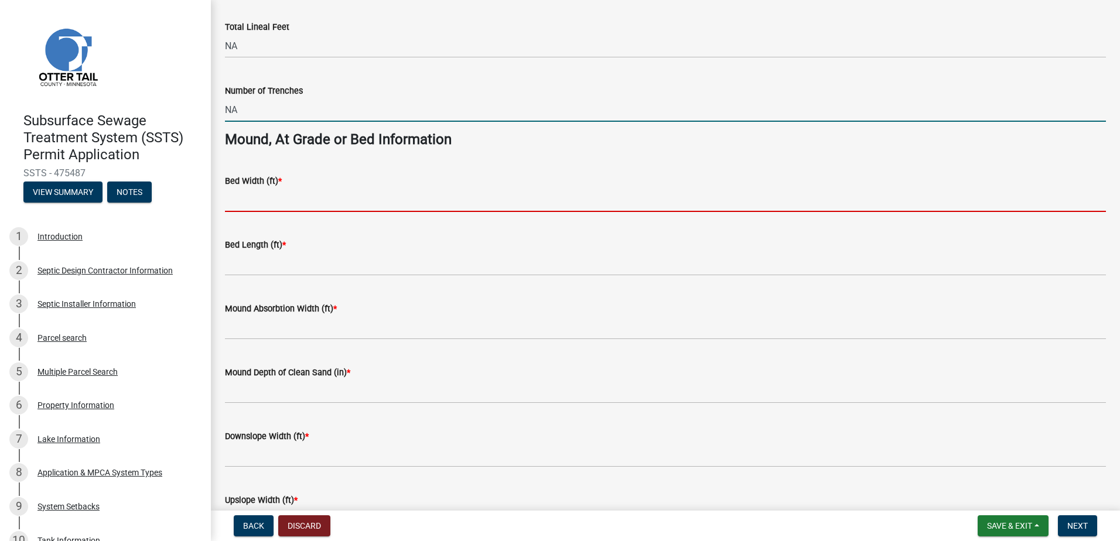
click at [248, 206] on input "Bed Width (ft) *" at bounding box center [665, 200] width 881 height 24
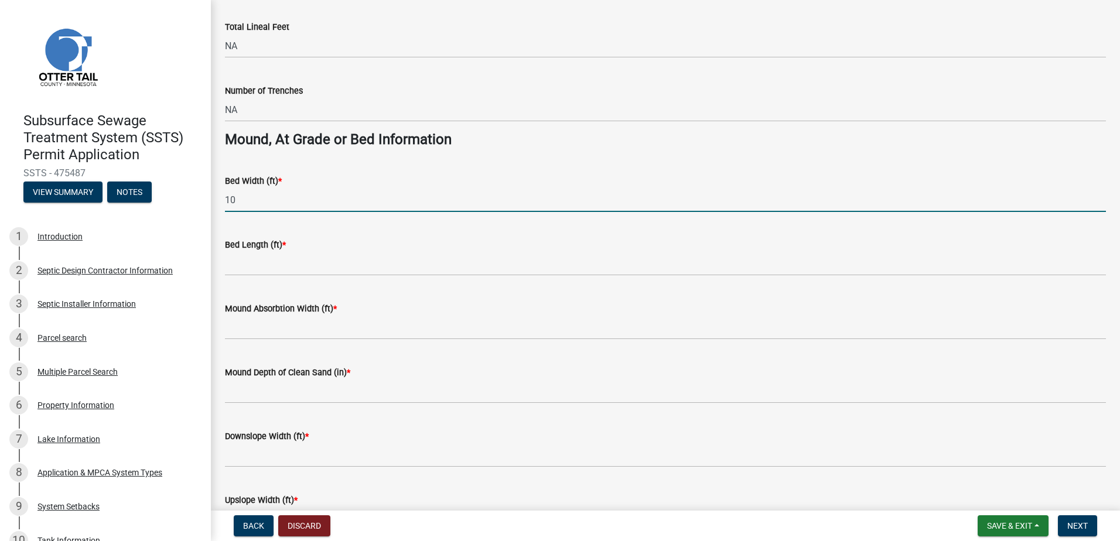
type input "10"
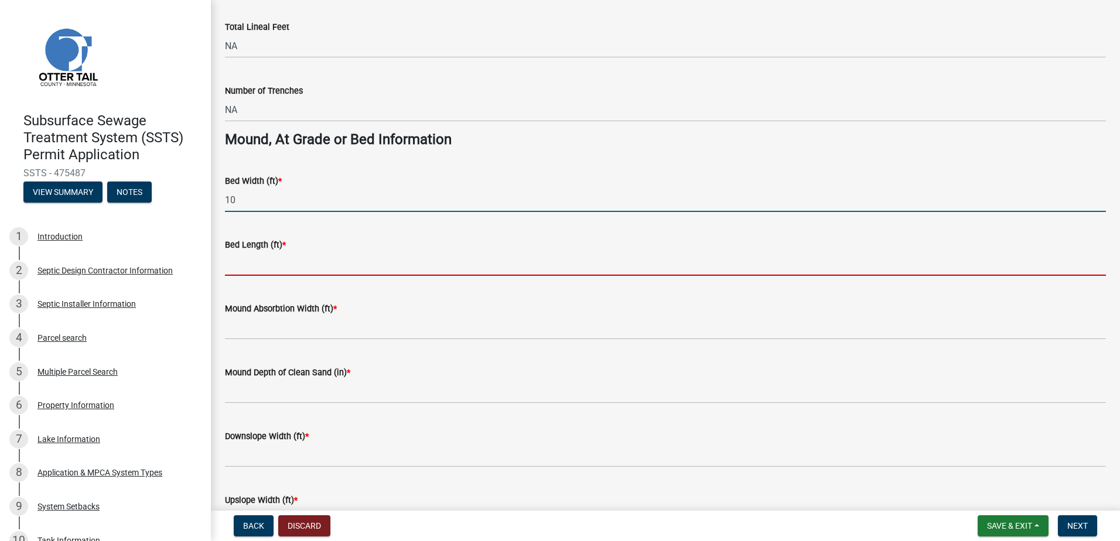
click at [240, 275] on input "Bed Length (ft) *" at bounding box center [665, 264] width 881 height 24
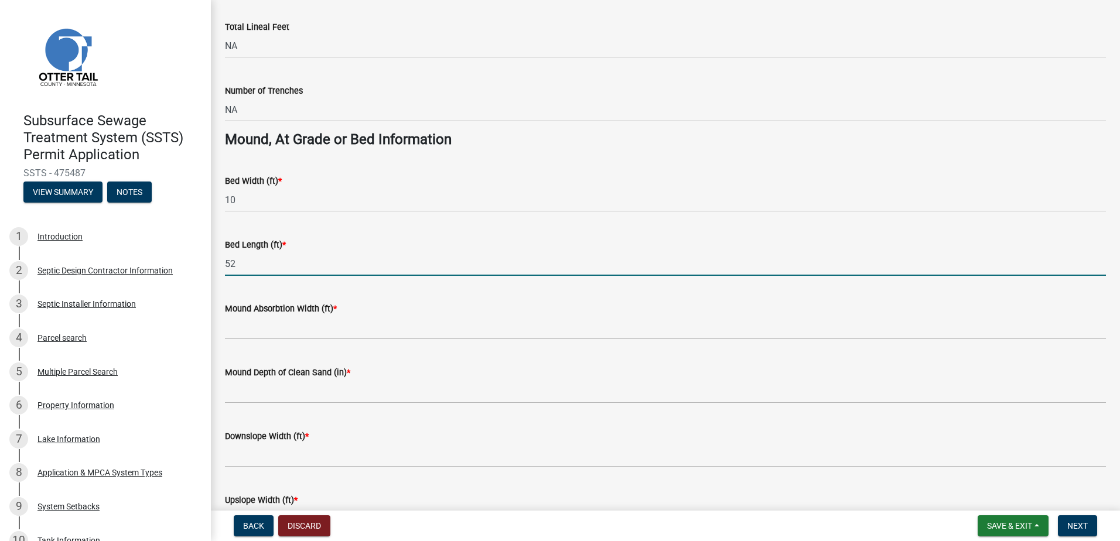
type input "52"
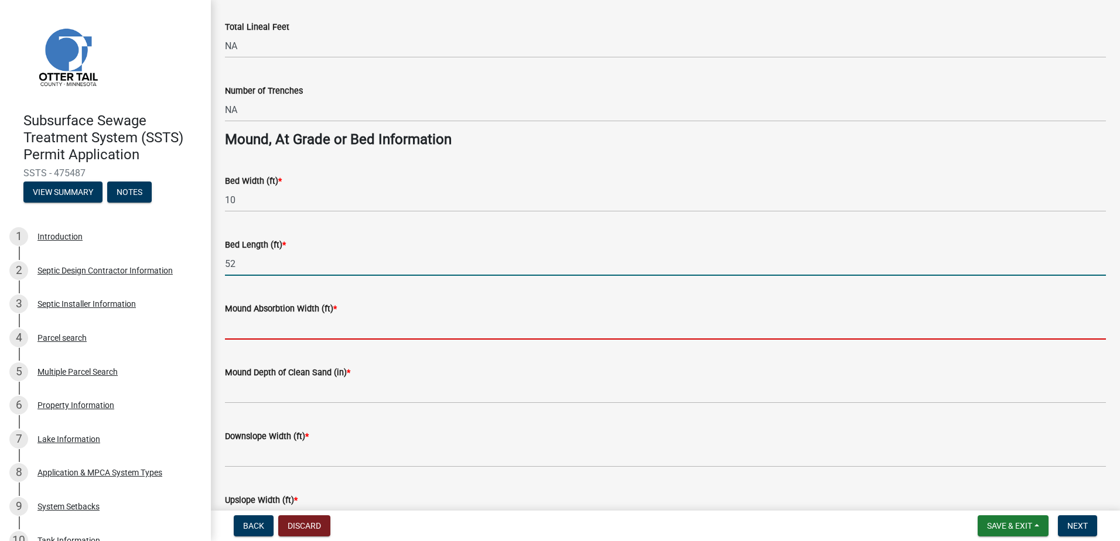
click at [238, 333] on input "Mound Absorbtion Width (ft) *" at bounding box center [665, 328] width 881 height 24
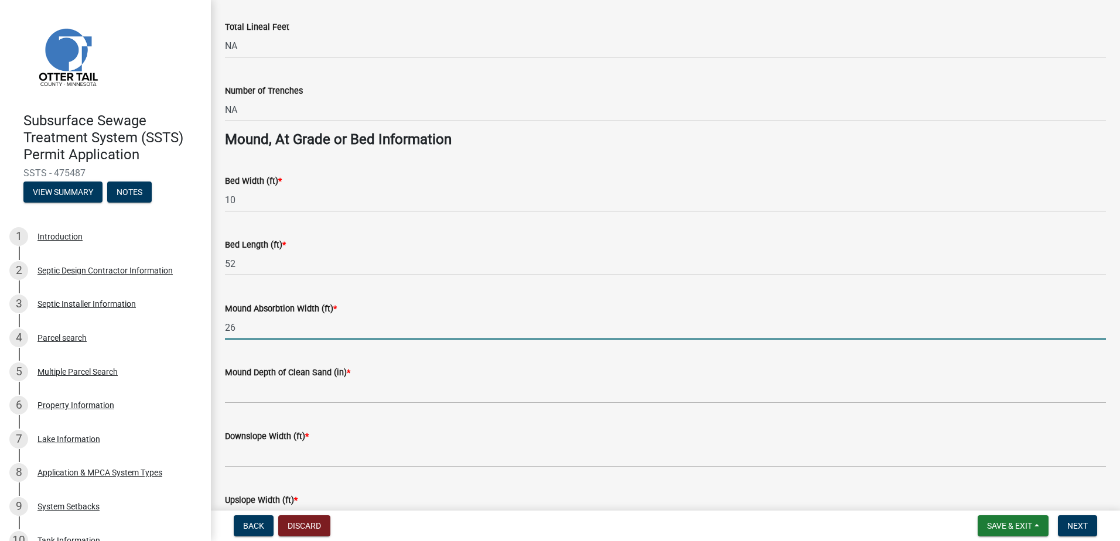
type input "26"
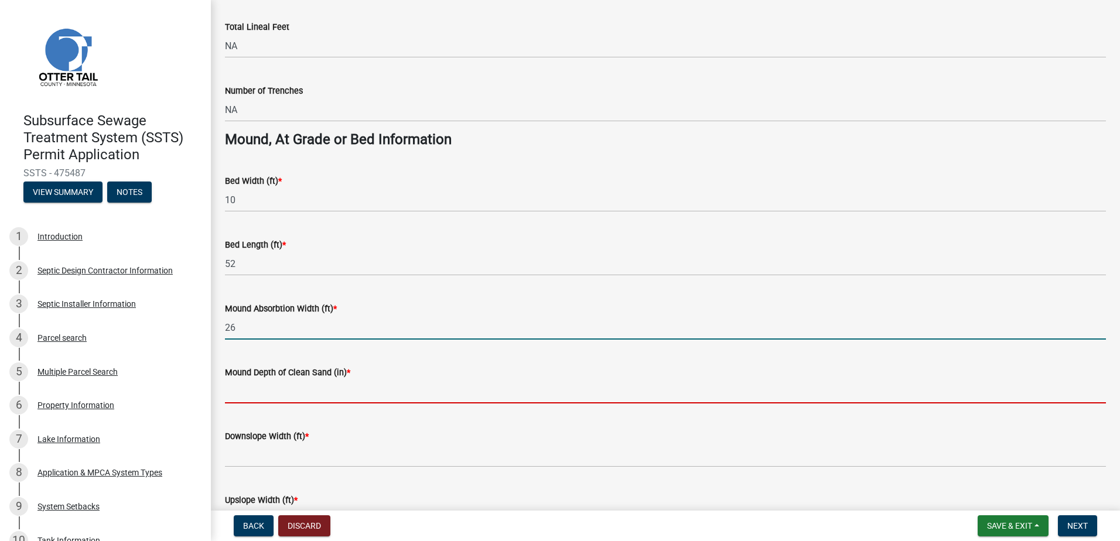
click at [260, 391] on input "Mound Depth of Clean Sand (in) *" at bounding box center [665, 392] width 881 height 24
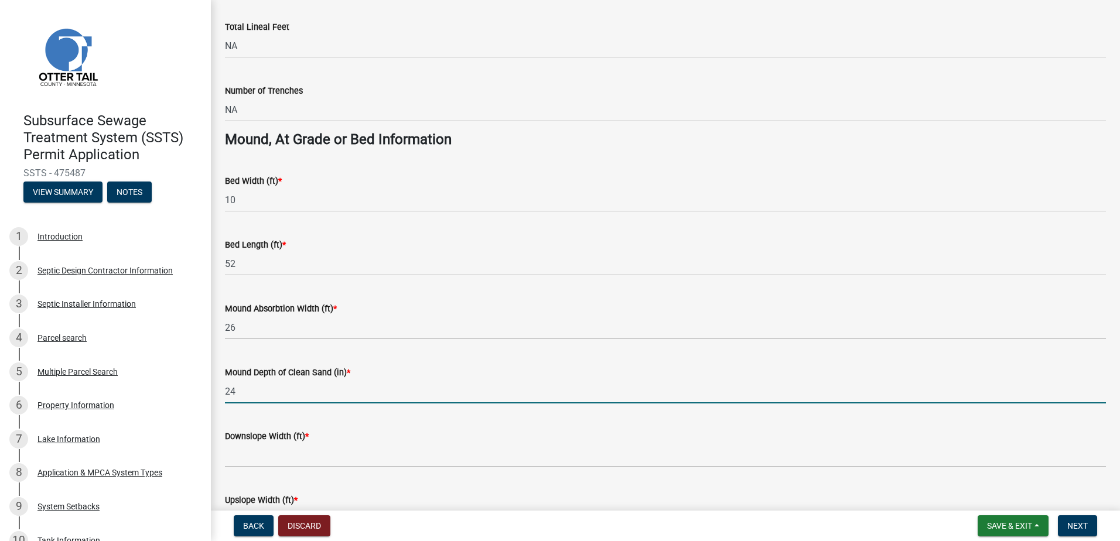
type input "24"
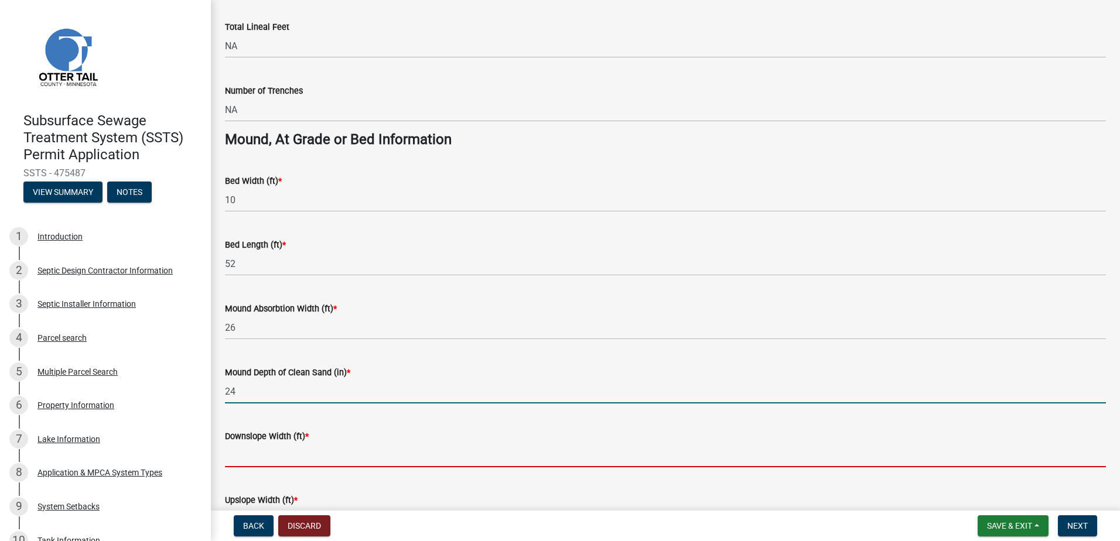
click at [231, 461] on input "Downslope Width (ft) *" at bounding box center [665, 455] width 881 height 24
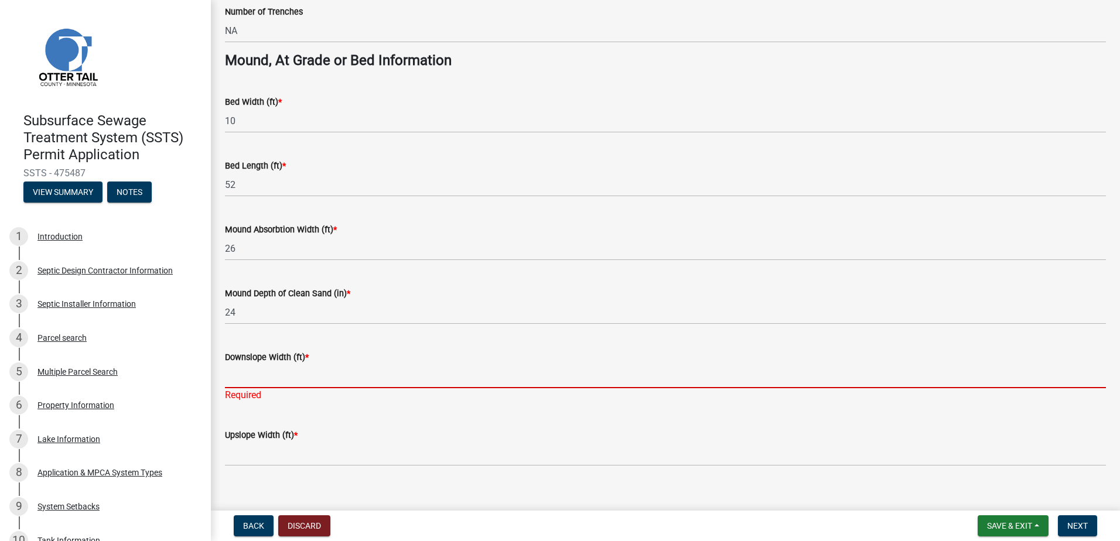
scroll to position [856, 0]
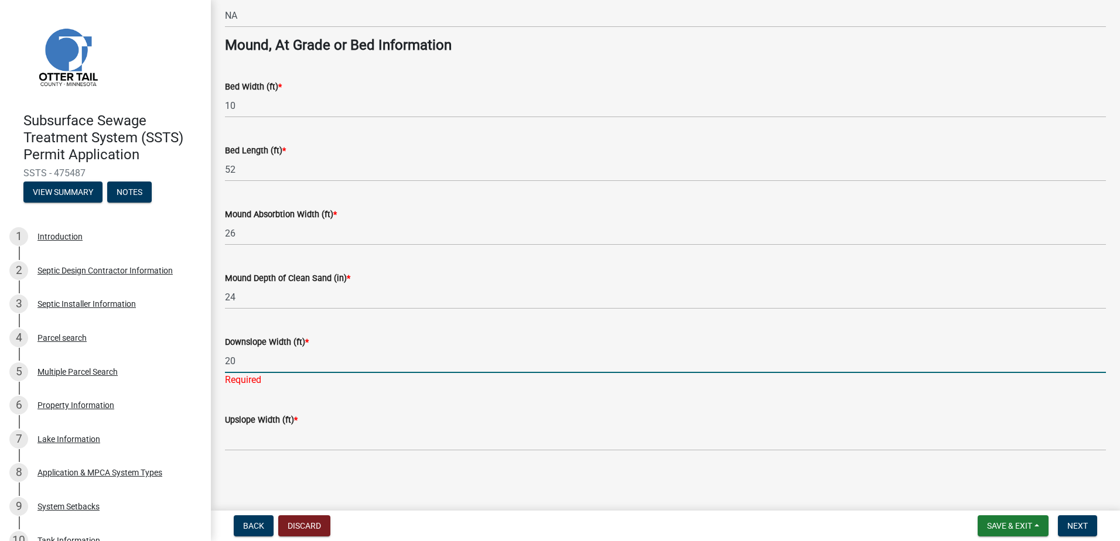
type input "20"
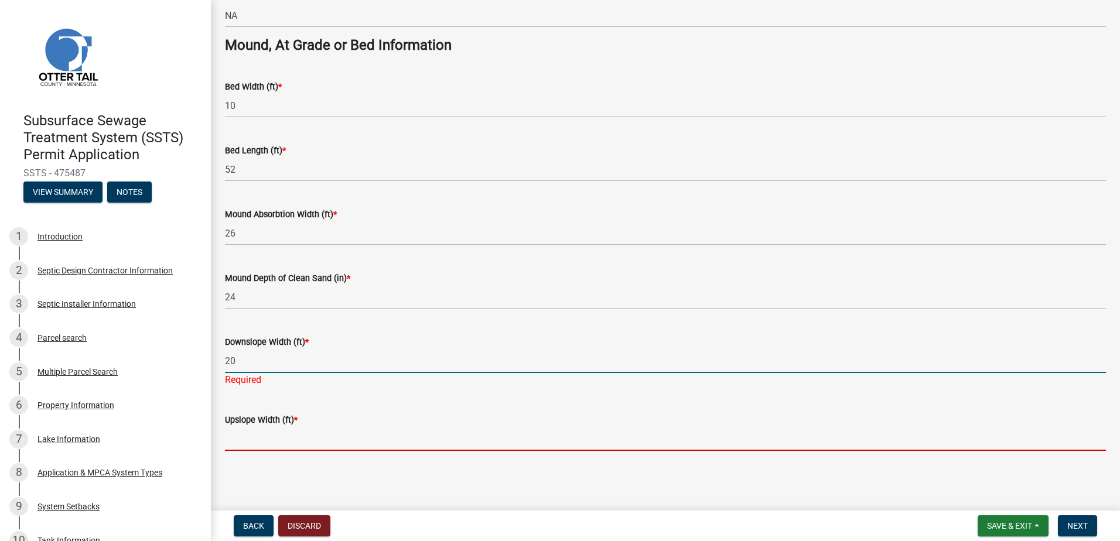
click at [234, 436] on input "Upslope Width (ft) *" at bounding box center [665, 439] width 881 height 24
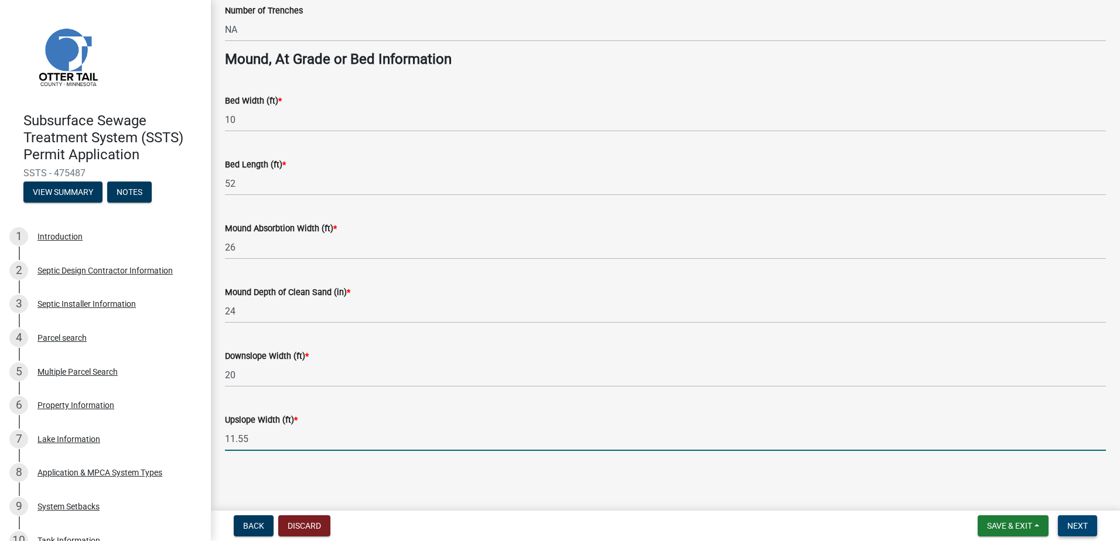
type input "11.55"
click at [1077, 526] on span "Next" at bounding box center [1077, 525] width 20 height 9
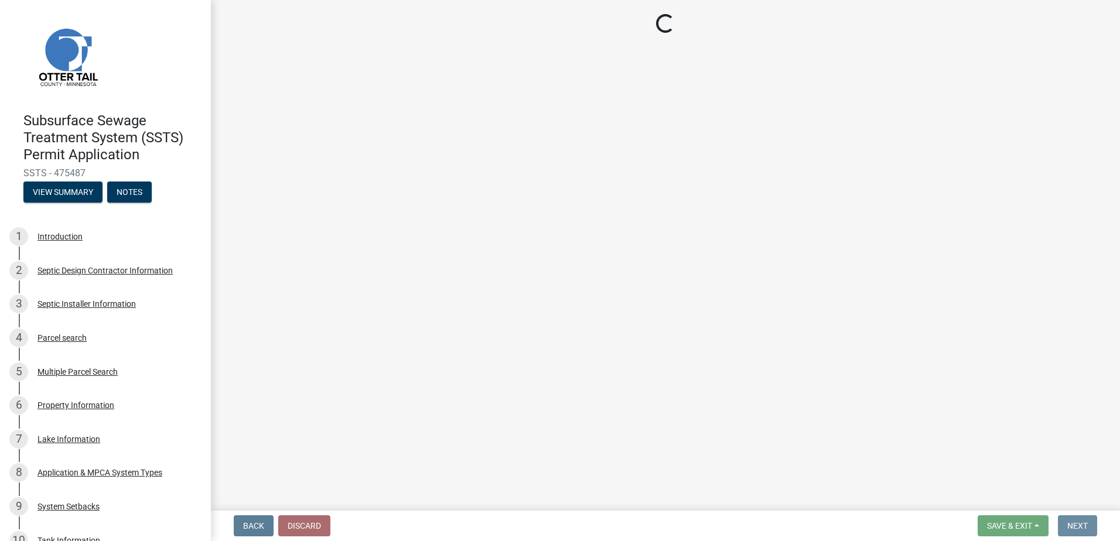
scroll to position [0, 0]
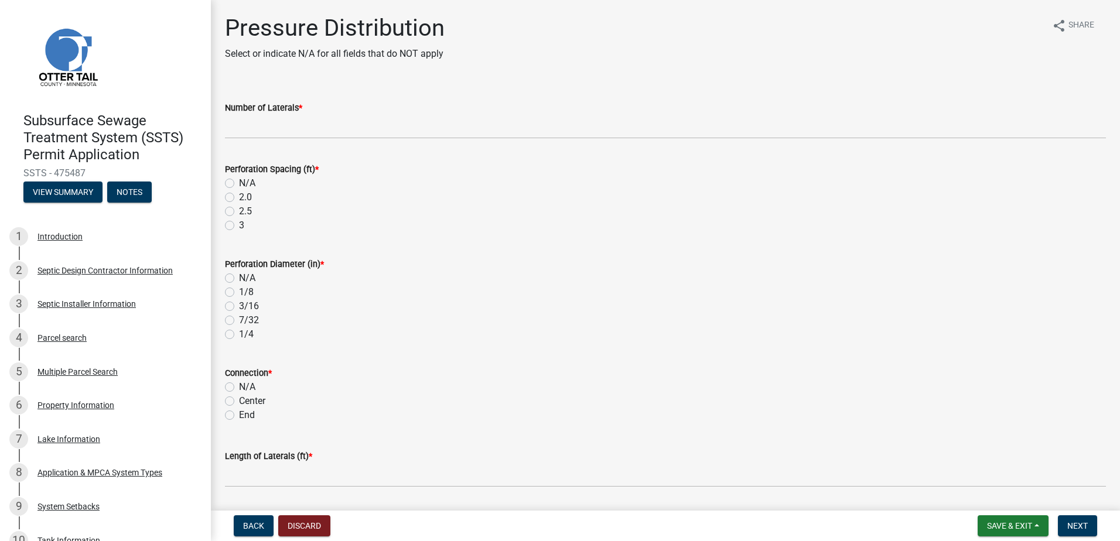
click at [256, 139] on wm-data-entity-input "Number of Laterals *" at bounding box center [665, 116] width 881 height 64
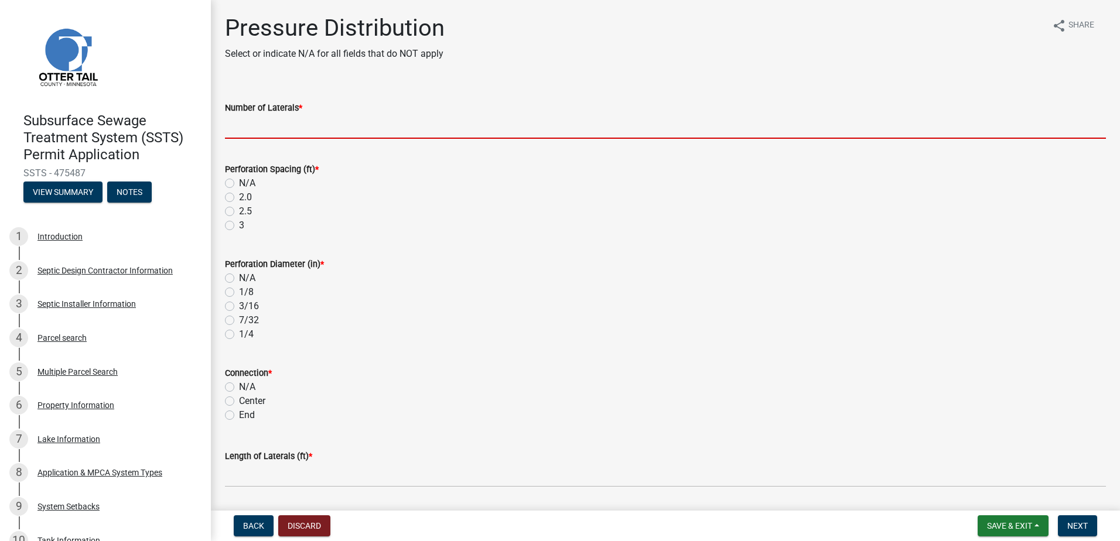
click at [255, 131] on input "Number of Laterals *" at bounding box center [665, 127] width 881 height 24
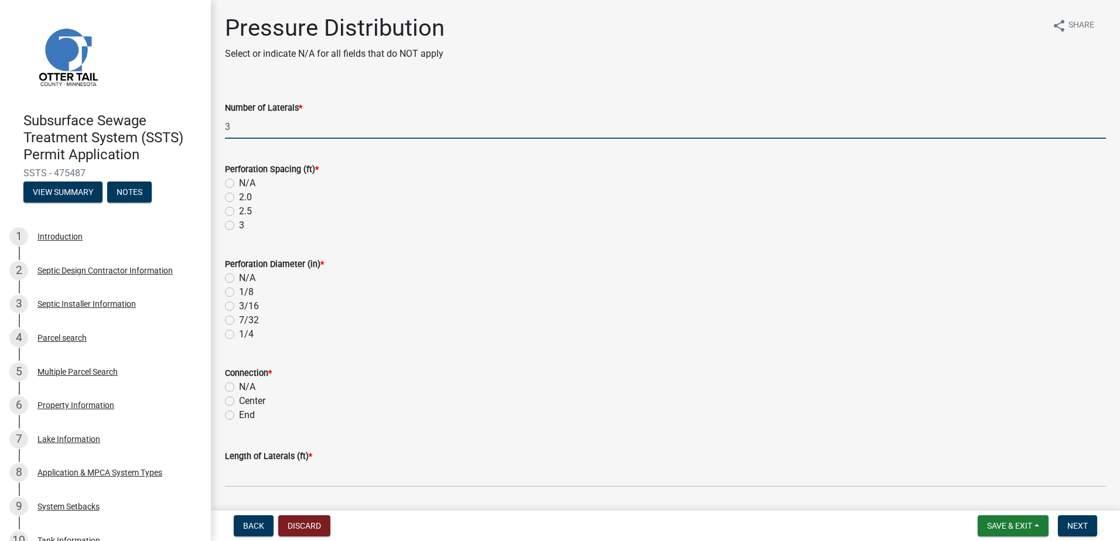
type input "3"
click at [239, 223] on label "3" at bounding box center [241, 225] width 5 height 14
click at [239, 223] on input "3" at bounding box center [243, 222] width 8 height 8
radio input "true"
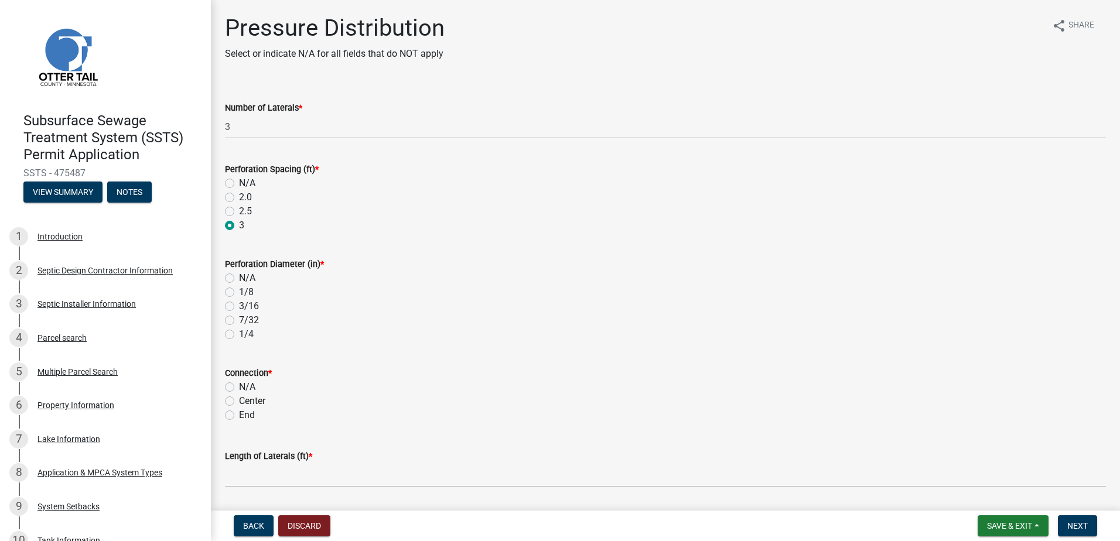
click at [239, 323] on label "7/32" at bounding box center [249, 320] width 20 height 14
click at [239, 321] on input "7/32" at bounding box center [243, 317] width 8 height 8
radio input "true"
click at [239, 413] on label "End" at bounding box center [247, 415] width 16 height 14
click at [239, 413] on input "End" at bounding box center [243, 412] width 8 height 8
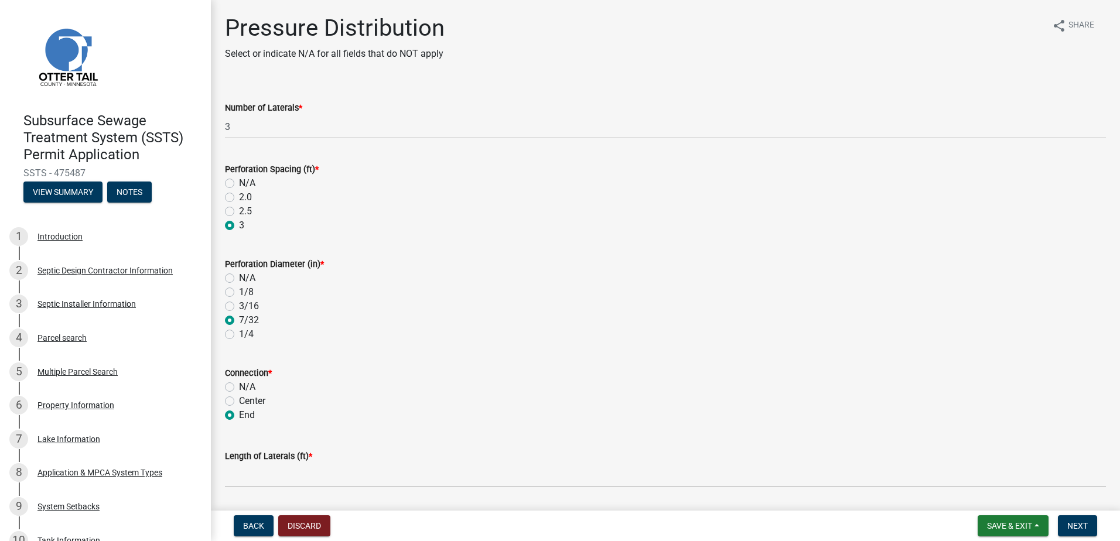
radio input "true"
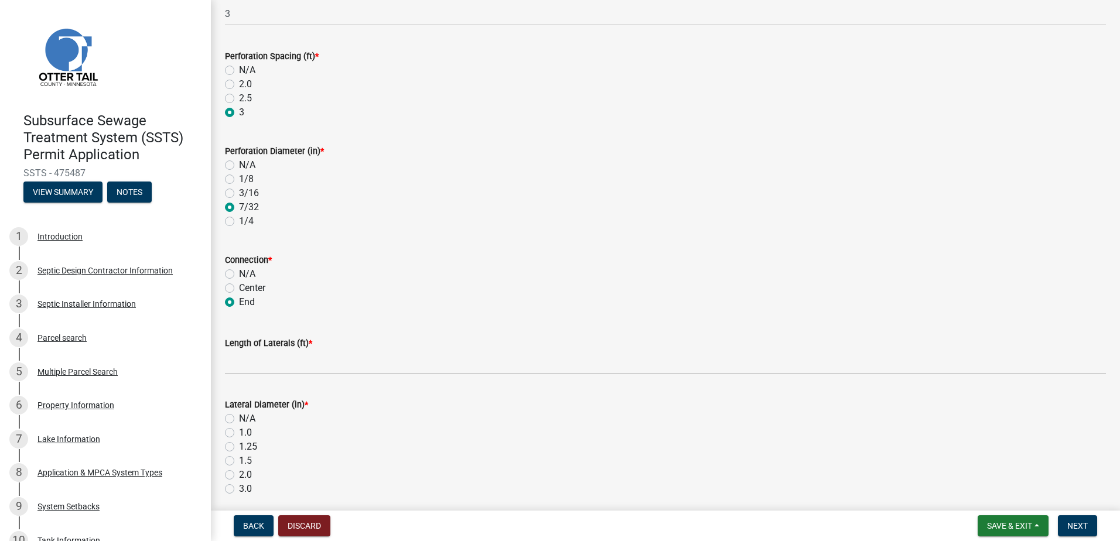
scroll to position [117, 0]
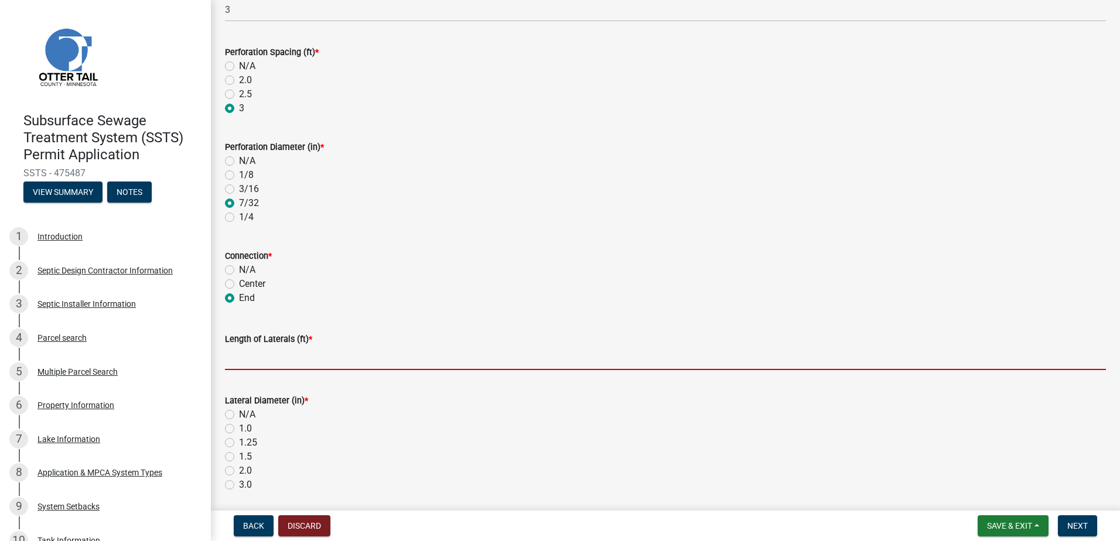
click at [241, 358] on input "Length of Laterals (ft) *" at bounding box center [665, 358] width 881 height 24
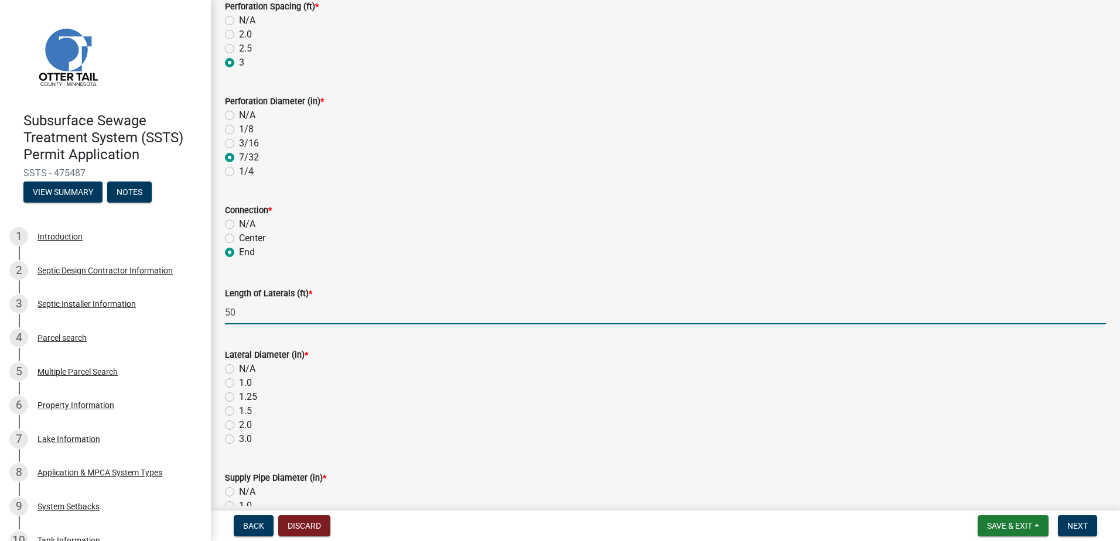
scroll to position [234, 0]
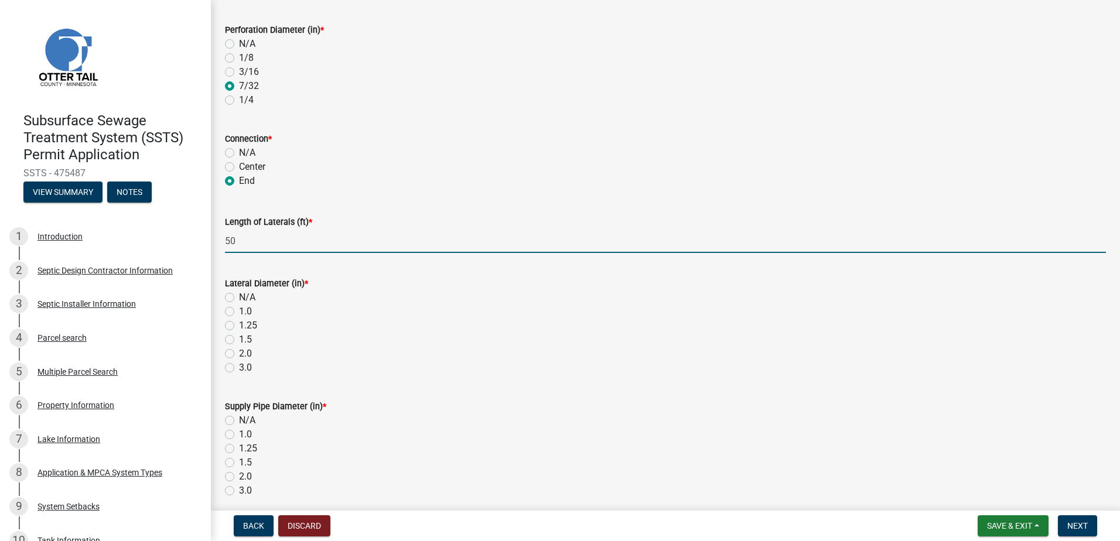
type input "50"
click at [239, 339] on label "1.5" at bounding box center [245, 340] width 13 height 14
click at [239, 339] on input "1.5" at bounding box center [243, 337] width 8 height 8
radio input "true"
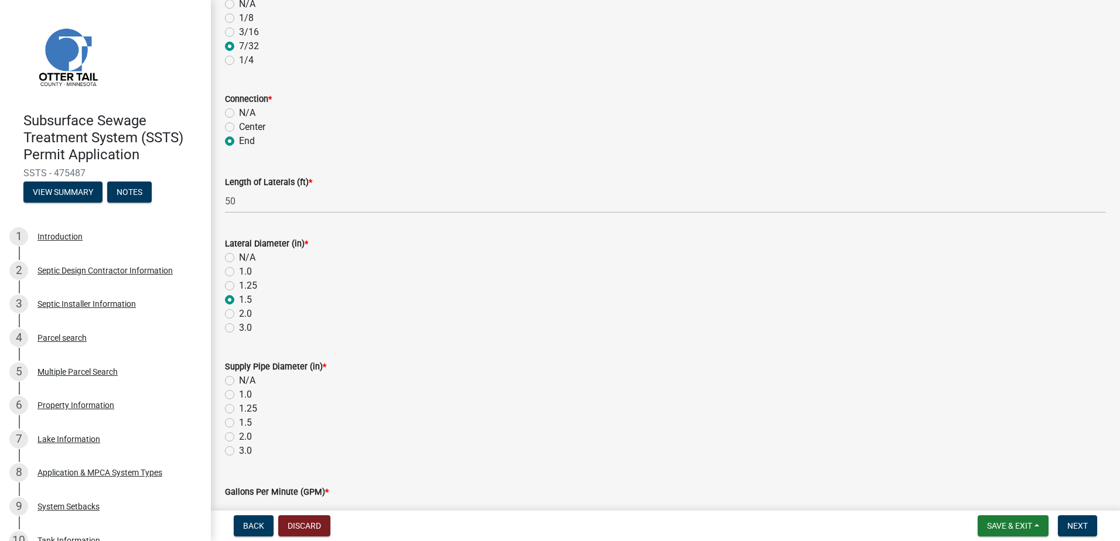
scroll to position [351, 0]
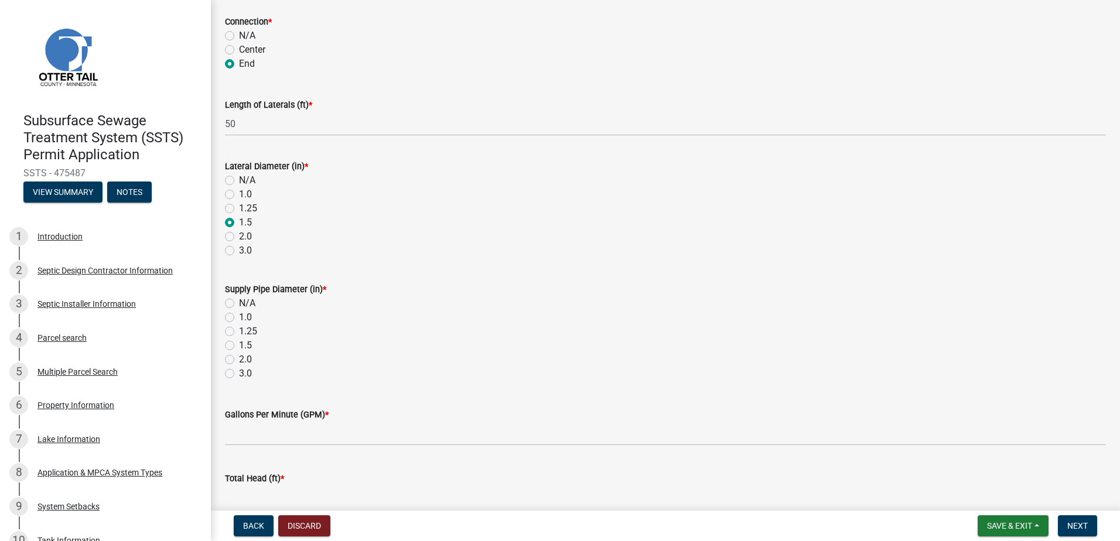
click at [239, 358] on label "2.0" at bounding box center [245, 360] width 13 height 14
click at [239, 358] on input "2.0" at bounding box center [243, 357] width 8 height 8
radio input "true"
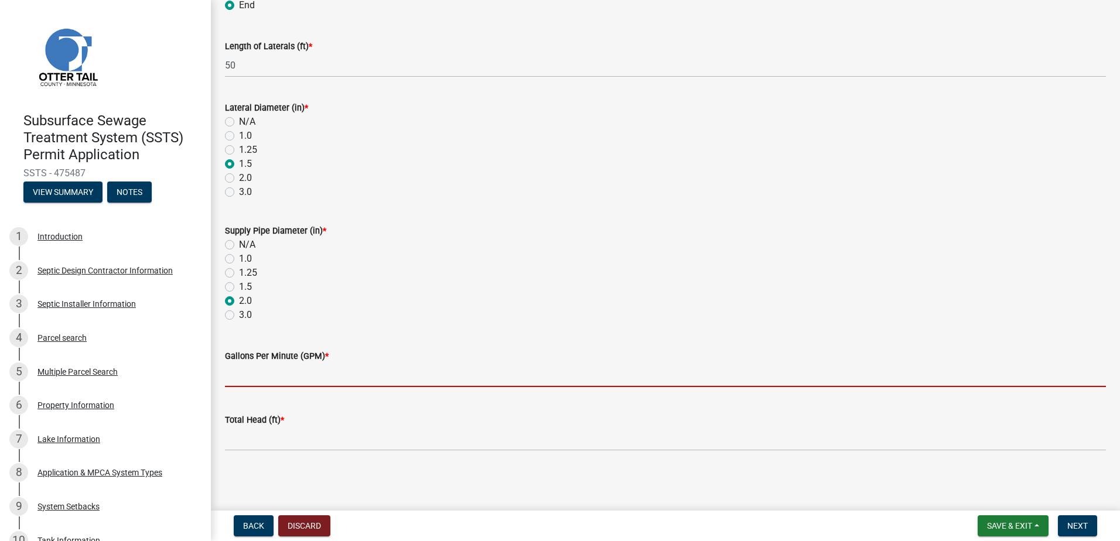
click at [260, 382] on input "Gallons Per Minute (GPM) *" at bounding box center [665, 375] width 881 height 24
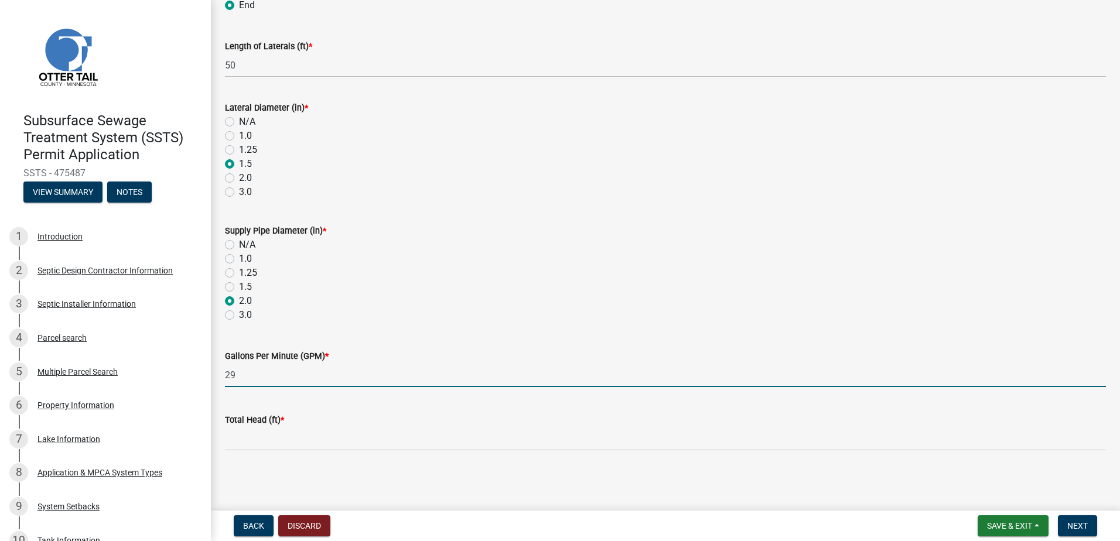
type input "29"
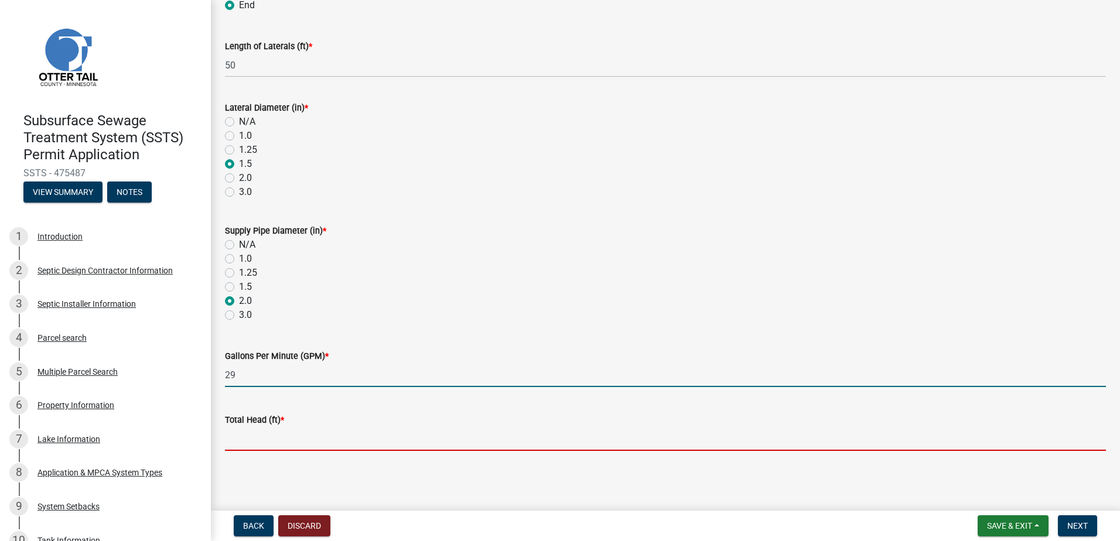
click at [238, 446] on input "Total Head (ft) *" at bounding box center [665, 439] width 881 height 24
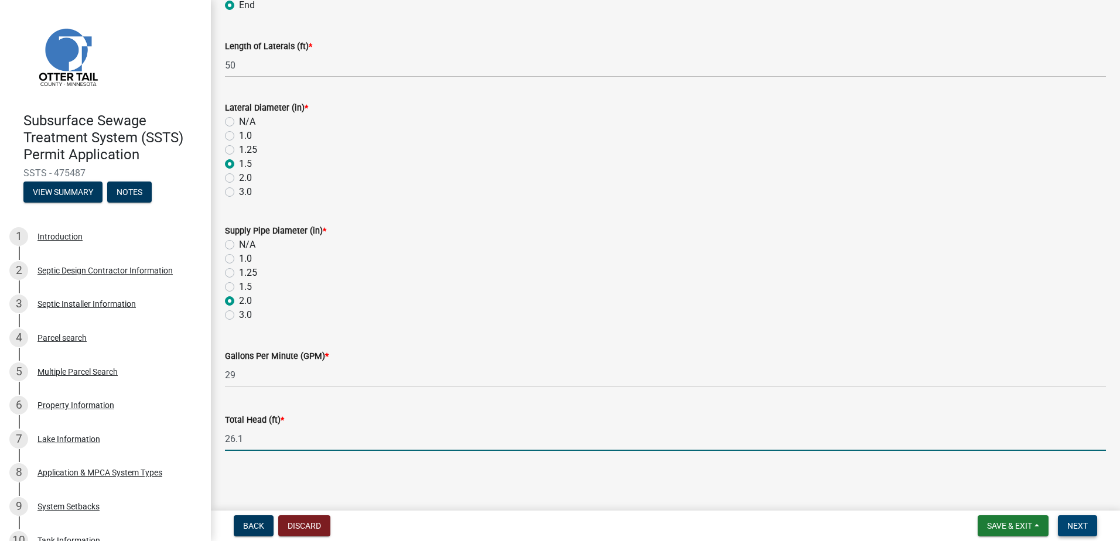
type input "26.1"
click at [1075, 524] on span "Next" at bounding box center [1077, 525] width 20 height 9
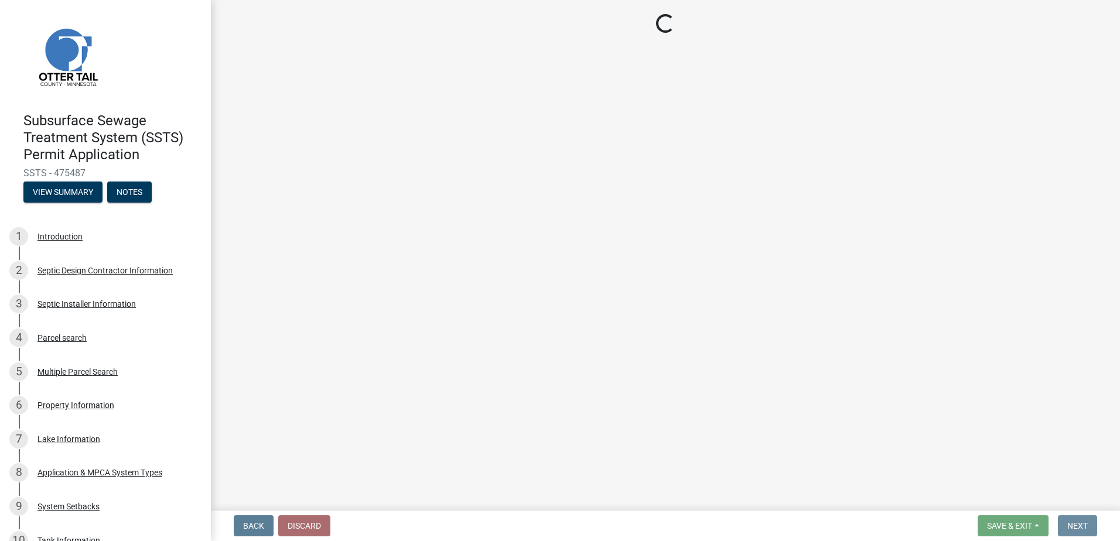
scroll to position [0, 0]
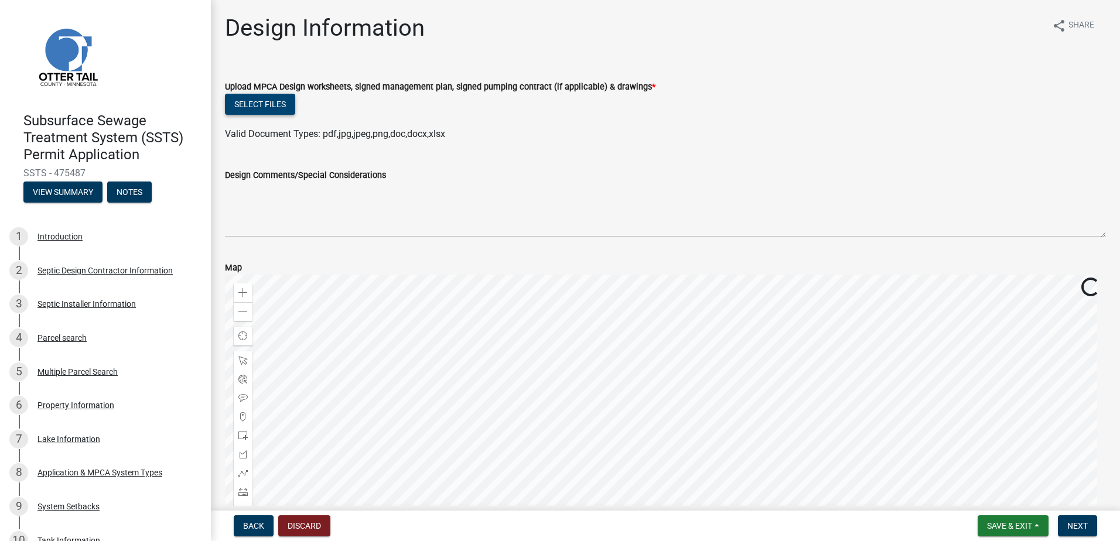
click at [268, 98] on button "Select files" at bounding box center [260, 104] width 70 height 21
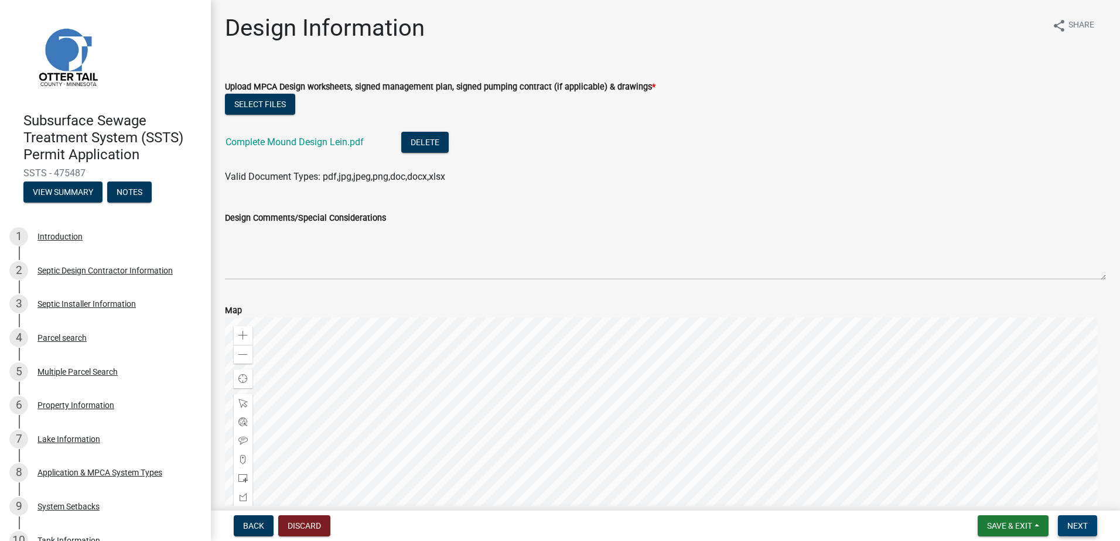
click at [1078, 529] on span "Next" at bounding box center [1077, 525] width 20 height 9
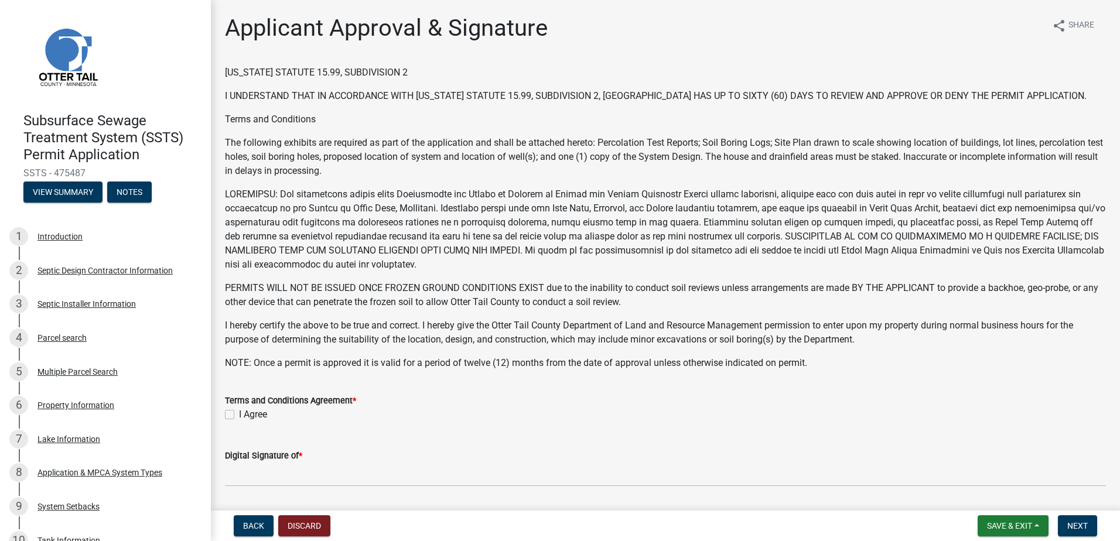
click at [239, 414] on label "I Agree" at bounding box center [253, 415] width 28 height 14
click at [239, 414] on input "I Agree" at bounding box center [243, 412] width 8 height 8
checkbox input "true"
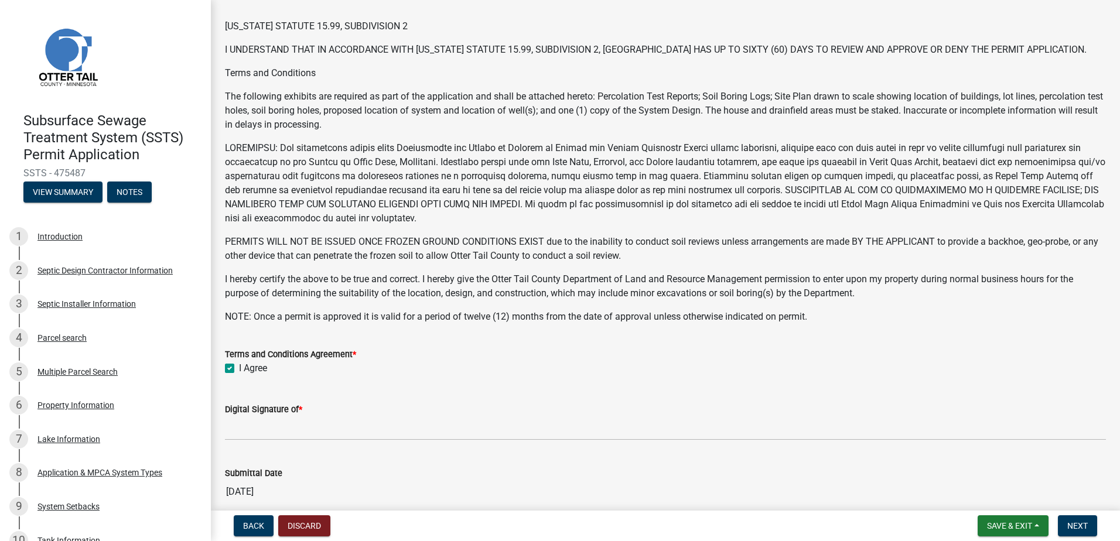
scroll to position [117, 0]
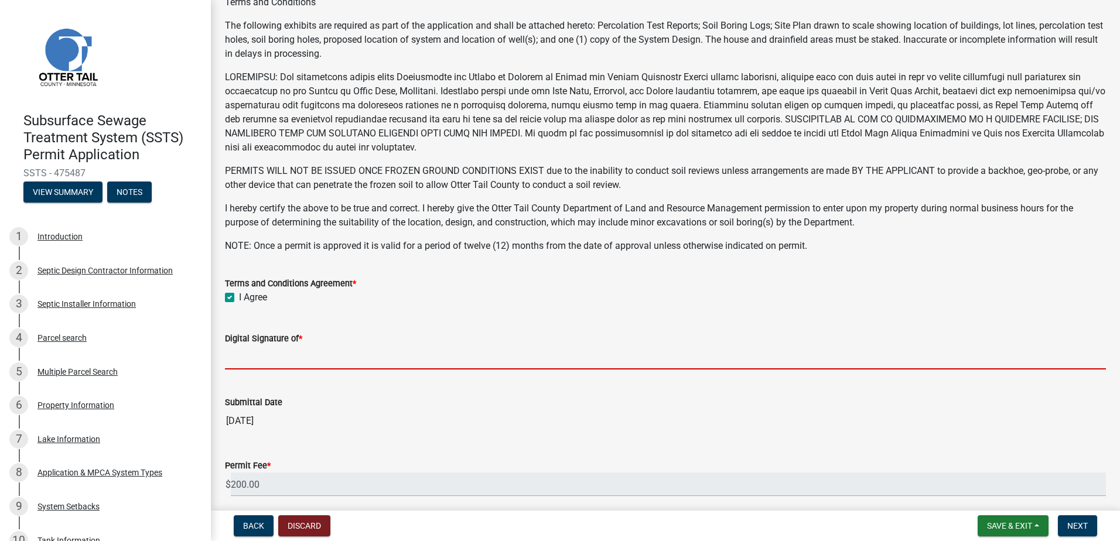
click at [246, 359] on input "Digital Signature of *" at bounding box center [665, 358] width 881 height 24
type input "[PERSON_NAME]"
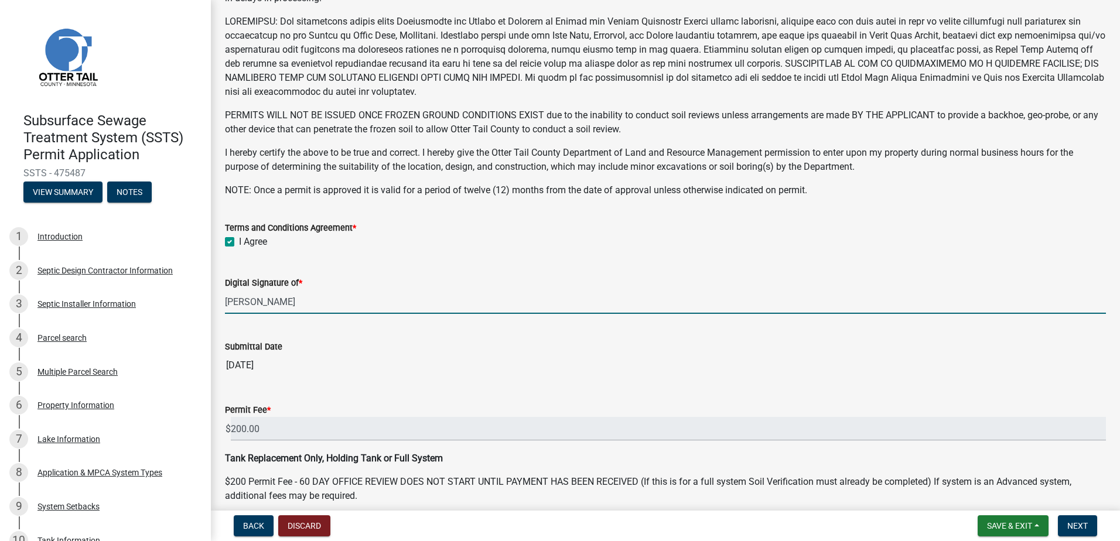
scroll to position [225, 0]
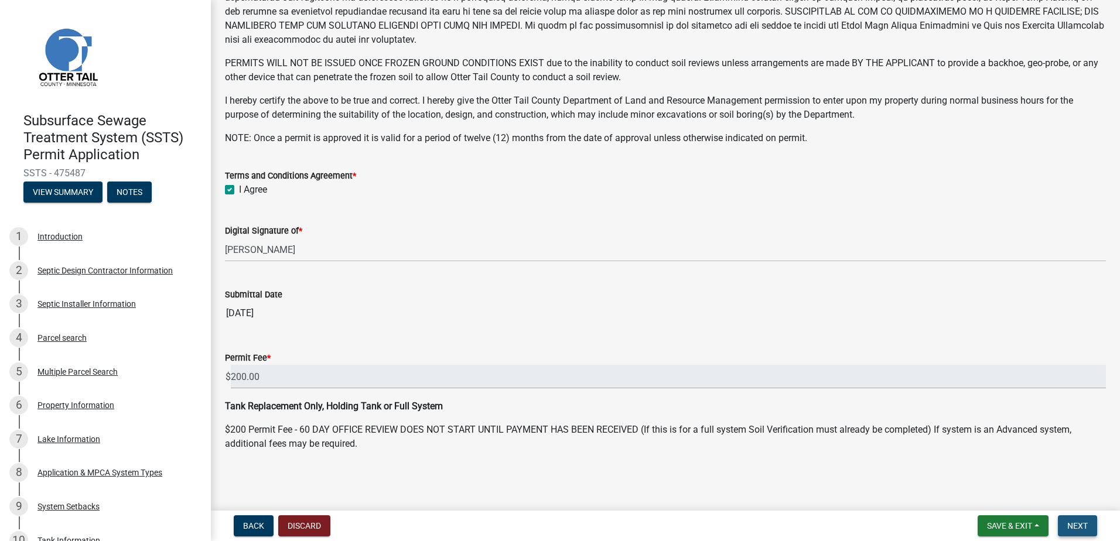
click at [1075, 531] on button "Next" at bounding box center [1077, 525] width 39 height 21
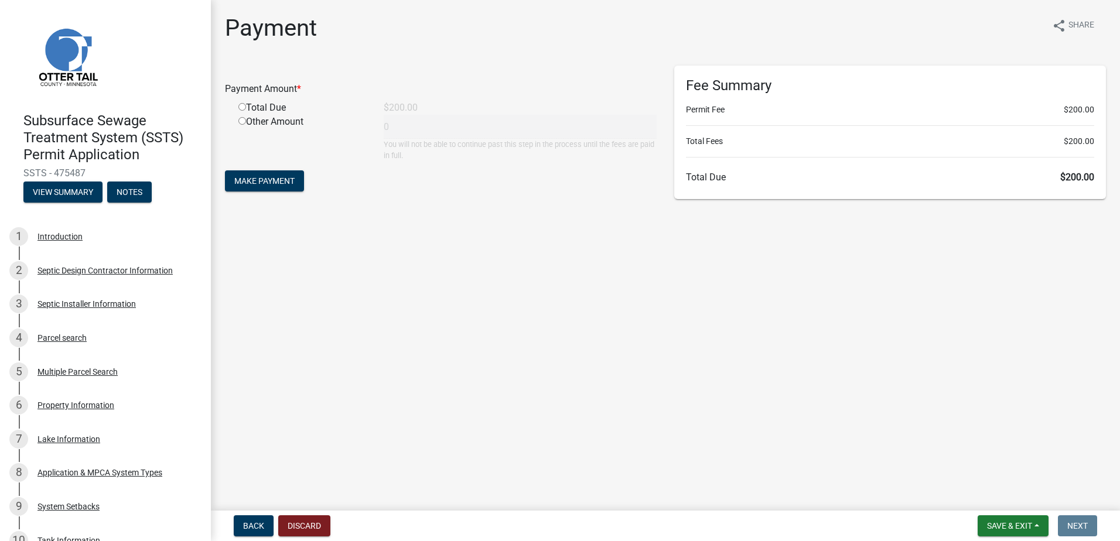
click at [240, 107] on input "radio" at bounding box center [242, 107] width 8 height 8
radio input "true"
type input "200"
click at [255, 181] on span "Make Payment" at bounding box center [264, 180] width 60 height 9
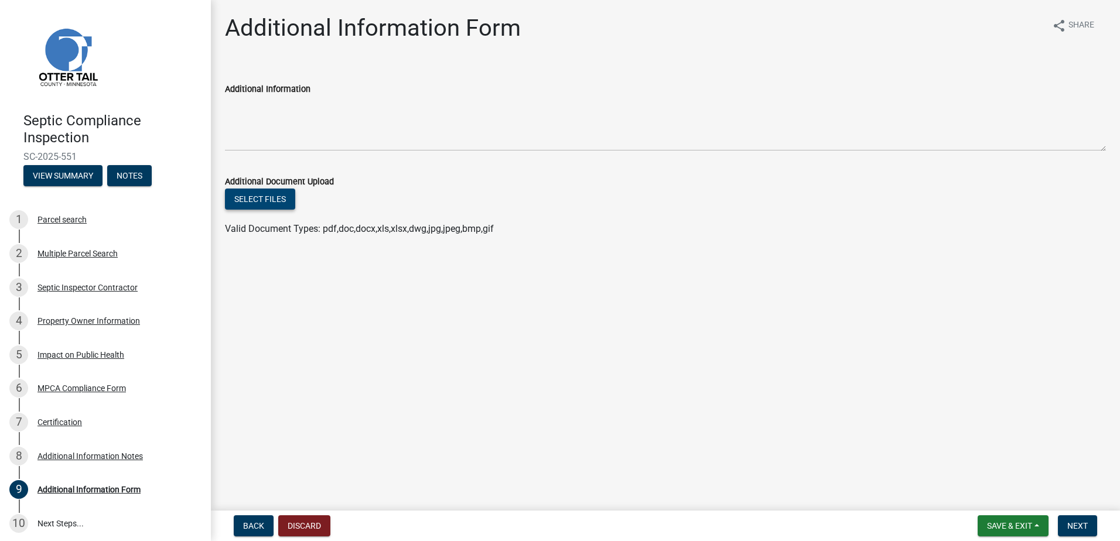
click at [250, 203] on button "Select files" at bounding box center [260, 199] width 70 height 21
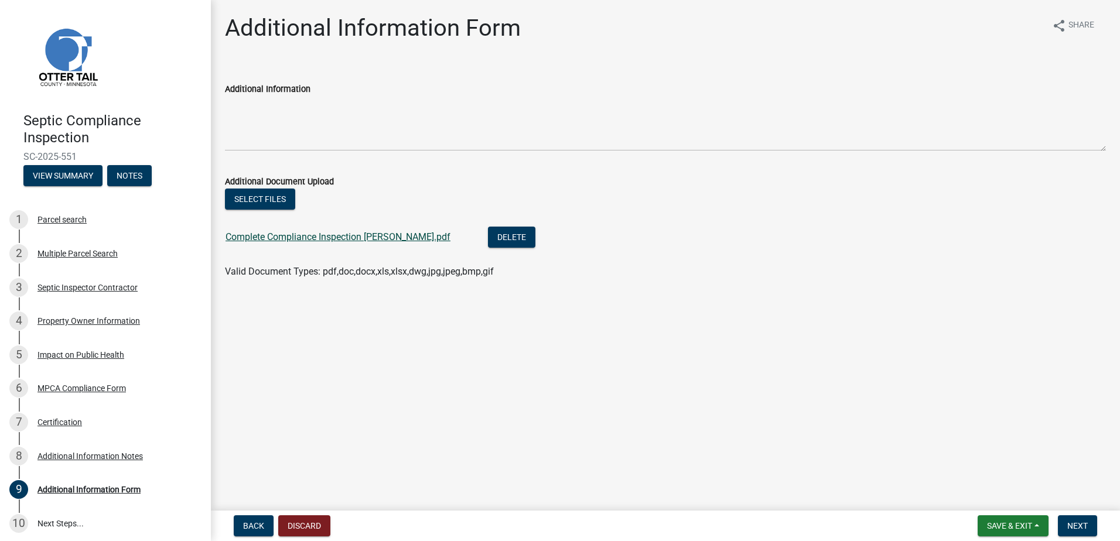
click at [315, 234] on link "Complete Compliance Inspection [PERSON_NAME].pdf" at bounding box center [337, 236] width 225 height 11
click at [1078, 529] on span "Next" at bounding box center [1077, 525] width 20 height 9
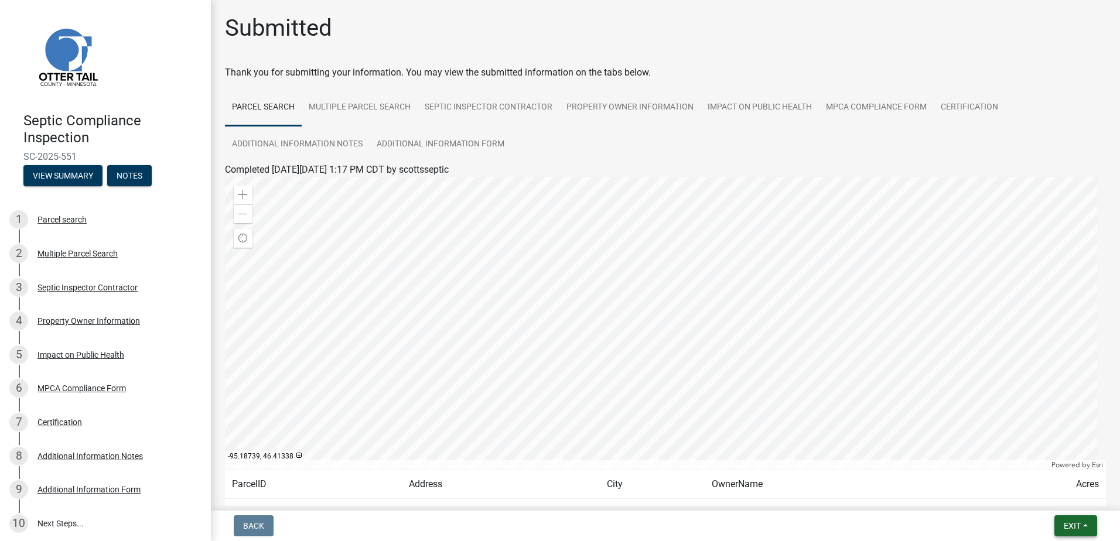
click at [1081, 528] on button "Exit" at bounding box center [1075, 525] width 43 height 21
click at [1041, 498] on button "Save & Exit" at bounding box center [1050, 495] width 94 height 28
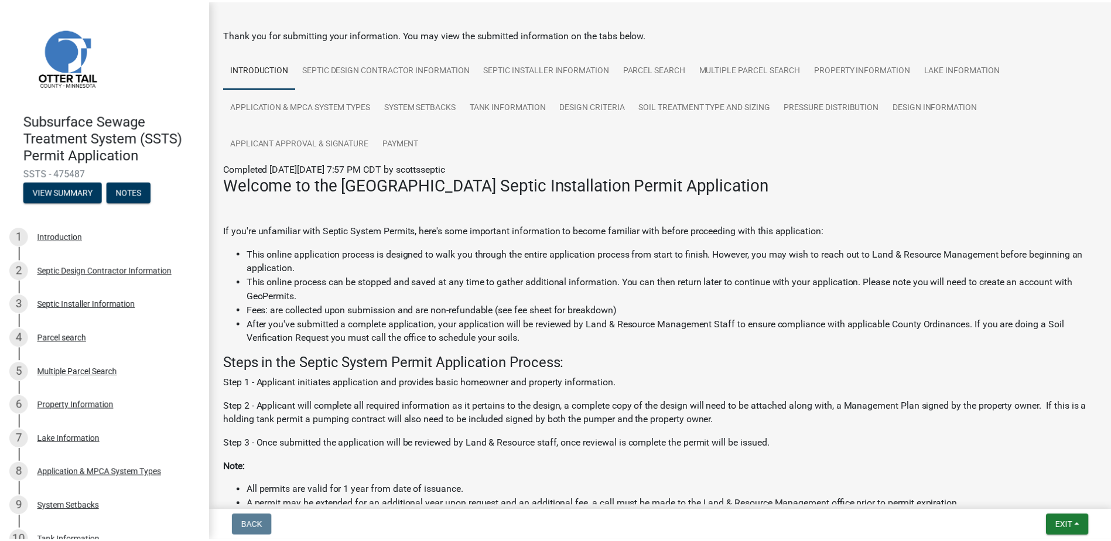
scroll to position [117, 0]
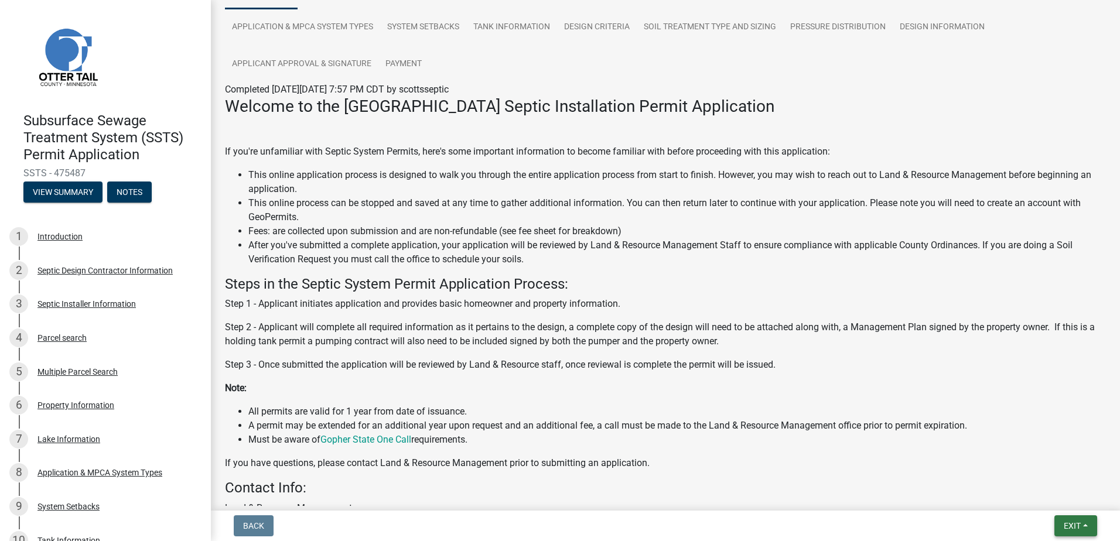
click at [1081, 527] on span "Exit" at bounding box center [1072, 525] width 17 height 9
click at [1040, 499] on button "Save & Exit" at bounding box center [1050, 495] width 94 height 28
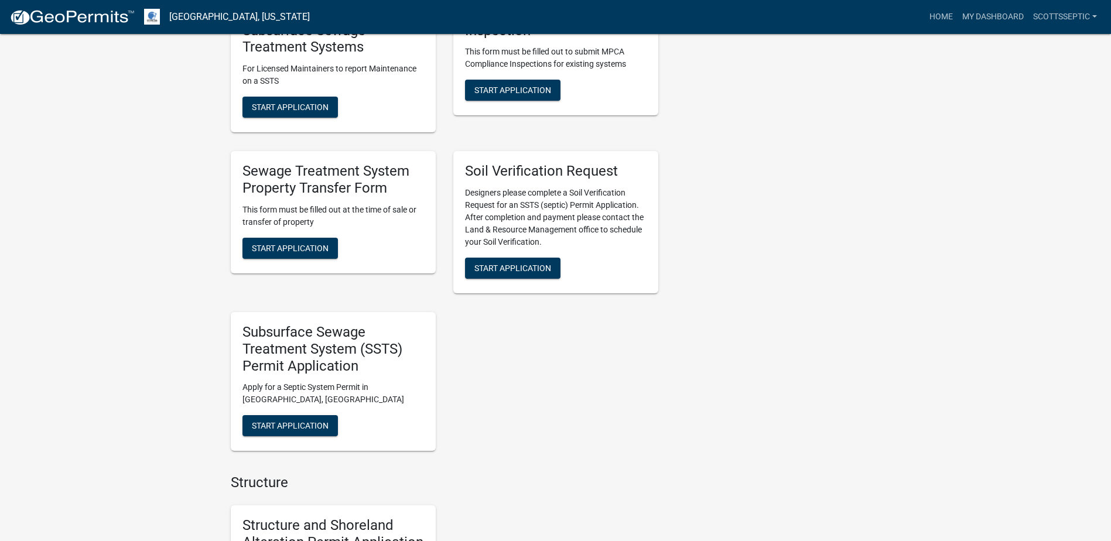
scroll to position [937, 0]
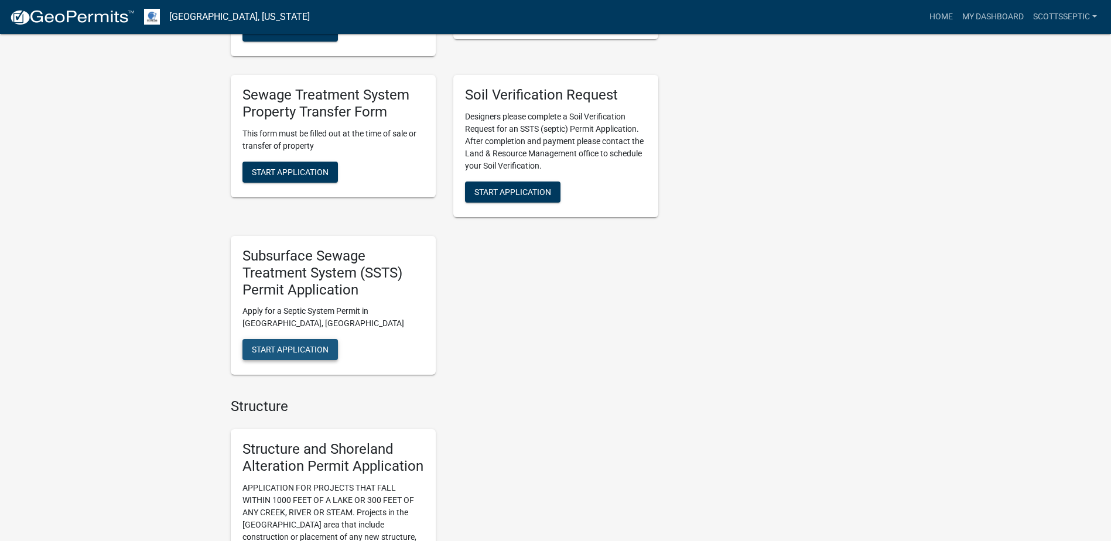
click at [312, 349] on span "Start Application" at bounding box center [290, 349] width 77 height 9
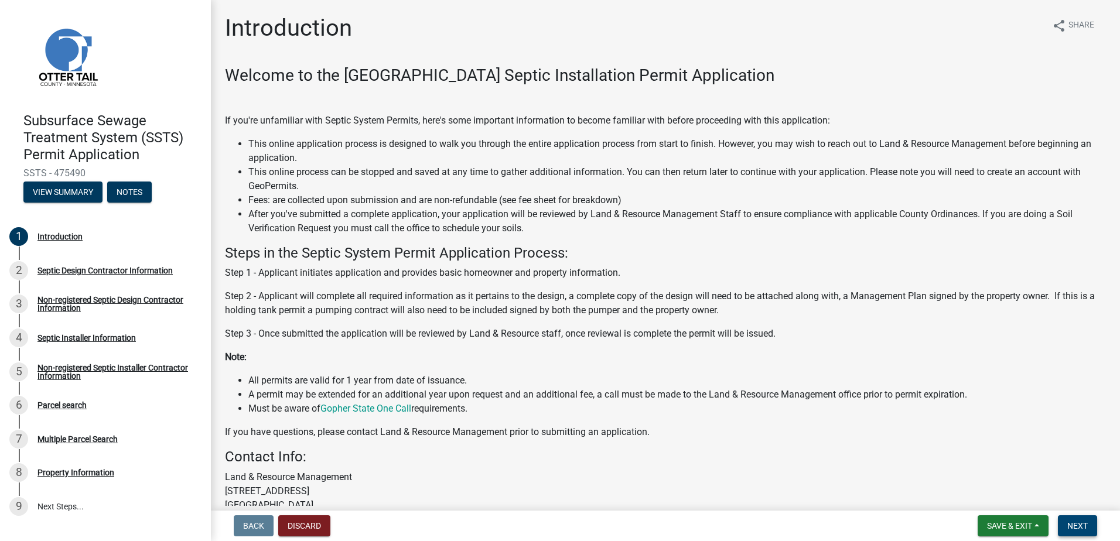
click at [1072, 519] on button "Next" at bounding box center [1077, 525] width 39 height 21
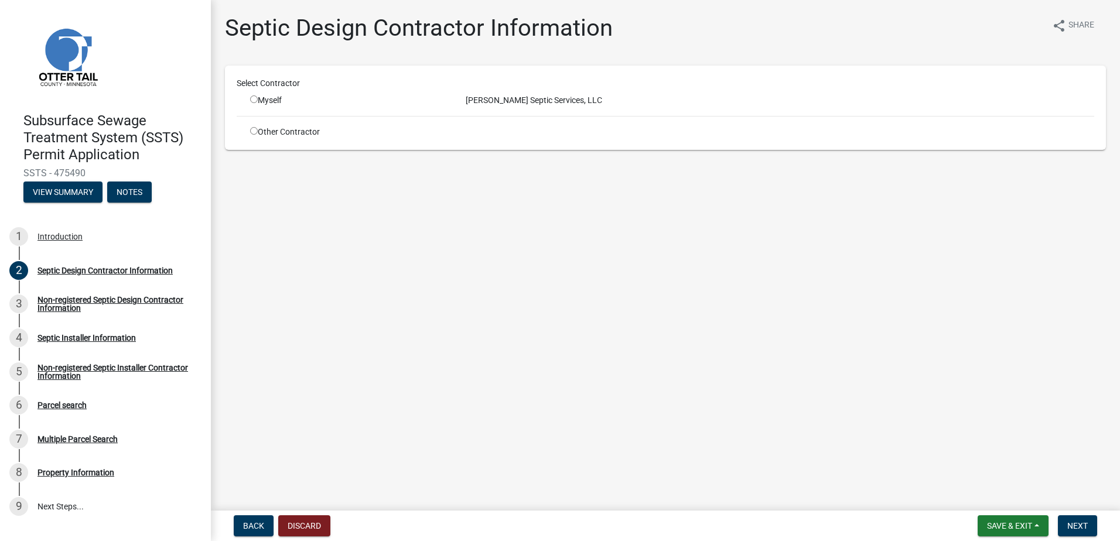
click at [252, 99] on input "radio" at bounding box center [254, 99] width 8 height 8
radio input "true"
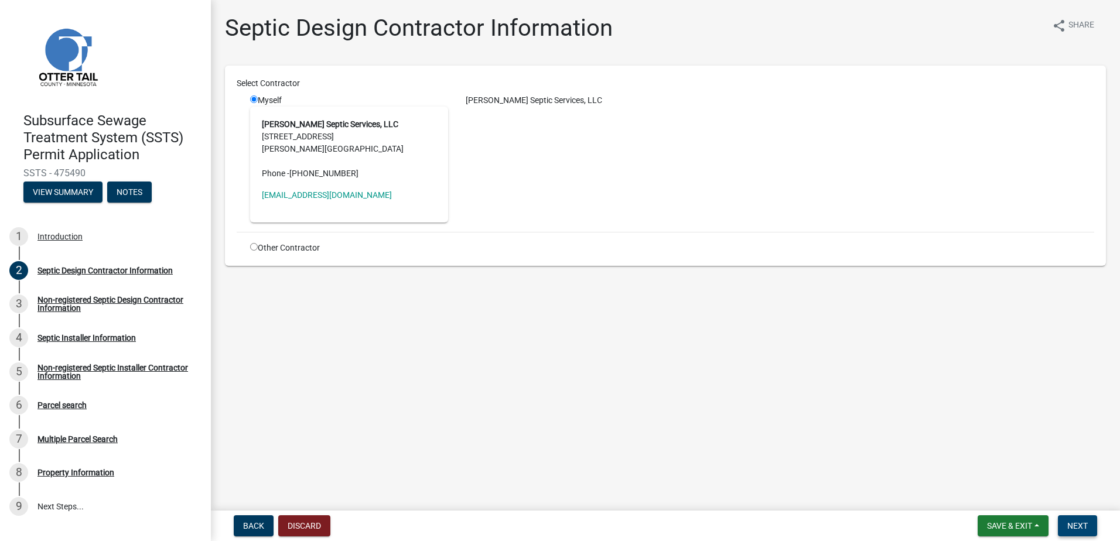
click at [1083, 526] on span "Next" at bounding box center [1077, 525] width 20 height 9
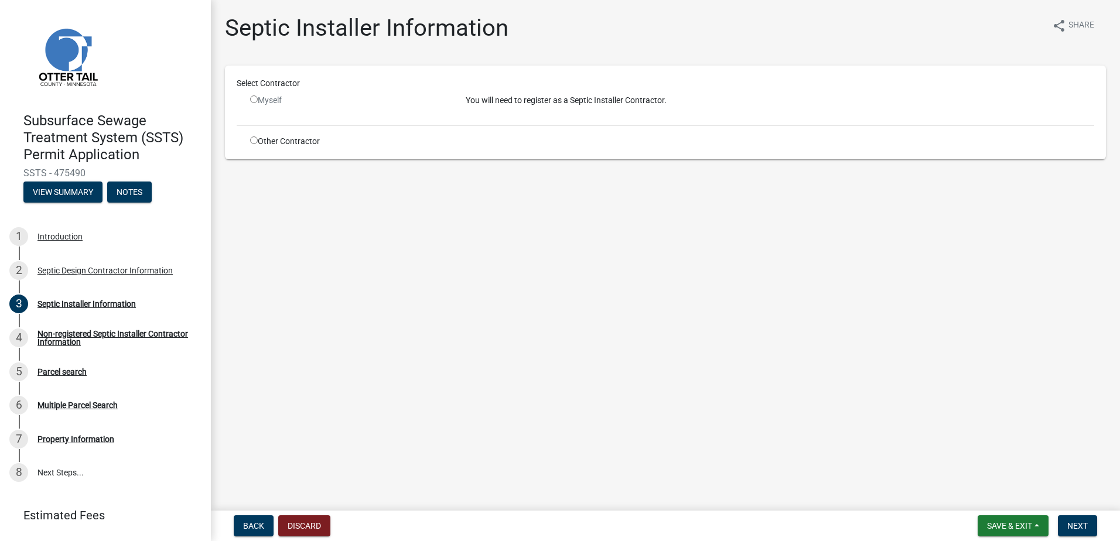
click at [251, 142] on input "radio" at bounding box center [254, 140] width 8 height 8
radio input "true"
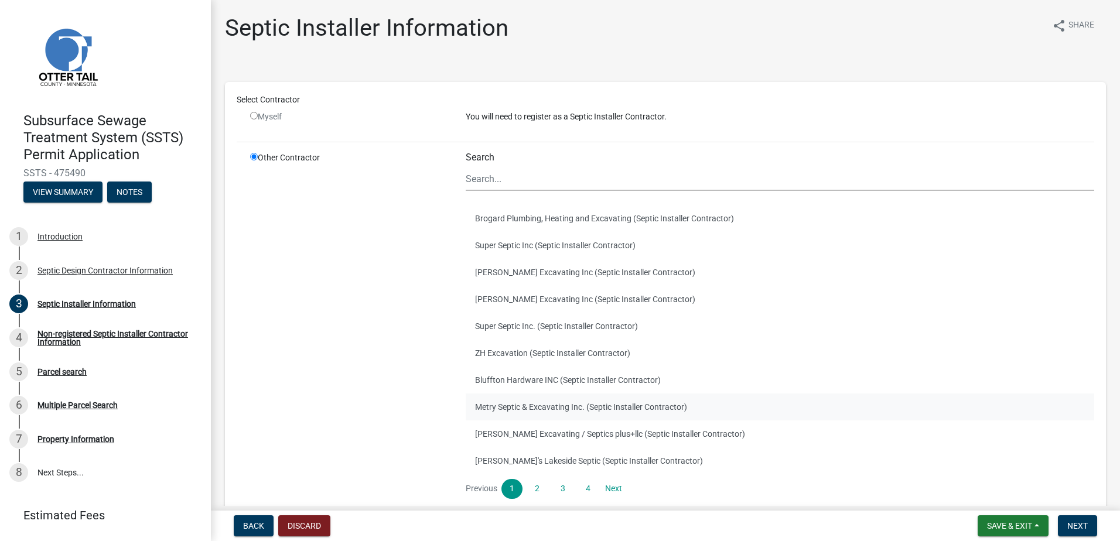
click at [507, 412] on button "Metry Septic & Excavating Inc. (Septic Installer Contractor)" at bounding box center [780, 407] width 628 height 27
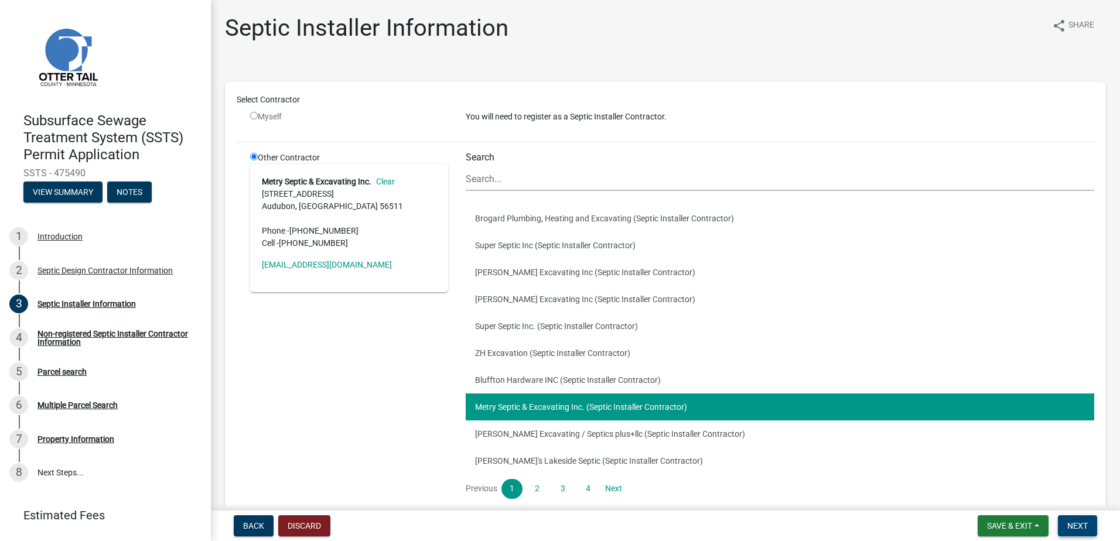
click at [1078, 529] on span "Next" at bounding box center [1077, 525] width 20 height 9
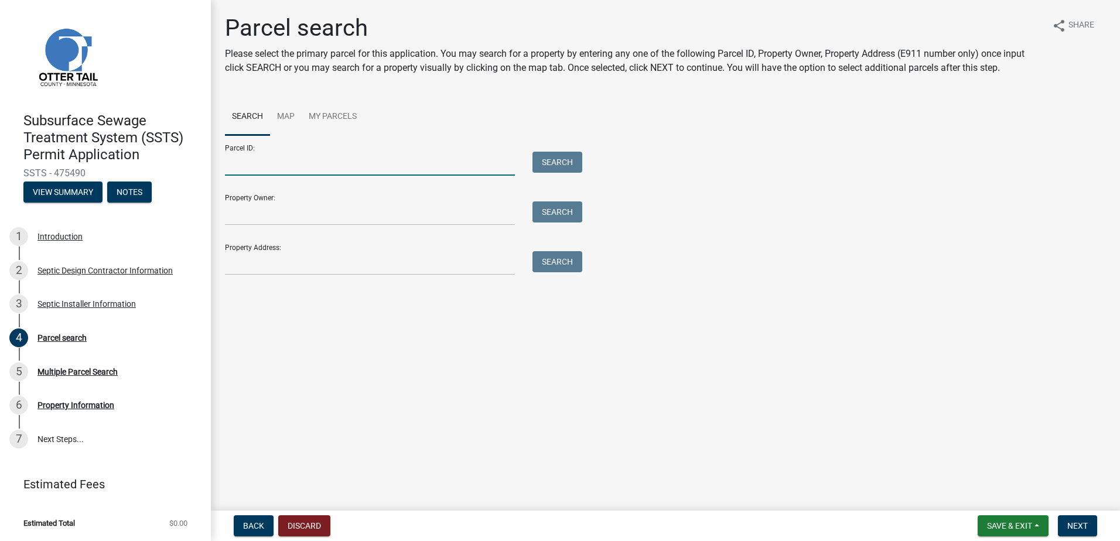
click at [236, 169] on input "Parcel ID:" at bounding box center [370, 164] width 290 height 24
type input "37000990791000"
click at [541, 159] on button "Search" at bounding box center [557, 162] width 50 height 21
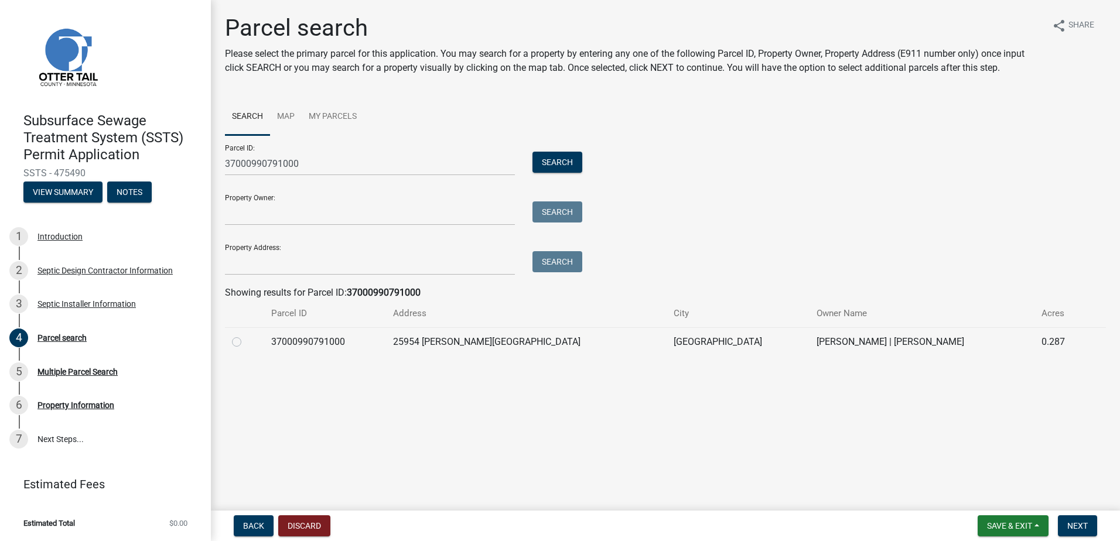
click at [246, 335] on label at bounding box center [246, 335] width 0 height 0
click at [246, 343] on input "radio" at bounding box center [250, 339] width 8 height 8
radio input "true"
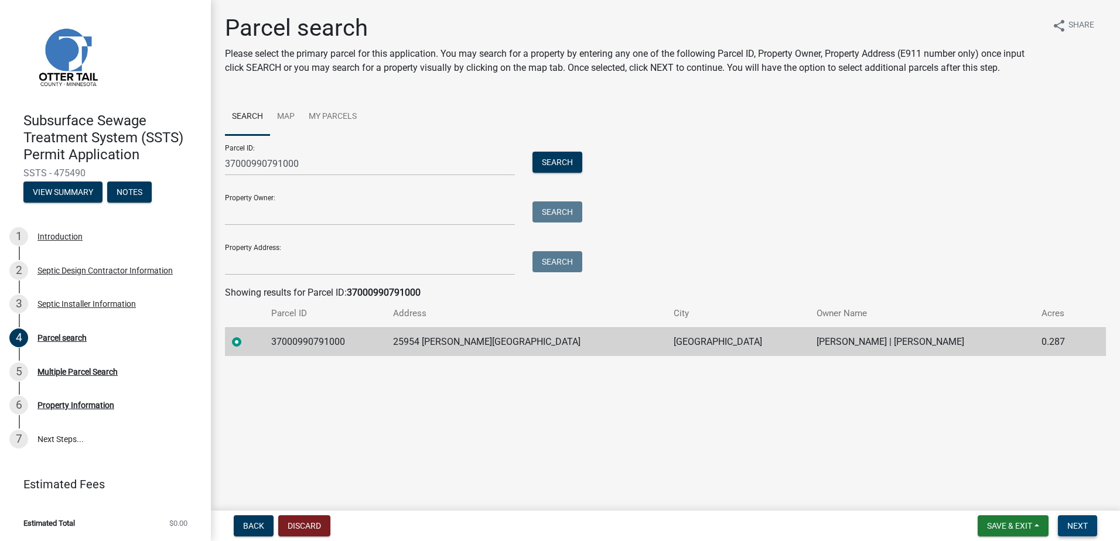
click at [1070, 524] on span "Next" at bounding box center [1077, 525] width 20 height 9
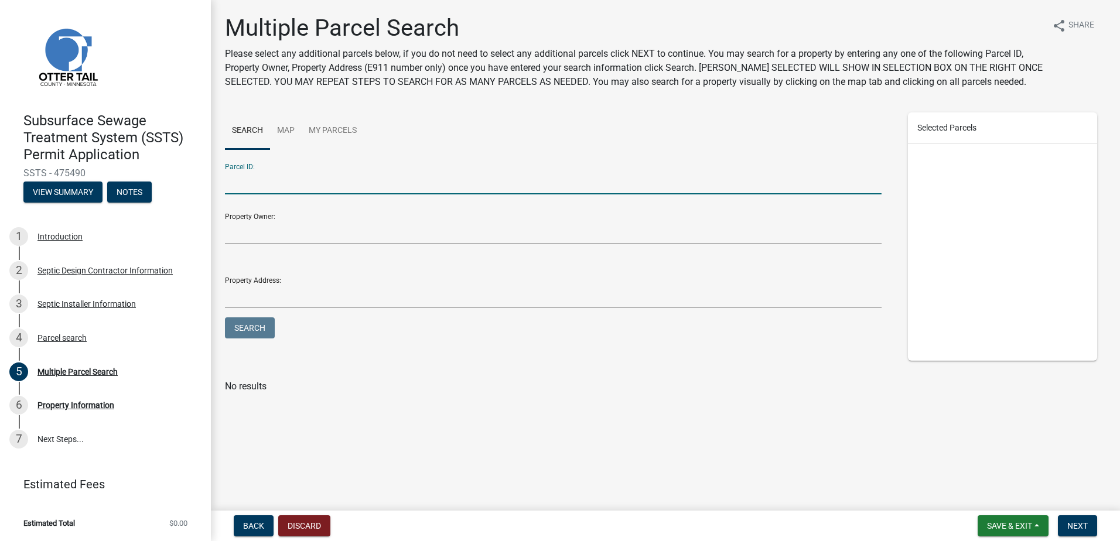
click at [252, 183] on input "Parcel ID:" at bounding box center [553, 182] width 657 height 24
type input "37000991419000"
click at [258, 329] on button "Search" at bounding box center [250, 327] width 50 height 21
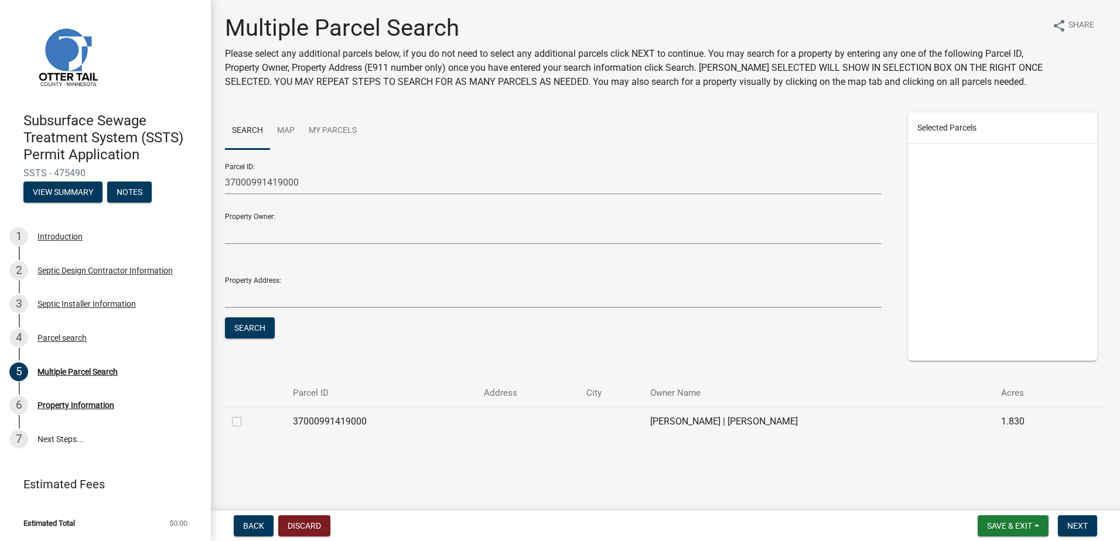
click at [246, 415] on label at bounding box center [246, 415] width 0 height 0
click at [246, 422] on input "checkbox" at bounding box center [250, 419] width 8 height 8
checkbox input "true"
click at [1079, 522] on span "Next" at bounding box center [1077, 525] width 20 height 9
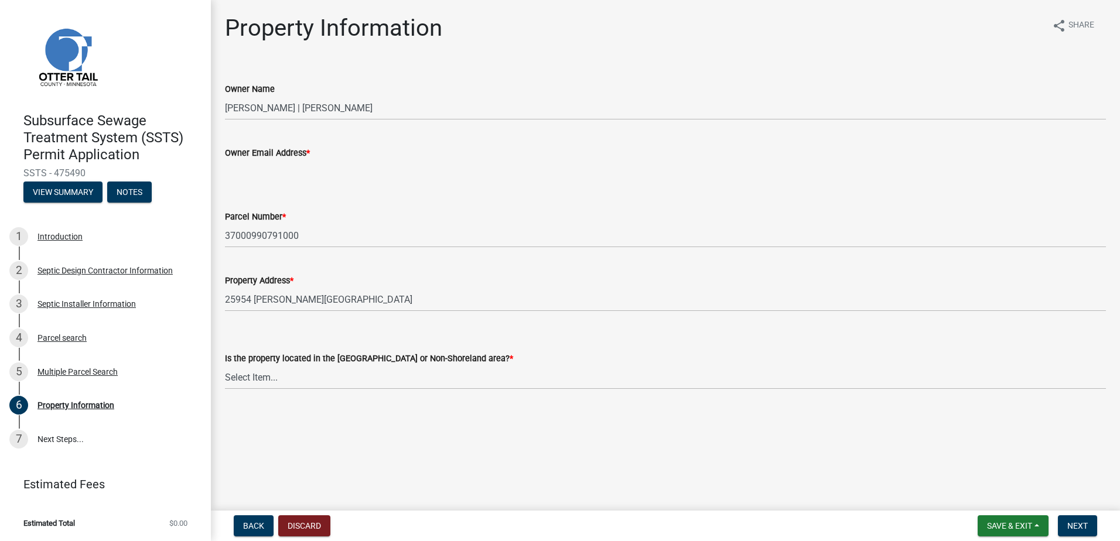
click at [236, 166] on input "Owner Email Address *" at bounding box center [665, 172] width 881 height 24
type input "[EMAIL_ADDRESS][DOMAIN_NAME]"
click at [251, 377] on select "Select Item... Shoreland Non-Shoreland" at bounding box center [665, 377] width 881 height 24
click at [225, 365] on select "Select Item... Shoreland Non-Shoreland" at bounding box center [665, 377] width 881 height 24
select select "f91142e6-e911-469c-9754-896c7e7f9e05"
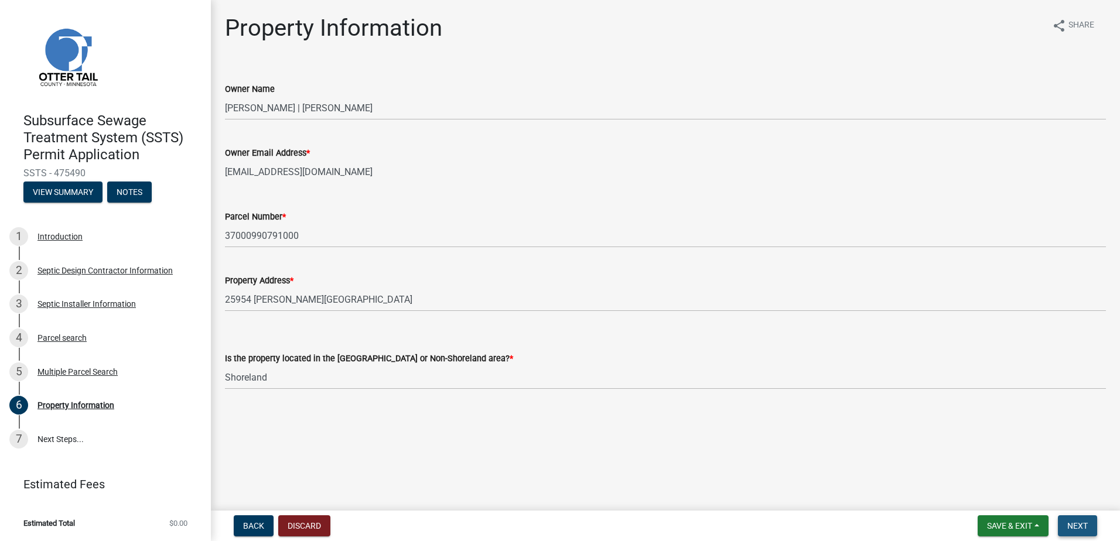
click at [1086, 527] on span "Next" at bounding box center [1077, 525] width 20 height 9
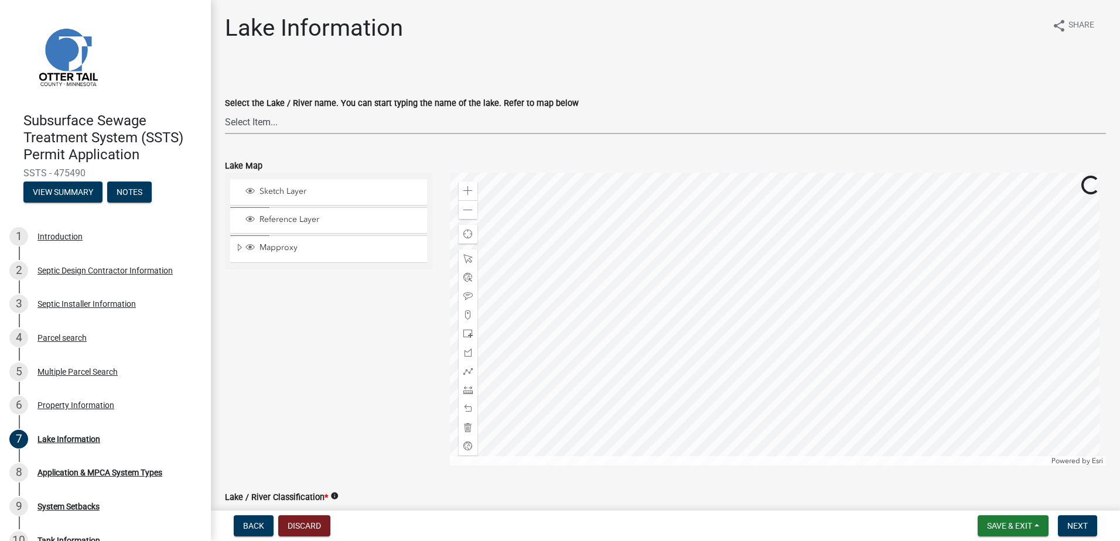
click at [248, 119] on select "Select Item... None Adley 56-031 Albert 56-118 Alfred 56-600 Alice 56-244 Alice…" at bounding box center [665, 122] width 881 height 24
click at [225, 110] on select "Select Item... None Adley 56-031 Albert 56-118 Alfred 56-600 Alice 56-244 Alice…" at bounding box center [665, 122] width 881 height 24
select select "26d9dc3a-5afa-4bd9-b8d6-98f5eeaf68e9"
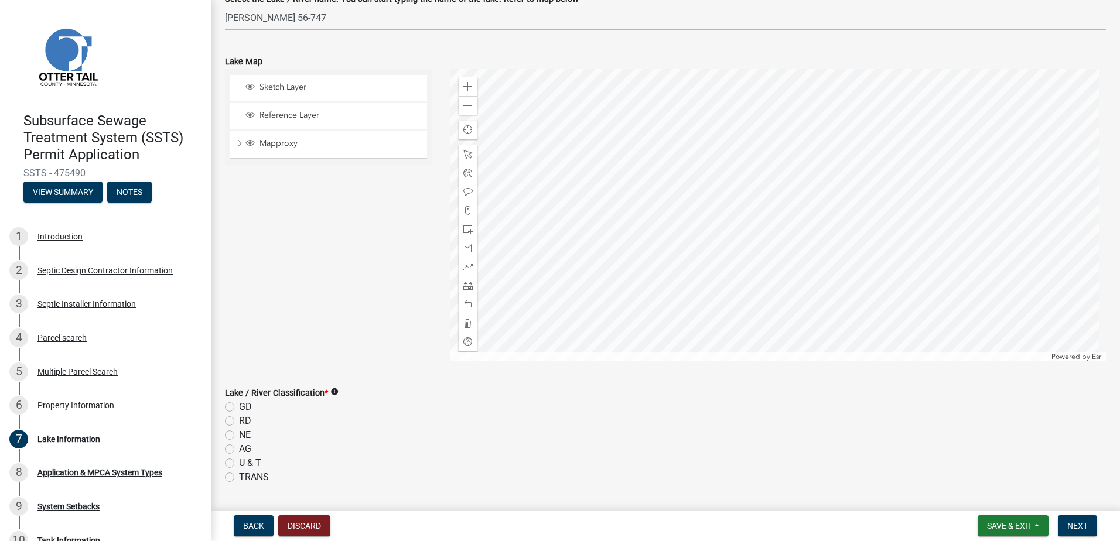
scroll to position [117, 0]
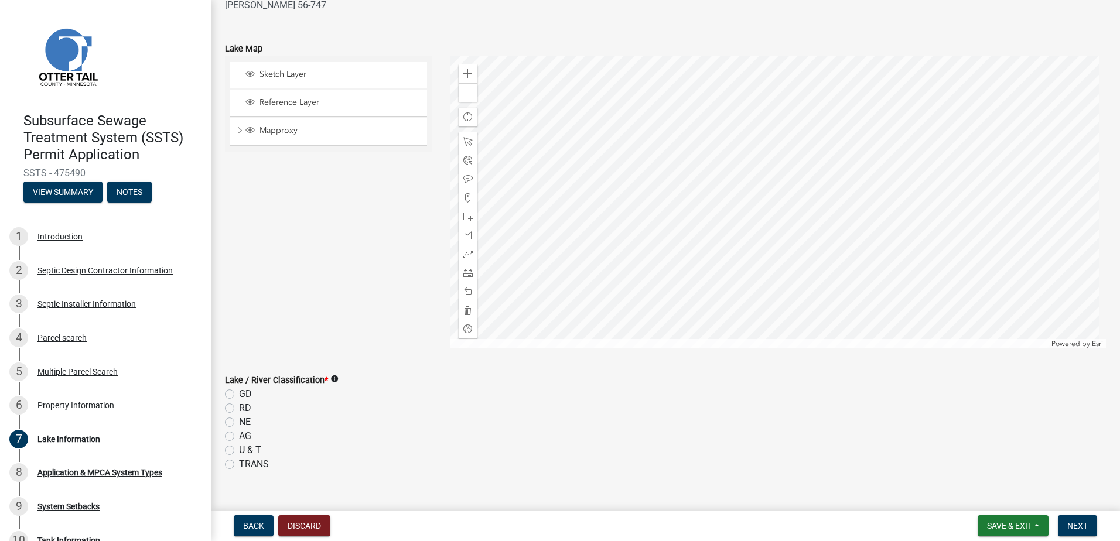
click at [239, 394] on label "GD" at bounding box center [245, 394] width 13 height 14
click at [239, 394] on input "GD" at bounding box center [243, 391] width 8 height 8
radio input "true"
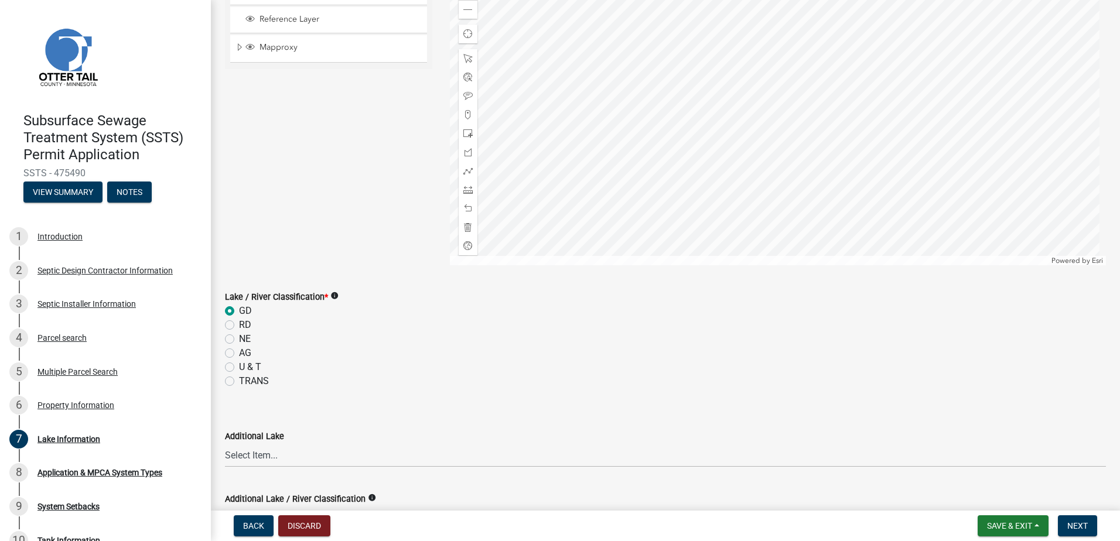
scroll to position [341, 0]
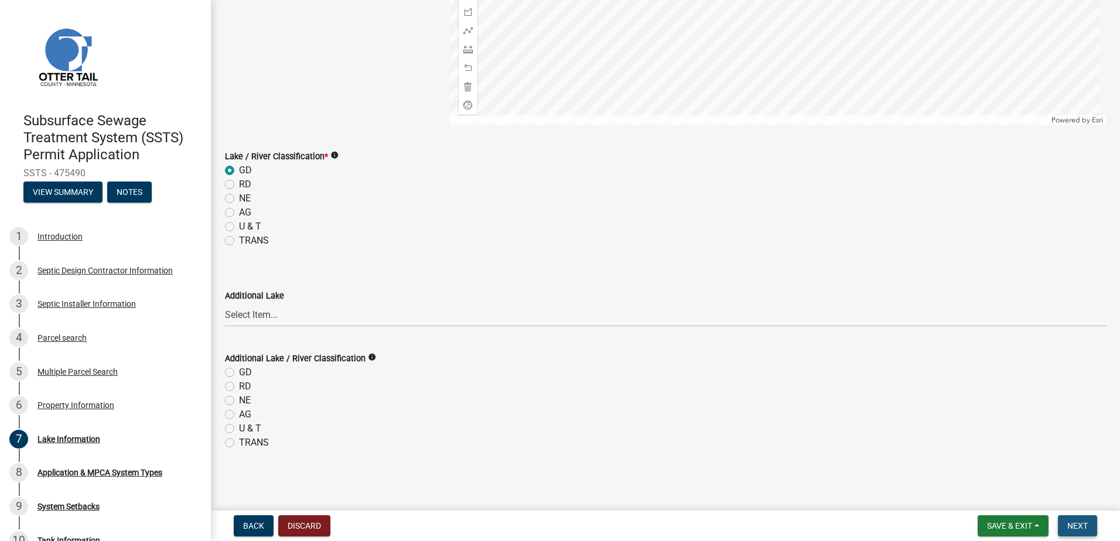
click at [1072, 521] on span "Next" at bounding box center [1077, 525] width 20 height 9
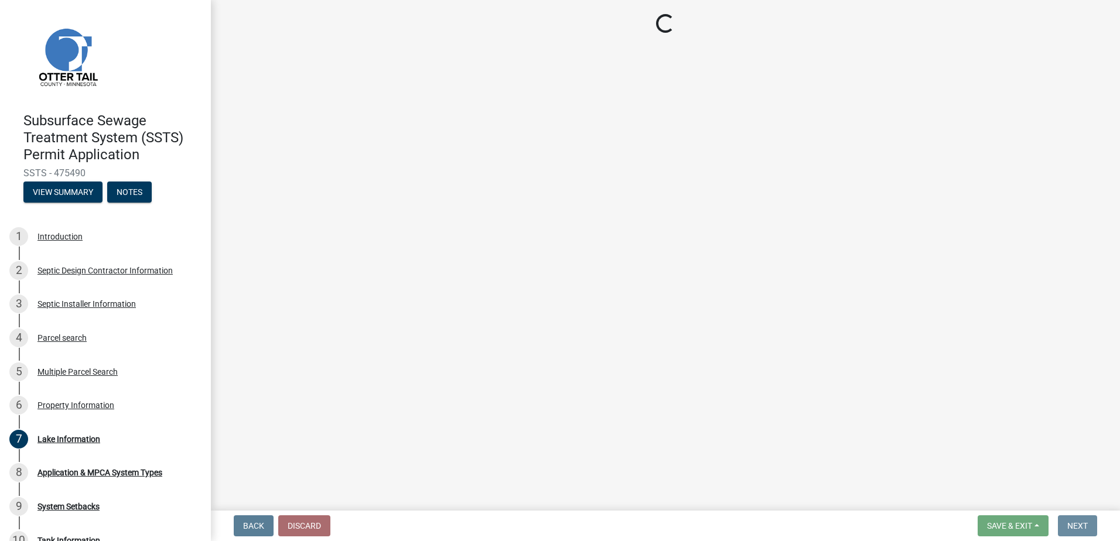
scroll to position [0, 0]
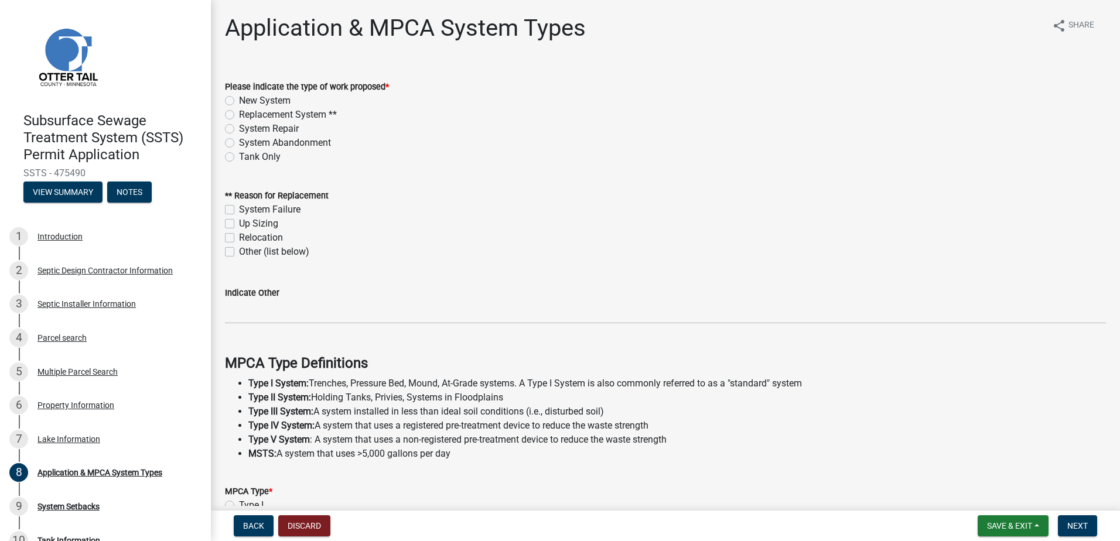
click at [239, 112] on label "Replacement System **" at bounding box center [288, 115] width 98 height 14
click at [239, 112] on input "Replacement System **" at bounding box center [243, 112] width 8 height 8
radio input "true"
click at [239, 210] on label "System Failure" at bounding box center [269, 210] width 61 height 14
click at [239, 210] on input "System Failure" at bounding box center [243, 207] width 8 height 8
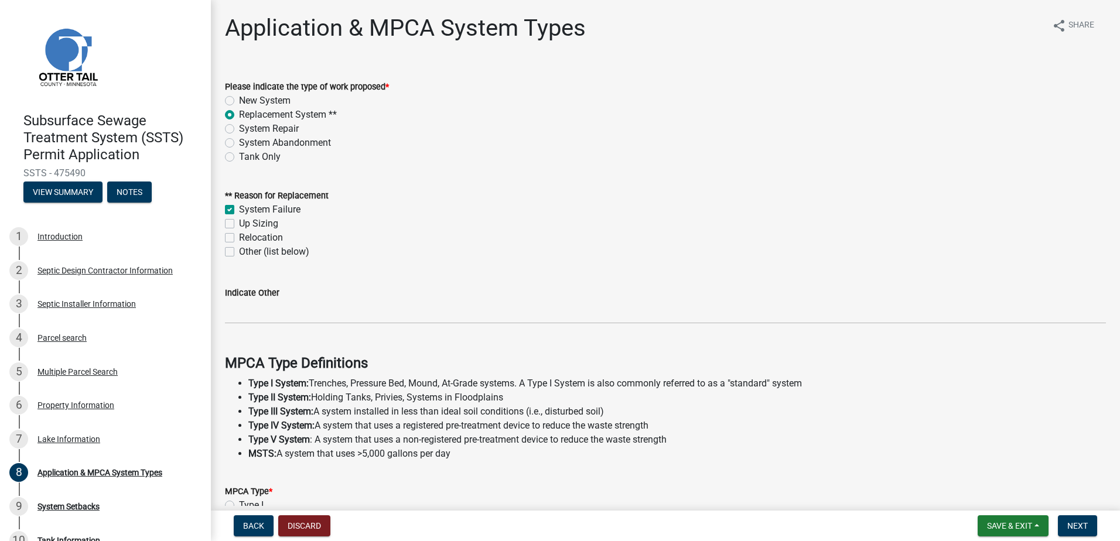
checkbox input "true"
checkbox input "false"
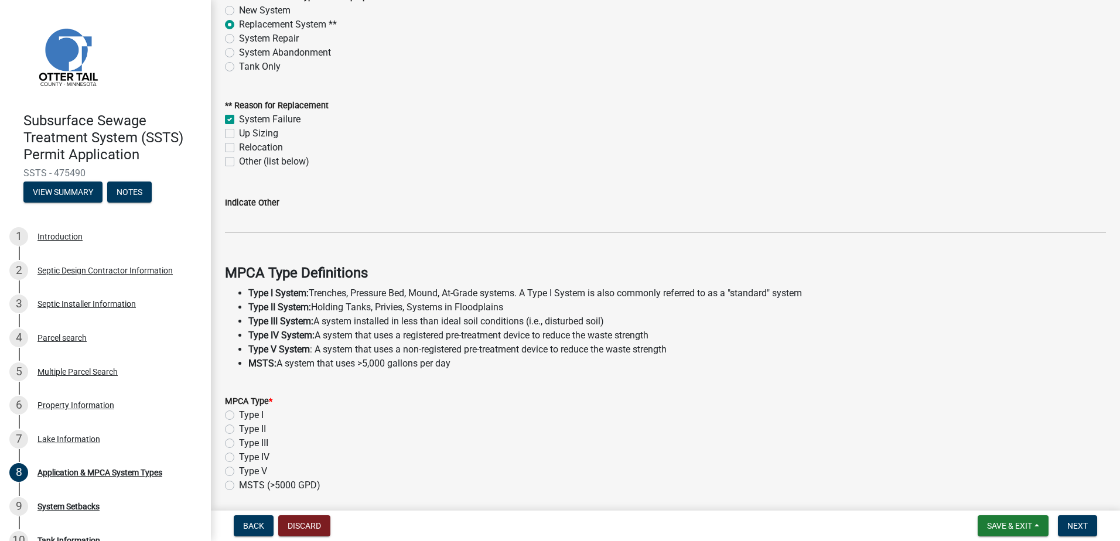
scroll to position [176, 0]
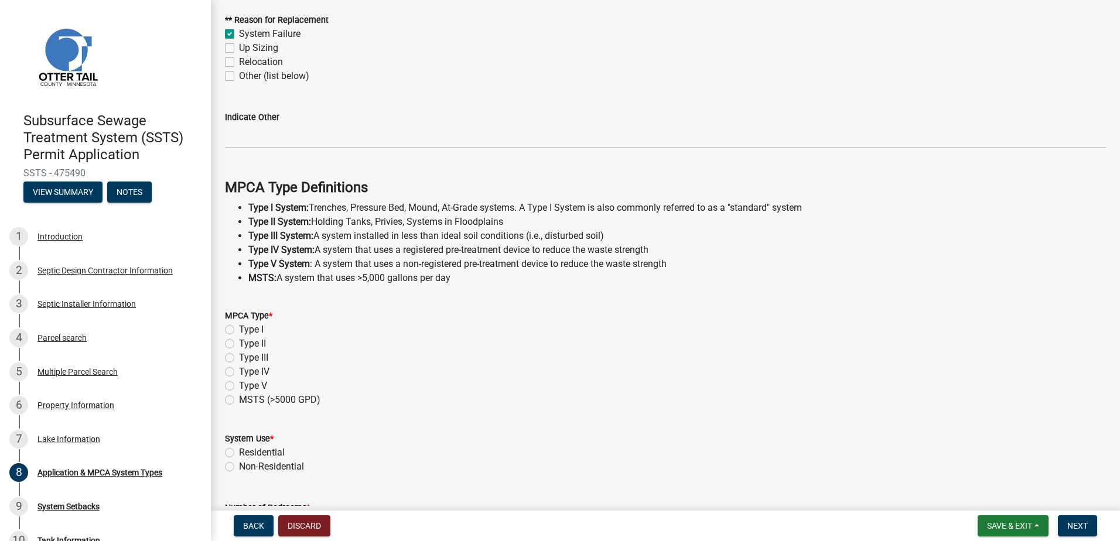
click at [239, 329] on label "Type I" at bounding box center [251, 330] width 25 height 14
click at [239, 329] on input "Type I" at bounding box center [243, 327] width 8 height 8
radio input "true"
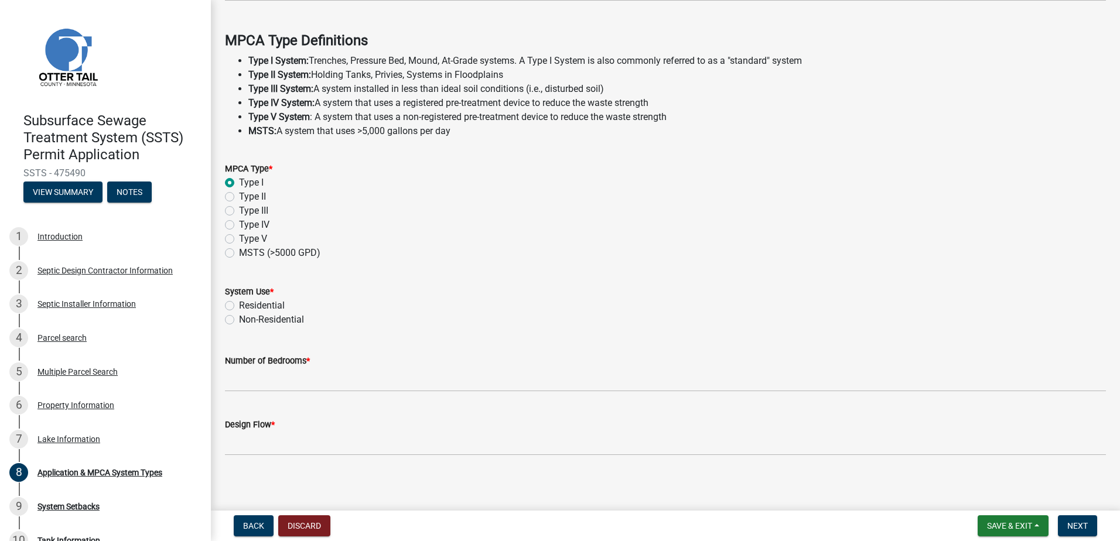
scroll to position [327, 0]
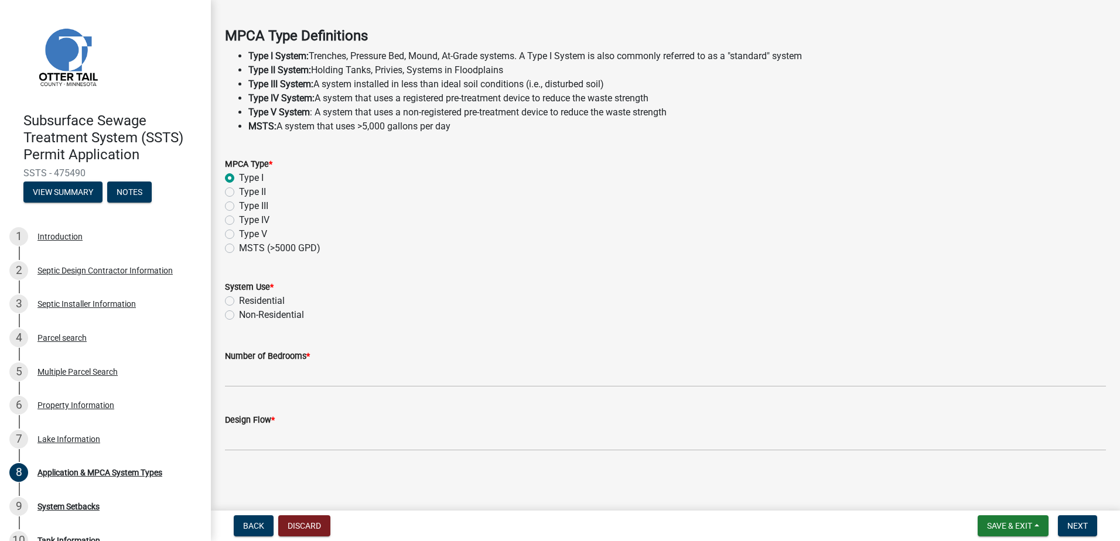
click at [234, 301] on div "Residential" at bounding box center [665, 301] width 881 height 14
click at [239, 302] on label "Residential" at bounding box center [262, 301] width 46 height 14
click at [239, 302] on input "Residential" at bounding box center [243, 298] width 8 height 8
radio input "true"
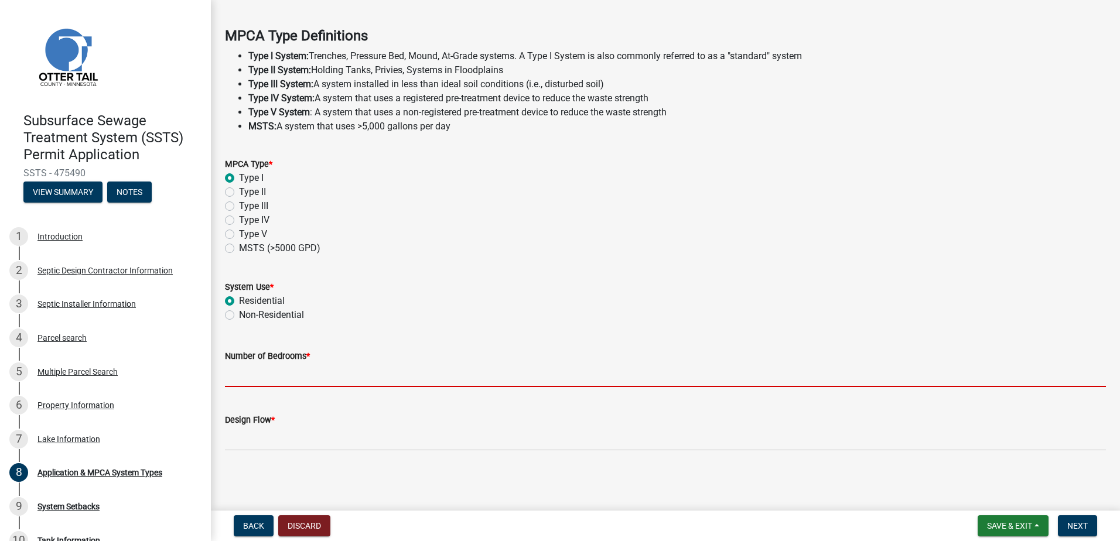
click at [244, 371] on input "Number of Bedrooms *" at bounding box center [665, 375] width 881 height 24
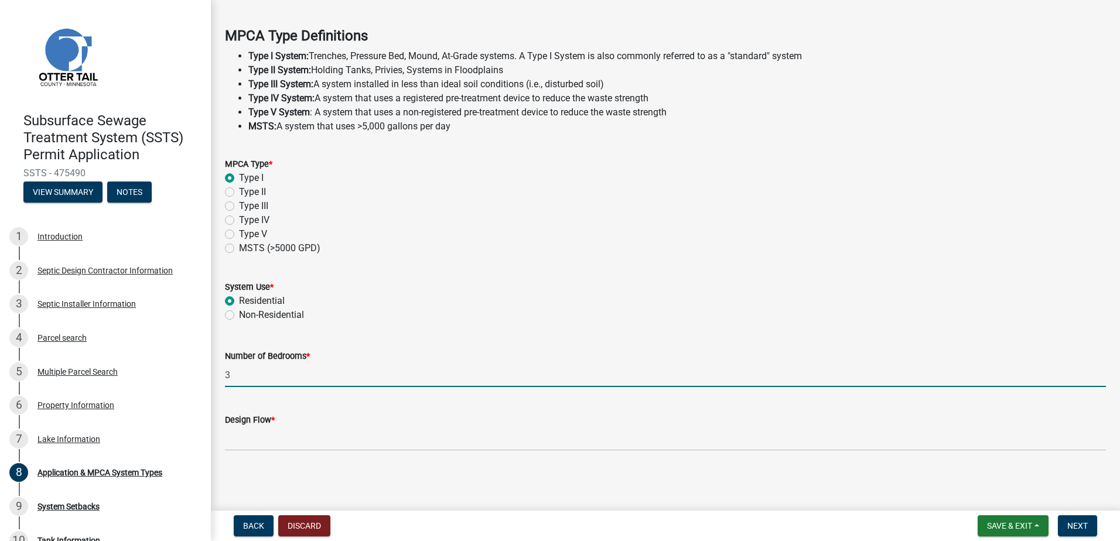
type input "3"
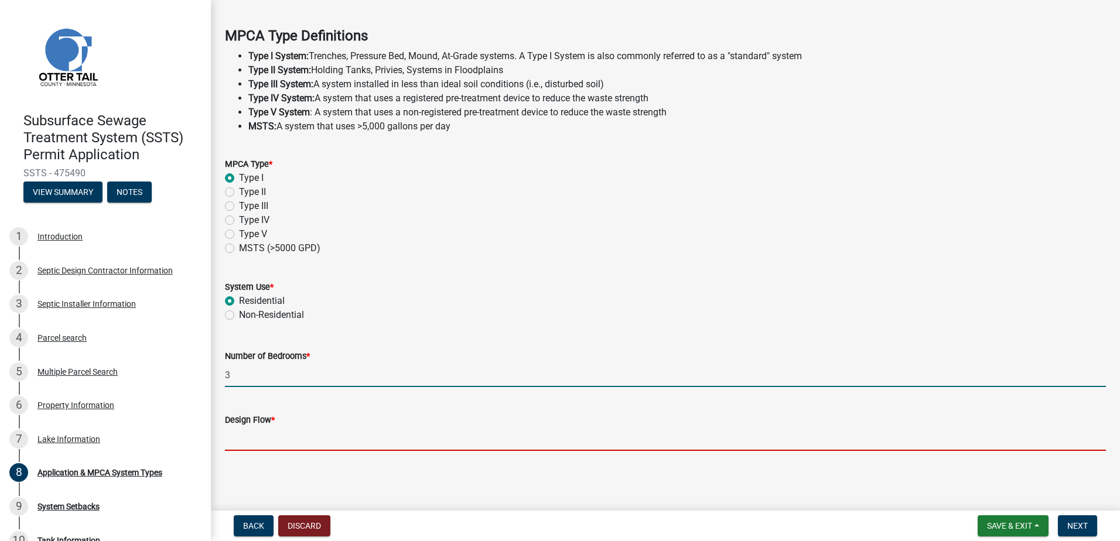
click at [254, 442] on input "Design Flow *" at bounding box center [665, 439] width 881 height 24
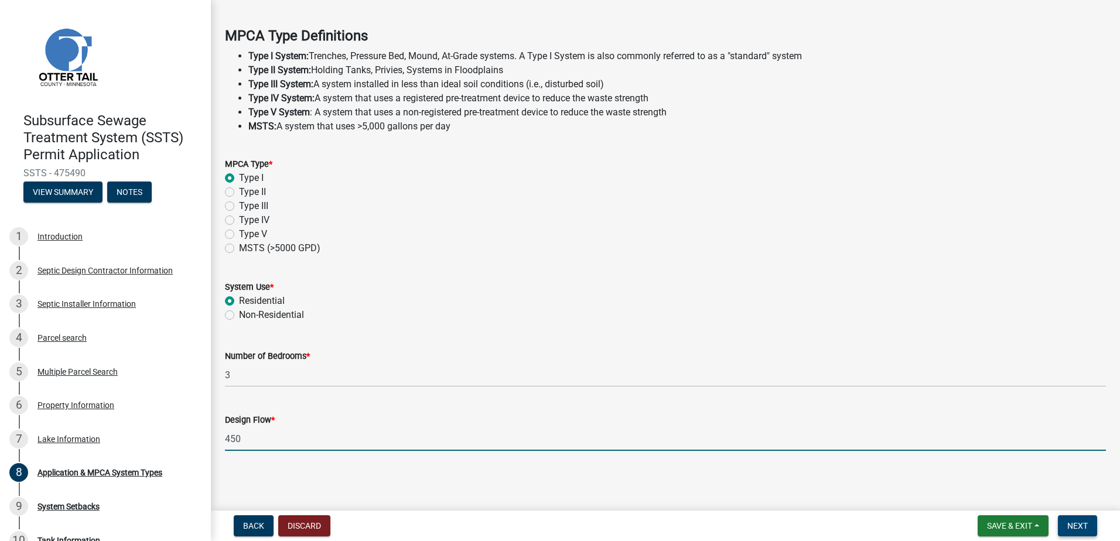
type input "450"
click at [1064, 522] on button "Next" at bounding box center [1077, 525] width 39 height 21
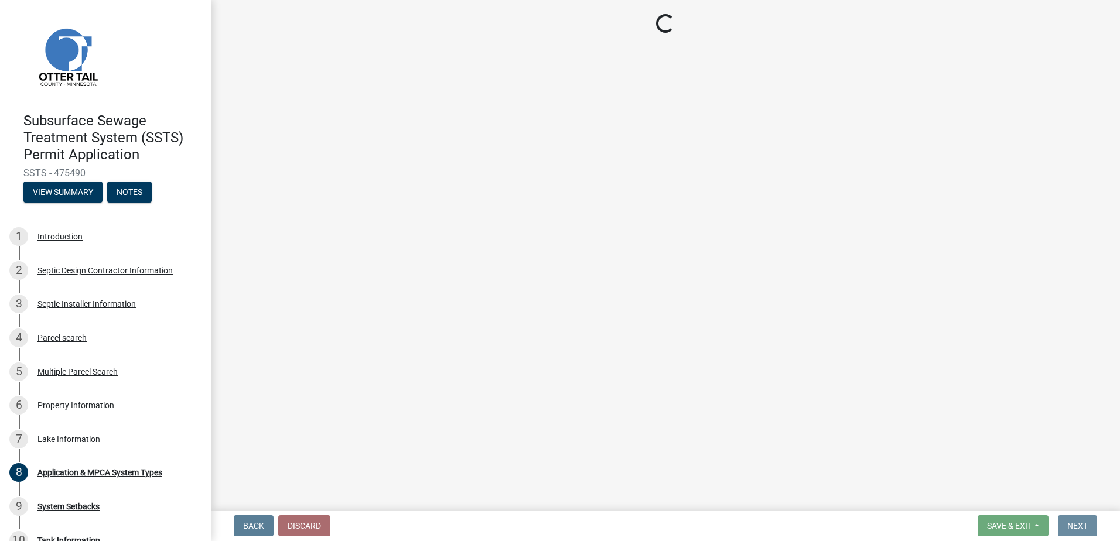
scroll to position [0, 0]
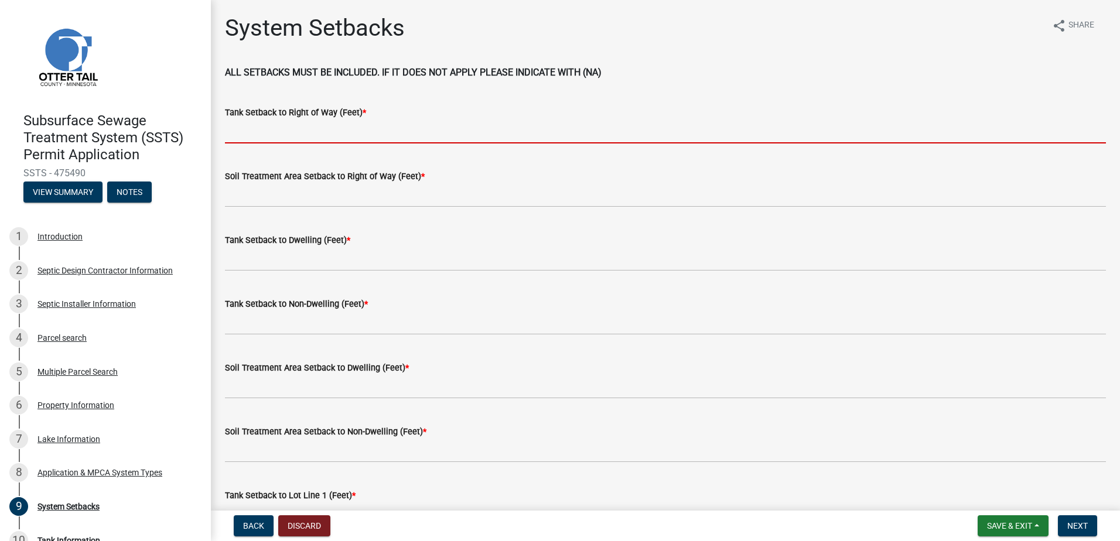
drag, startPoint x: 226, startPoint y: 129, endPoint x: 268, endPoint y: 130, distance: 42.2
click at [226, 129] on input "Tank Setback to Right of Way (Feet) *" at bounding box center [665, 131] width 881 height 24
type input "1"
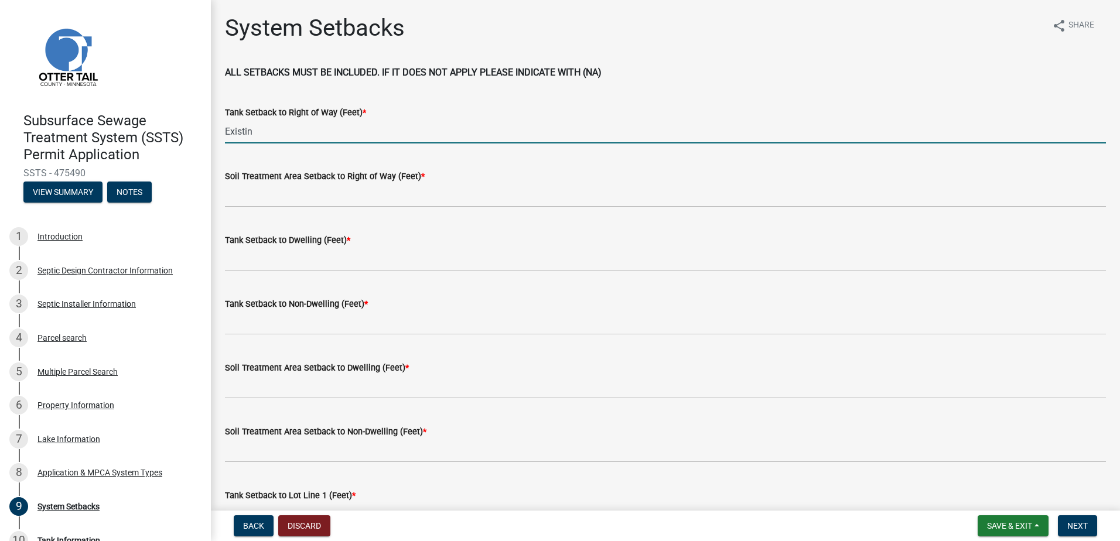
type input "Existin"
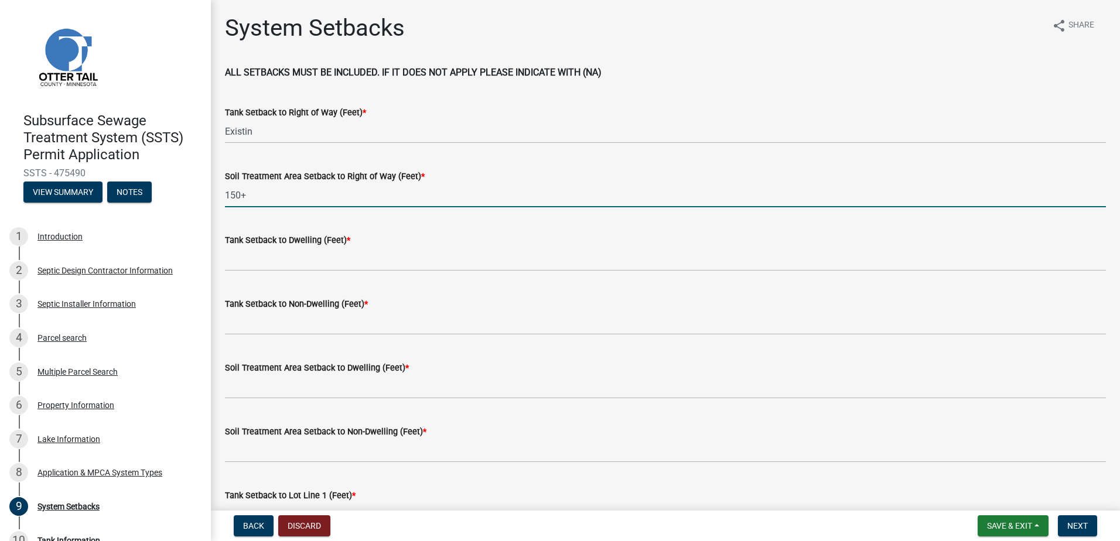
type input "150+"
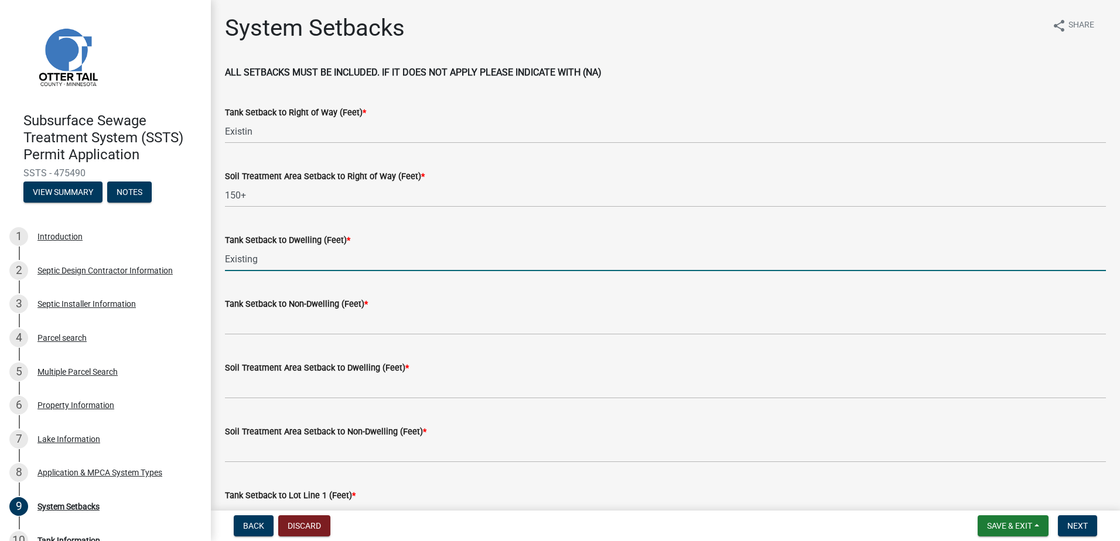
type input "Existing"
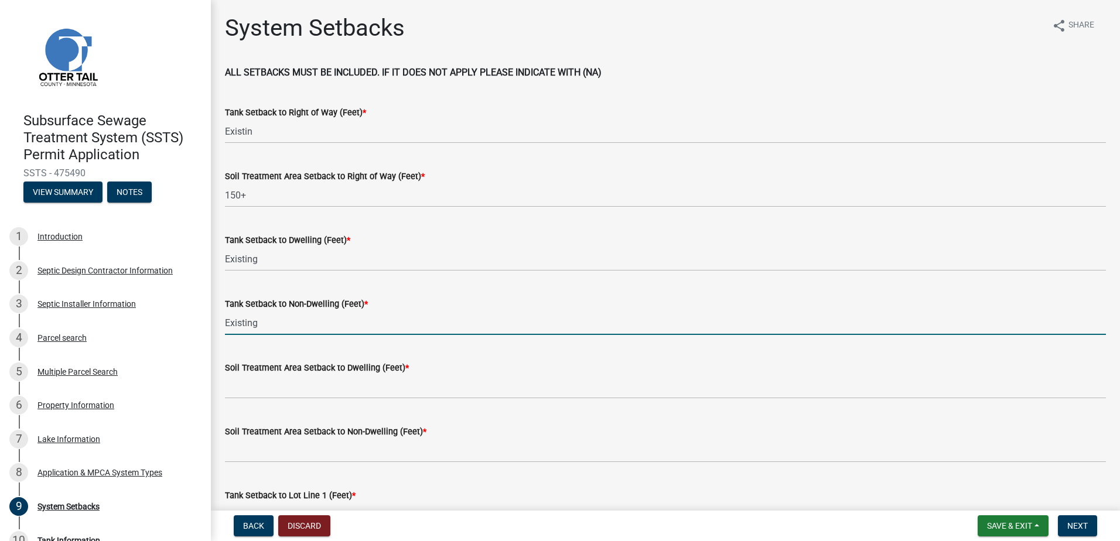
type input "Existing"
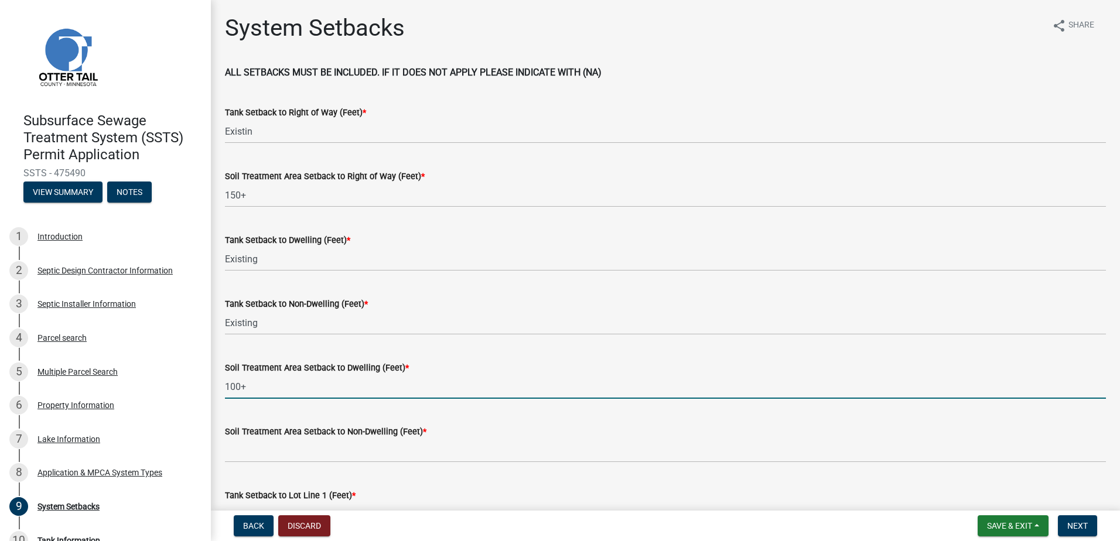
type input "100+"
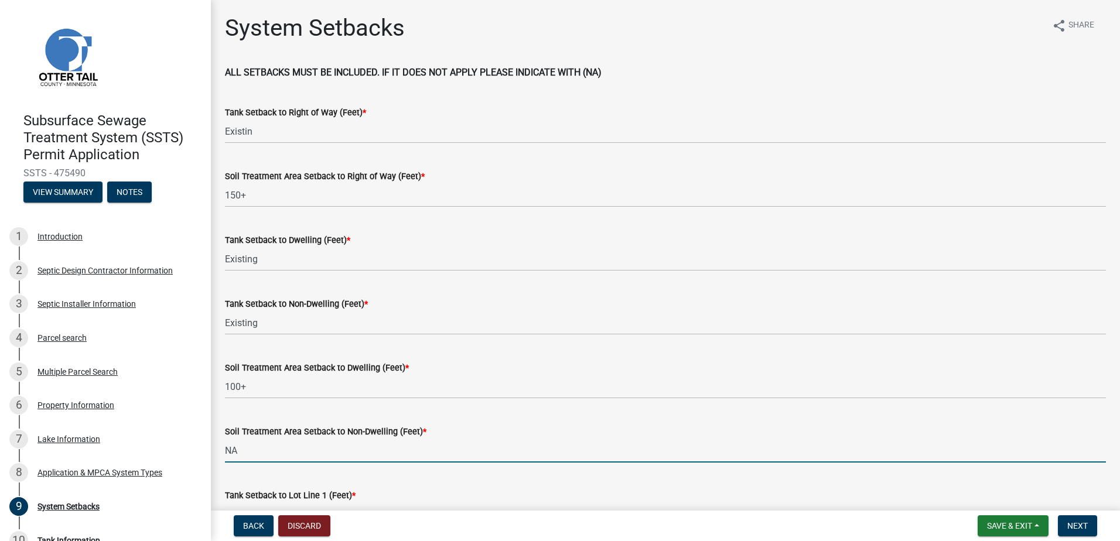
type input "NA"
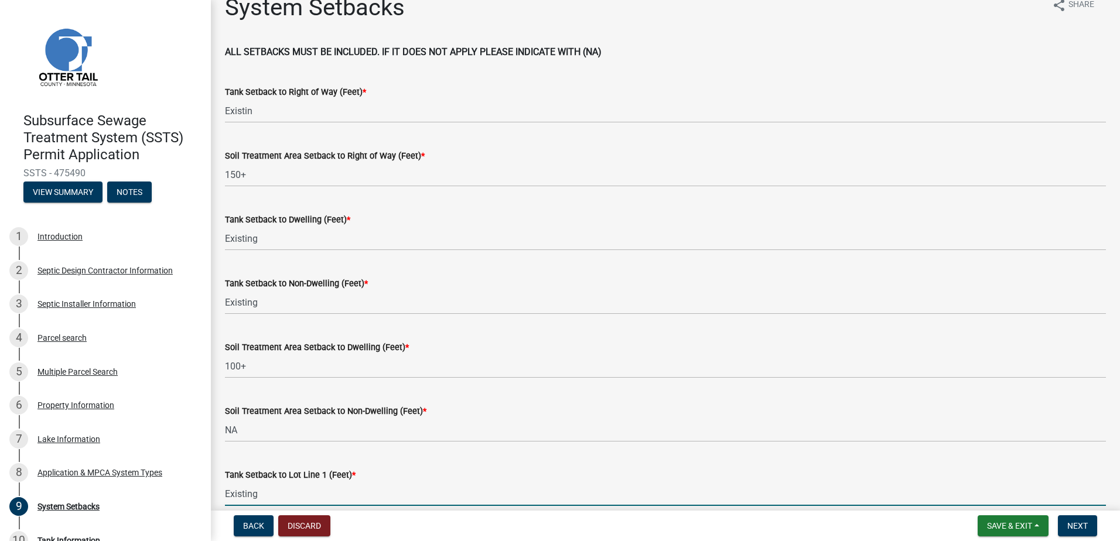
type input "Existing"
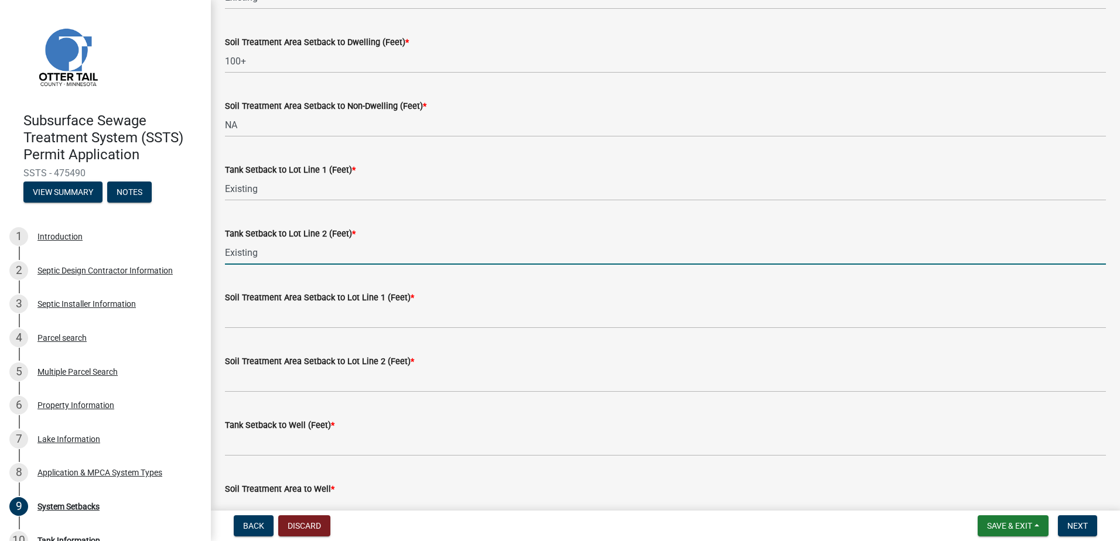
type input "Existing"
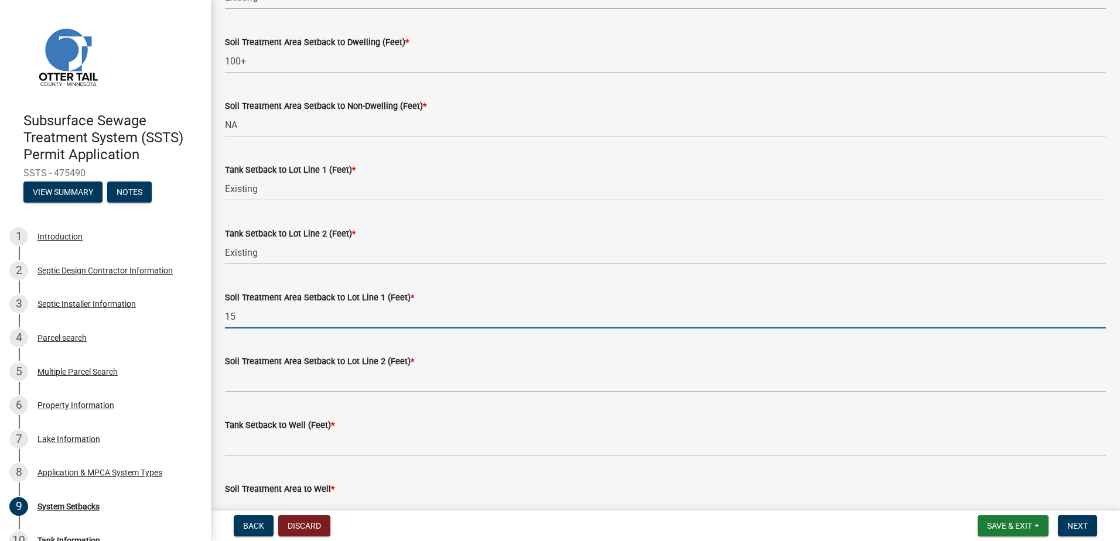
type input "15"
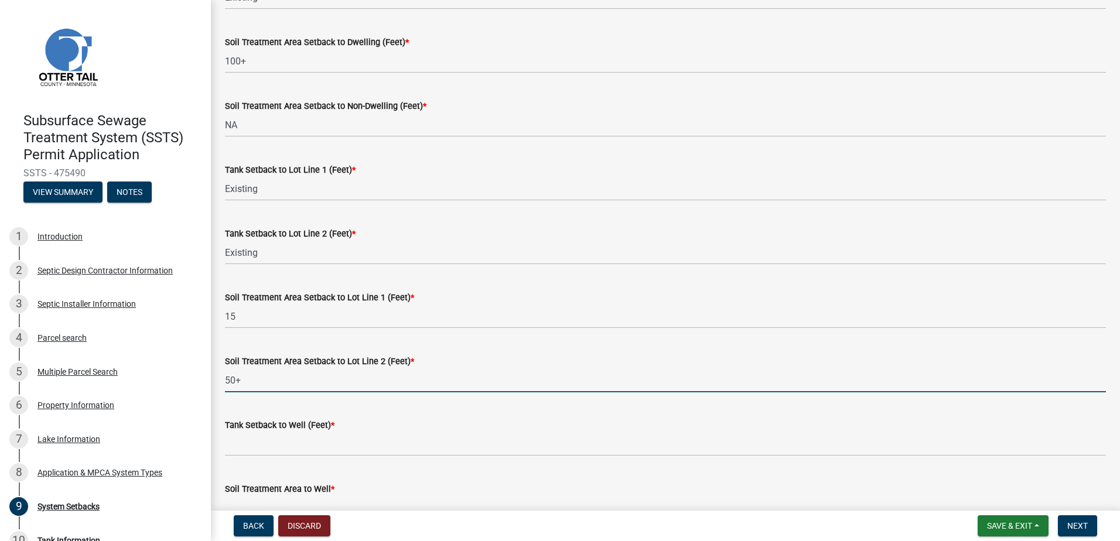
type input "50+"
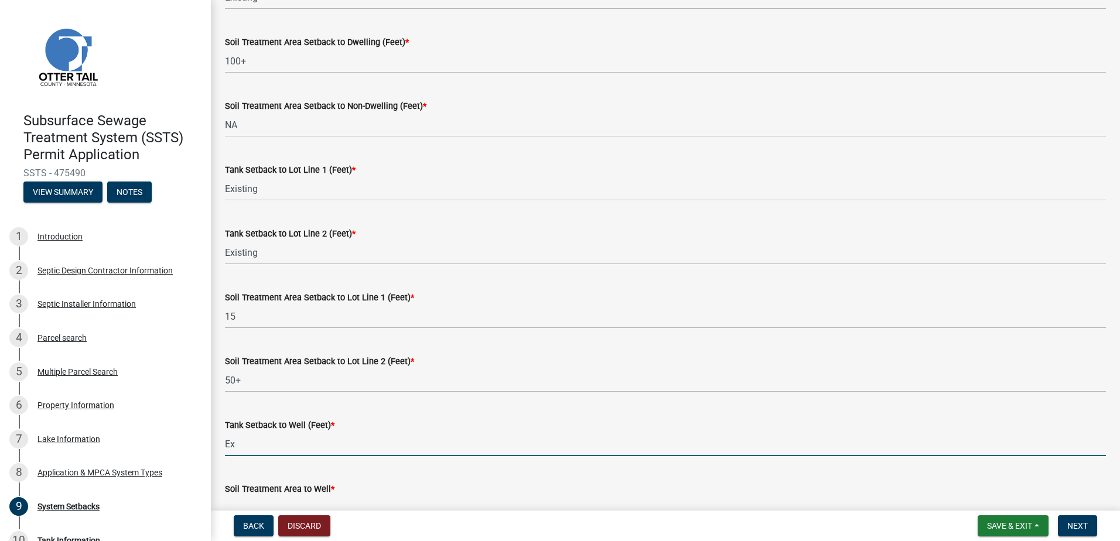
type input "E"
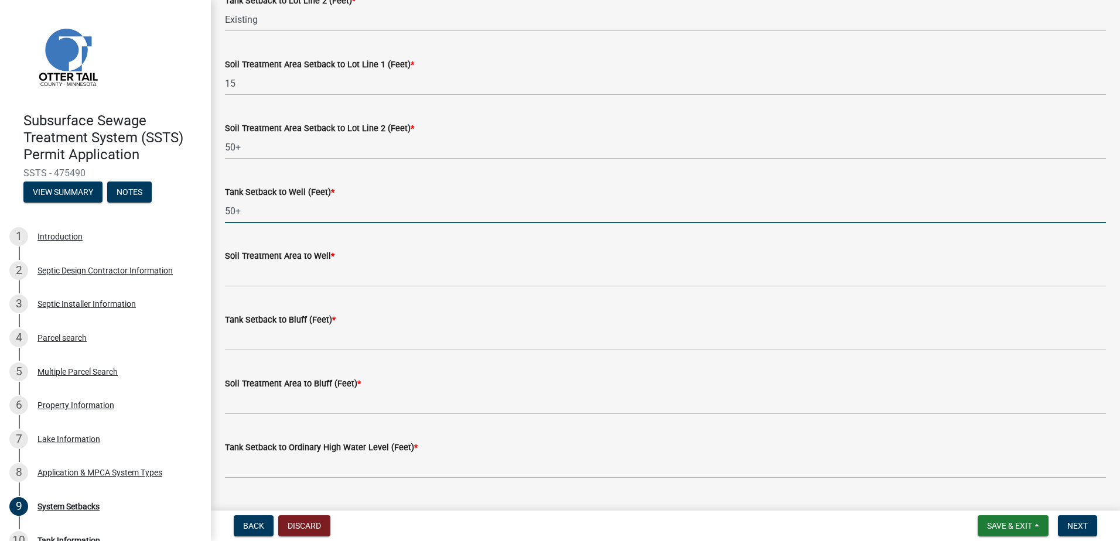
scroll to position [560, 0]
type input "50+"
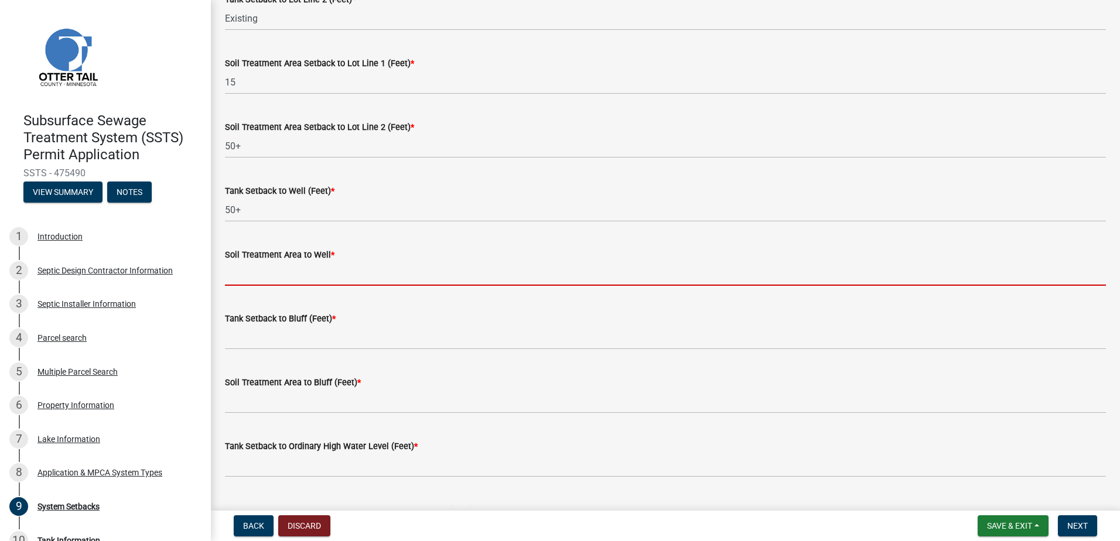
click at [238, 273] on input "Soil Treatment Area to Well *" at bounding box center [665, 274] width 881 height 24
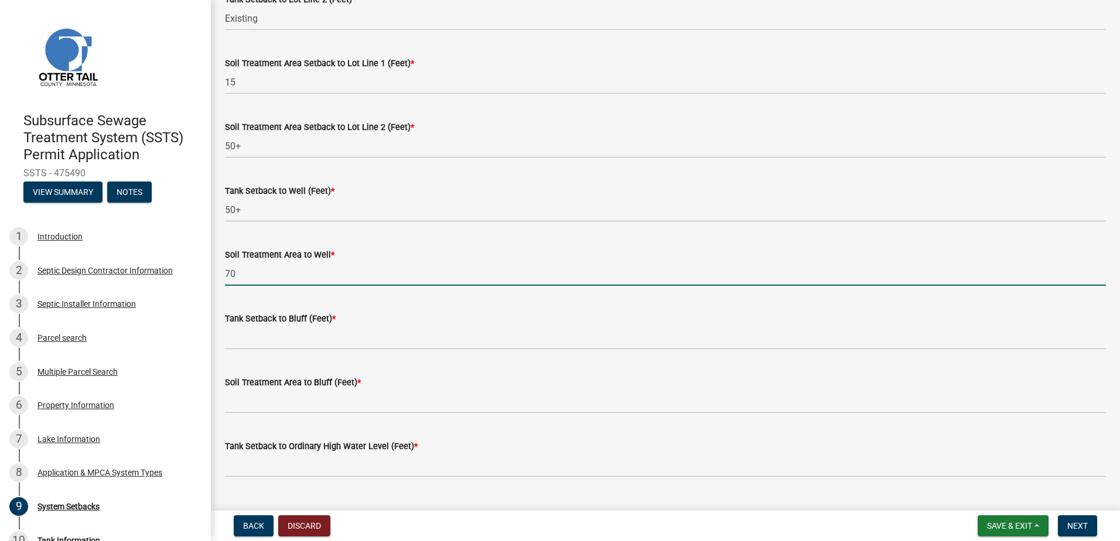
type input "70"
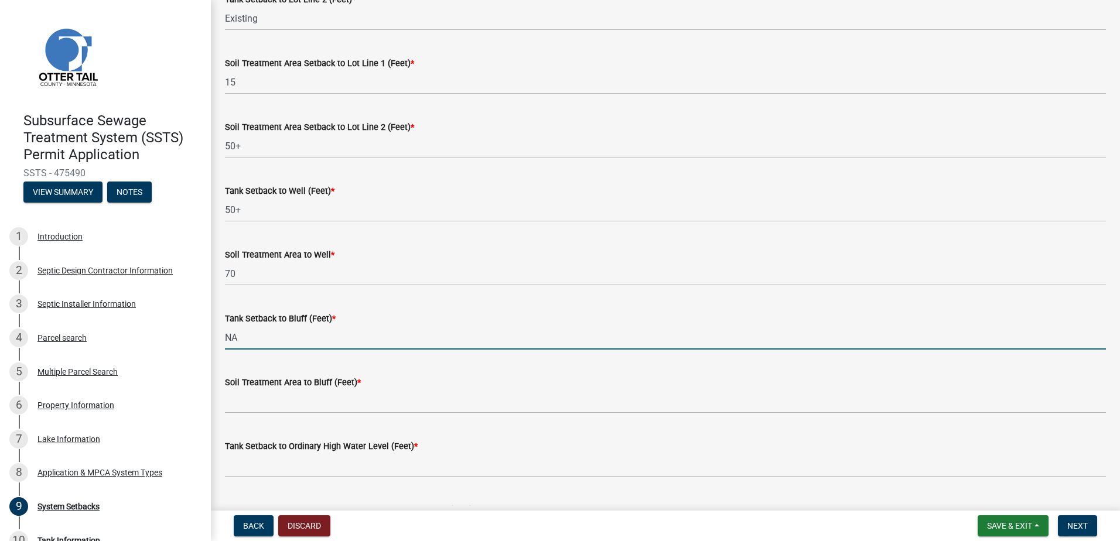
type input "NA"
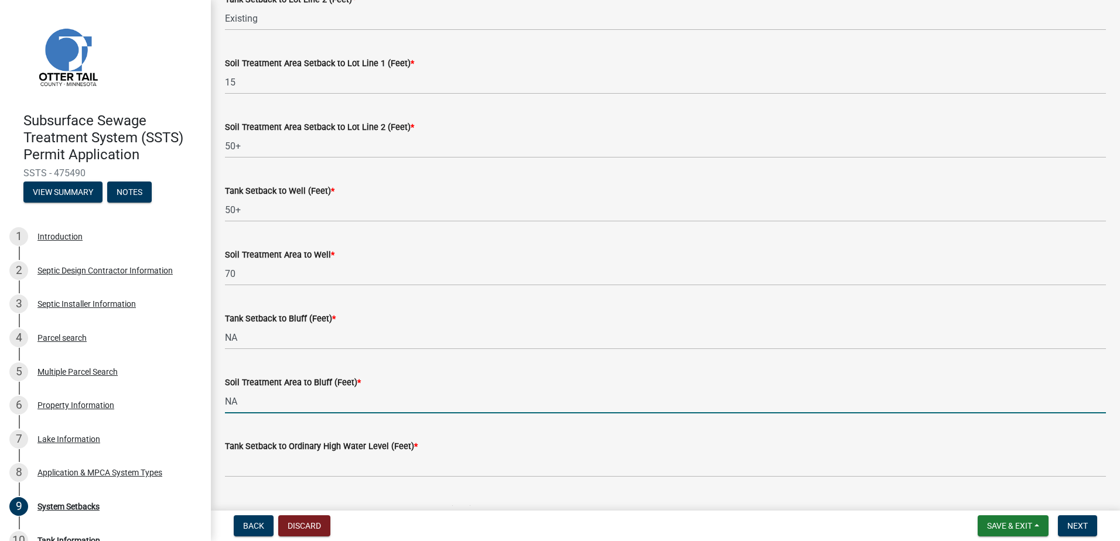
type input "NA"
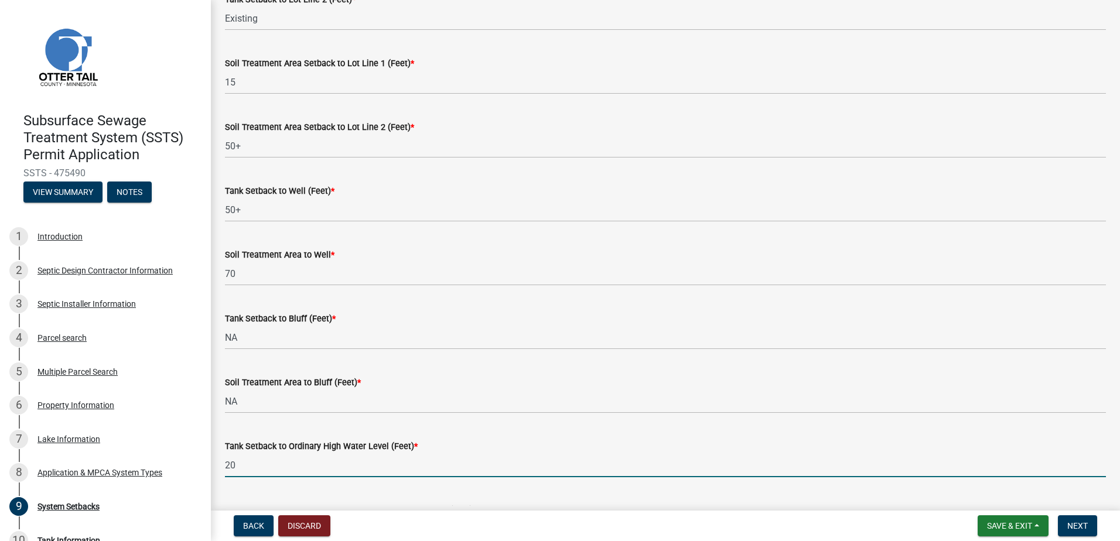
type input "2"
type input "Existing"
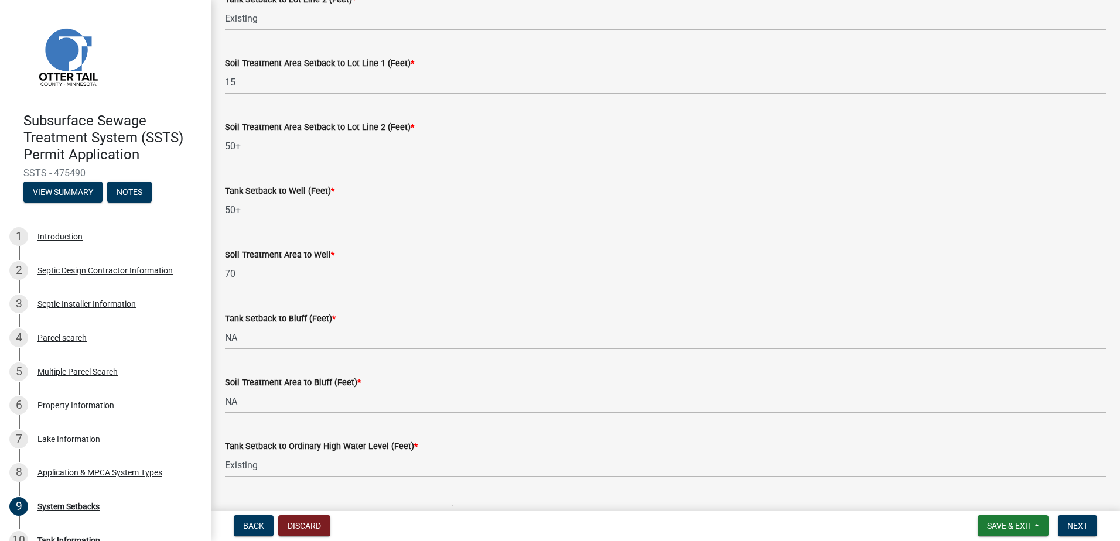
scroll to position [717, 0]
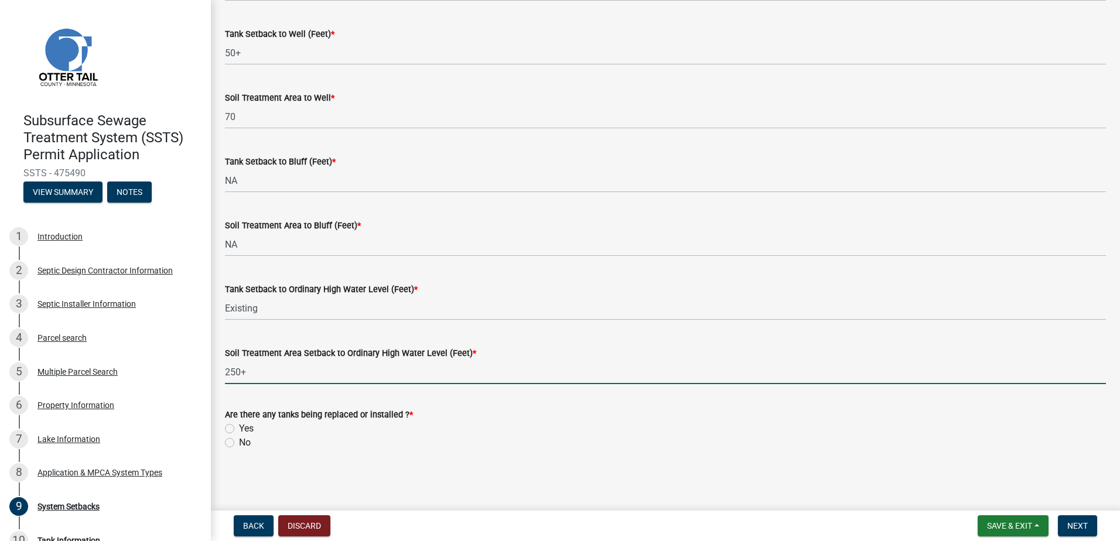
type input "250+"
click at [239, 428] on label "Yes" at bounding box center [246, 429] width 15 height 14
click at [239, 428] on input "Yes" at bounding box center [243, 426] width 8 height 8
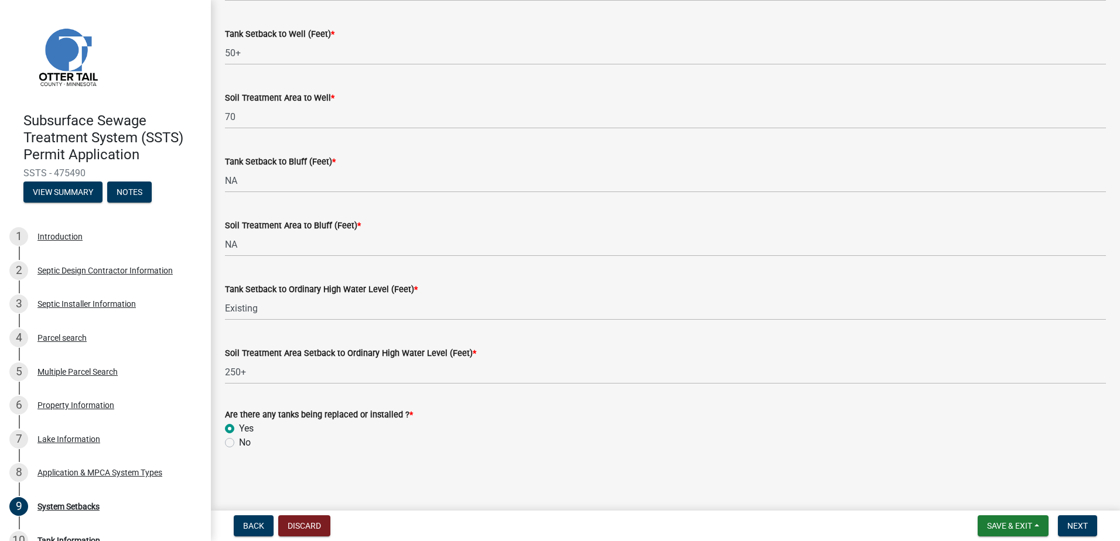
radio input "true"
click at [1079, 525] on span "Next" at bounding box center [1077, 525] width 20 height 9
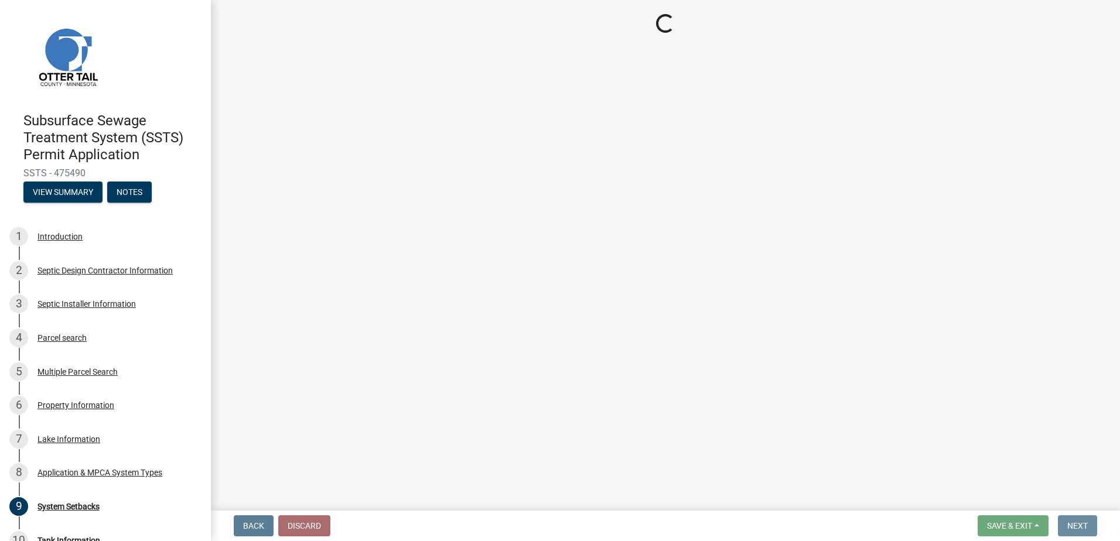
scroll to position [0, 0]
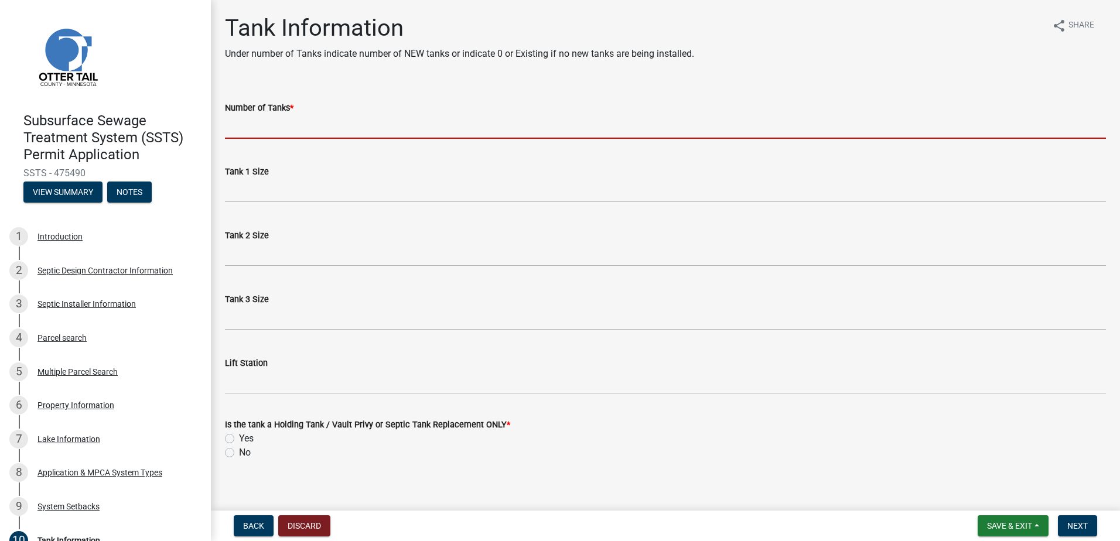
click at [255, 138] on input "Number of Tanks *" at bounding box center [665, 127] width 881 height 24
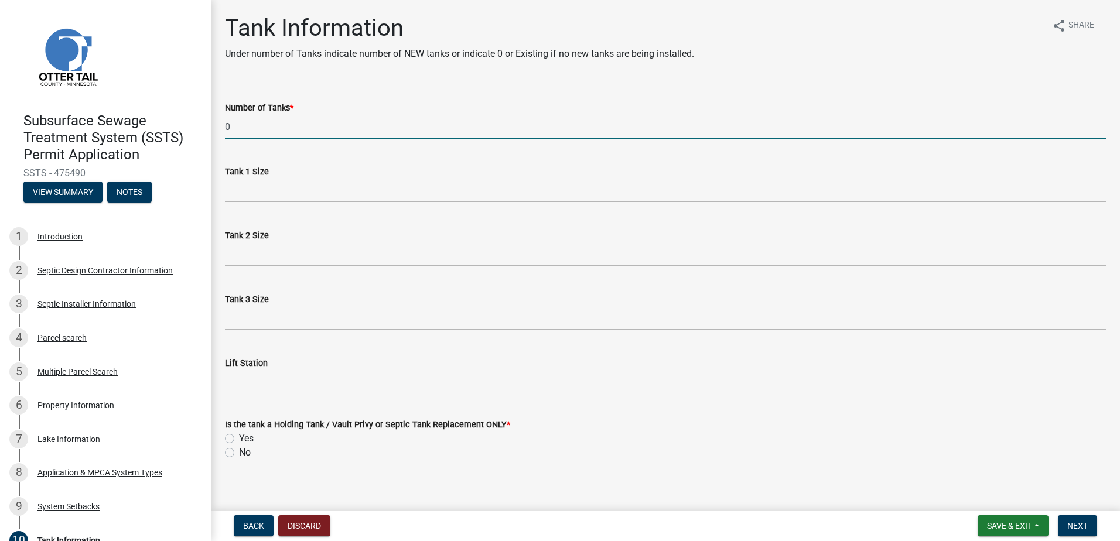
type input "0"
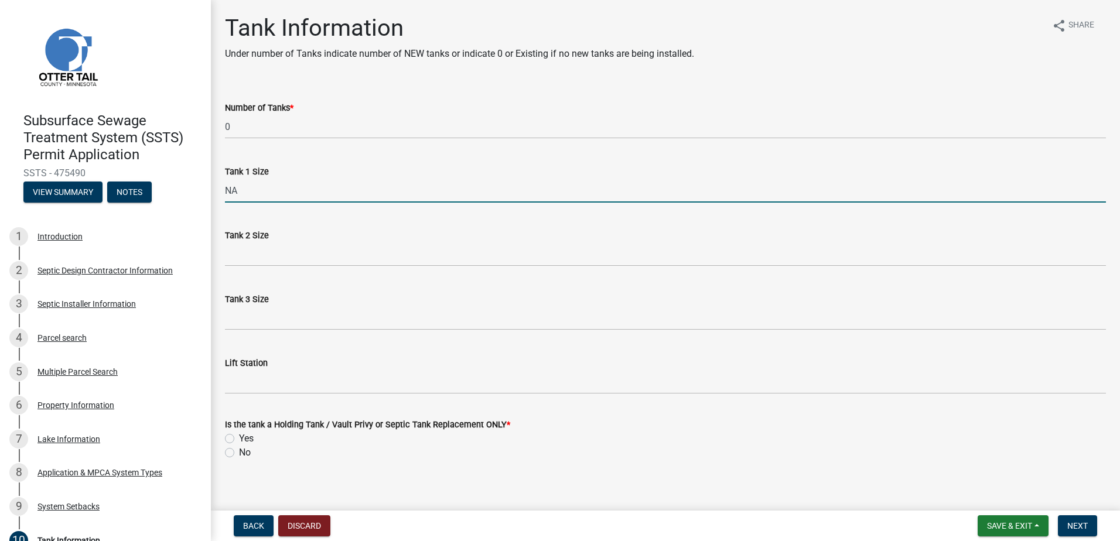
type input "NA"
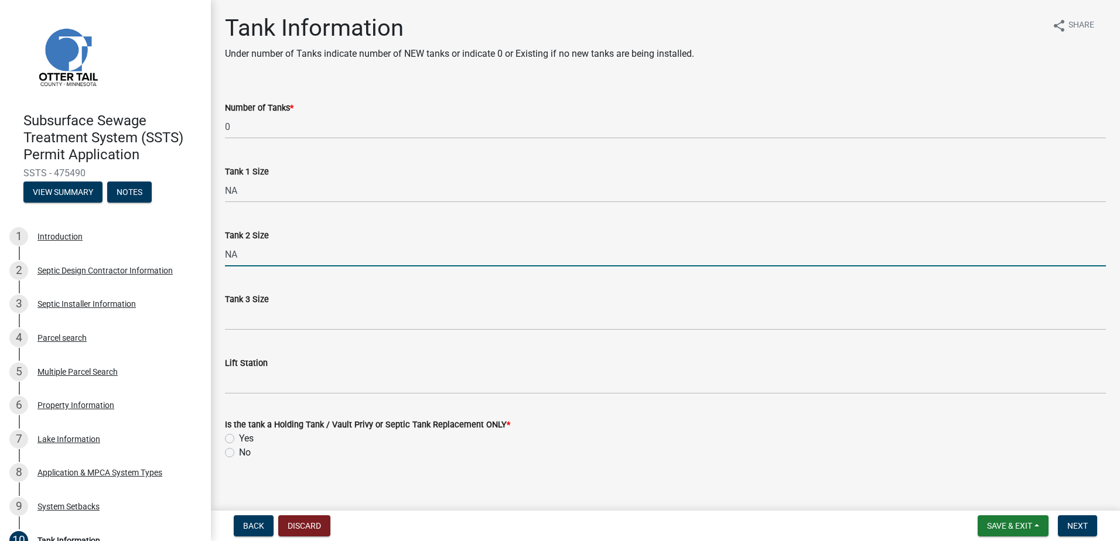
type input "NA"
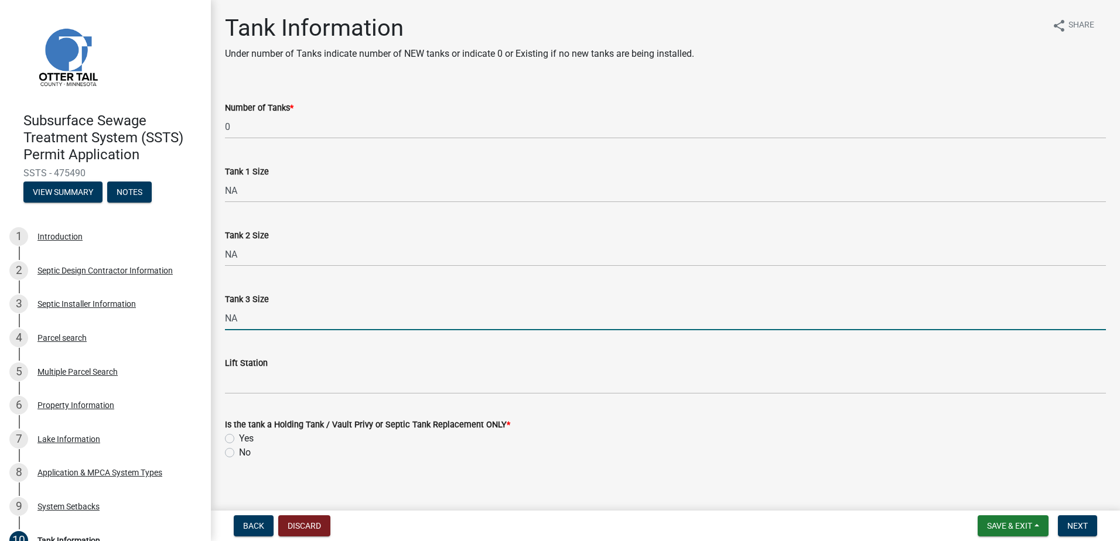
type input "NA"
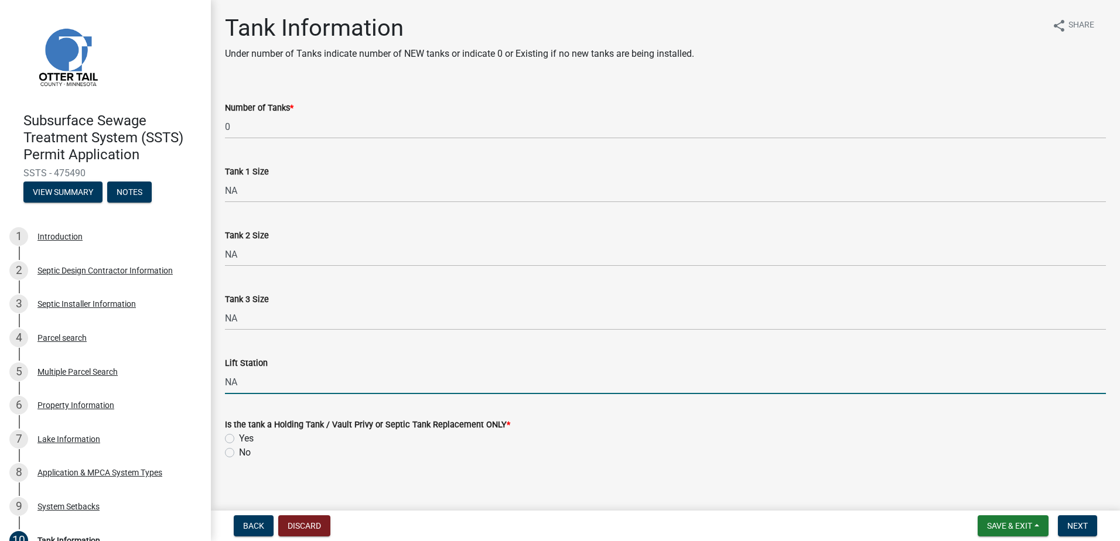
type input "NA"
click at [235, 450] on div "No" at bounding box center [665, 453] width 881 height 14
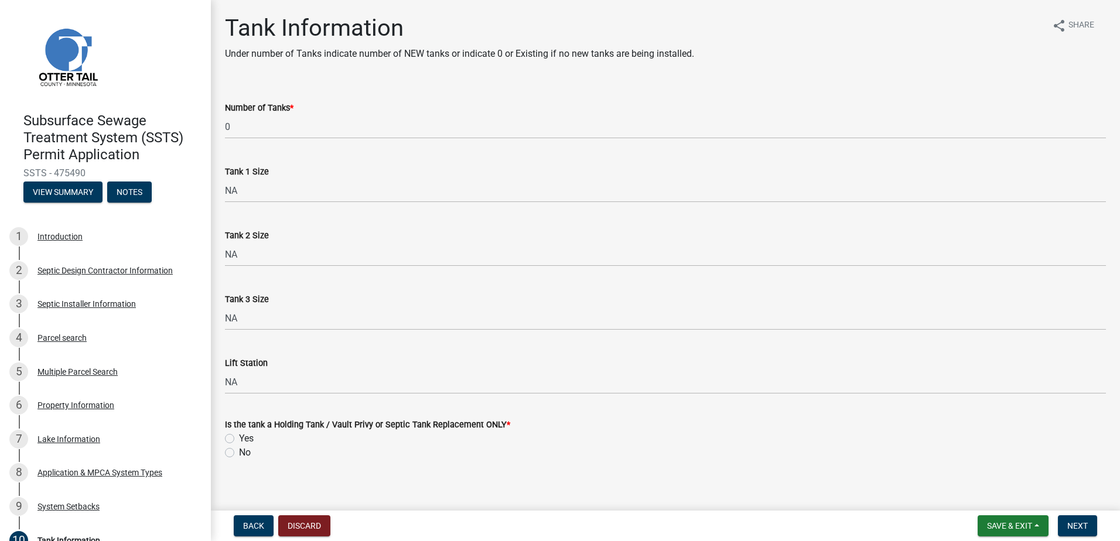
click at [239, 454] on label "No" at bounding box center [245, 453] width 12 height 14
click at [239, 453] on input "No" at bounding box center [243, 450] width 8 height 8
radio input "true"
click at [1062, 524] on button "Next" at bounding box center [1077, 525] width 39 height 21
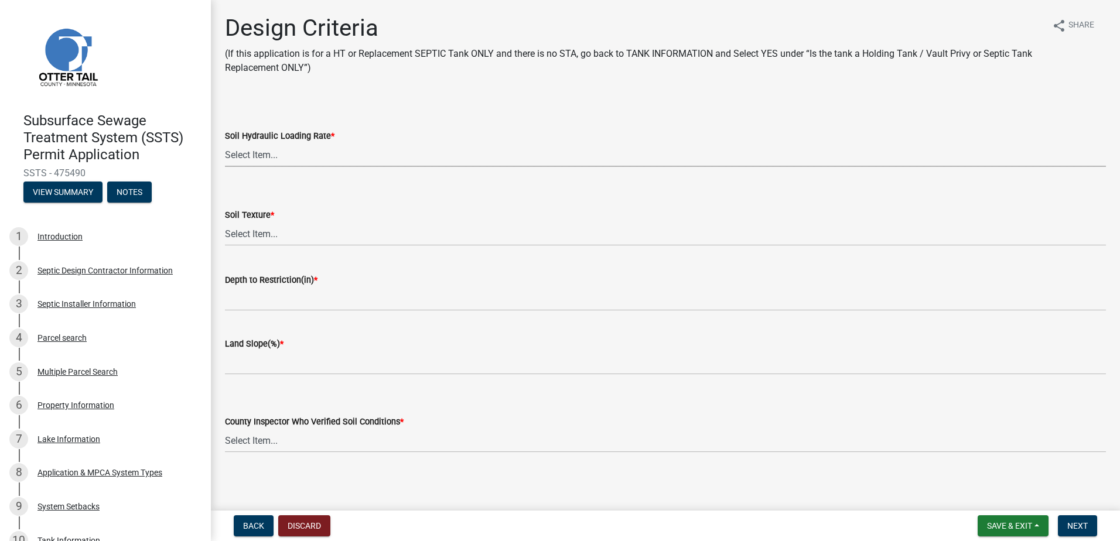
click at [244, 155] on select "Select Item... 1.6 gpd/ft2 1.2 gpd/ft2 1.0 gpd/ft2 0.87 gpd/ft2 0.78 gpd/ft2 0.…" at bounding box center [665, 155] width 881 height 24
click at [225, 143] on select "Select Item... 1.6 gpd/ft2 1.2 gpd/ft2 1.0 gpd/ft2 0.87 gpd/ft2 0.78 gpd/ft2 0.…" at bounding box center [665, 155] width 881 height 24
select select "161dc003-2926-44f5-9717-bc9d566eecc1"
drag, startPoint x: 237, startPoint y: 231, endPoint x: 237, endPoint y: 246, distance: 14.6
click at [237, 231] on select "Select Item... Coarse Sand (COS) Sand (S) Fine Sand (FS) Very Fine Sand (VFS) L…" at bounding box center [665, 234] width 881 height 24
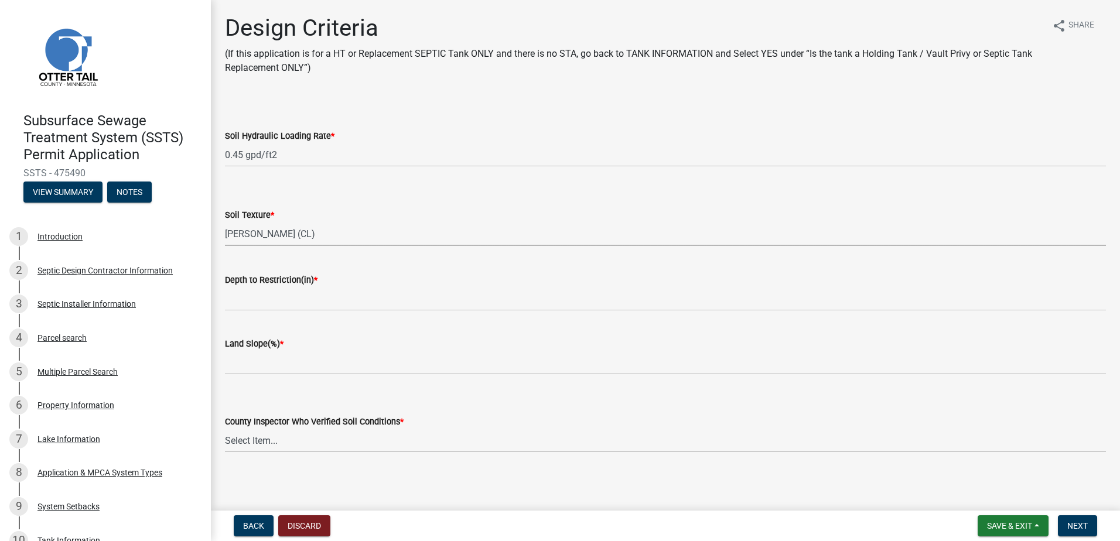
click at [225, 222] on select "Select Item... Coarse Sand (COS) Sand (S) Fine Sand (FS) Very Fine Sand (VFS) L…" at bounding box center [665, 234] width 881 height 24
select select "3ca66991-ccde-4548-bdad-f82583be96e2"
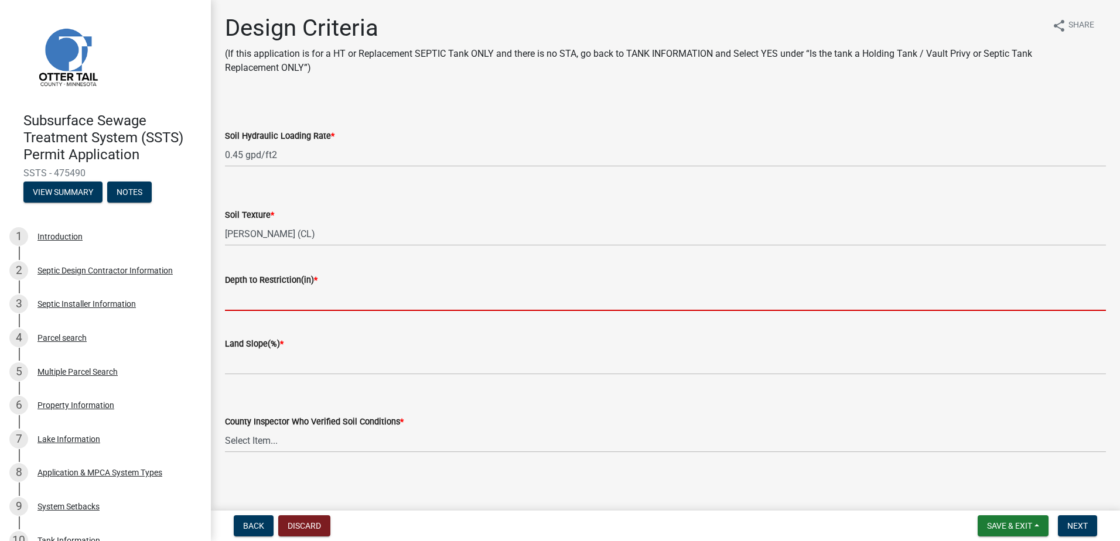
click at [265, 302] on input "Depth to Restriction(in) *" at bounding box center [665, 299] width 881 height 24
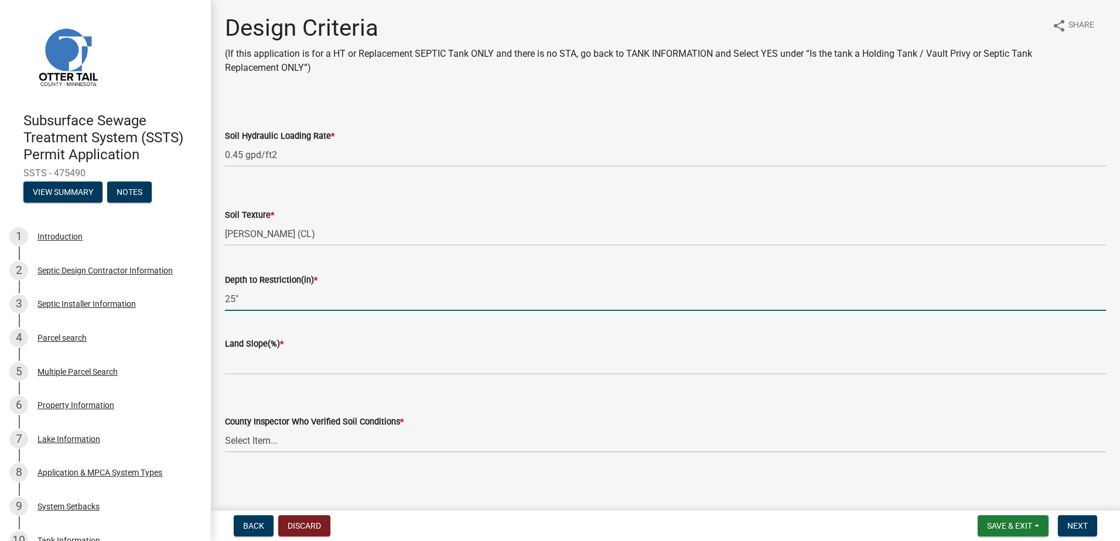
type input "25""
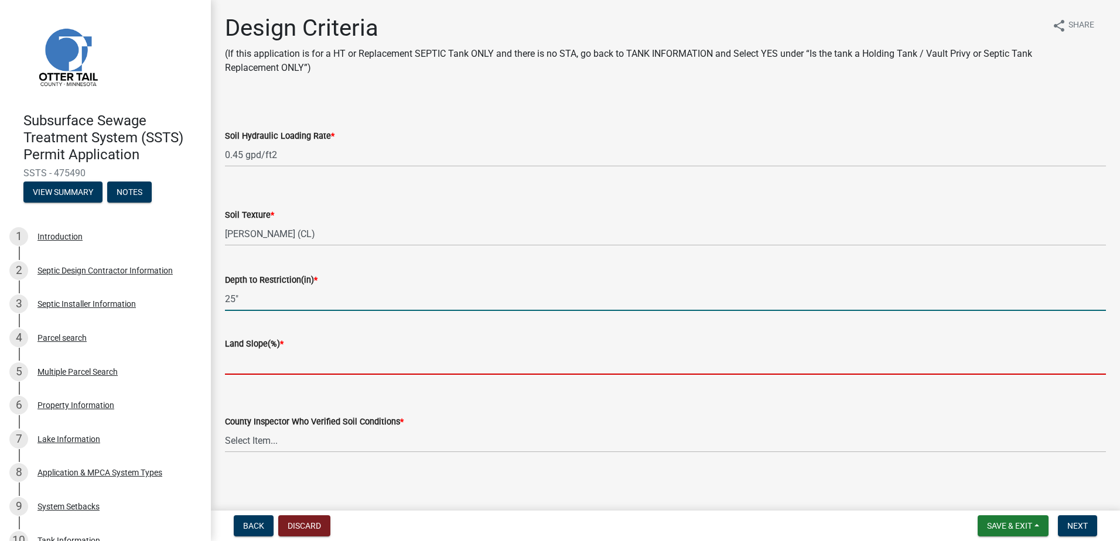
click at [238, 368] on input "Land Slope(%) *" at bounding box center [665, 363] width 881 height 24
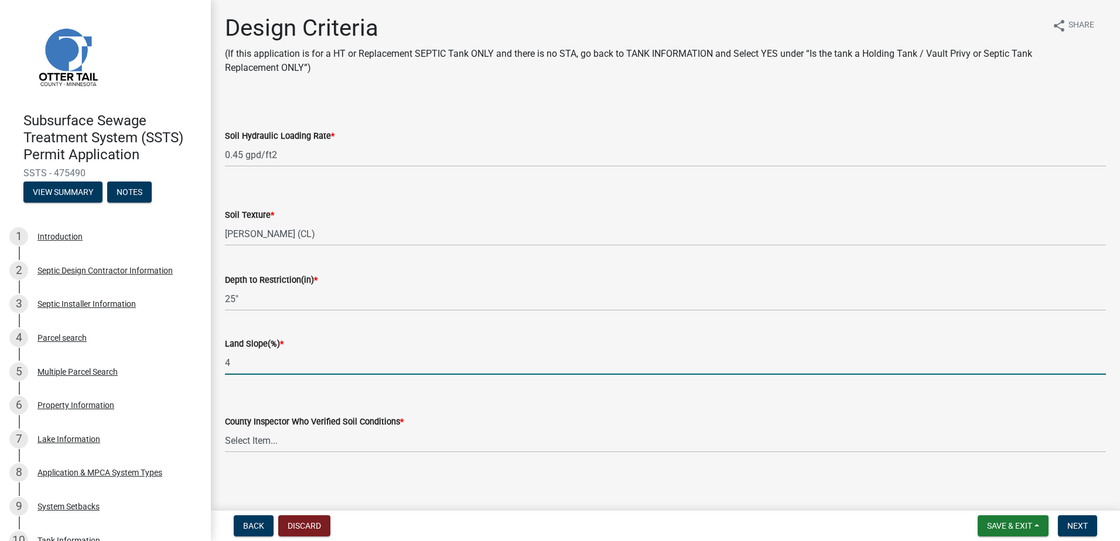
type input "4"
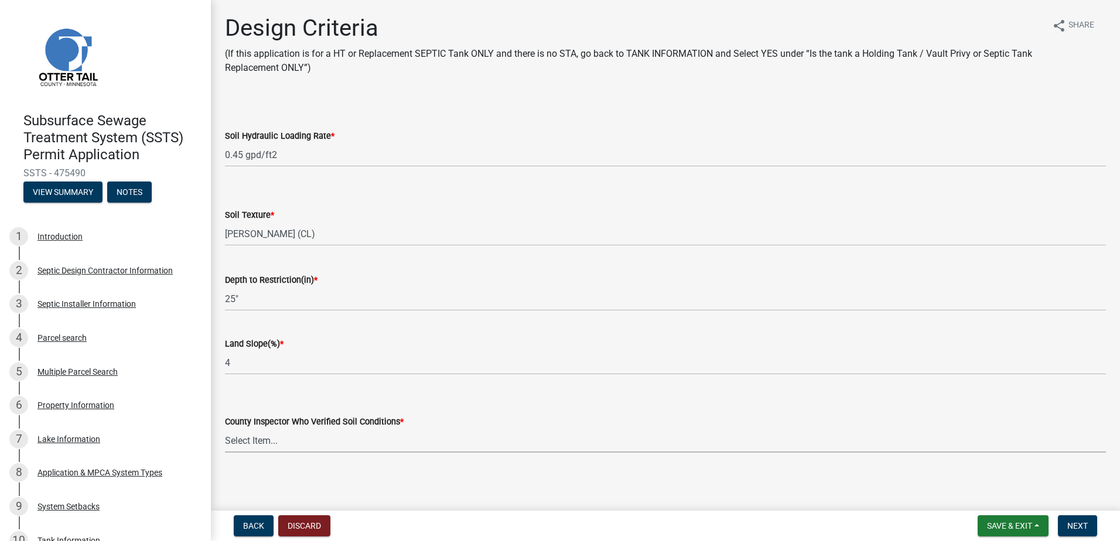
click at [231, 437] on select "Select Item... Alexis Newark Andrea Perales Brittany Tollefson Chris LeClair Co…" at bounding box center [665, 441] width 881 height 24
click at [252, 436] on select "Select Item... Alexis Newark Andrea Perales Brittany Tollefson Chris LeClair Co…" at bounding box center [665, 441] width 881 height 24
click at [225, 429] on select "Select Item... Alexis Newark Andrea Perales Brittany Tollefson Chris LeClair Co…" at bounding box center [665, 441] width 881 height 24
select select "14354fbd-e666-4c9c-b77c-8c181d233a28"
click at [1081, 525] on span "Next" at bounding box center [1077, 525] width 20 height 9
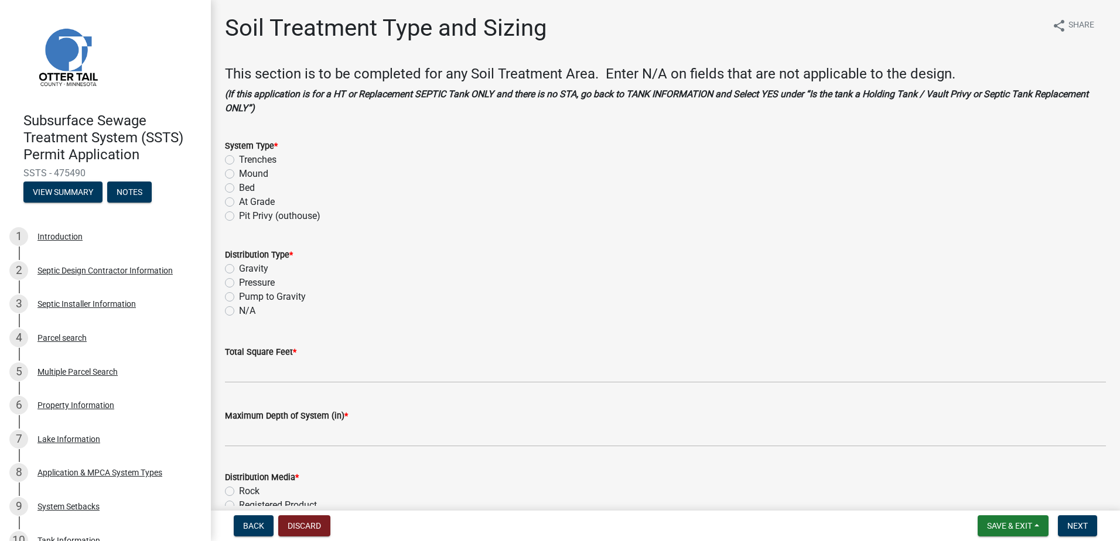
click at [239, 177] on label "Mound" at bounding box center [253, 174] width 29 height 14
click at [239, 175] on input "Mound" at bounding box center [243, 171] width 8 height 8
radio input "true"
click at [239, 285] on label "Pressure" at bounding box center [257, 283] width 36 height 14
click at [239, 283] on input "Pressure" at bounding box center [243, 280] width 8 height 8
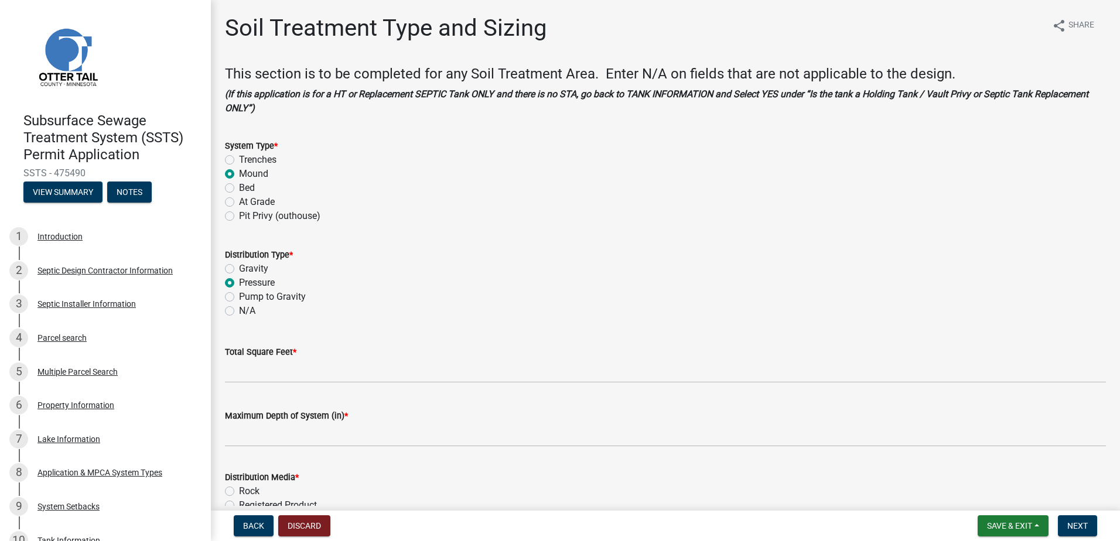
radio input "true"
click at [229, 384] on wm-data-entity-input "Total Square Feet *" at bounding box center [665, 361] width 881 height 64
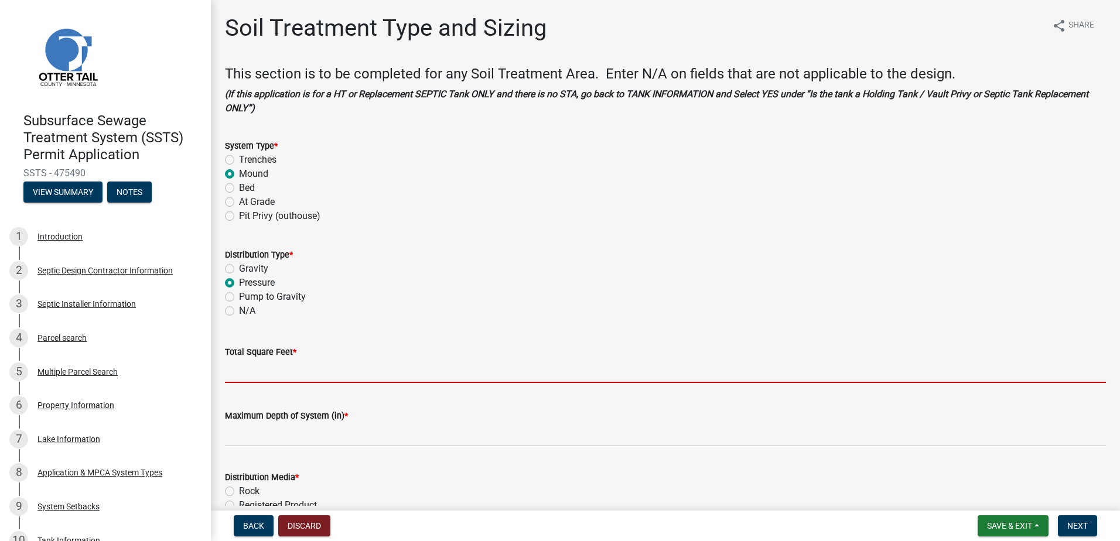
click at [229, 379] on input "Total Square Feet *" at bounding box center [665, 371] width 881 height 24
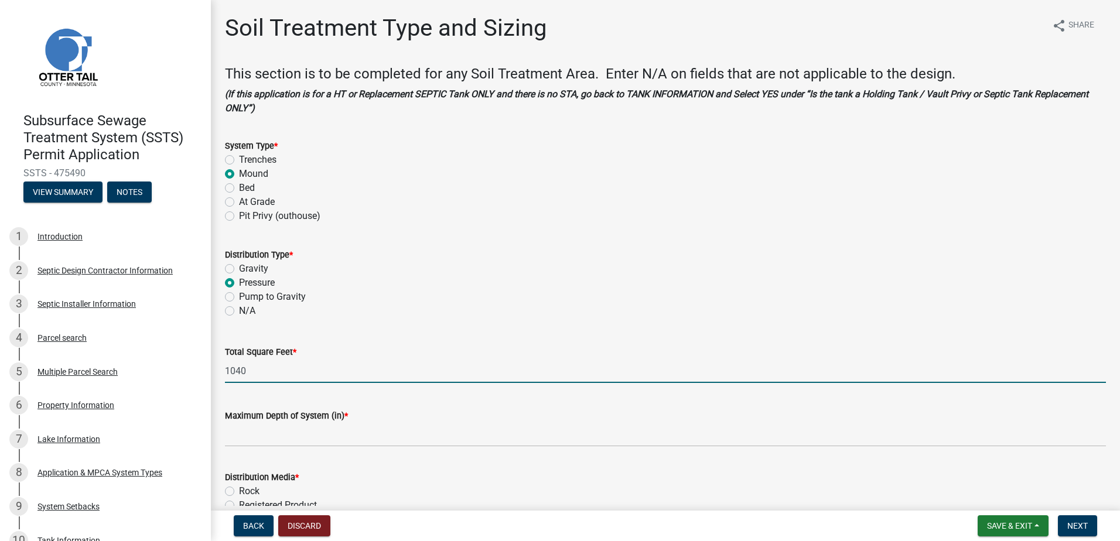
scroll to position [59, 0]
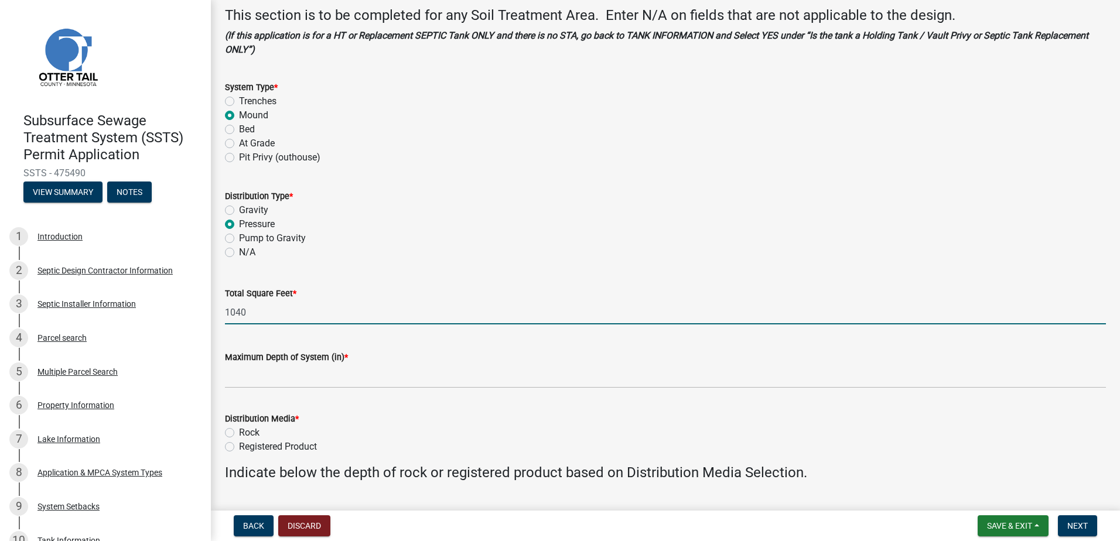
type input "1040"
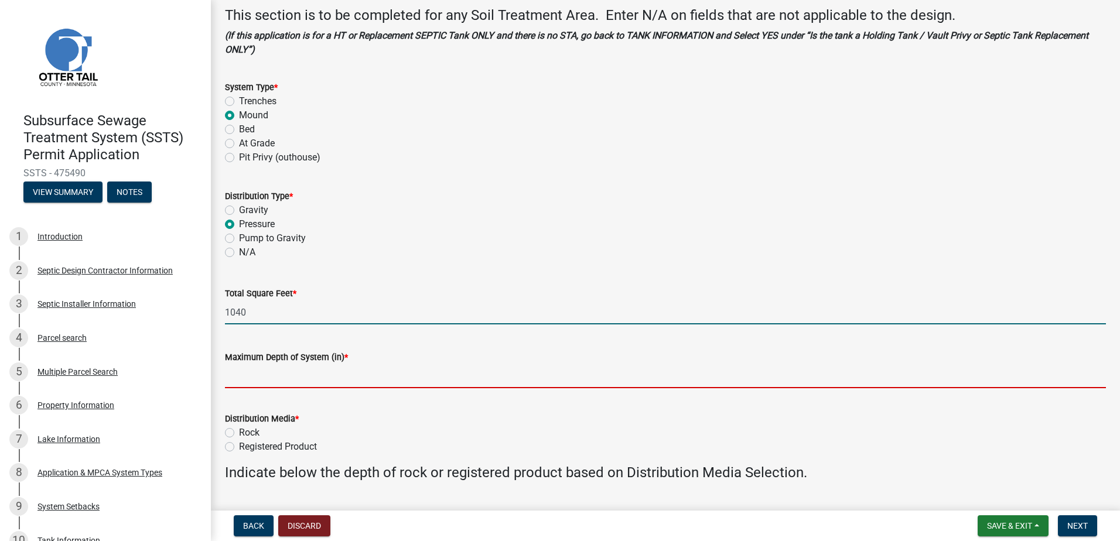
click at [231, 380] on input "Maximum Depth of System (in) *" at bounding box center [665, 376] width 881 height 24
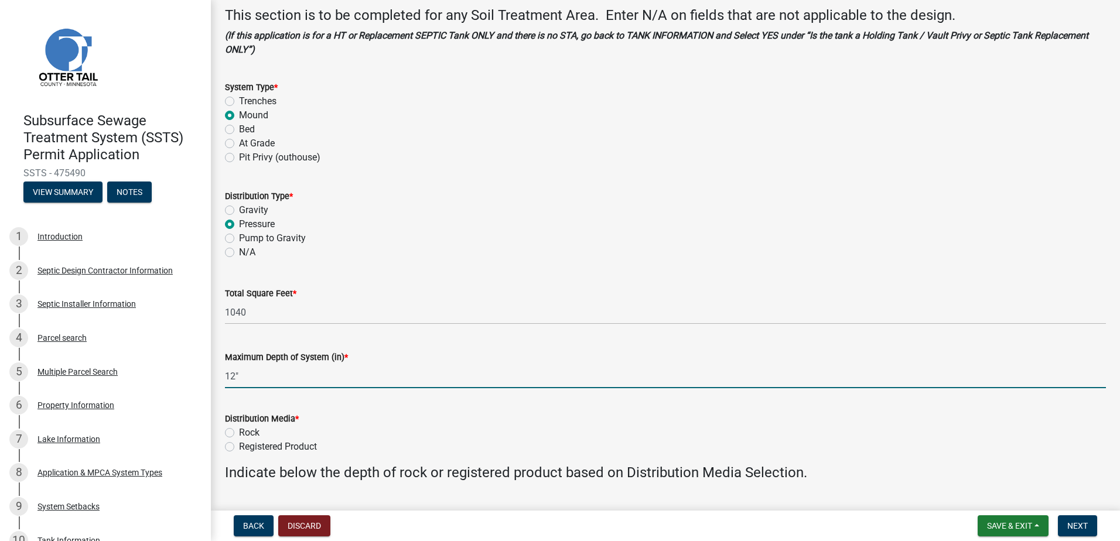
type input "12" Sand Lift"
click at [239, 434] on label "Rock" at bounding box center [249, 433] width 20 height 14
click at [239, 433] on input "Rock" at bounding box center [243, 430] width 8 height 8
radio input "true"
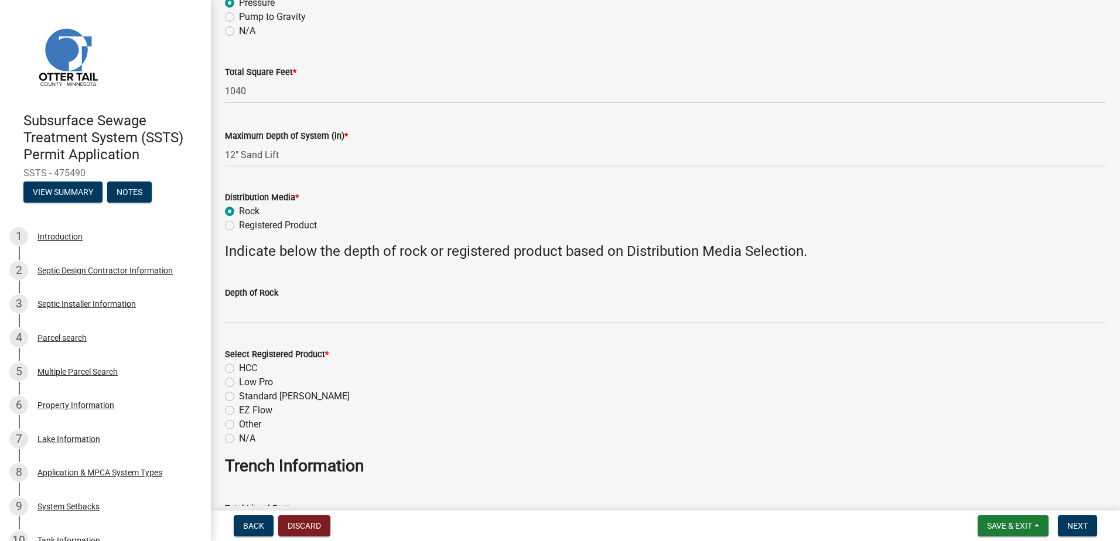
scroll to position [293, 0]
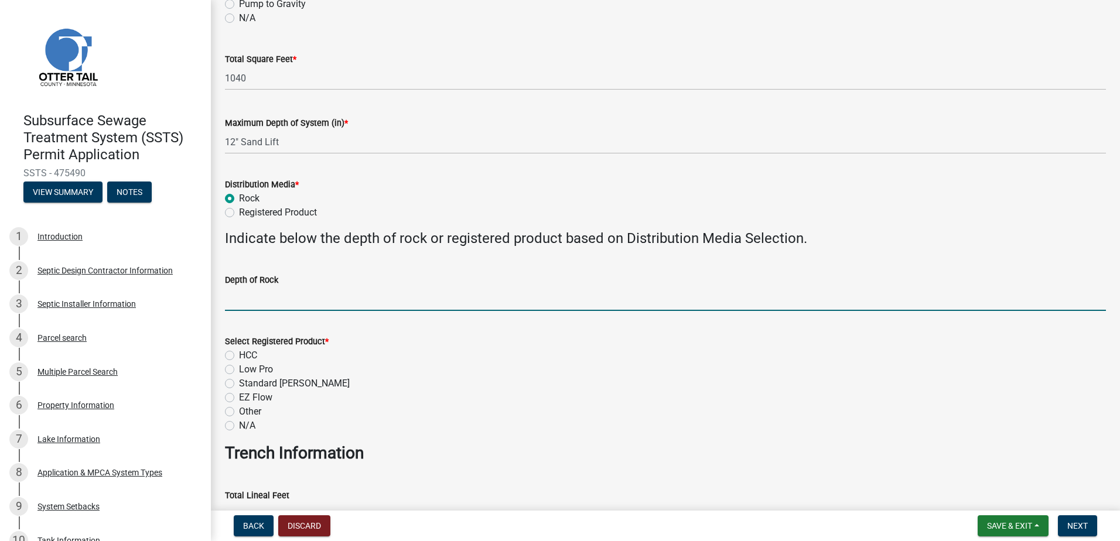
click at [241, 298] on input "Depth of Rock" at bounding box center [665, 299] width 881 height 24
type input "9" Under Pipe"
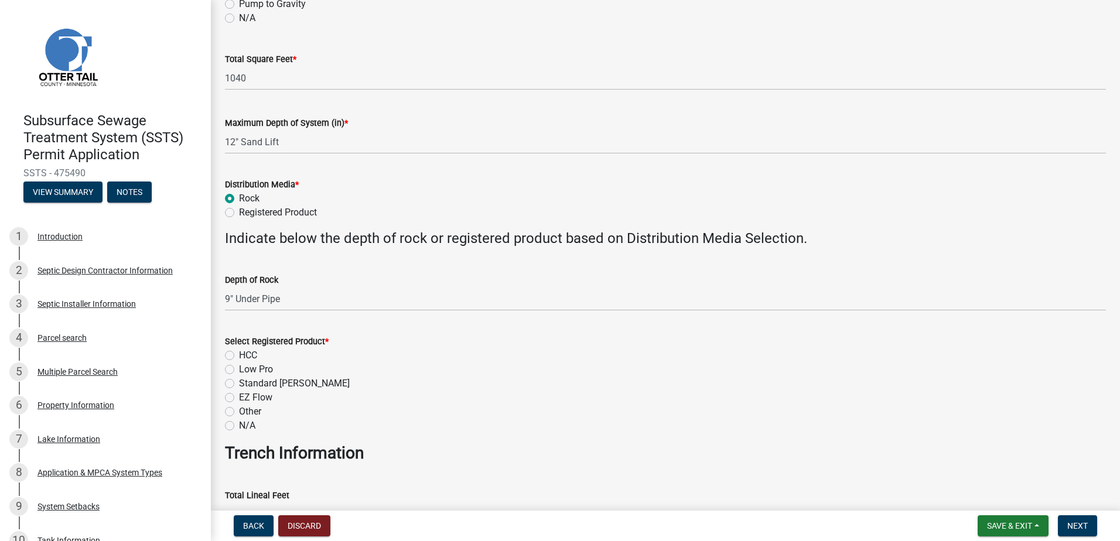
click at [239, 425] on label "N/A" at bounding box center [247, 426] width 16 height 14
click at [239, 425] on input "N/A" at bounding box center [243, 423] width 8 height 8
radio input "true"
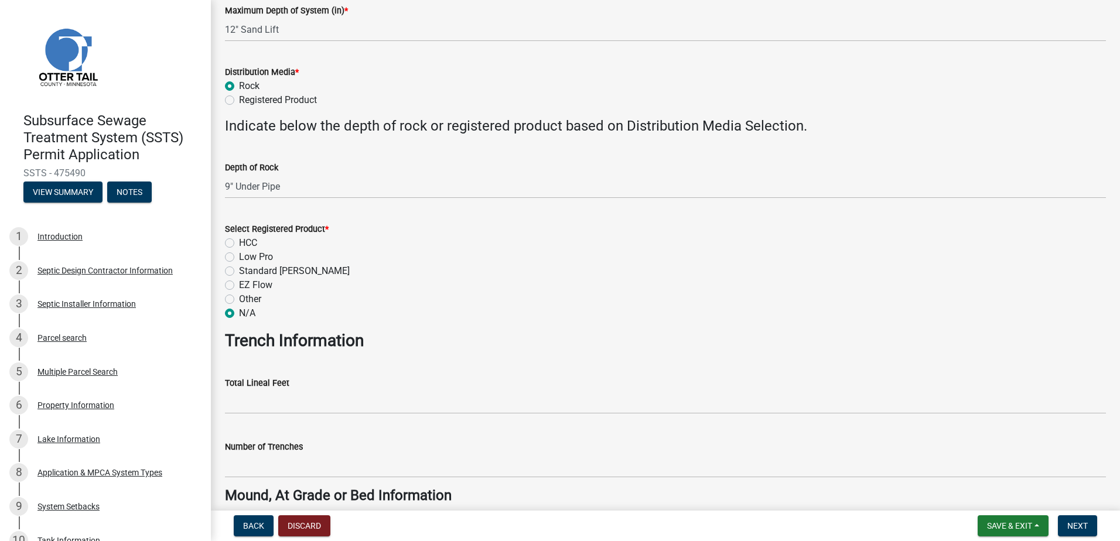
scroll to position [410, 0]
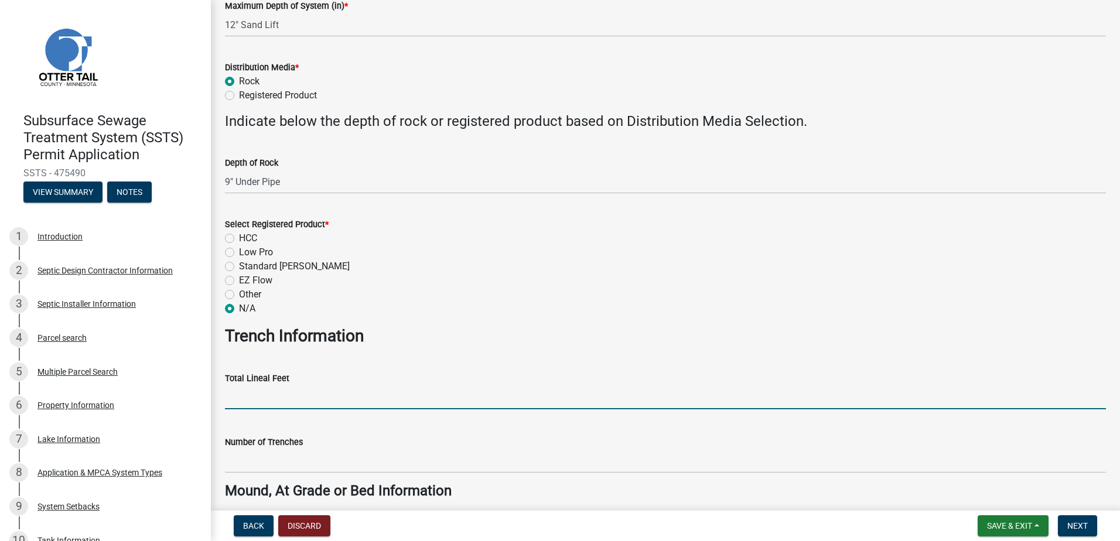
click at [236, 401] on input "Total Lineal Feet" at bounding box center [665, 397] width 881 height 24
type input "NA"
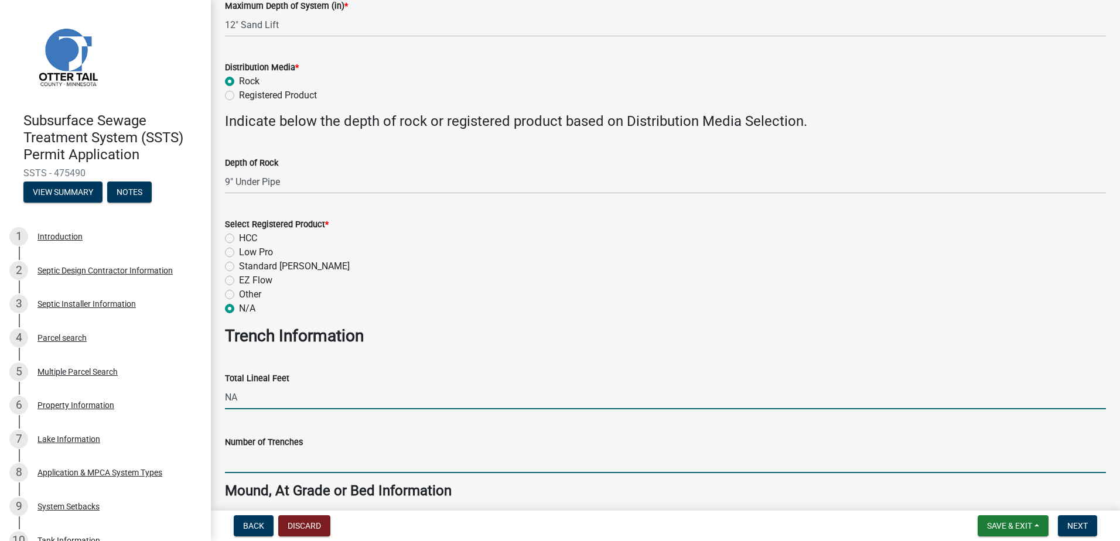
click at [243, 464] on input "Number of Trenches" at bounding box center [665, 461] width 881 height 24
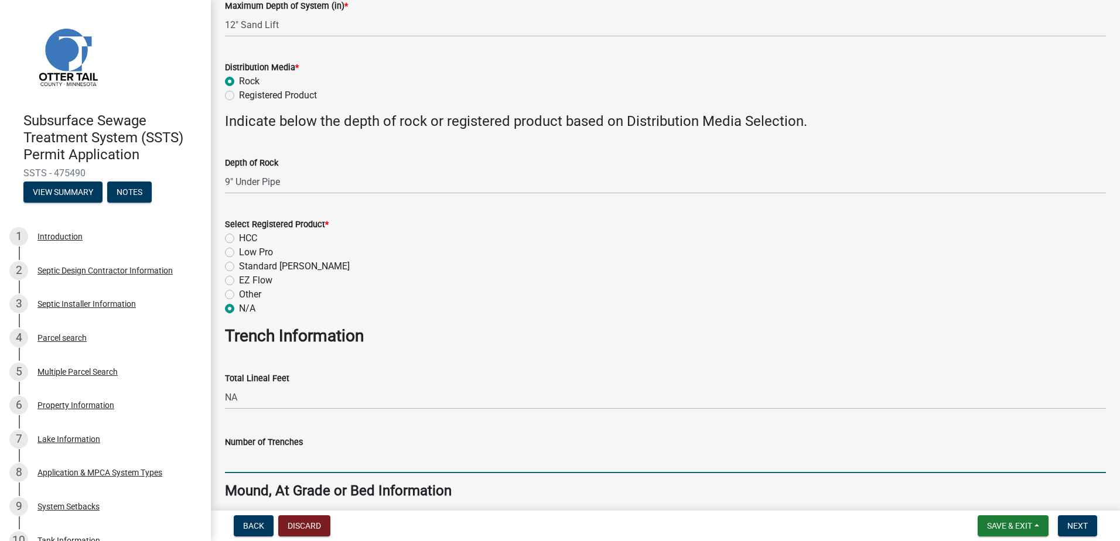
type input "NA"
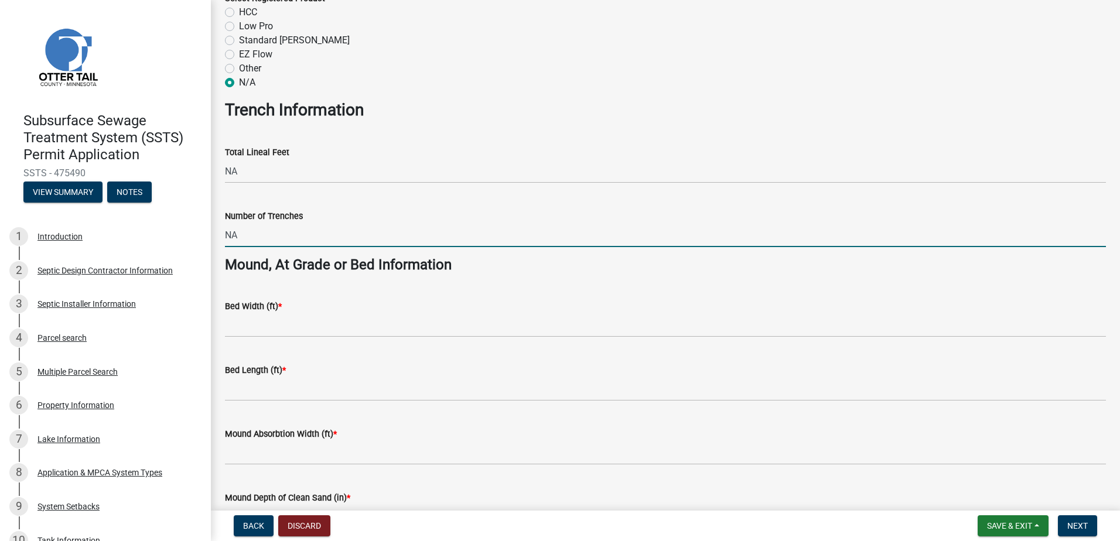
scroll to position [644, 0]
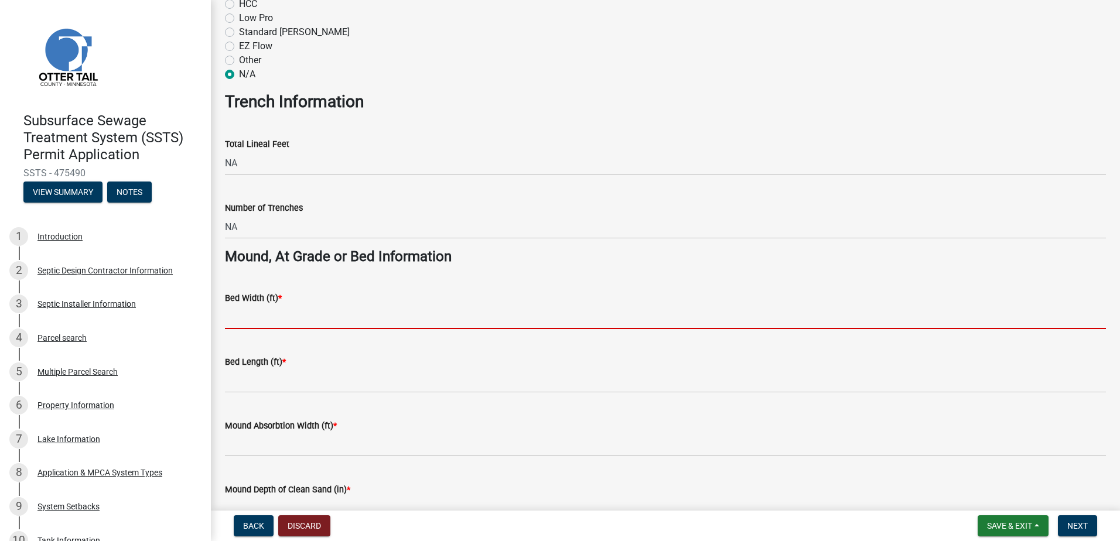
click at [269, 316] on input "Bed Width (ft) *" at bounding box center [665, 317] width 881 height 24
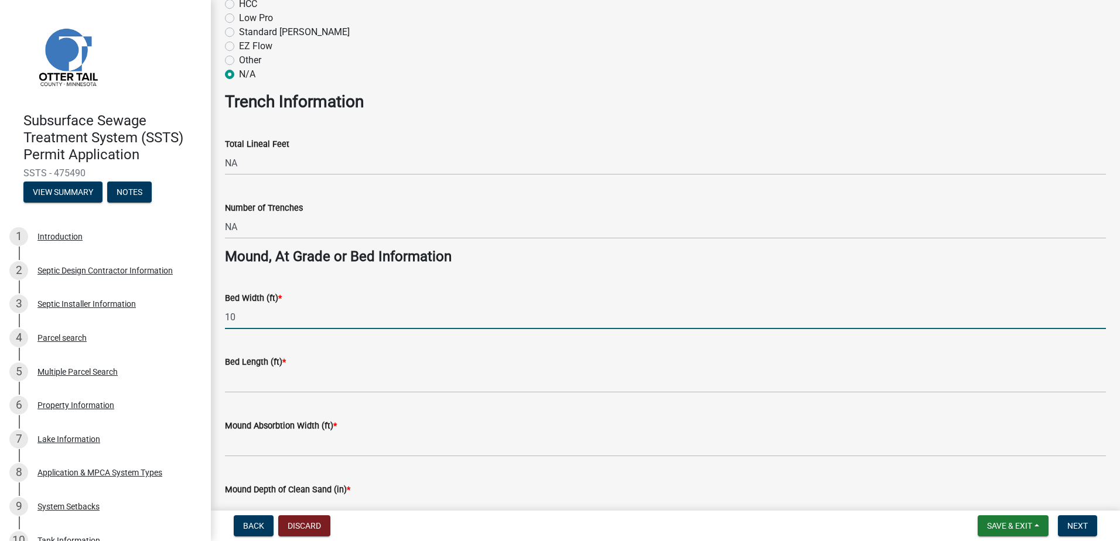
type input "10"
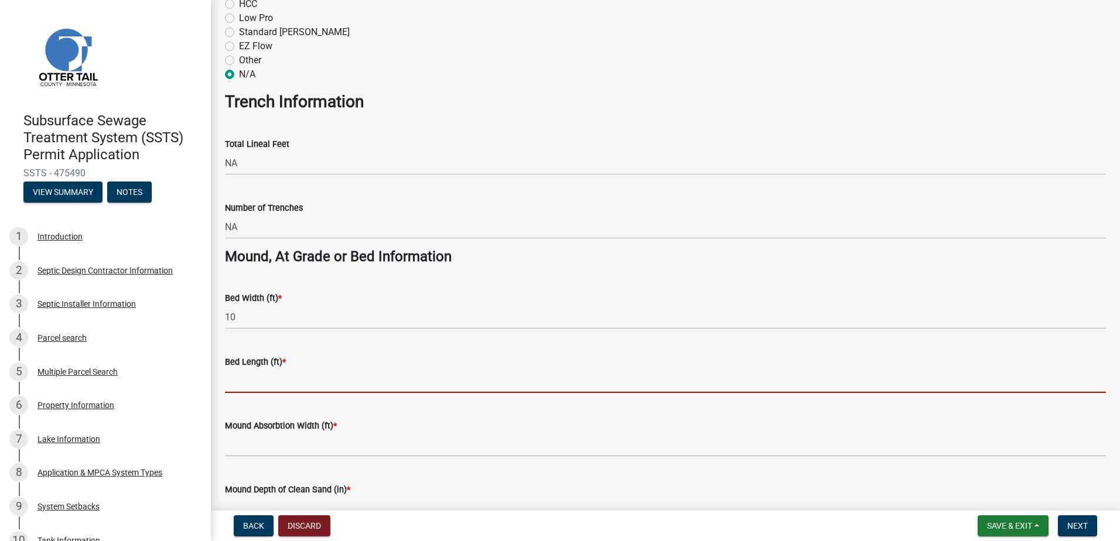
click at [233, 378] on input "Bed Length (ft) *" at bounding box center [665, 381] width 881 height 24
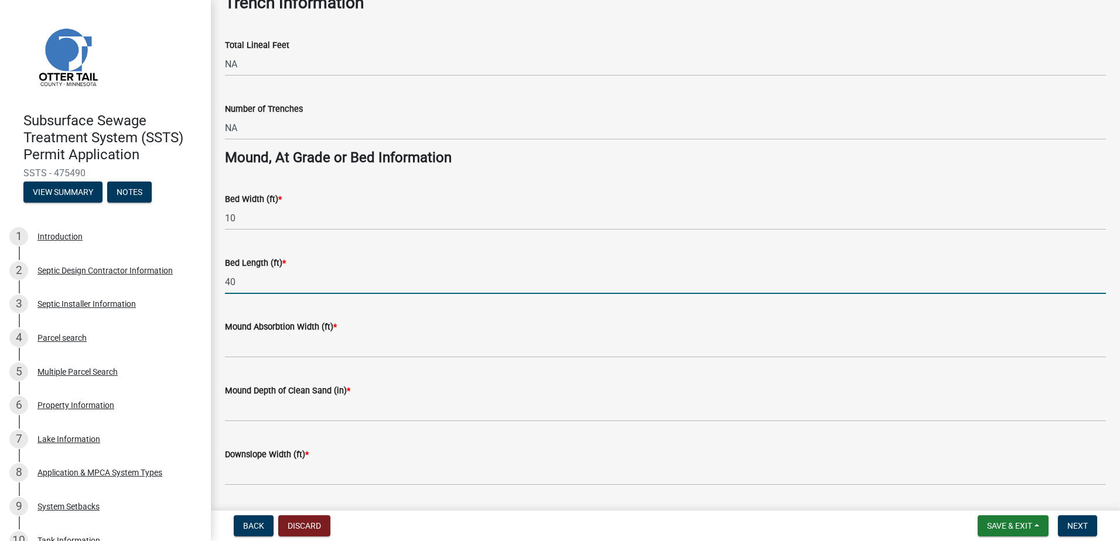
scroll to position [761, 0]
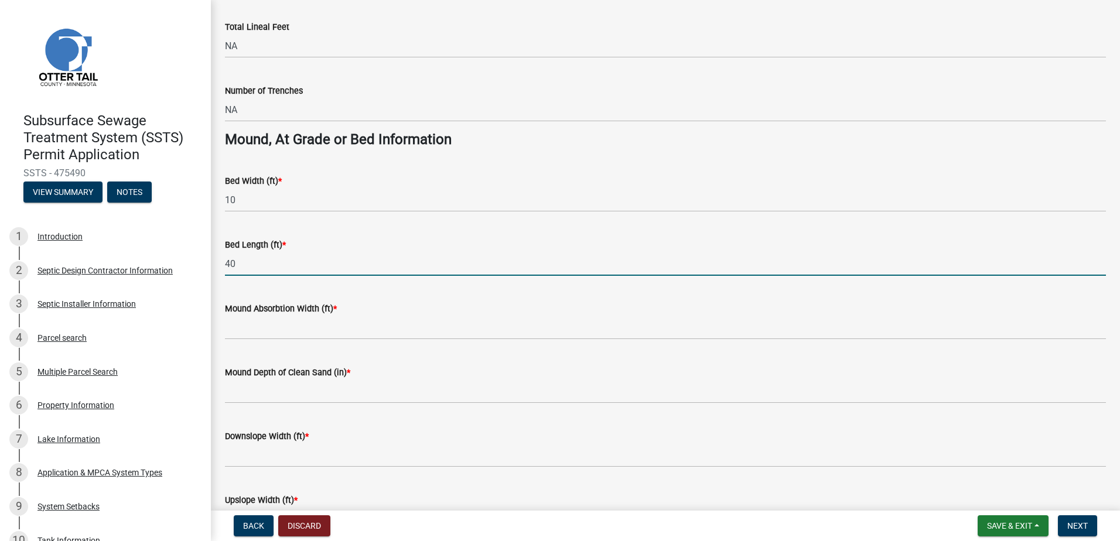
type input "40"
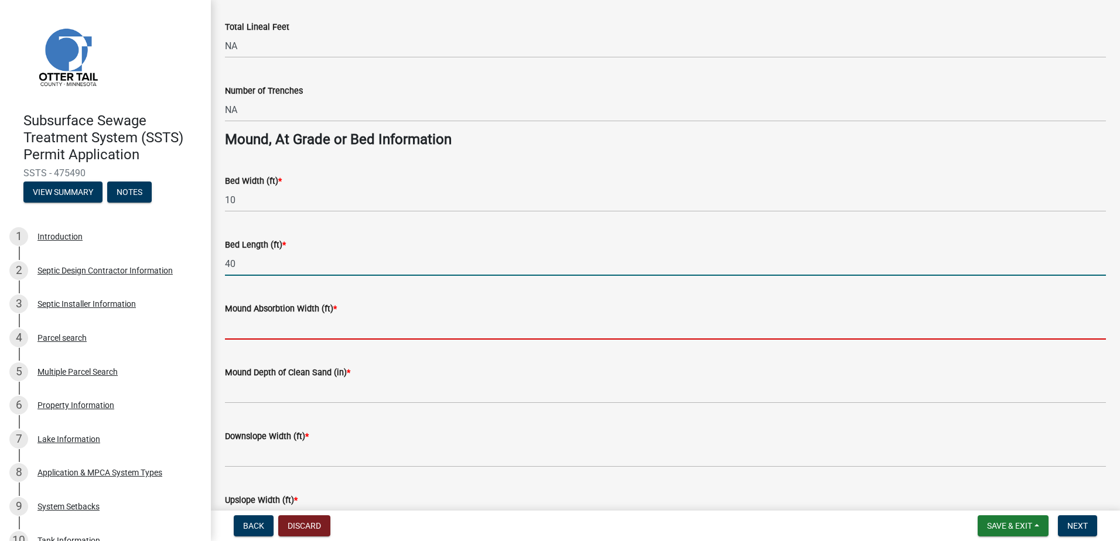
click at [258, 329] on input "Mound Absorbtion Width (ft) *" at bounding box center [665, 328] width 881 height 24
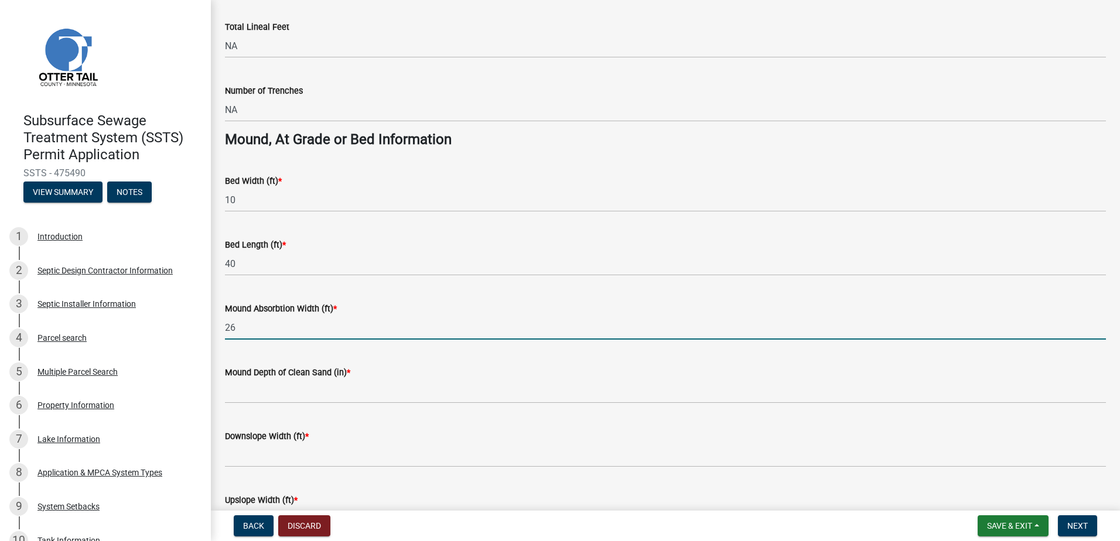
type input "26"
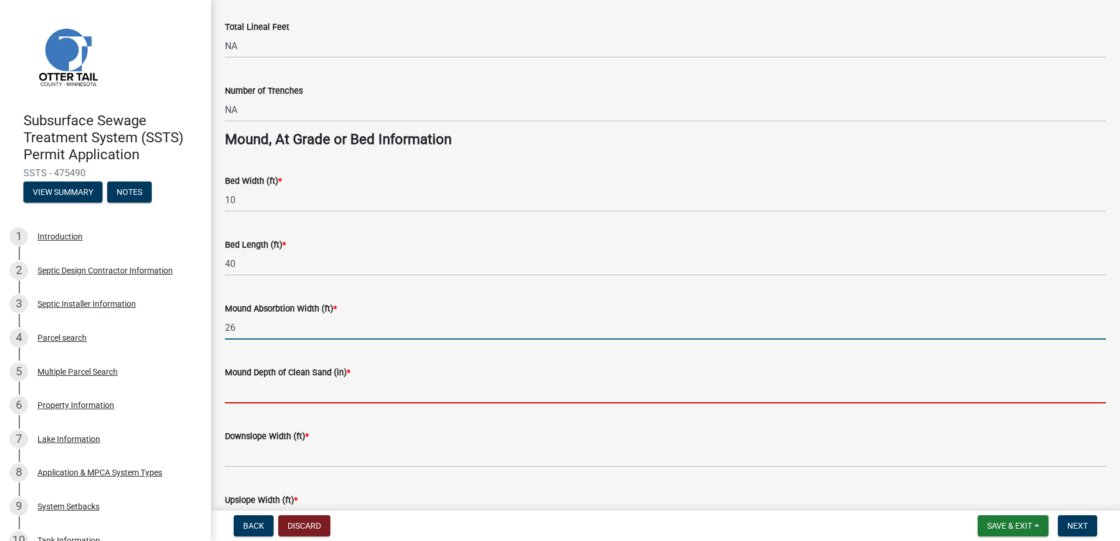
click at [240, 387] on input "Mound Depth of Clean Sand (in) *" at bounding box center [665, 392] width 881 height 24
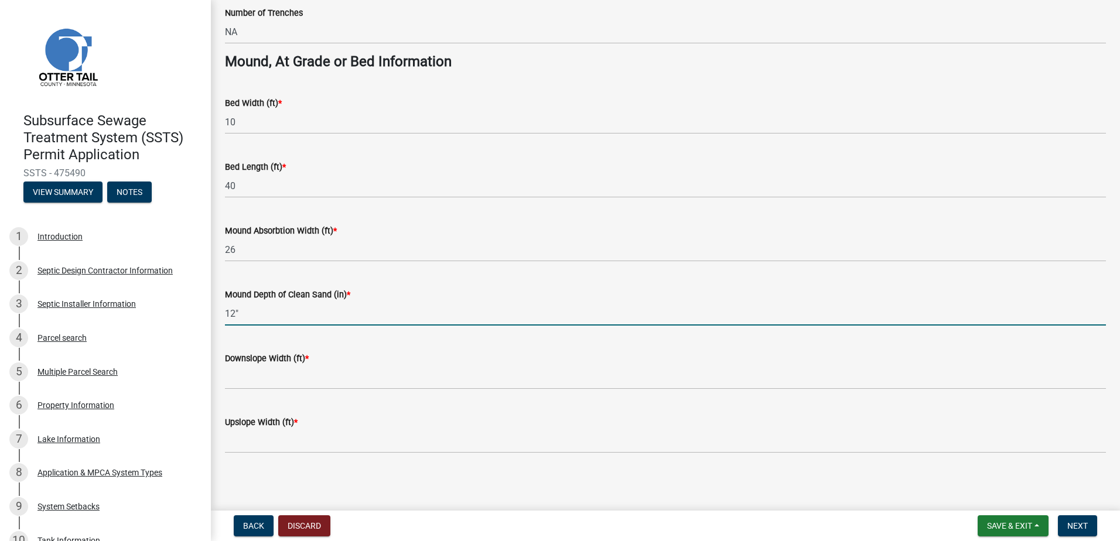
scroll to position [842, 0]
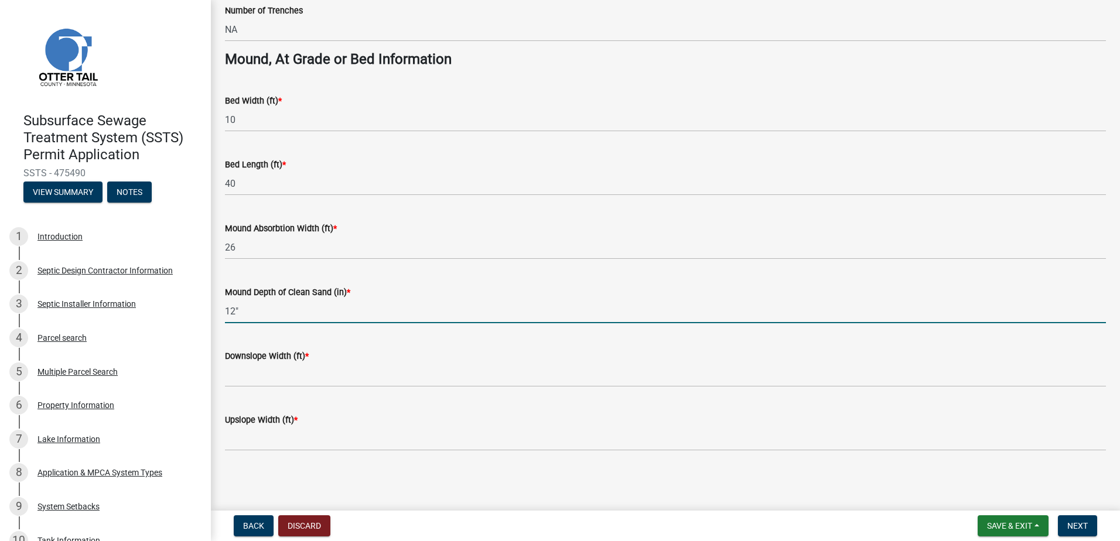
type input "12""
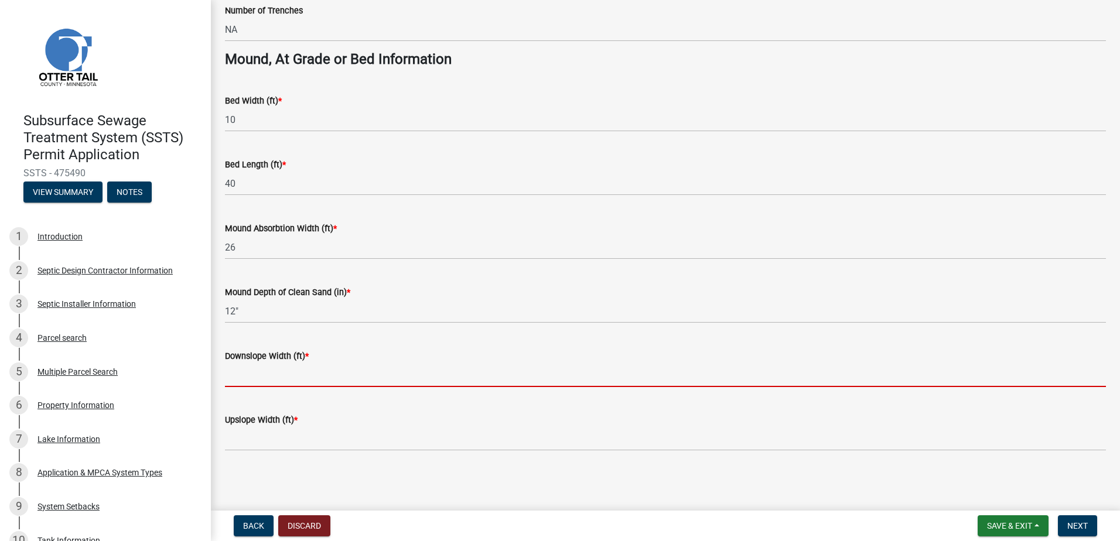
click at [242, 376] on input "Downslope Width (ft) *" at bounding box center [665, 375] width 881 height 24
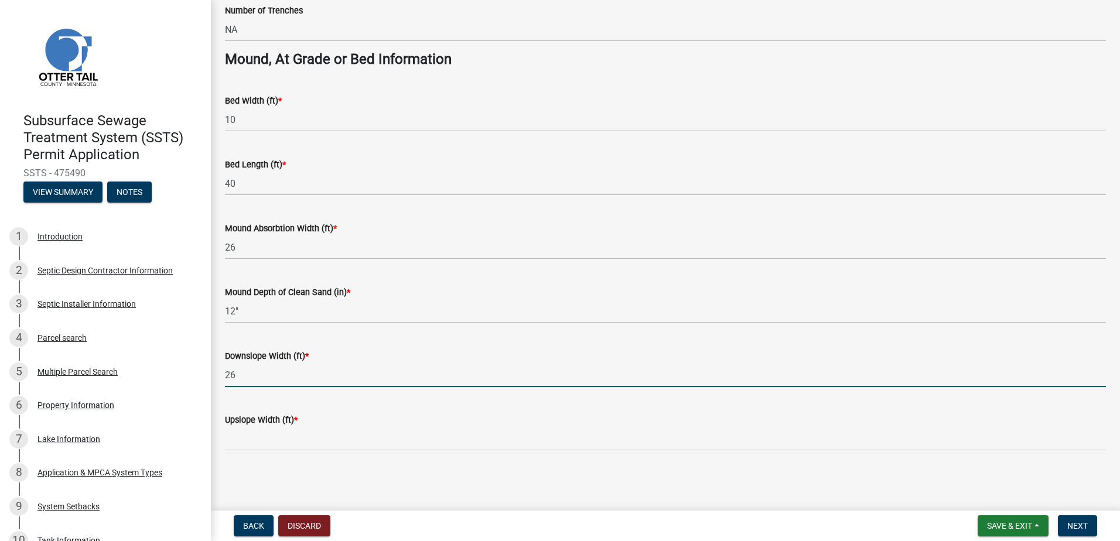
type input "26"
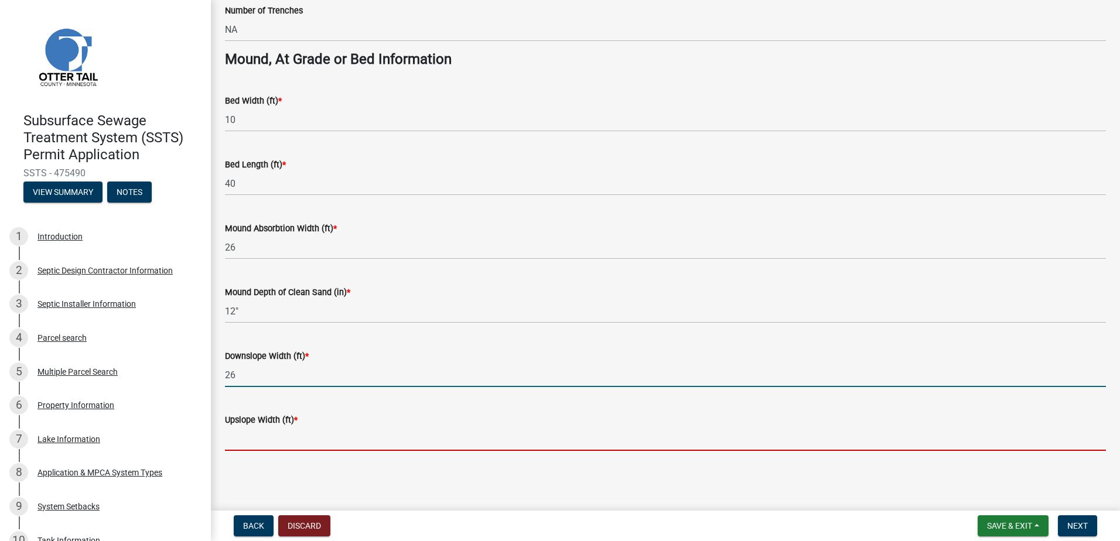
click at [236, 439] on input "Upslope Width (ft) *" at bounding box center [665, 439] width 881 height 24
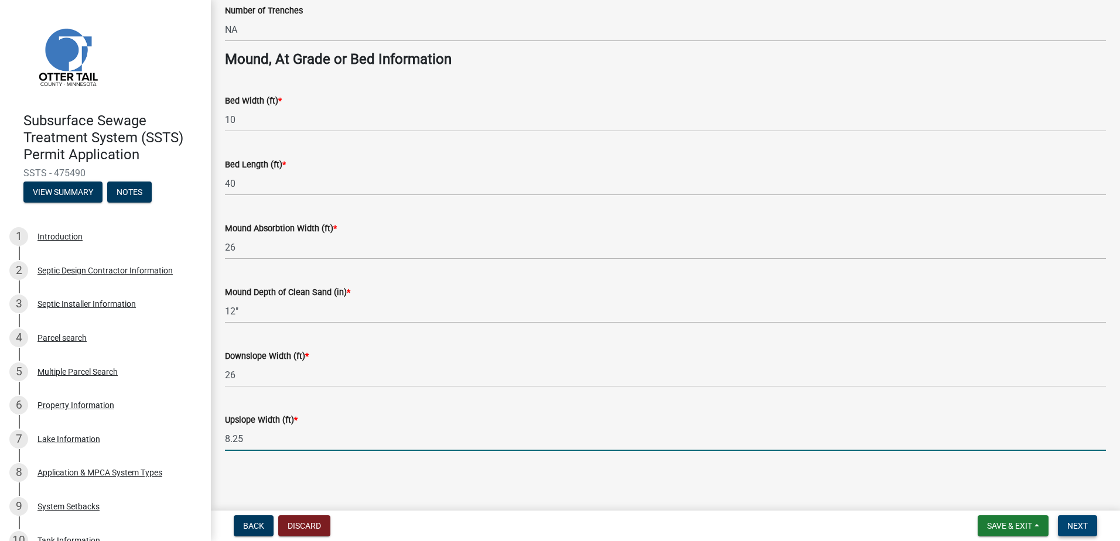
type input "8.25"
click at [1070, 522] on span "Next" at bounding box center [1077, 525] width 20 height 9
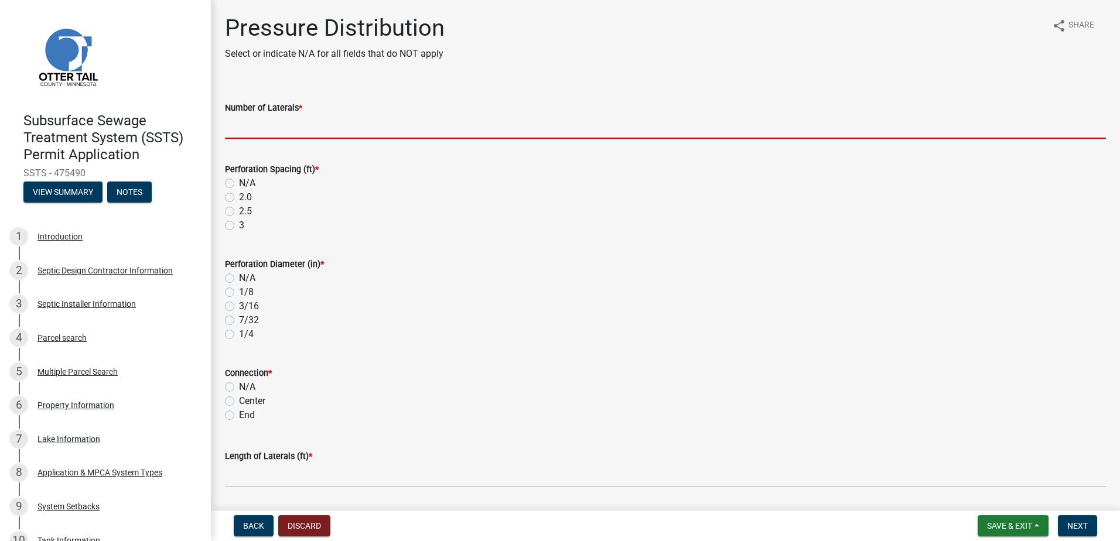
click at [243, 127] on input "Number of Laterals *" at bounding box center [665, 127] width 881 height 24
type input "3"
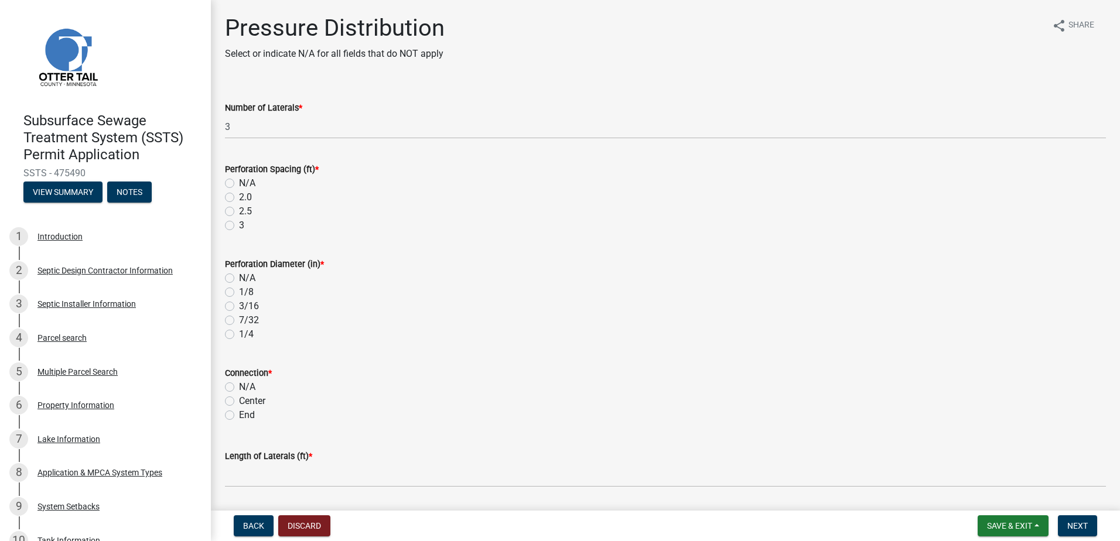
click at [239, 227] on label "3" at bounding box center [241, 225] width 5 height 14
click at [239, 226] on input "3" at bounding box center [243, 222] width 8 height 8
radio input "true"
click at [239, 334] on label "1/4" at bounding box center [246, 334] width 15 height 14
click at [239, 334] on input "1/4" at bounding box center [243, 331] width 8 height 8
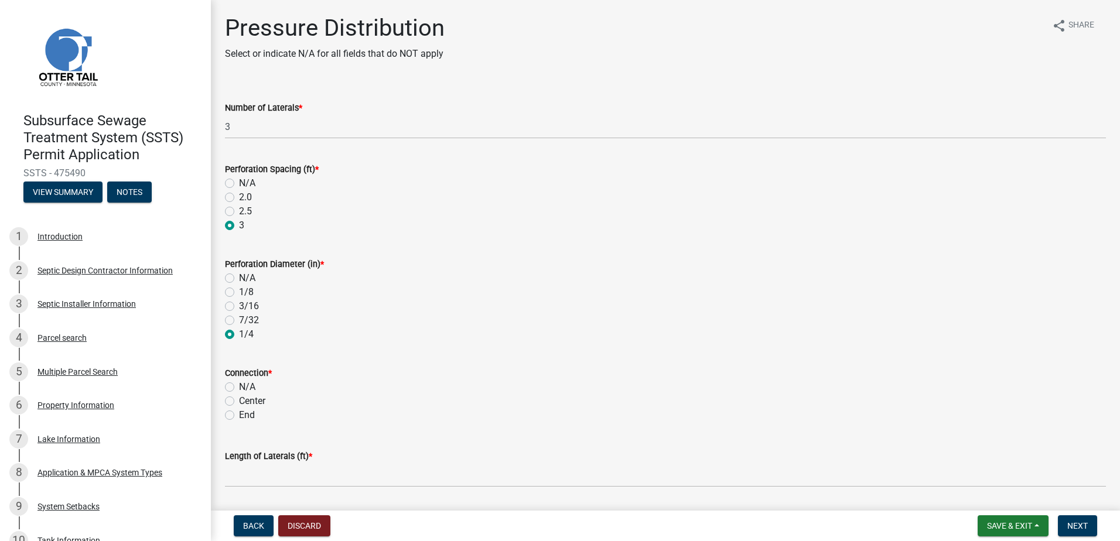
radio input "true"
click at [239, 416] on label "End" at bounding box center [247, 415] width 16 height 14
click at [239, 416] on input "End" at bounding box center [243, 412] width 8 height 8
radio input "true"
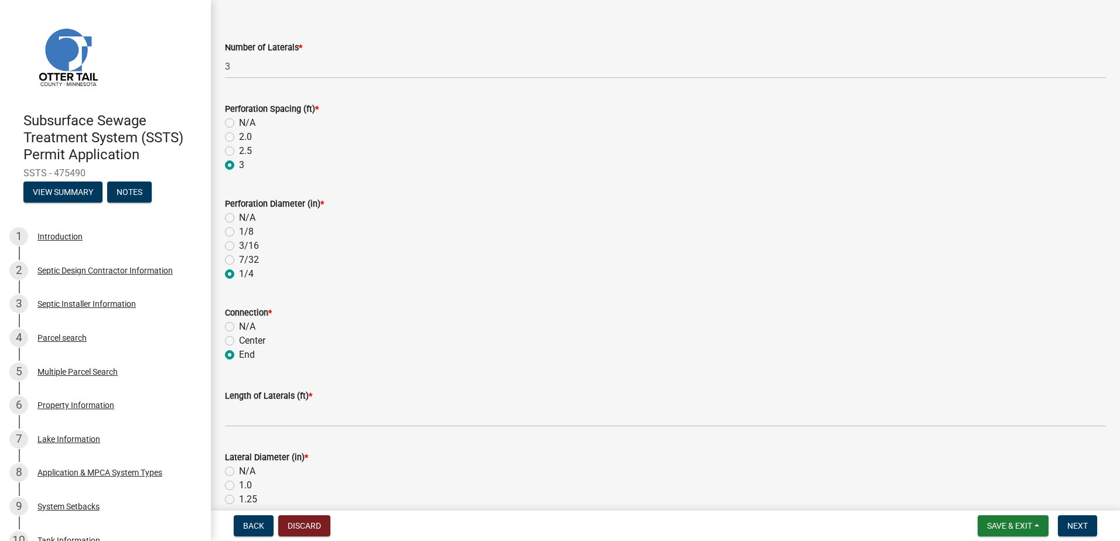
scroll to position [117, 0]
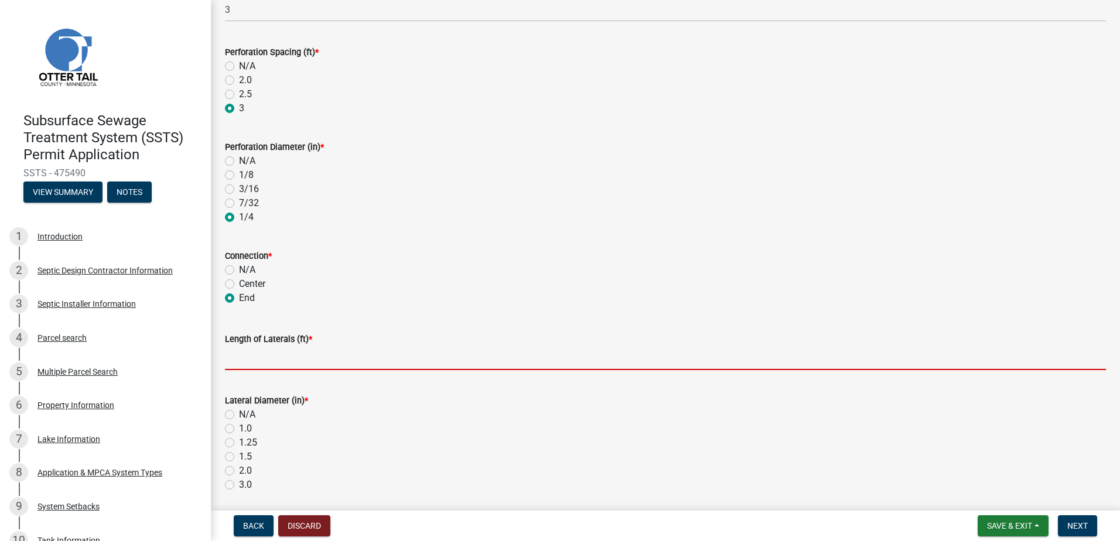
click at [236, 361] on input "Length of Laterals (ft) *" at bounding box center [665, 358] width 881 height 24
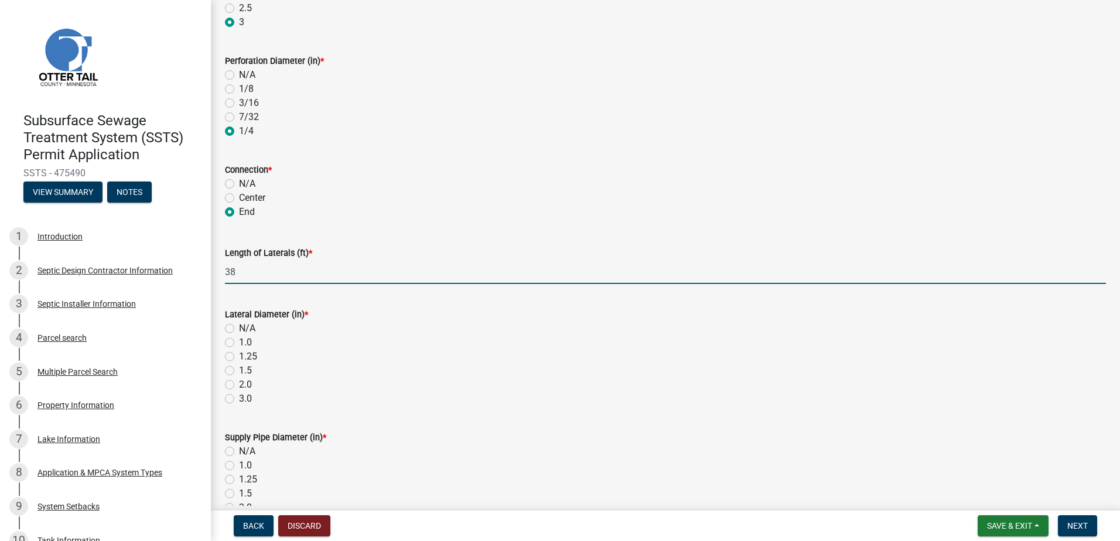
scroll to position [293, 0]
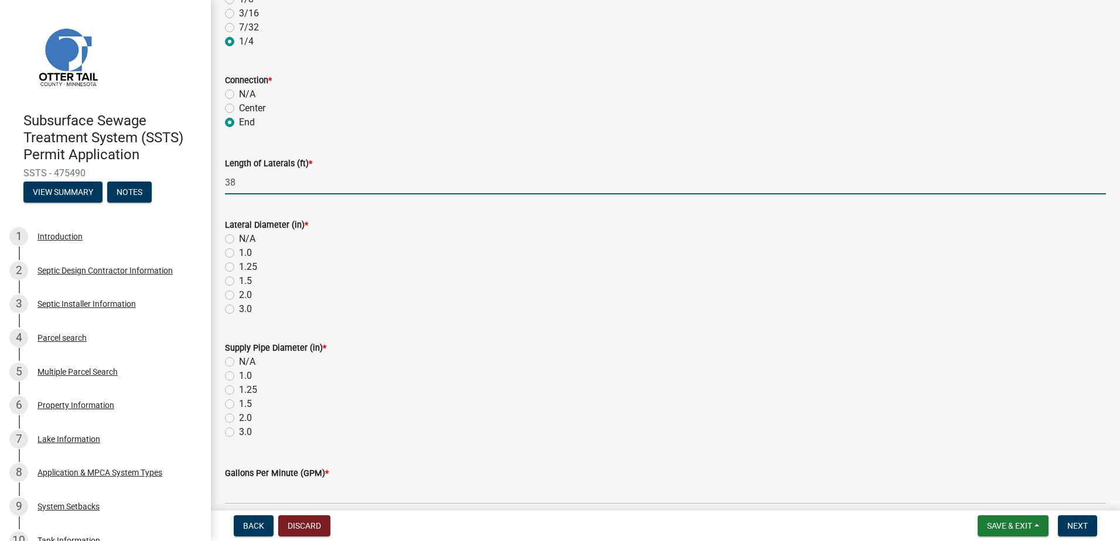
type input "38"
click at [239, 281] on label "1.5" at bounding box center [245, 281] width 13 height 14
click at [239, 281] on input "1.5" at bounding box center [243, 278] width 8 height 8
radio input "true"
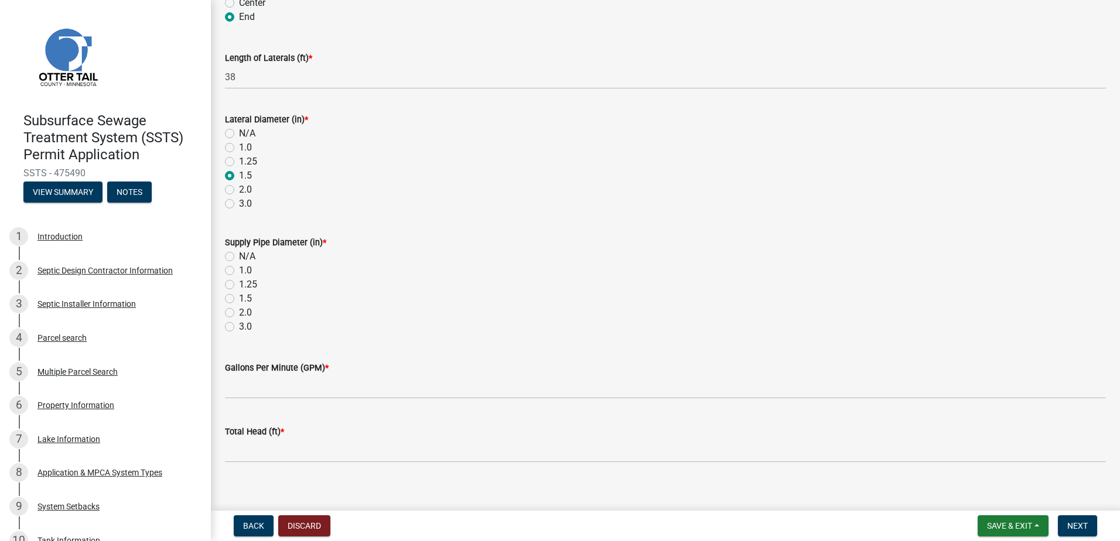
scroll to position [410, 0]
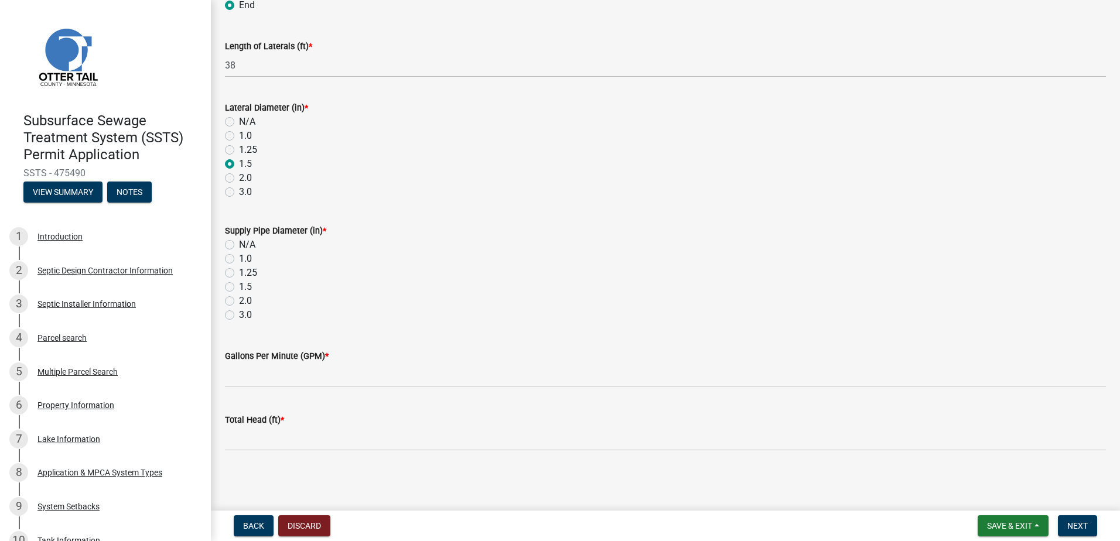
click at [239, 301] on label "2.0" at bounding box center [245, 301] width 13 height 14
click at [239, 301] on input "2.0" at bounding box center [243, 298] width 8 height 8
radio input "true"
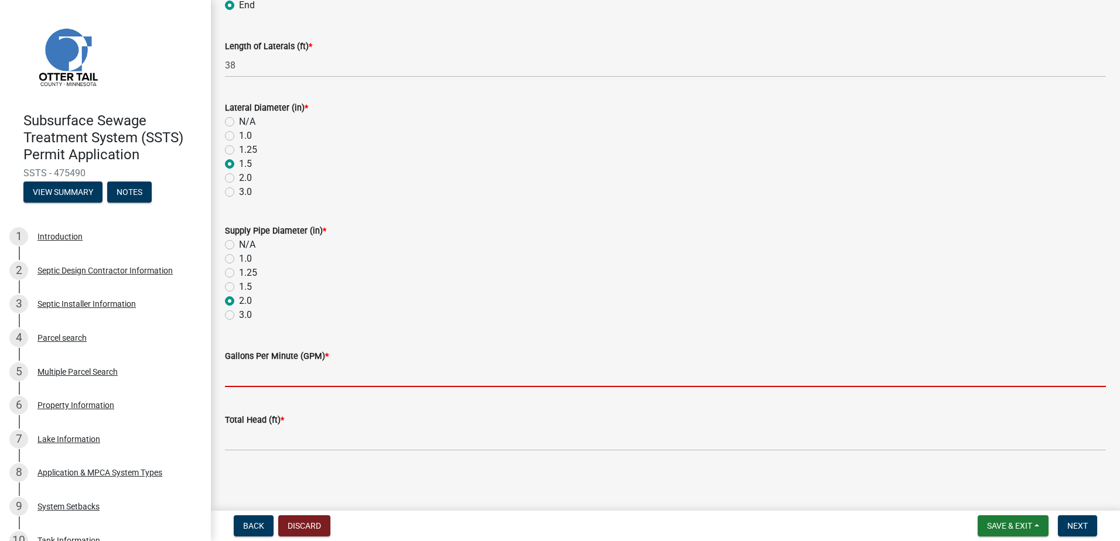
click at [236, 374] on input "Gallons Per Minute (GPM) *" at bounding box center [665, 375] width 881 height 24
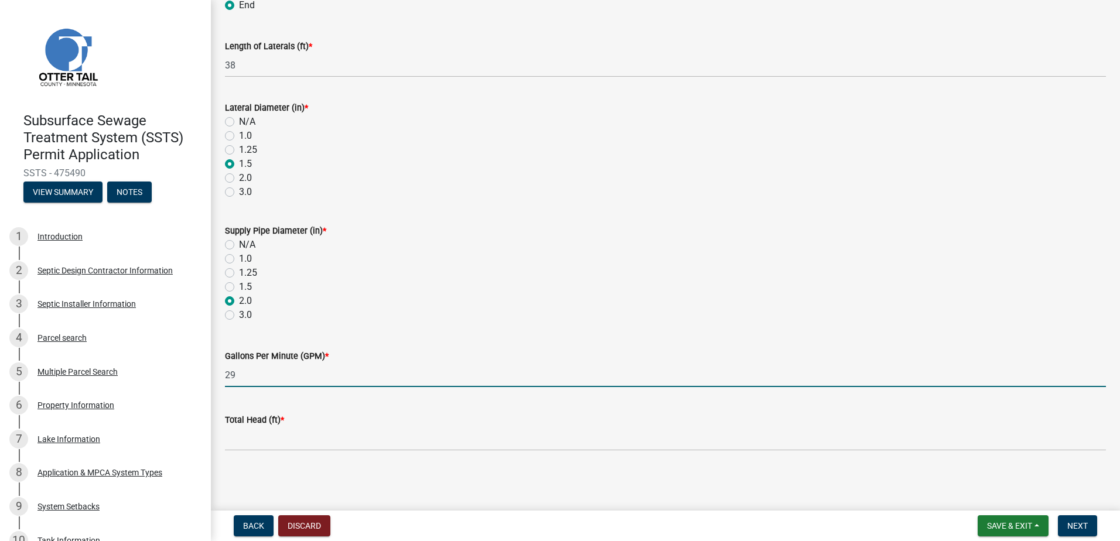
type input "29"
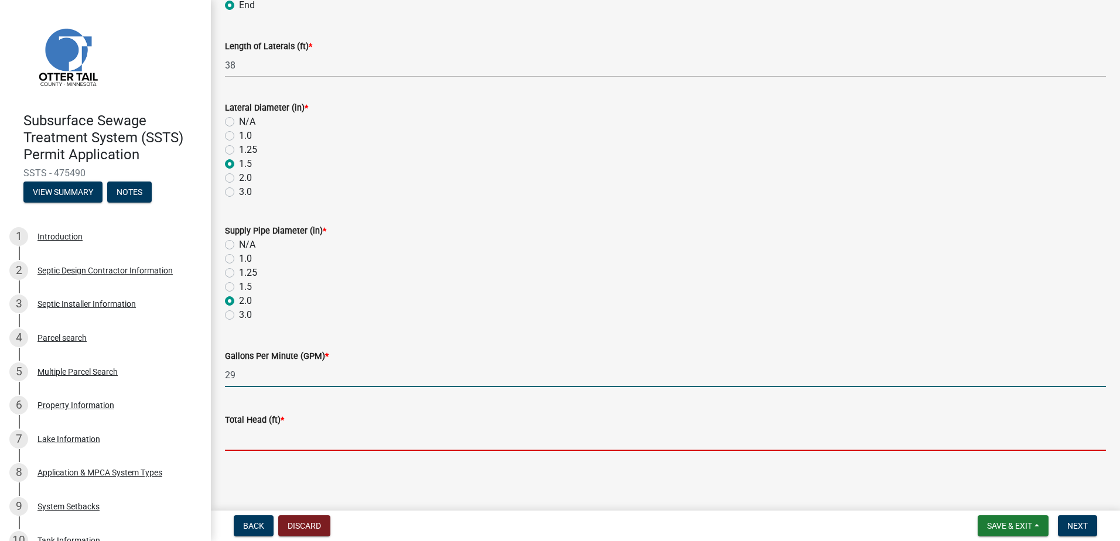
click at [242, 435] on input "Total Head (ft) *" at bounding box center [665, 439] width 881 height 24
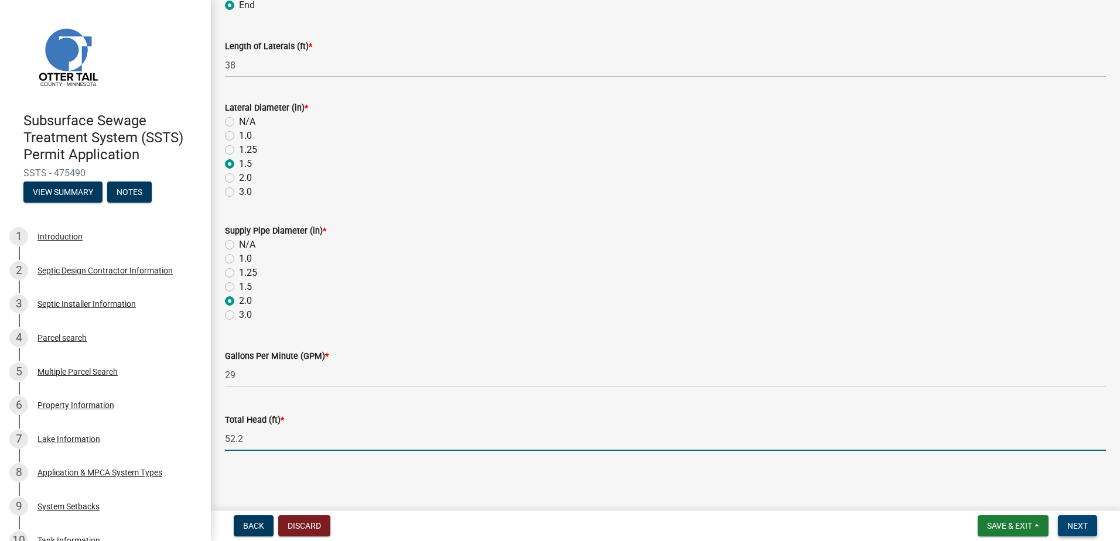
type input "52.2"
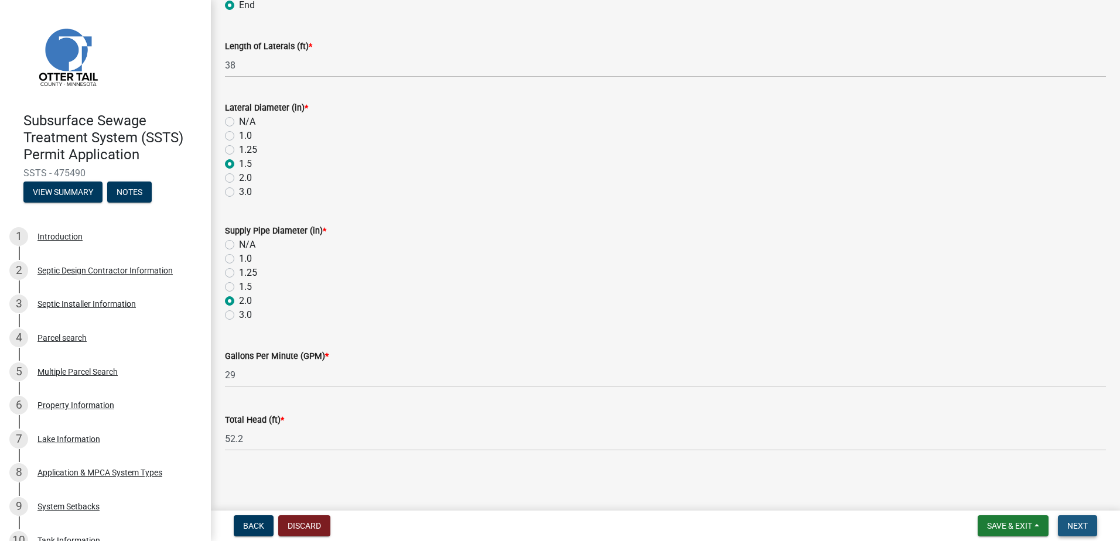
click at [1063, 524] on button "Next" at bounding box center [1077, 525] width 39 height 21
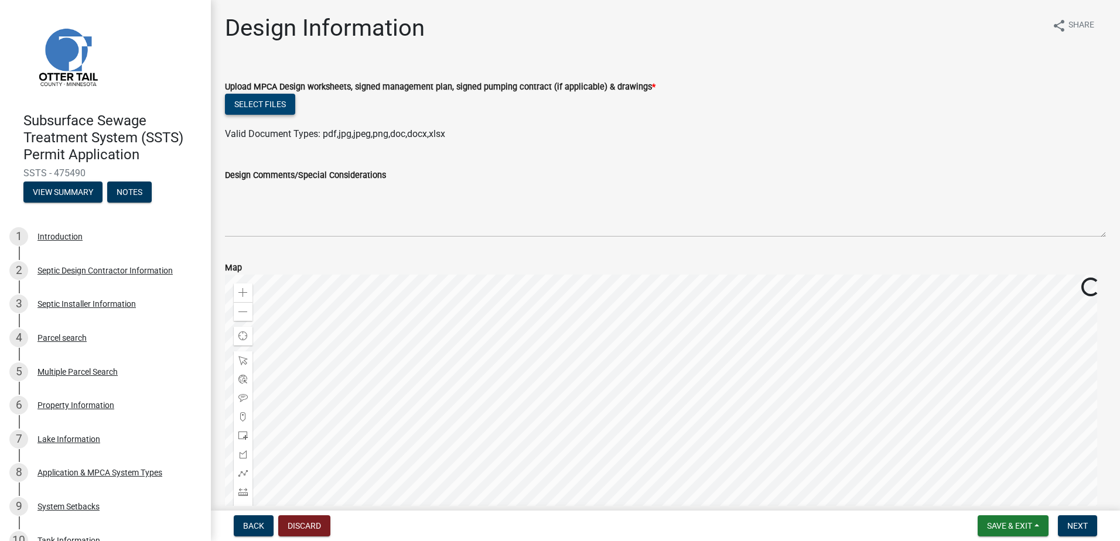
click at [255, 107] on button "Select files" at bounding box center [260, 104] width 70 height 21
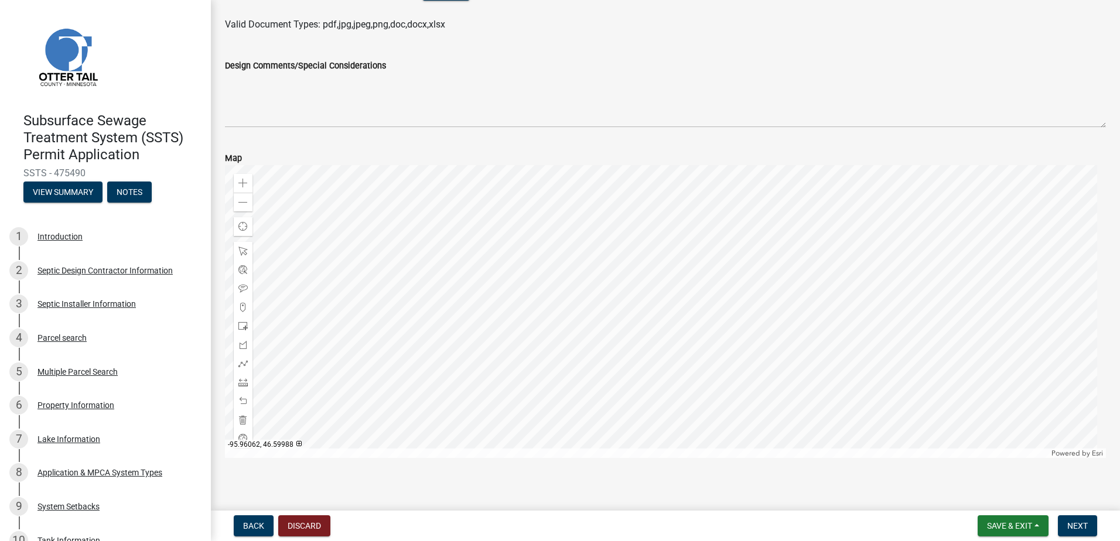
scroll to position [160, 0]
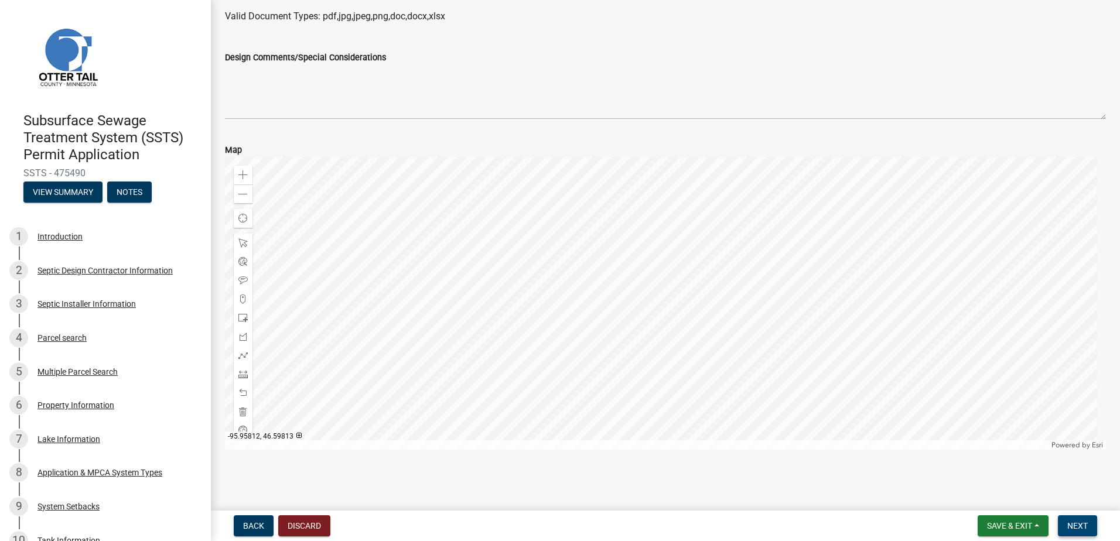
click at [1078, 521] on span "Next" at bounding box center [1077, 525] width 20 height 9
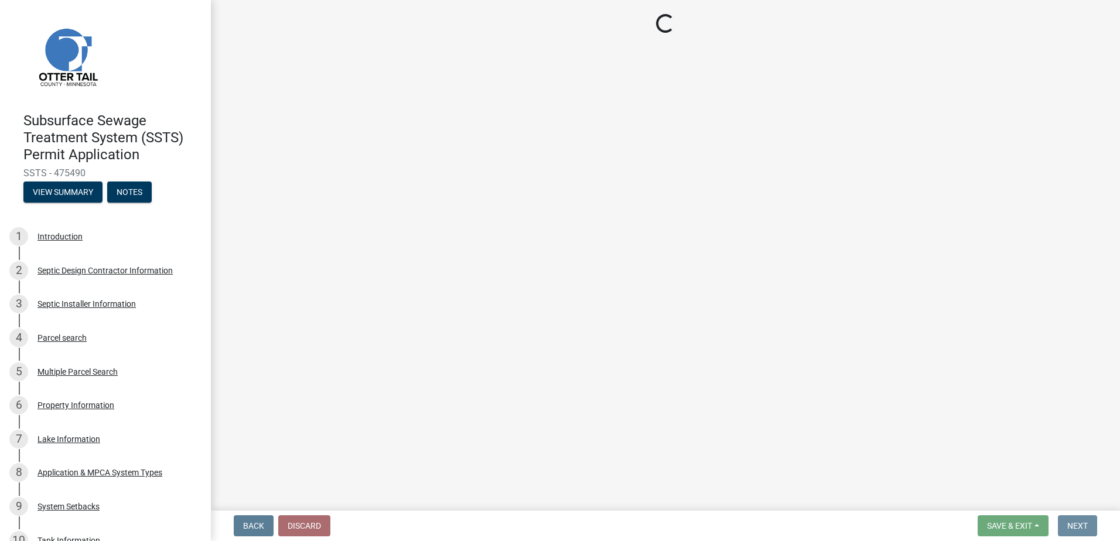
scroll to position [0, 0]
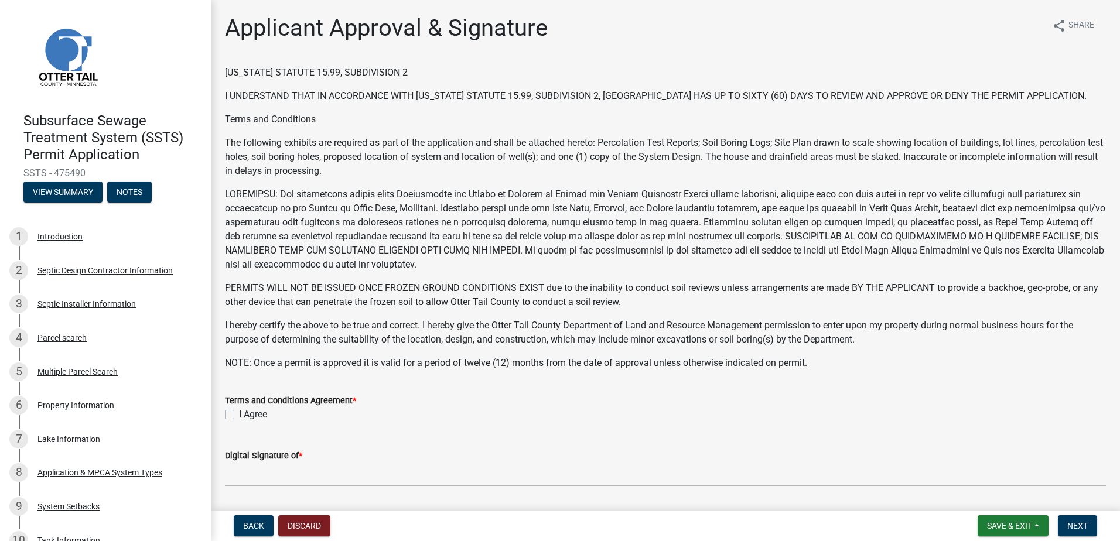
click at [239, 413] on label "I Agree" at bounding box center [253, 415] width 28 height 14
click at [239, 413] on input "I Agree" at bounding box center [243, 412] width 8 height 8
checkbox input "true"
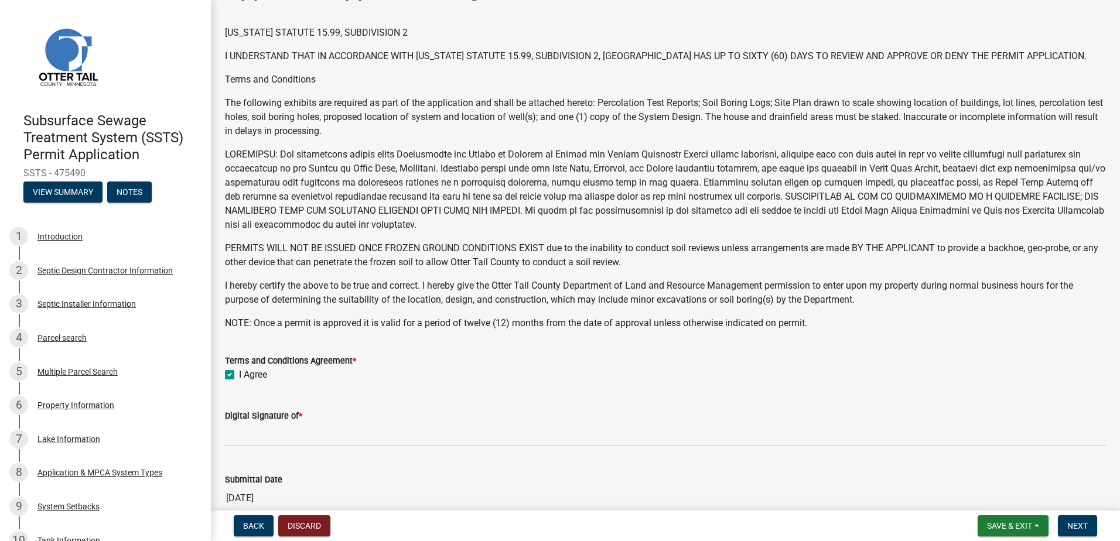
scroll to position [117, 0]
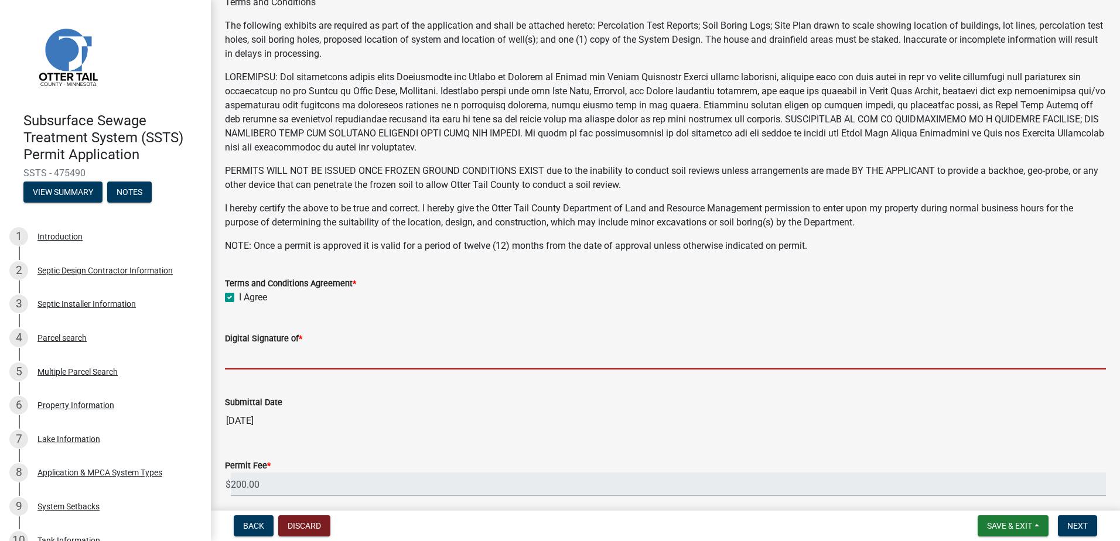
click at [256, 358] on input "Digital Signature of *" at bounding box center [665, 358] width 881 height 24
type input "[PERSON_NAME]"
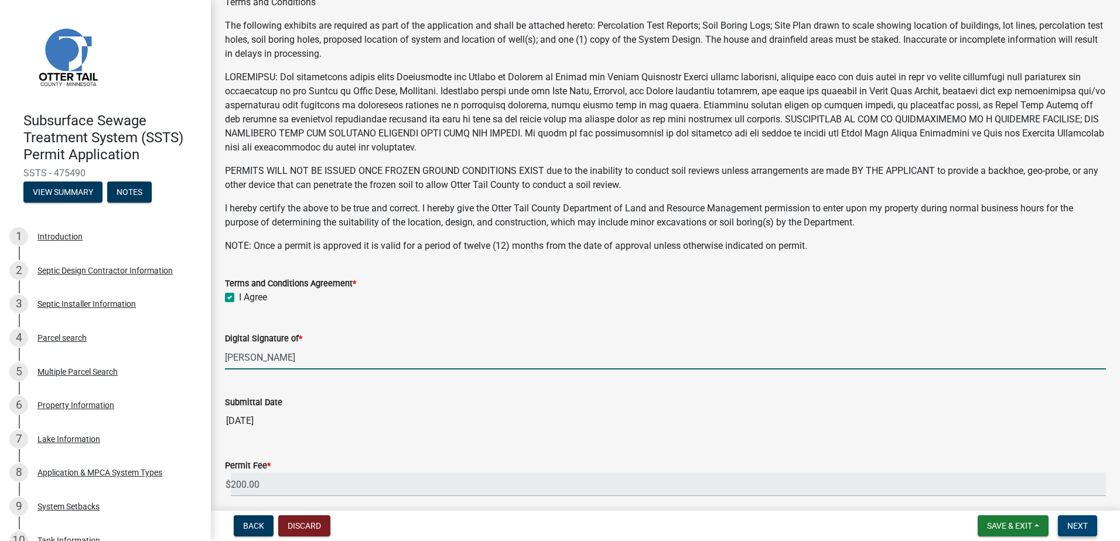
click at [1089, 522] on button "Next" at bounding box center [1077, 525] width 39 height 21
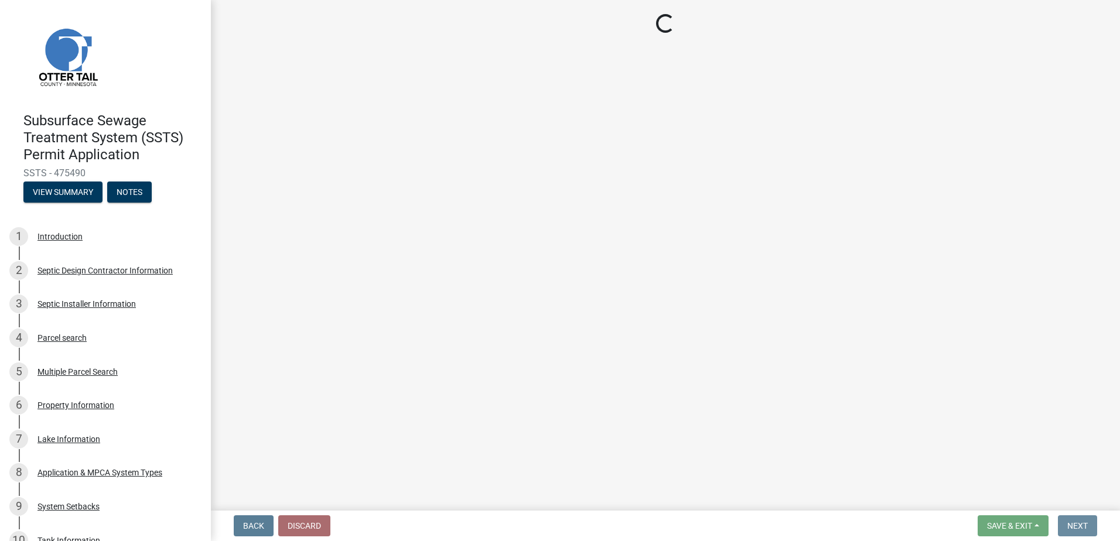
scroll to position [0, 0]
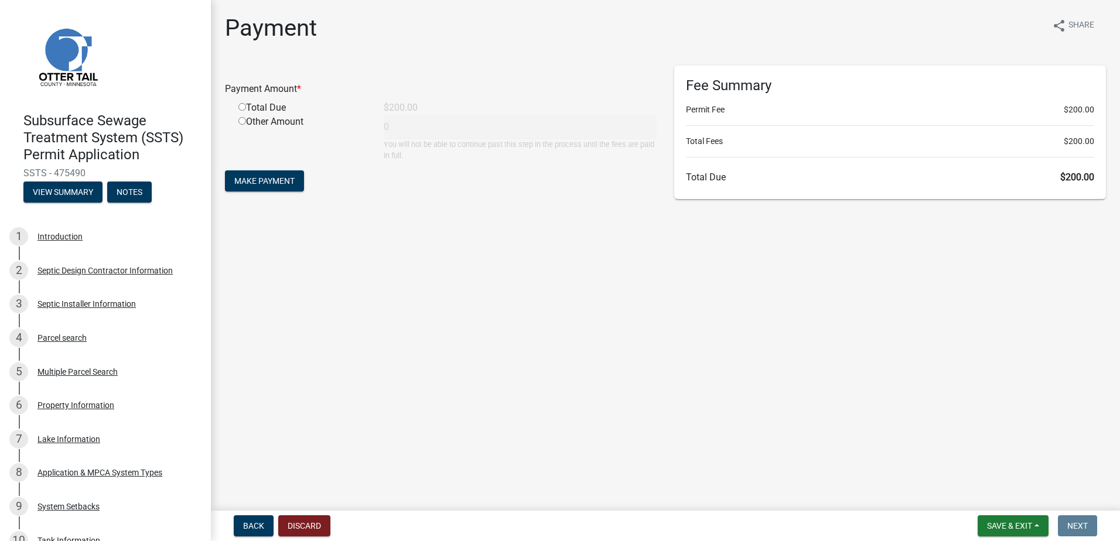
click at [244, 105] on input "radio" at bounding box center [242, 107] width 8 height 8
radio input "true"
type input "200"
click at [253, 176] on span "Make Payment" at bounding box center [264, 180] width 60 height 9
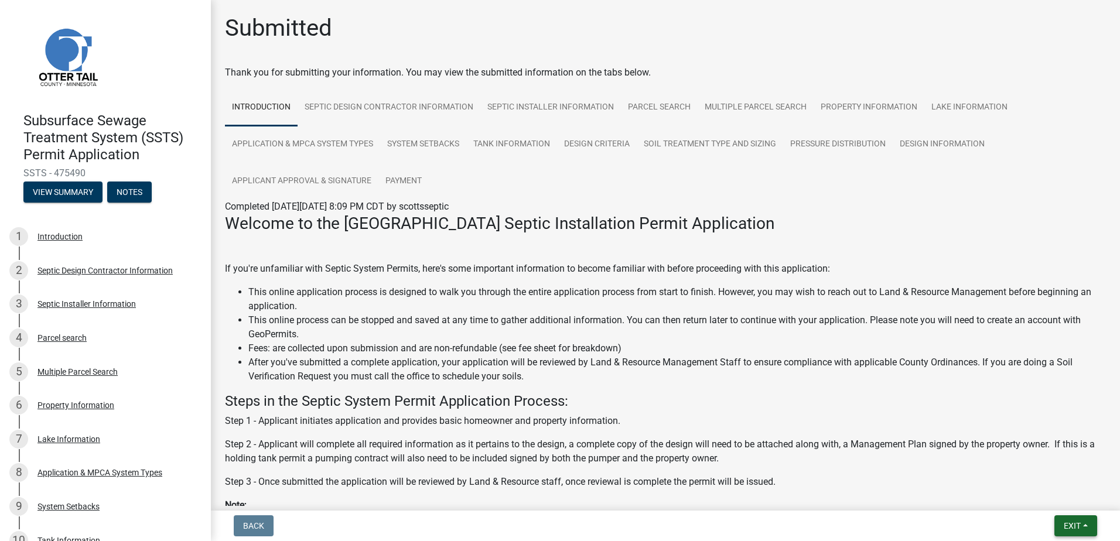
click at [1082, 524] on button "Exit" at bounding box center [1075, 525] width 43 height 21
click at [1054, 493] on button "Save & Exit" at bounding box center [1050, 495] width 94 height 28
